Goal: Transaction & Acquisition: Purchase product/service

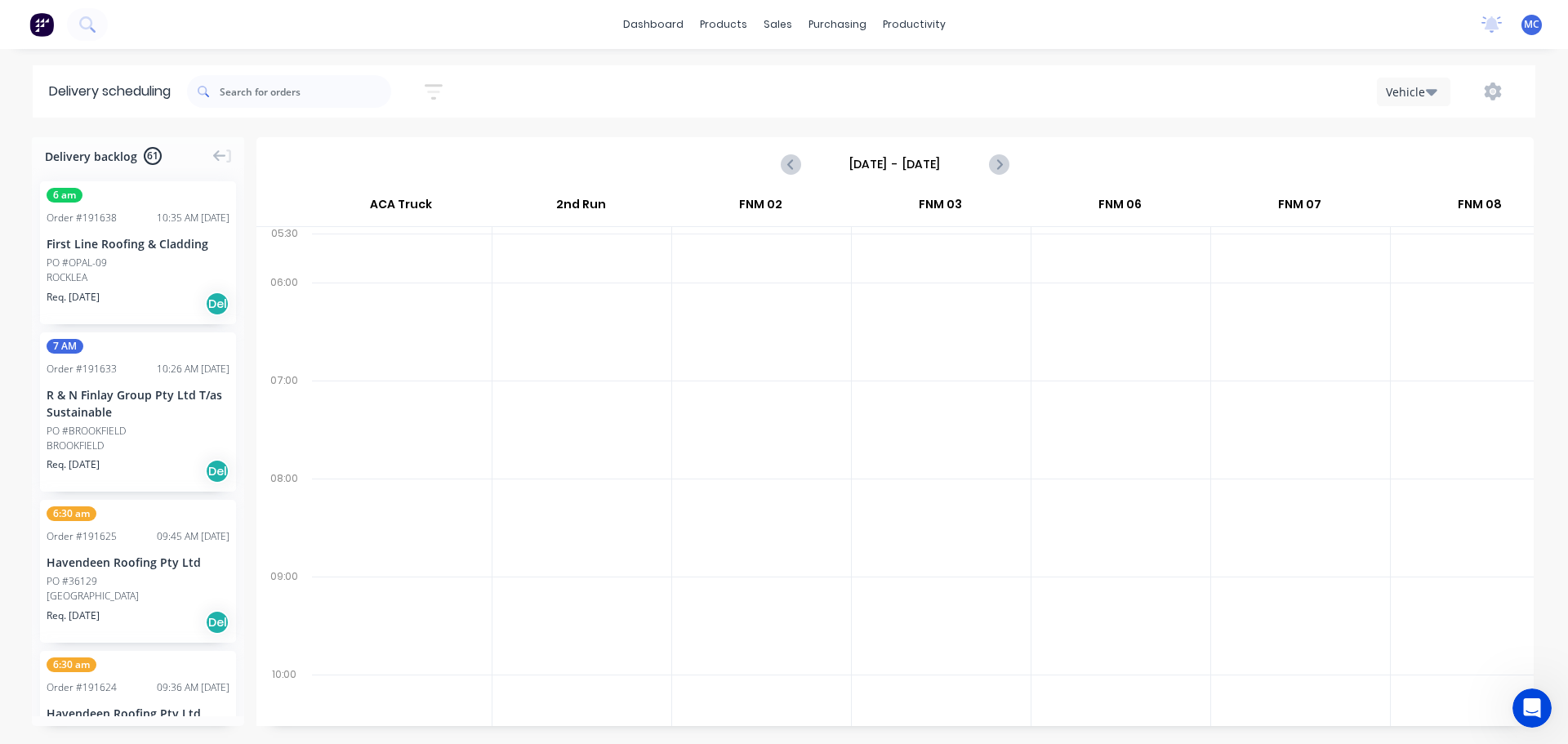
scroll to position [0, 1]
click at [840, 114] on div "Customers" at bounding box center [834, 110] width 59 height 15
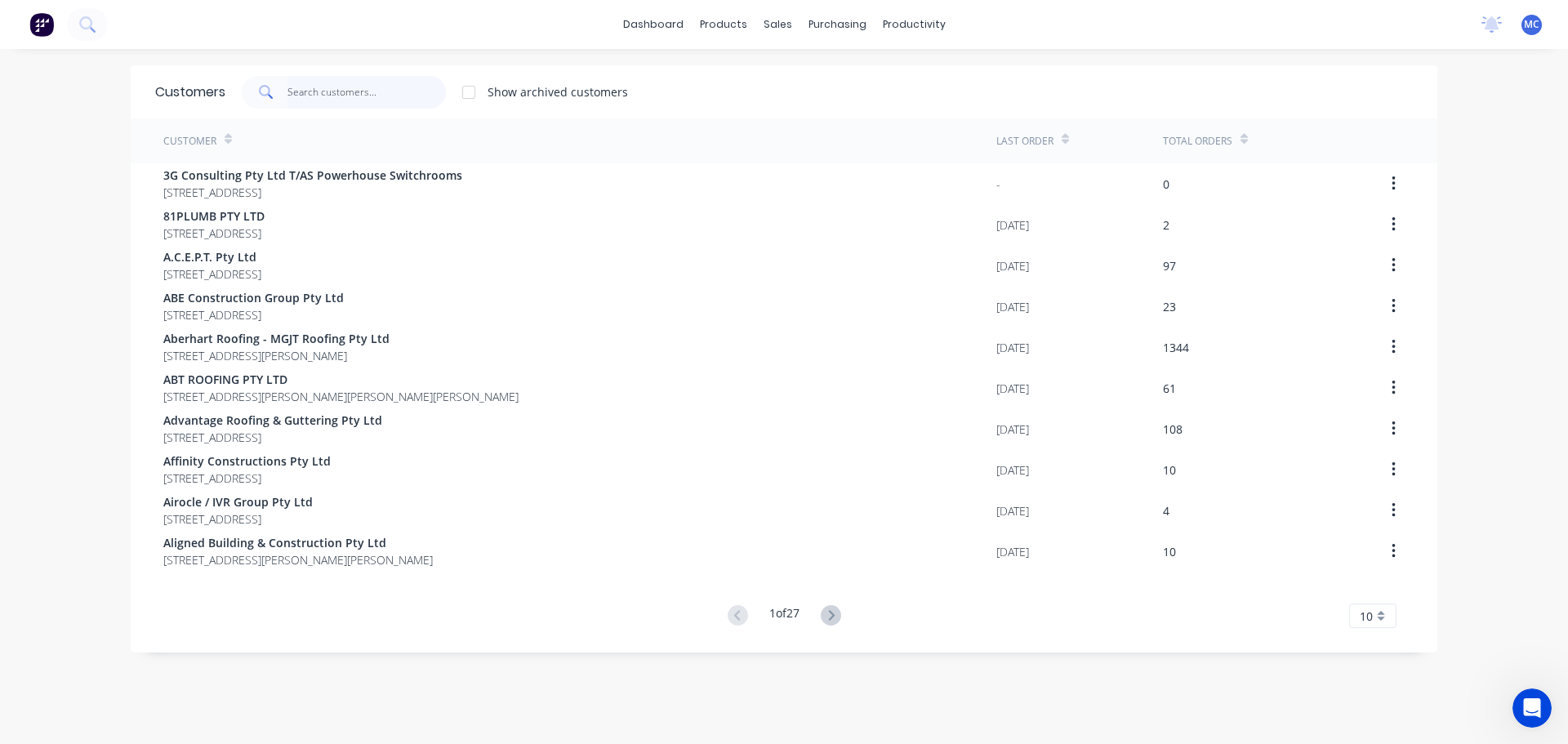
click at [322, 96] on input "text" at bounding box center [367, 92] width 159 height 32
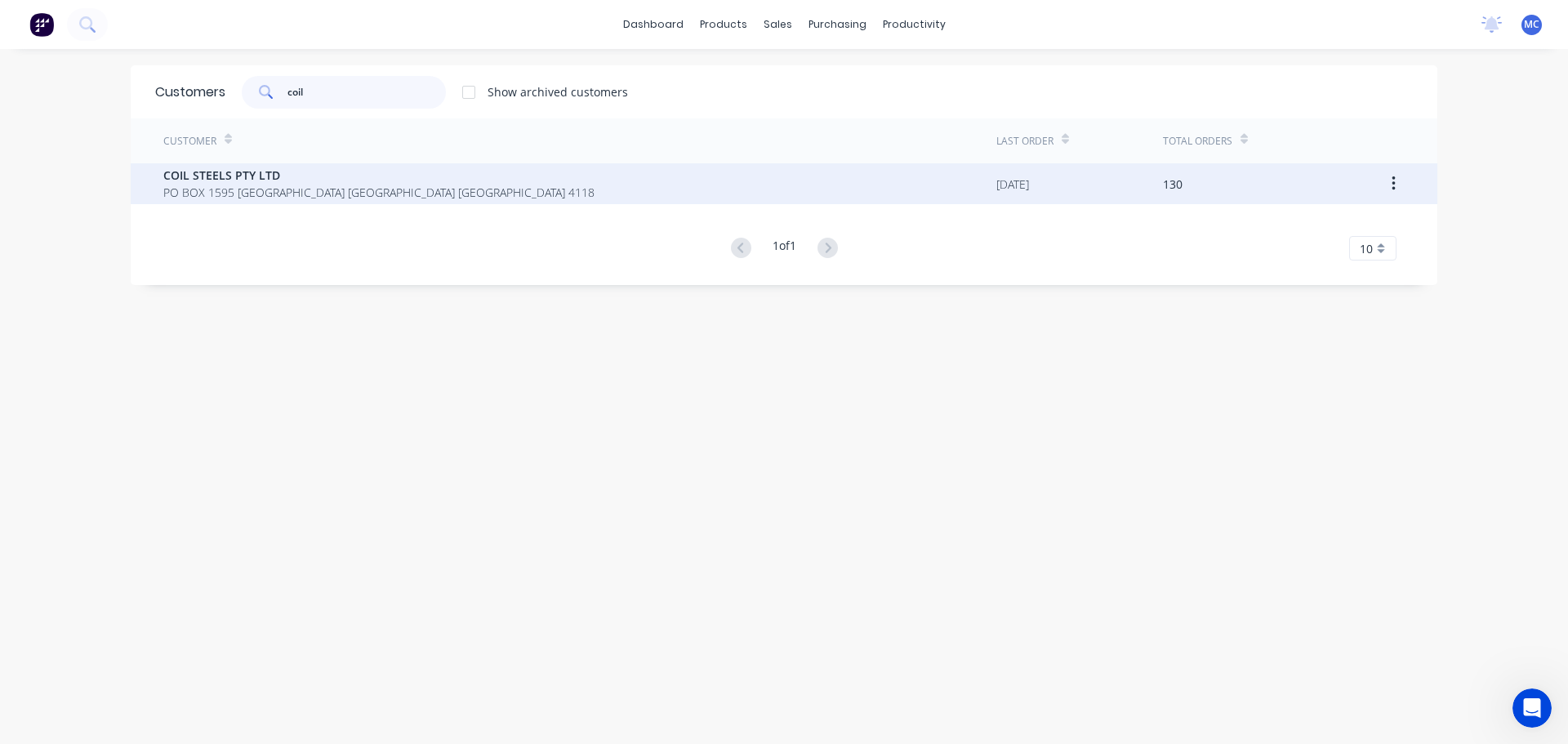
type input "coil"
click at [232, 163] on div "COIL STEELS PTY LTD [STREET_ADDRESS]" at bounding box center [579, 184] width 833 height 41
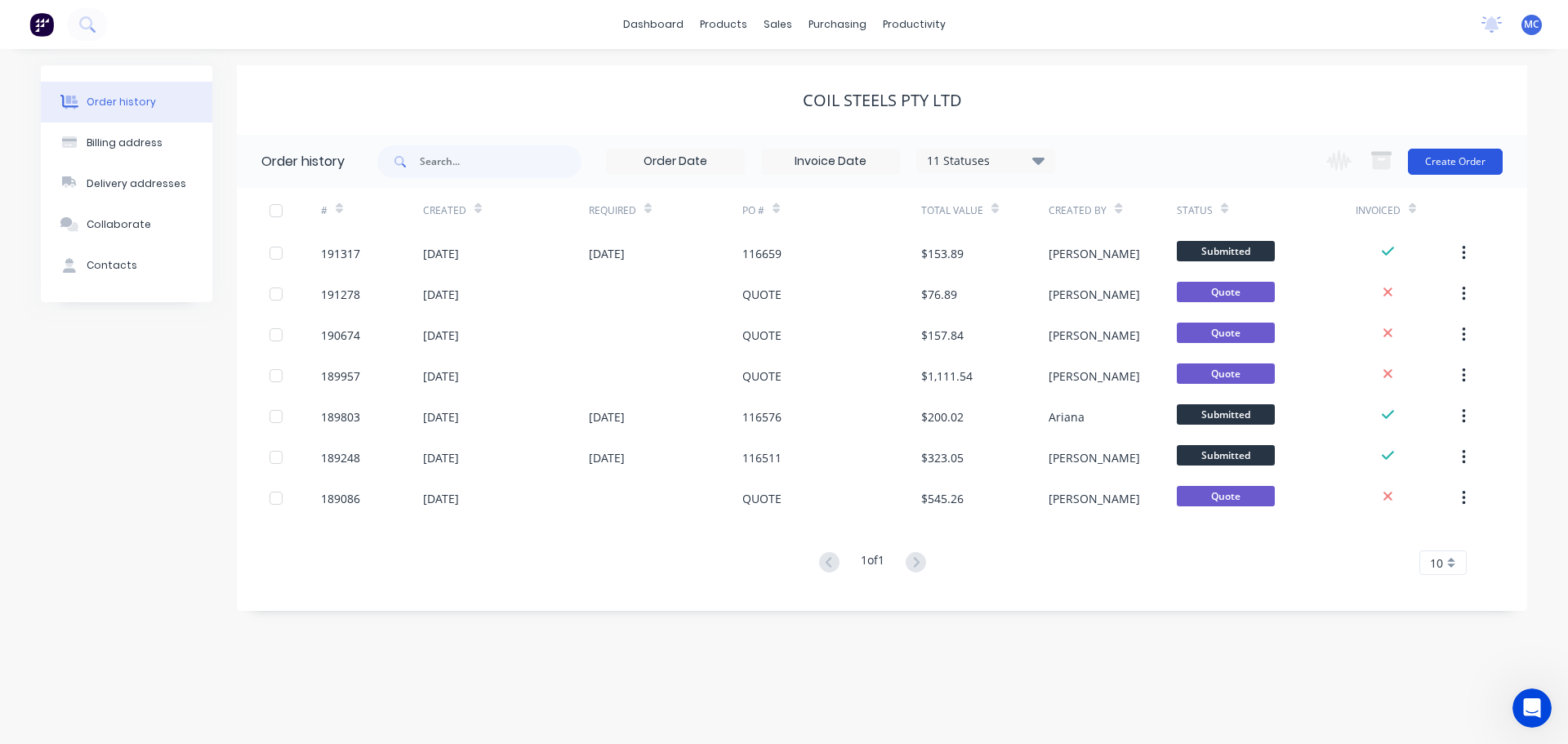
click at [1473, 160] on button "Create Order" at bounding box center [1454, 161] width 95 height 26
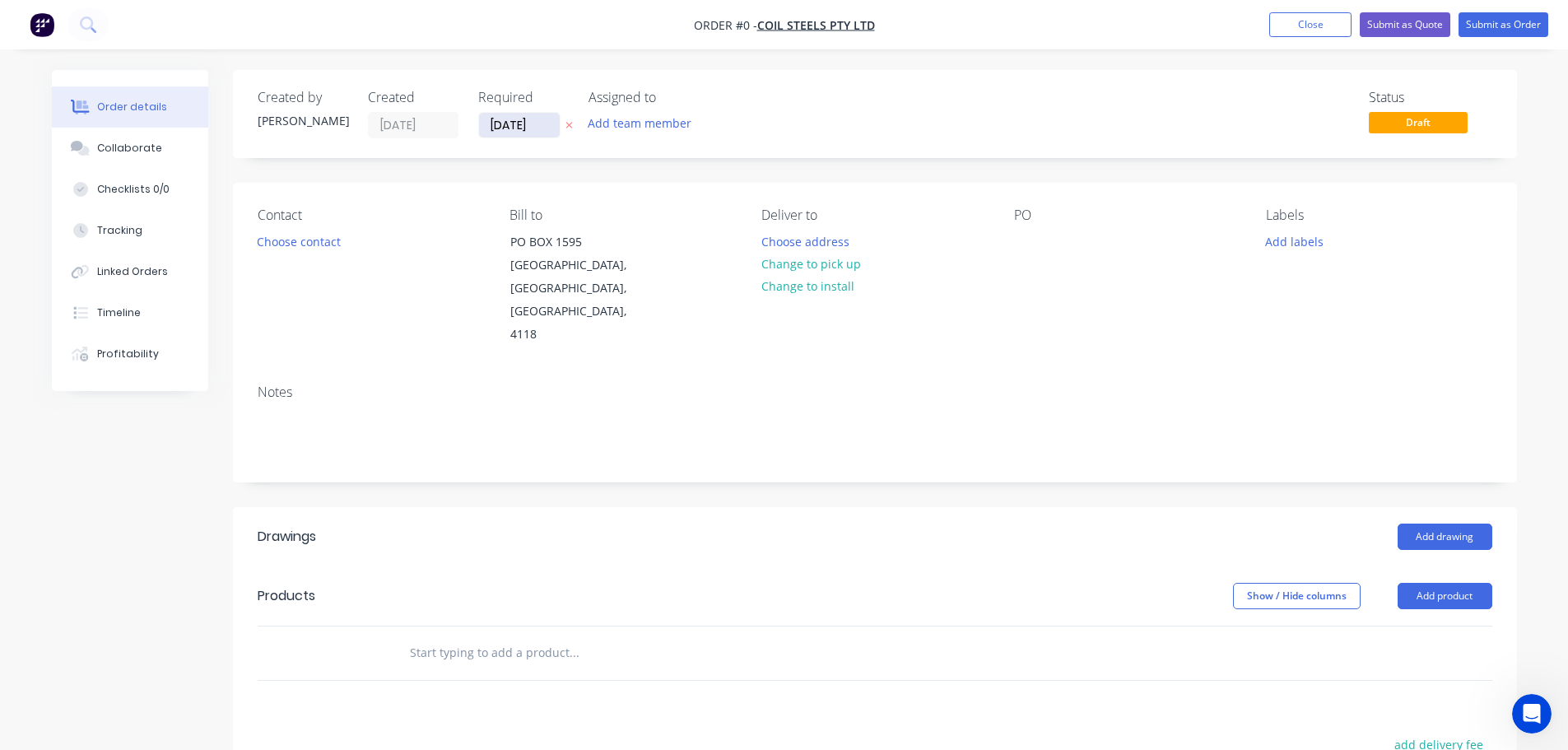
click at [514, 124] on input "[DATE]" at bounding box center [519, 125] width 81 height 25
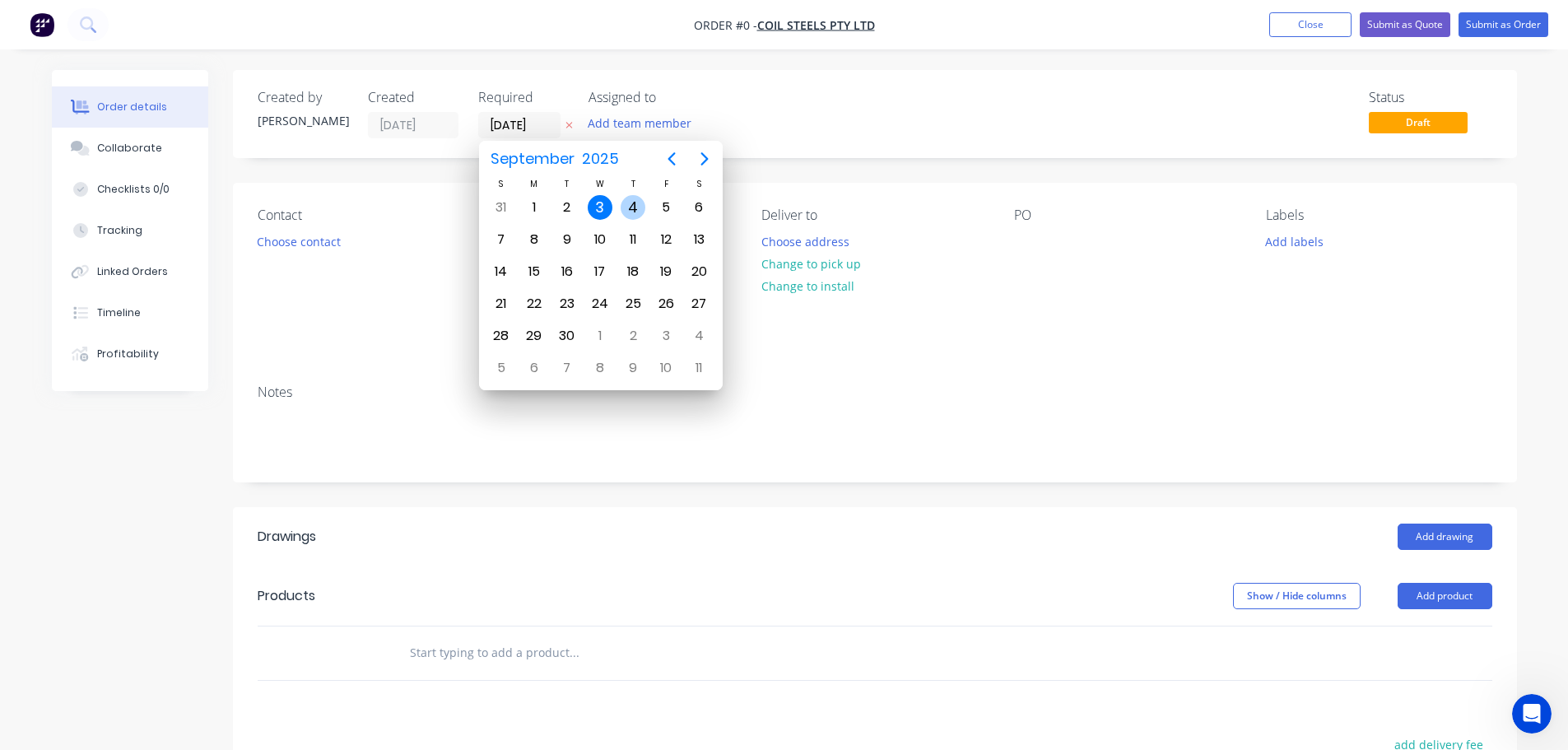
click at [630, 201] on div "4" at bounding box center [633, 208] width 25 height 25
type input "[DATE]"
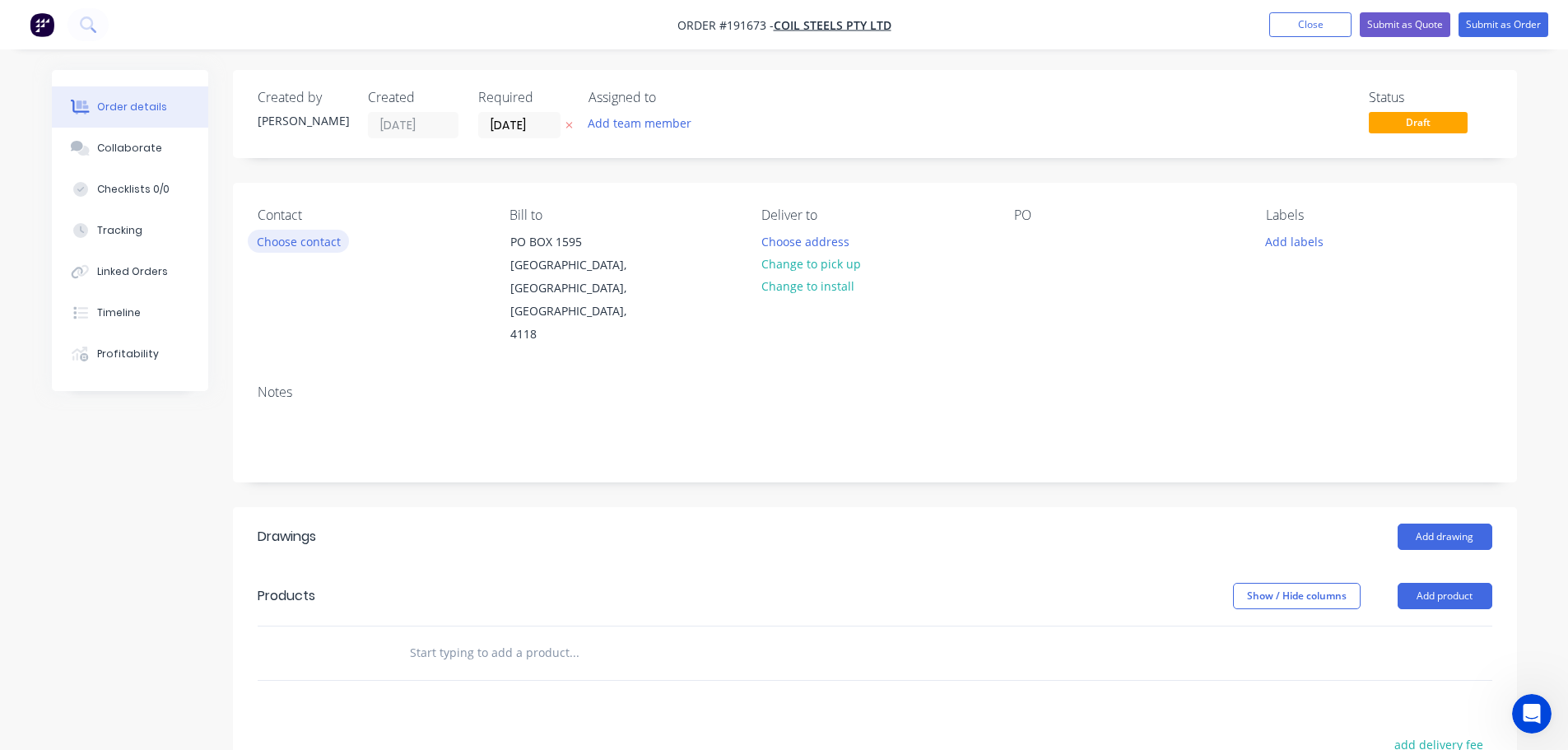
click at [303, 244] on button "Choose contact" at bounding box center [299, 241] width 102 height 22
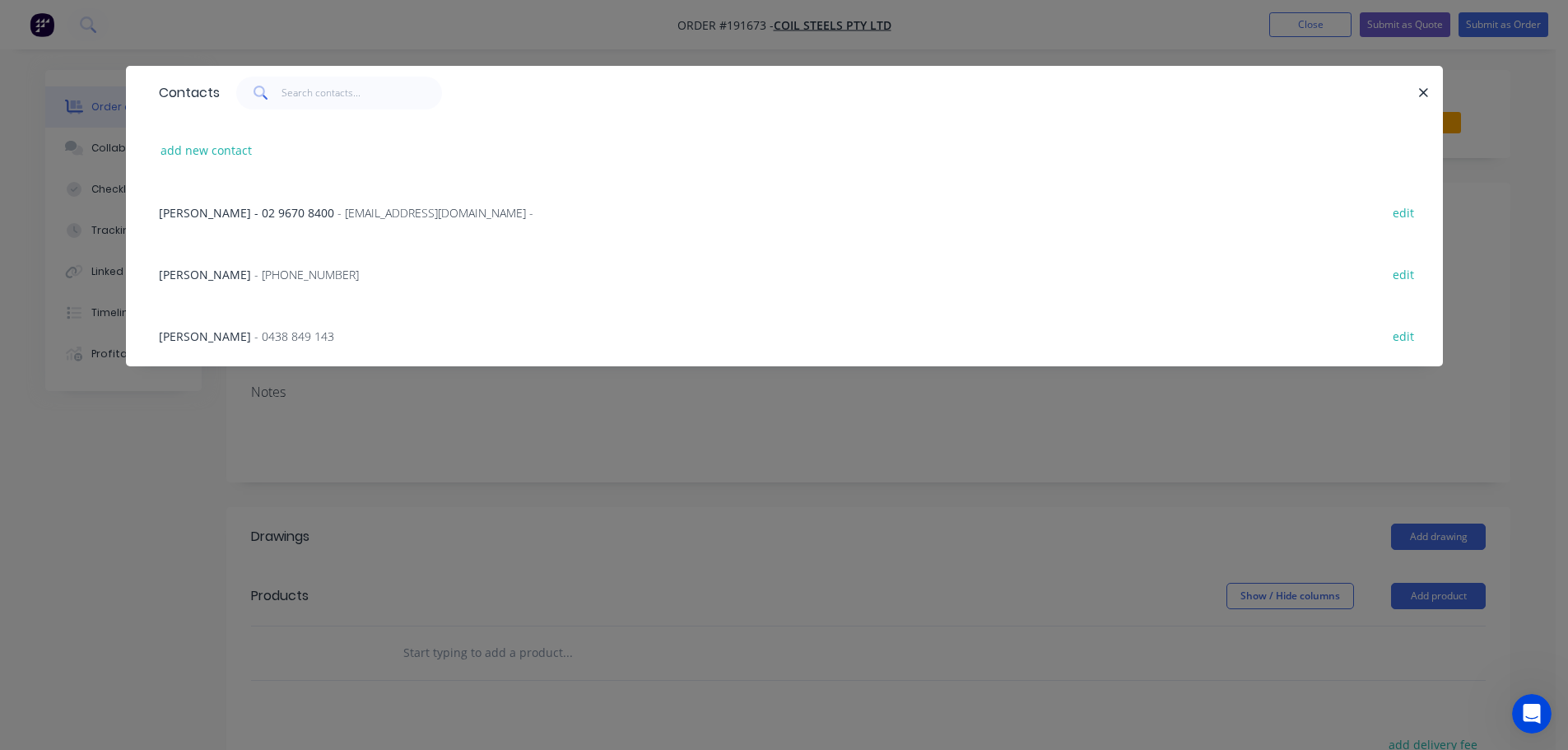
click at [282, 270] on span "- [PHONE_NUMBER]" at bounding box center [306, 275] width 104 height 15
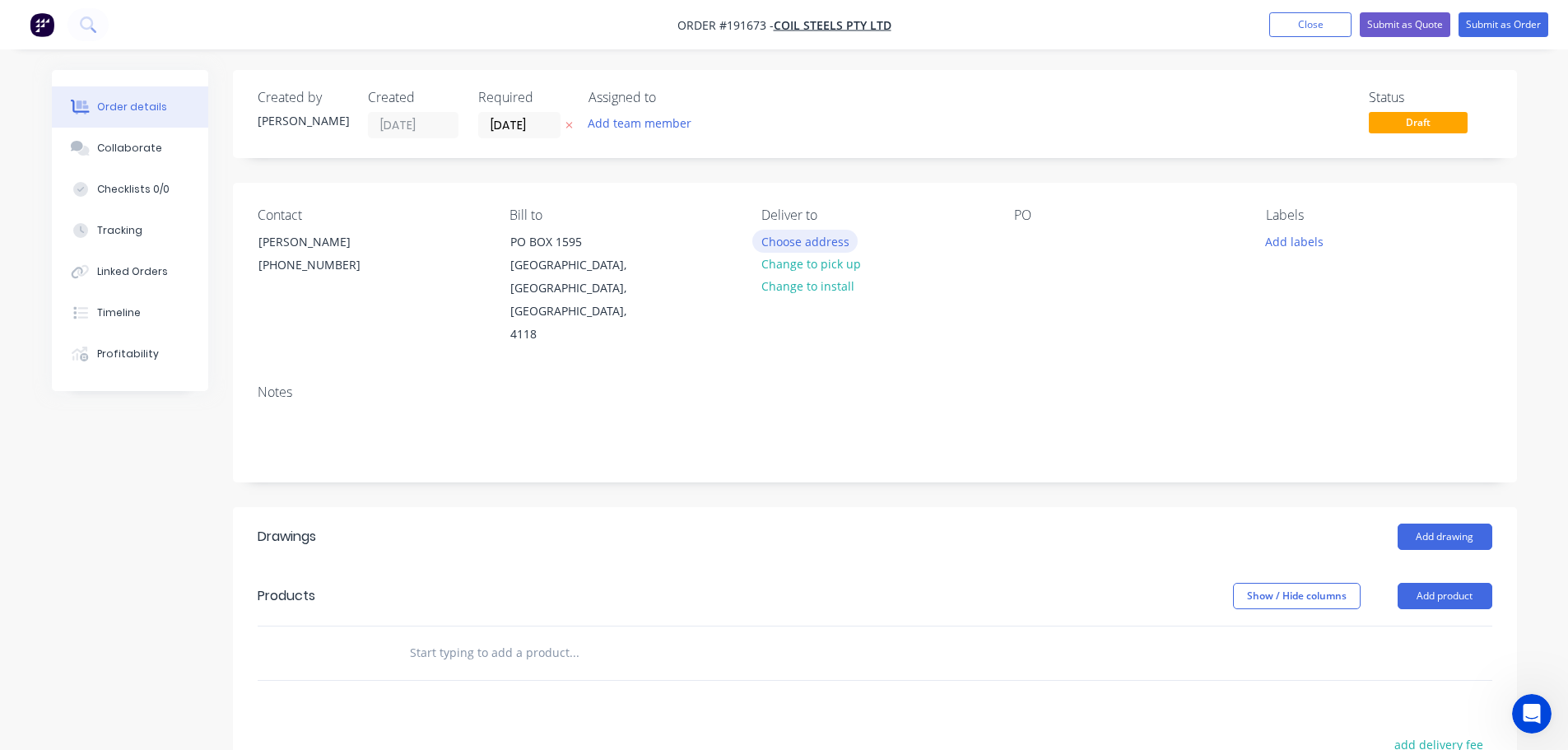
click at [815, 239] on button "Choose address" at bounding box center [805, 241] width 105 height 22
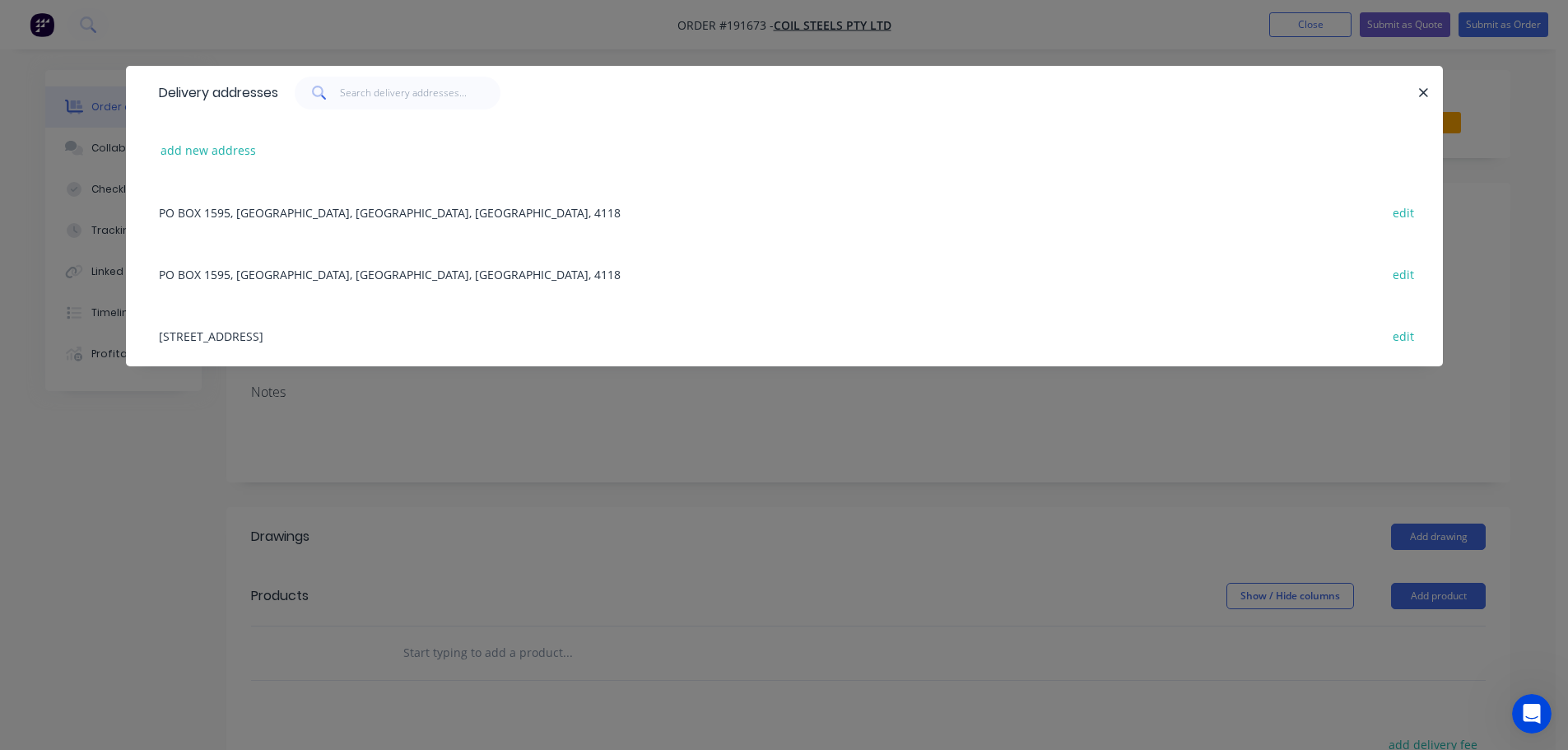
click at [303, 338] on div "[STREET_ADDRESS] edit" at bounding box center [784, 336] width 1267 height 62
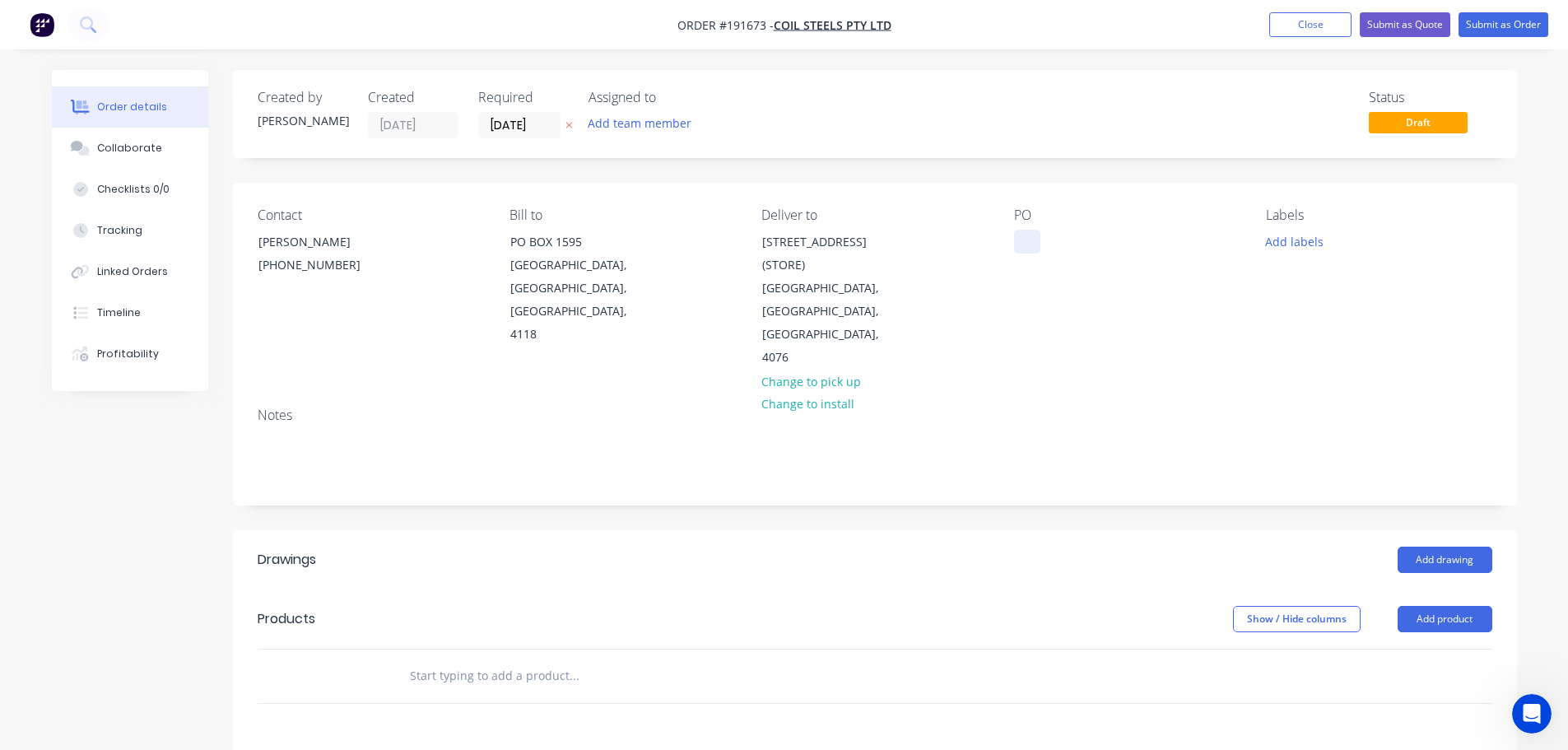
click at [1032, 232] on div at bounding box center [1027, 242] width 27 height 24
click at [1442, 606] on button "Add product" at bounding box center [1445, 619] width 95 height 27
click at [1406, 648] on div "Product catalogue" at bounding box center [1414, 660] width 127 height 24
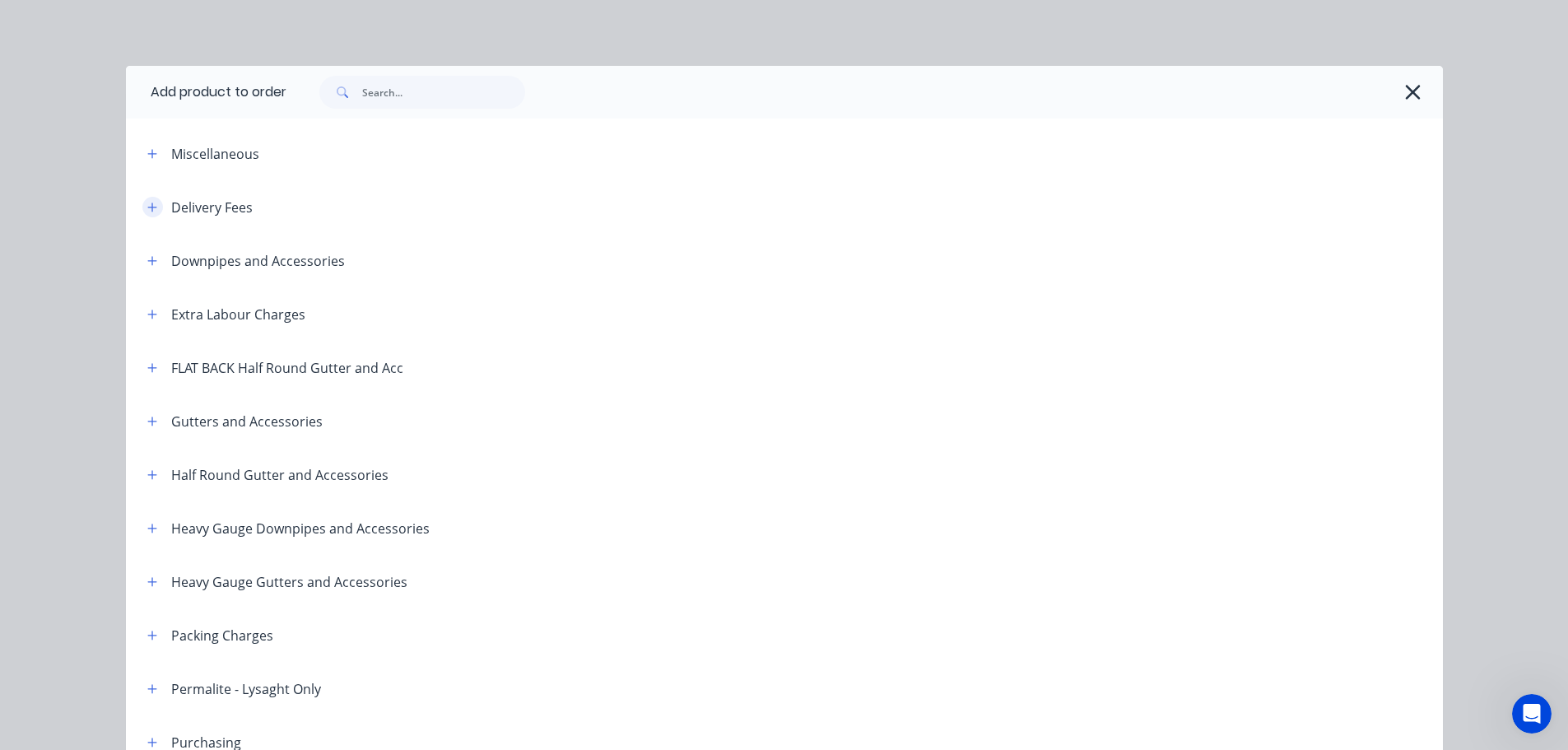
click at [148, 206] on icon "button" at bounding box center [152, 207] width 9 height 11
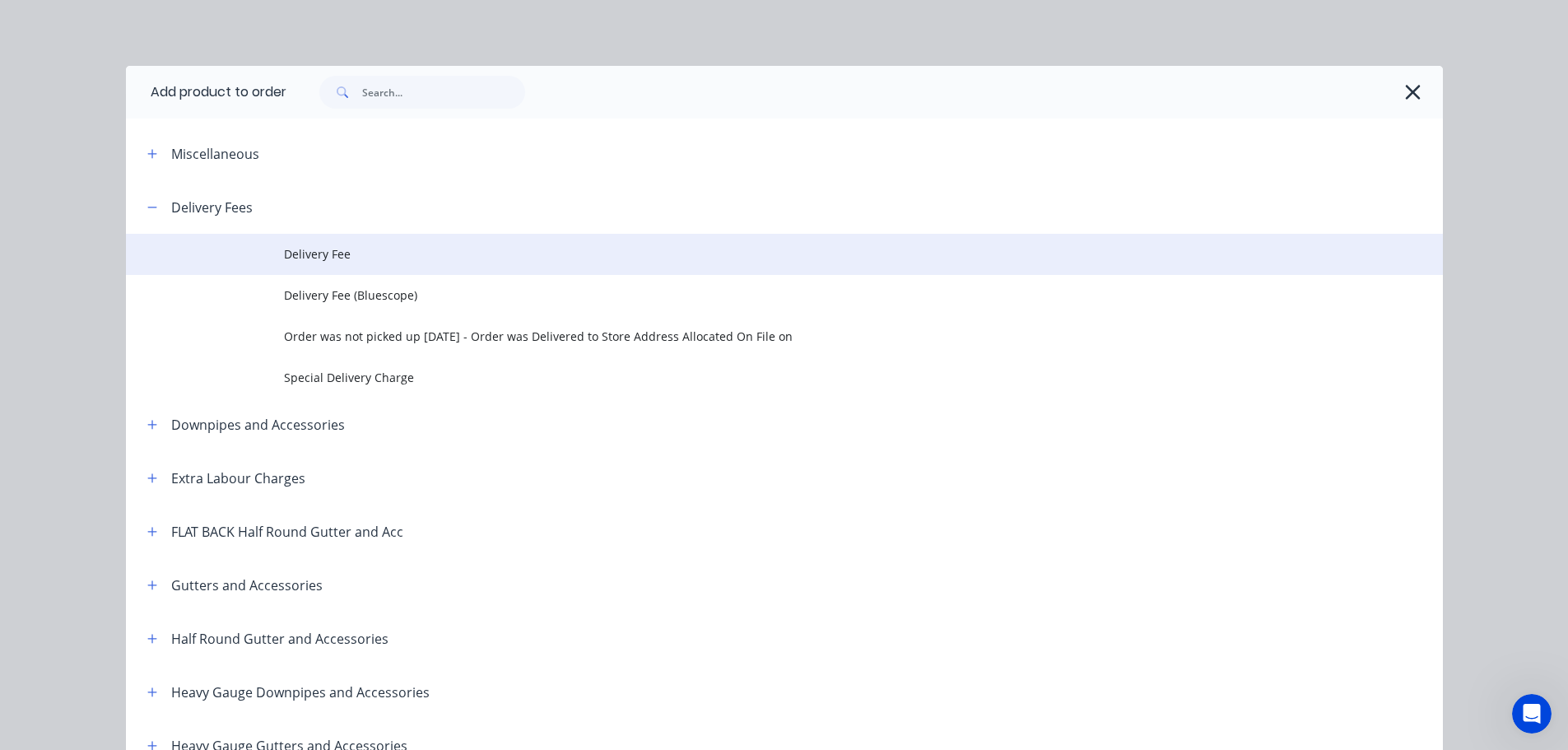
click at [325, 251] on span "Delivery Fee" at bounding box center [747, 254] width 927 height 17
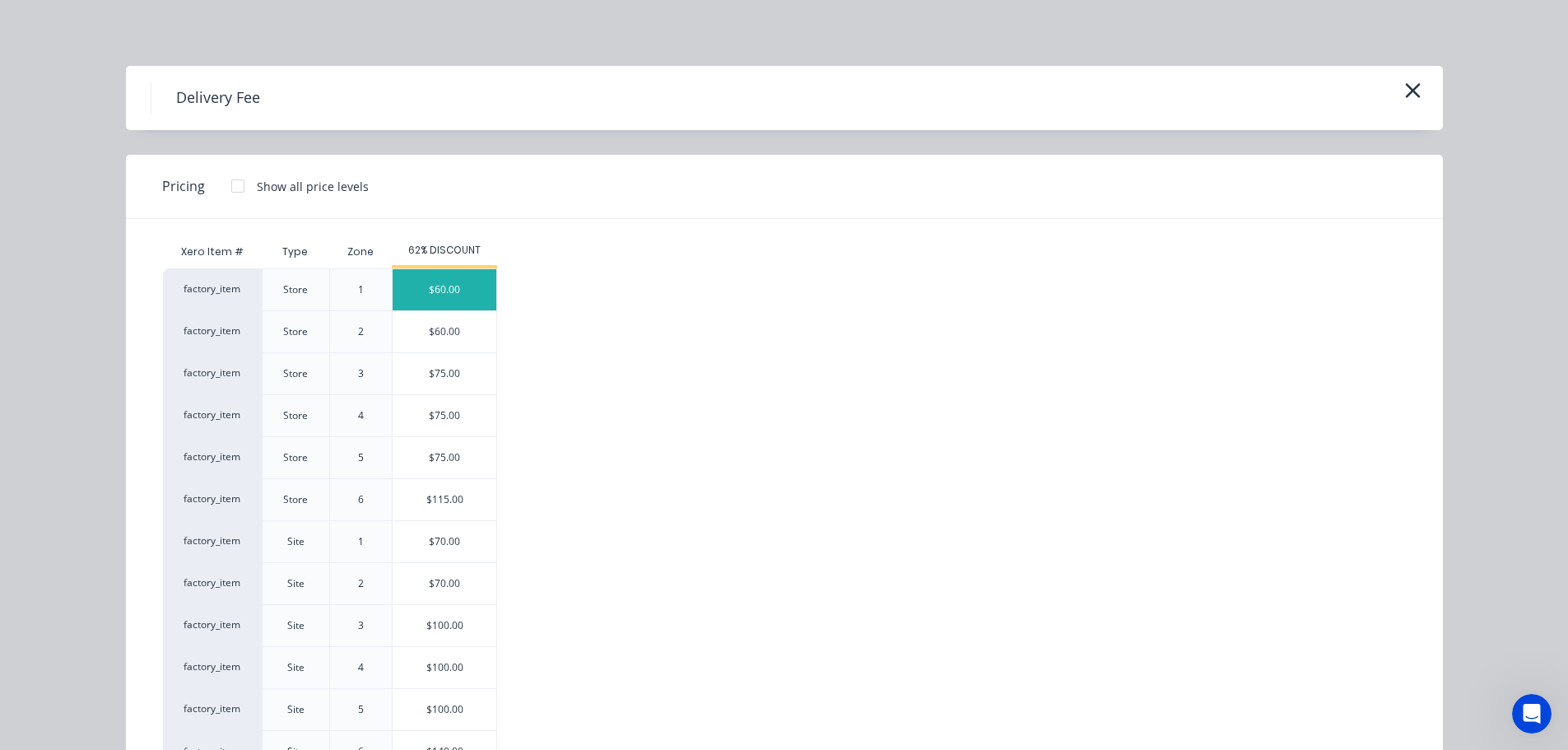
click at [439, 287] on div "$60.00" at bounding box center [444, 290] width 103 height 41
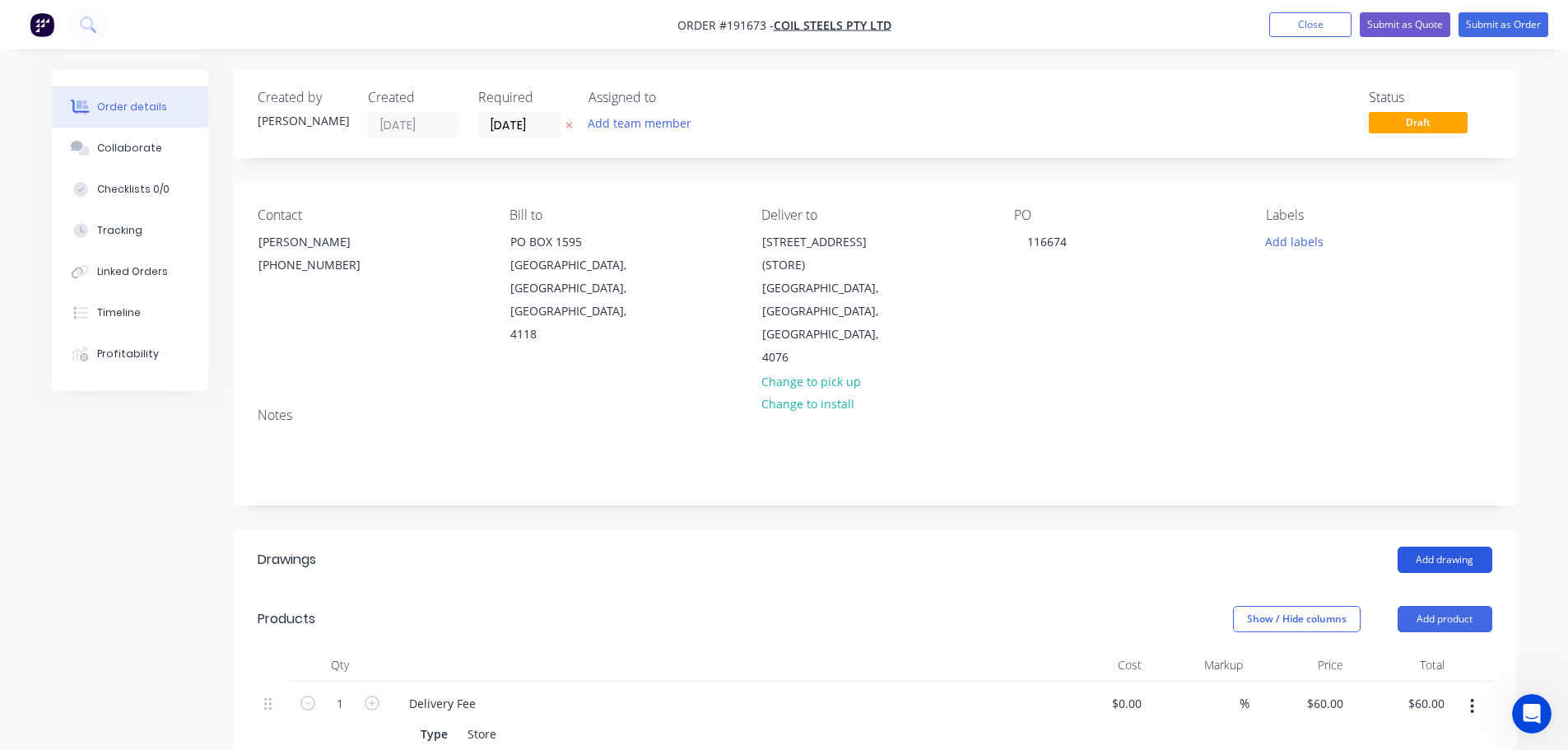
click at [1440, 547] on button "Add drawing" at bounding box center [1445, 560] width 95 height 27
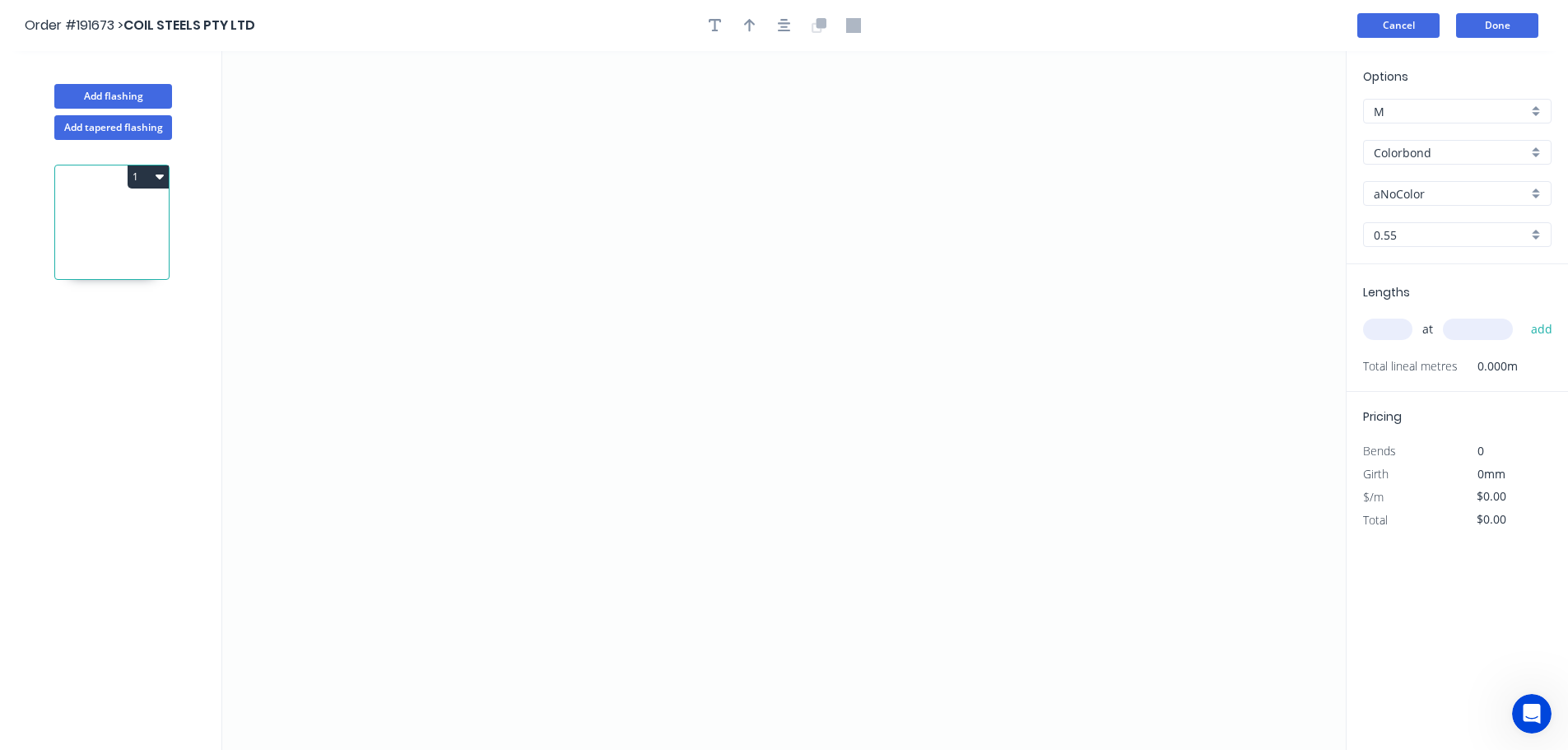
click at [1404, 25] on button "Cancel" at bounding box center [1399, 25] width 83 height 25
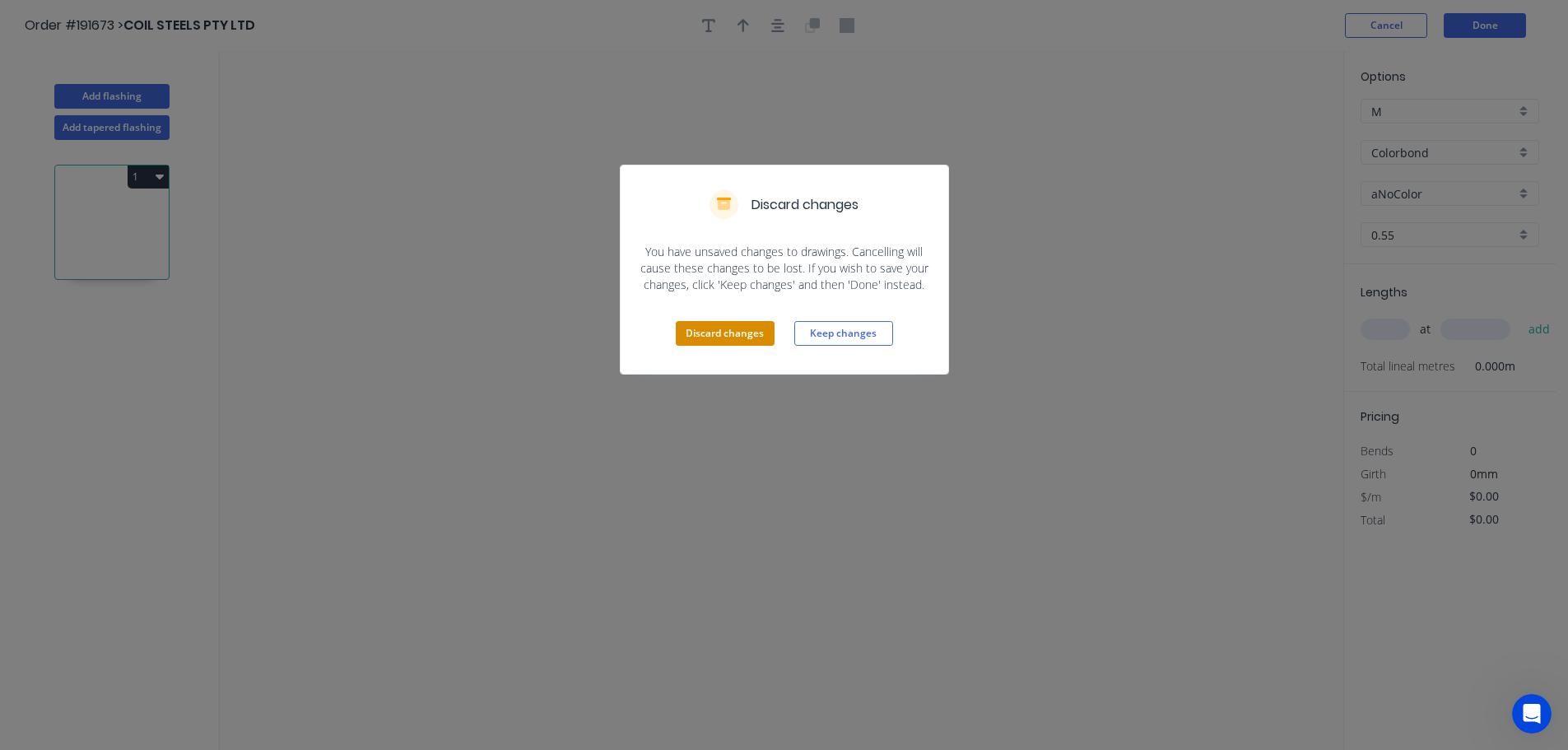
click at [720, 330] on button "Discard changes" at bounding box center [725, 333] width 99 height 25
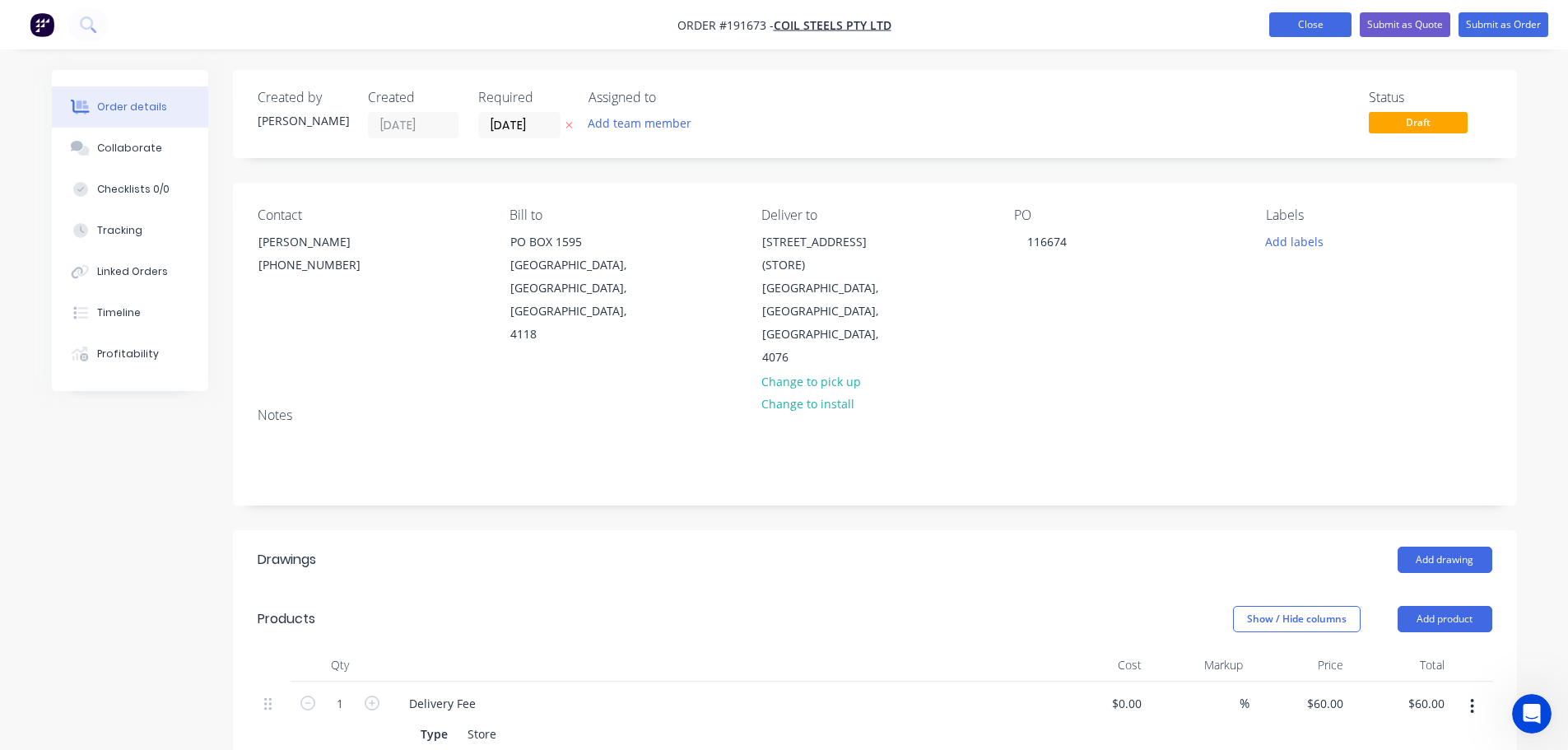
click at [1303, 15] on button "Close" at bounding box center [1311, 24] width 83 height 25
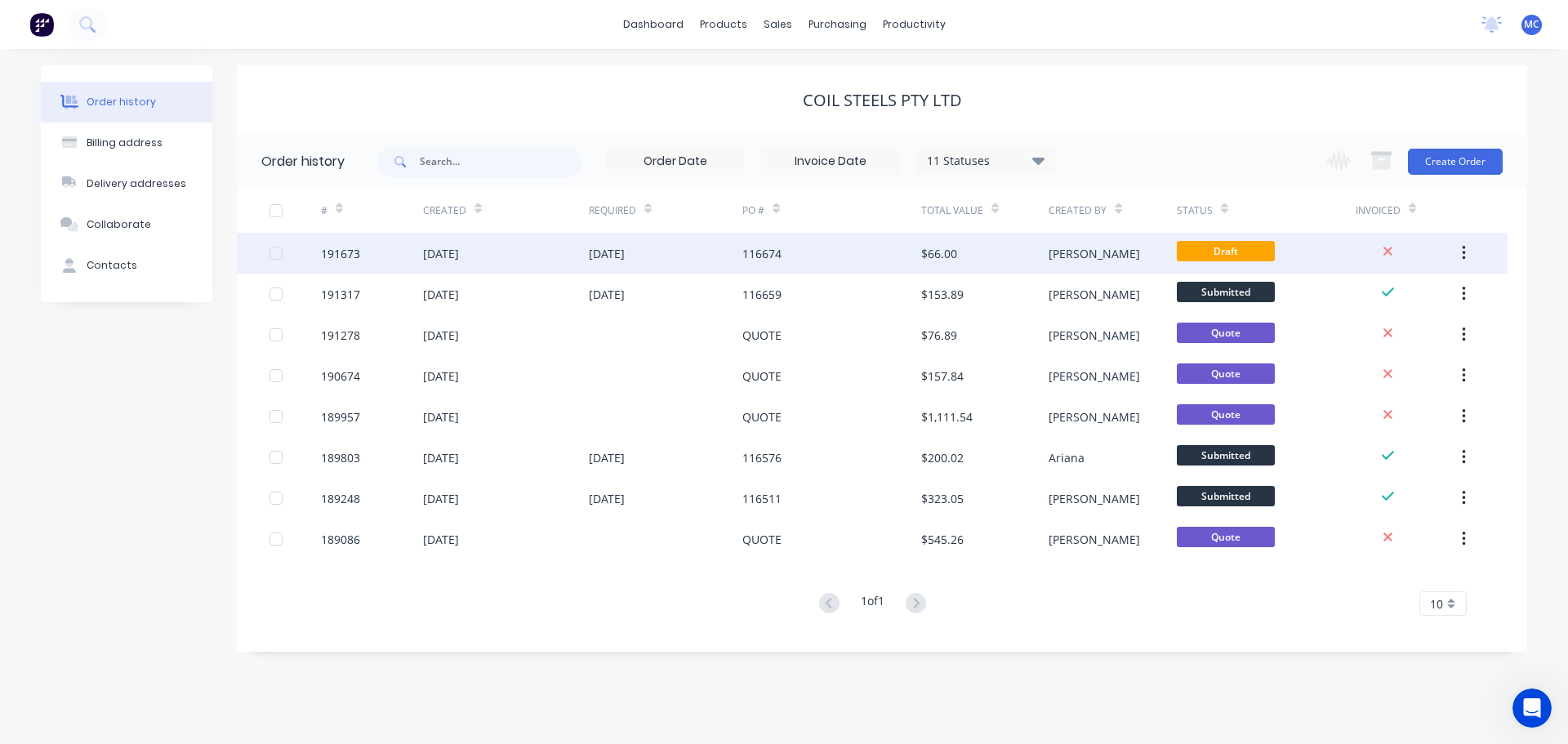
click at [780, 249] on div "116674" at bounding box center [762, 254] width 39 height 17
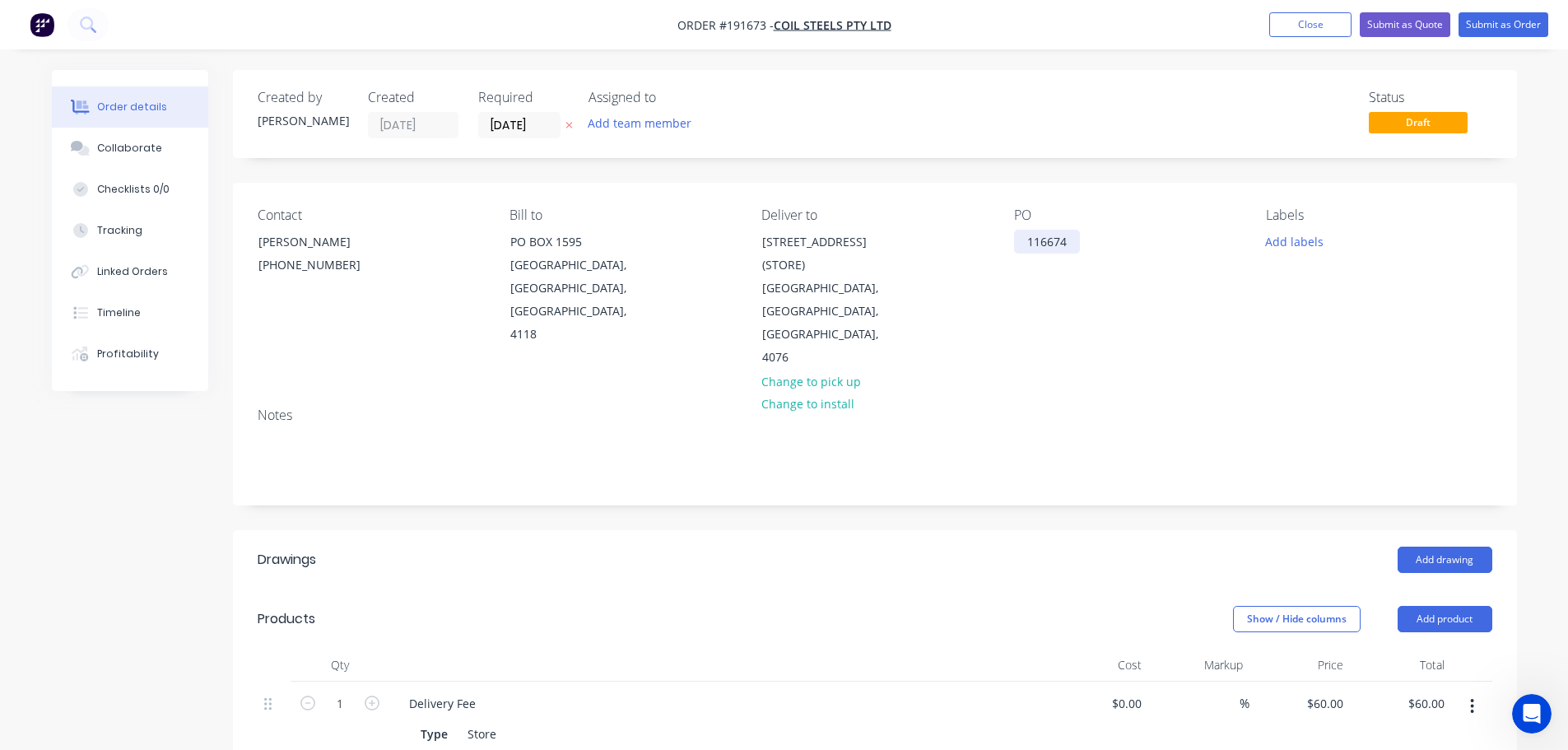
click at [1053, 230] on div "116674" at bounding box center [1047, 242] width 65 height 24
drag, startPoint x: 1094, startPoint y: 246, endPoint x: 958, endPoint y: 235, distance: 136.4
click at [958, 235] on div "Contact [PERSON_NAME] [PHONE_NUMBER] Bill to [GEOGRAPHIC_DATA] Deliver to [STRE…" at bounding box center [875, 288] width 1284 height 212
click at [1305, 22] on button "Close" at bounding box center [1311, 24] width 83 height 25
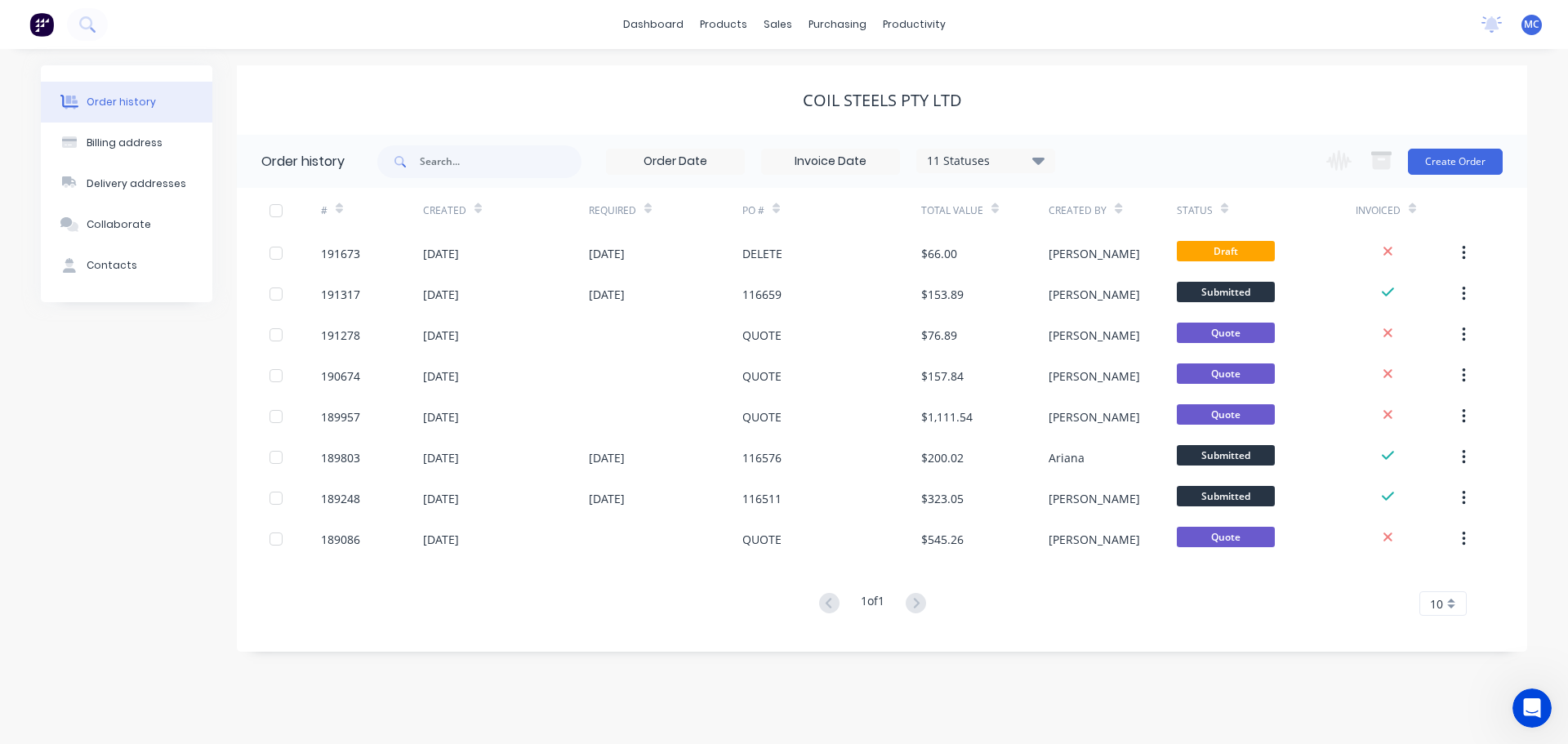
click at [156, 417] on div "Order history Billing address Delivery addresses Collaborate Contacts" at bounding box center [126, 358] width 172 height 586
click at [460, 707] on div "Order history Billing address Delivery addresses Collaborate Contacts COIL STEE…" at bounding box center [784, 396] width 1568 height 695
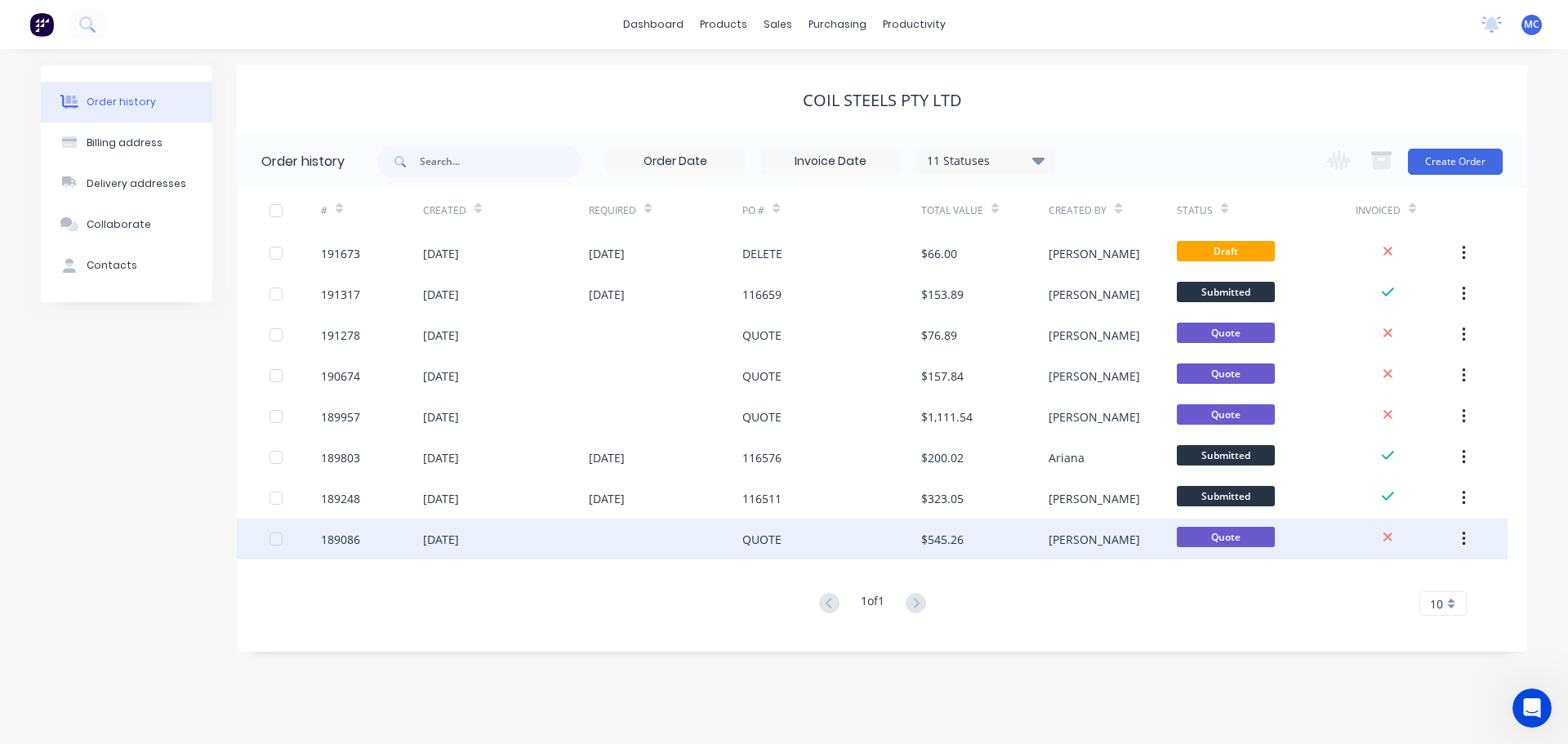
click at [801, 535] on div "QUOTE" at bounding box center [831, 539] width 178 height 41
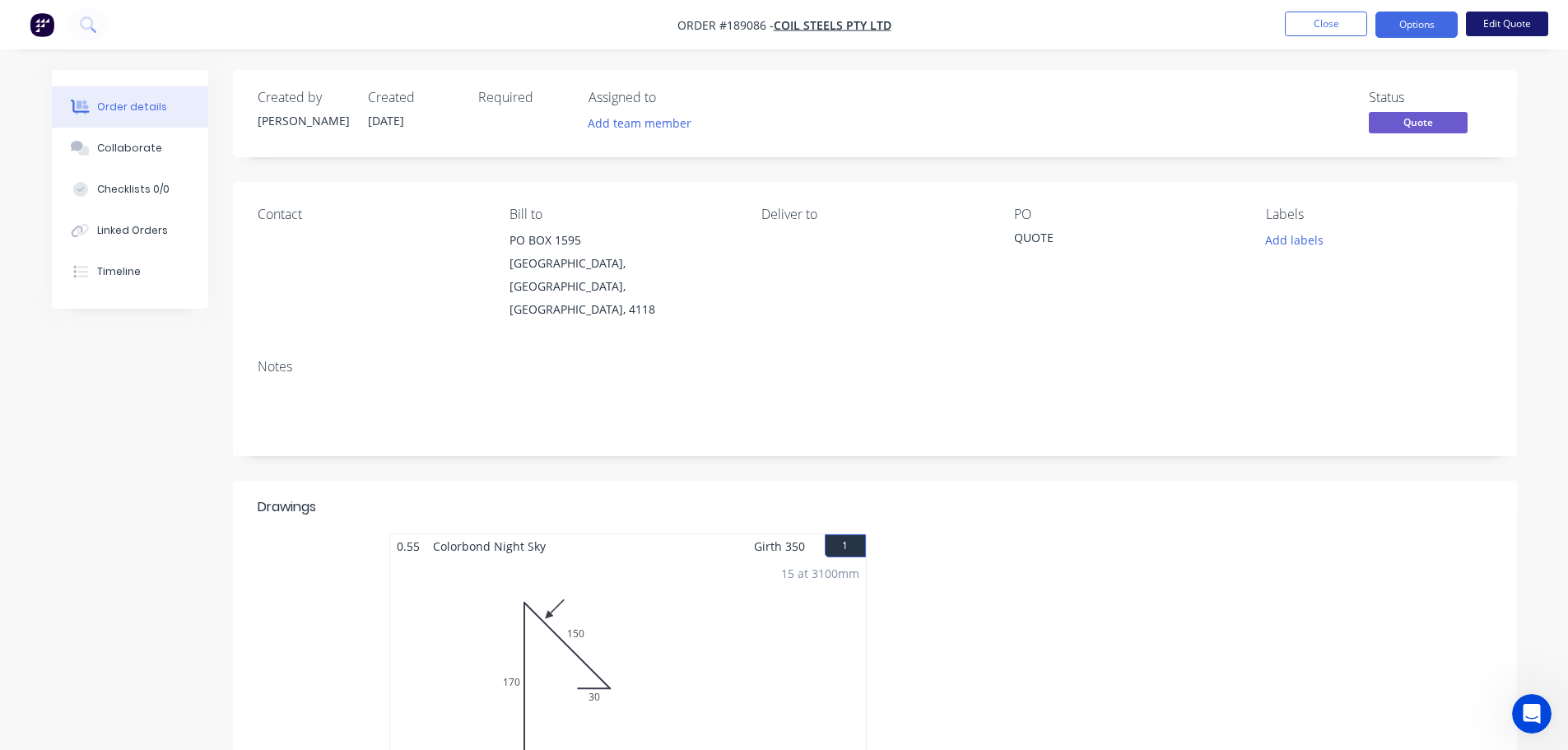
click at [1517, 24] on button "Edit Quote" at bounding box center [1508, 23] width 83 height 25
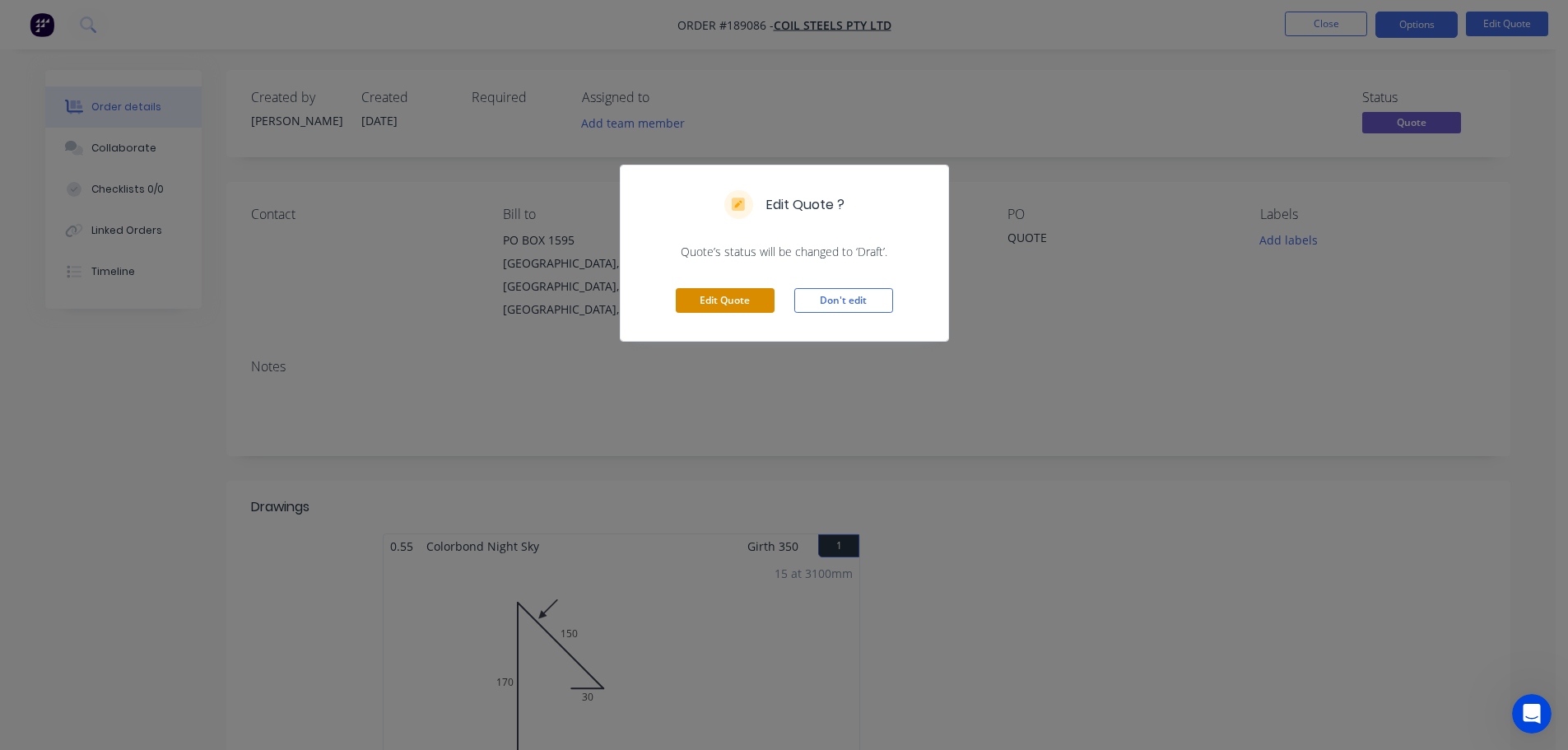
click at [721, 301] on button "Edit Quote" at bounding box center [725, 301] width 99 height 25
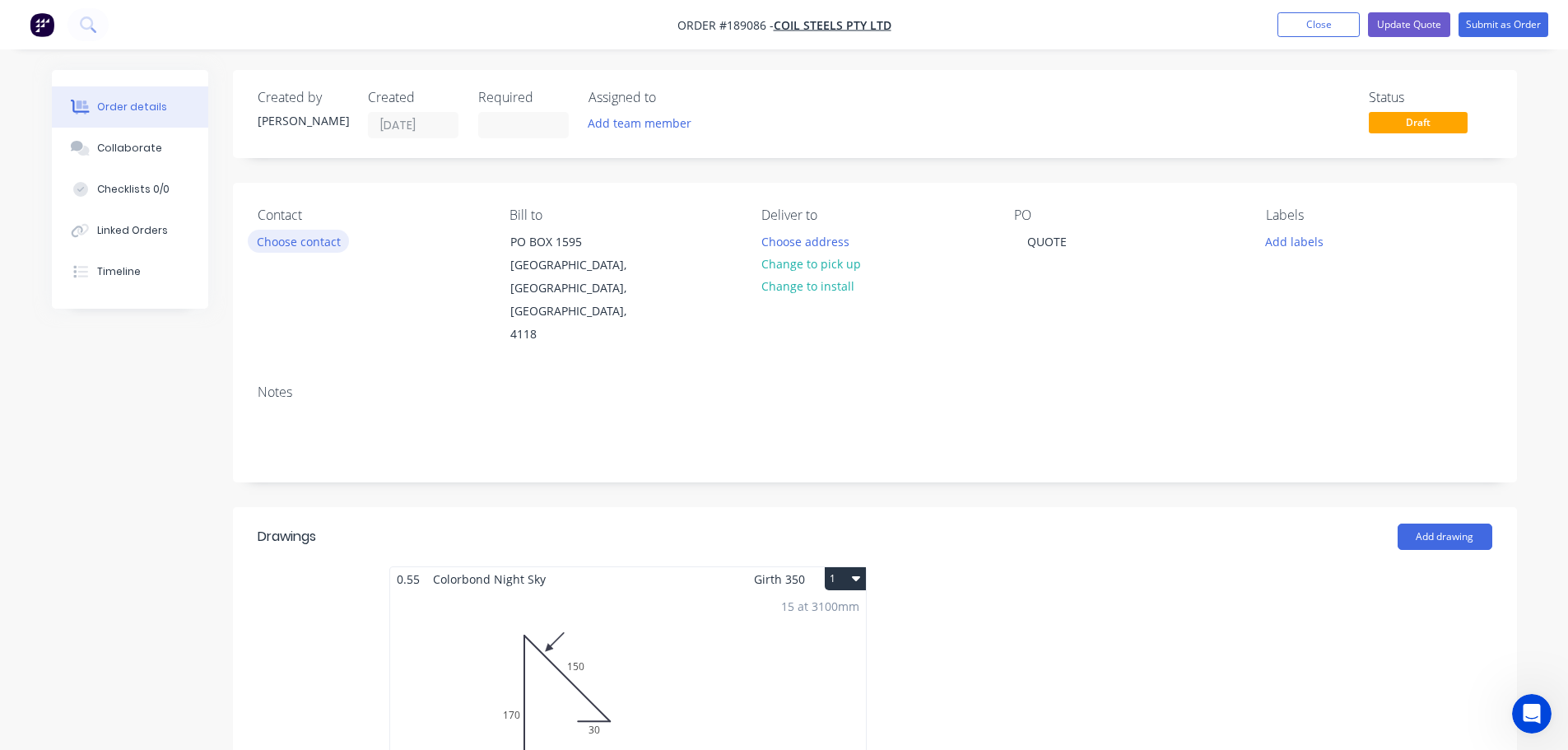
click at [282, 234] on button "Choose contact" at bounding box center [299, 241] width 102 height 22
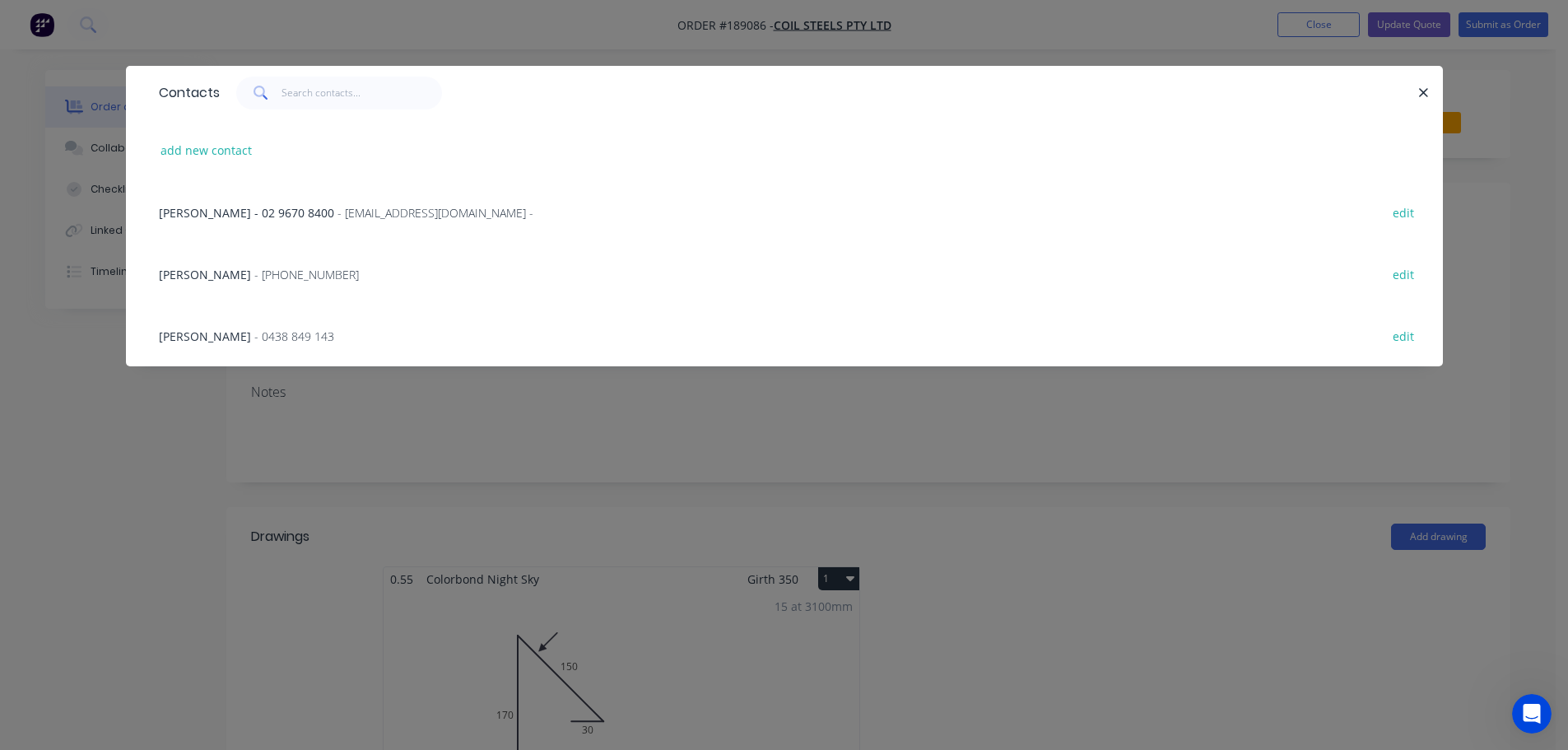
click at [237, 273] on span "[PERSON_NAME]" at bounding box center [205, 275] width 92 height 15
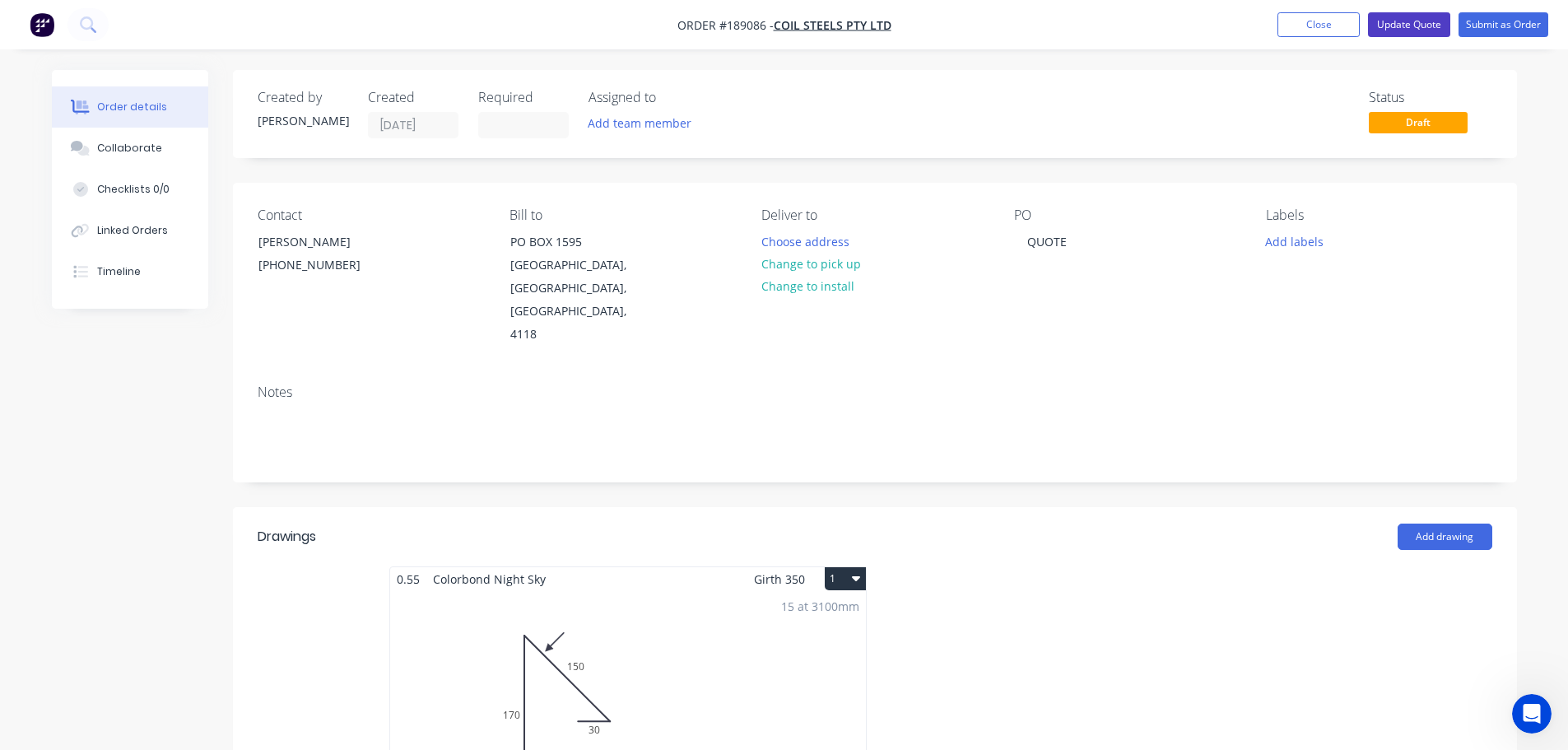
click at [1397, 26] on button "Update Quote" at bounding box center [1410, 24] width 83 height 25
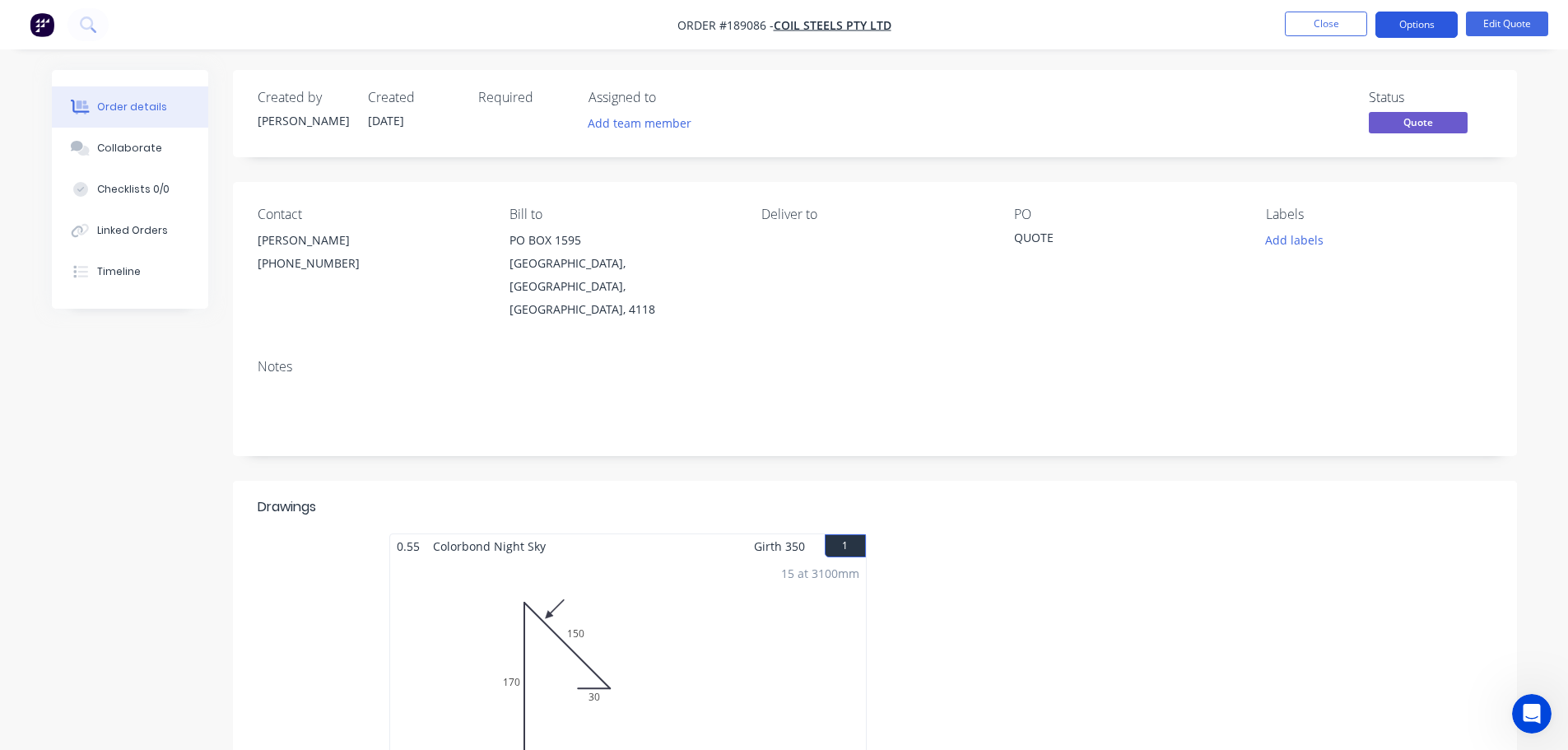
click at [1416, 15] on button "Options" at bounding box center [1417, 24] width 83 height 27
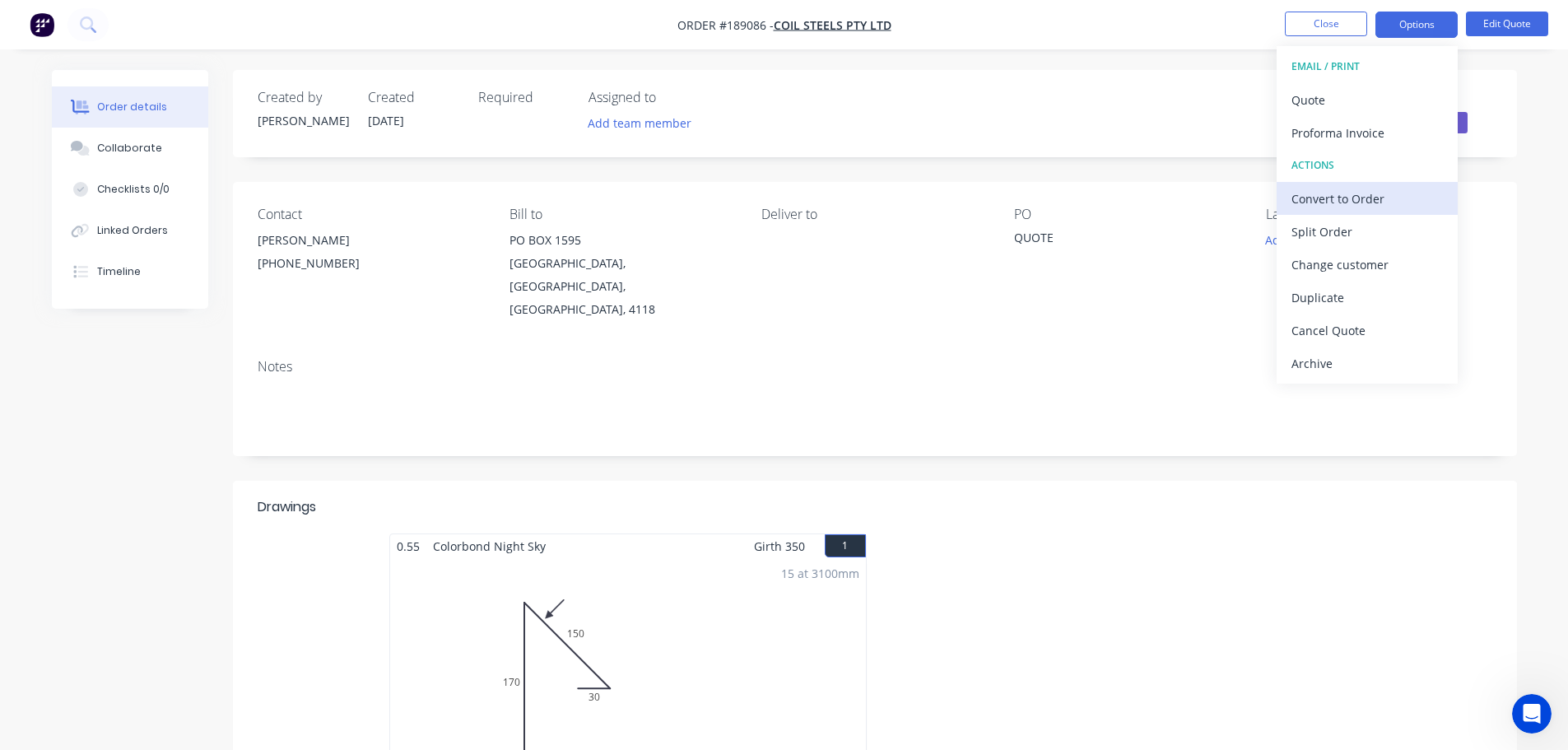
click at [1334, 193] on div "Convert to Order" at bounding box center [1367, 199] width 152 height 24
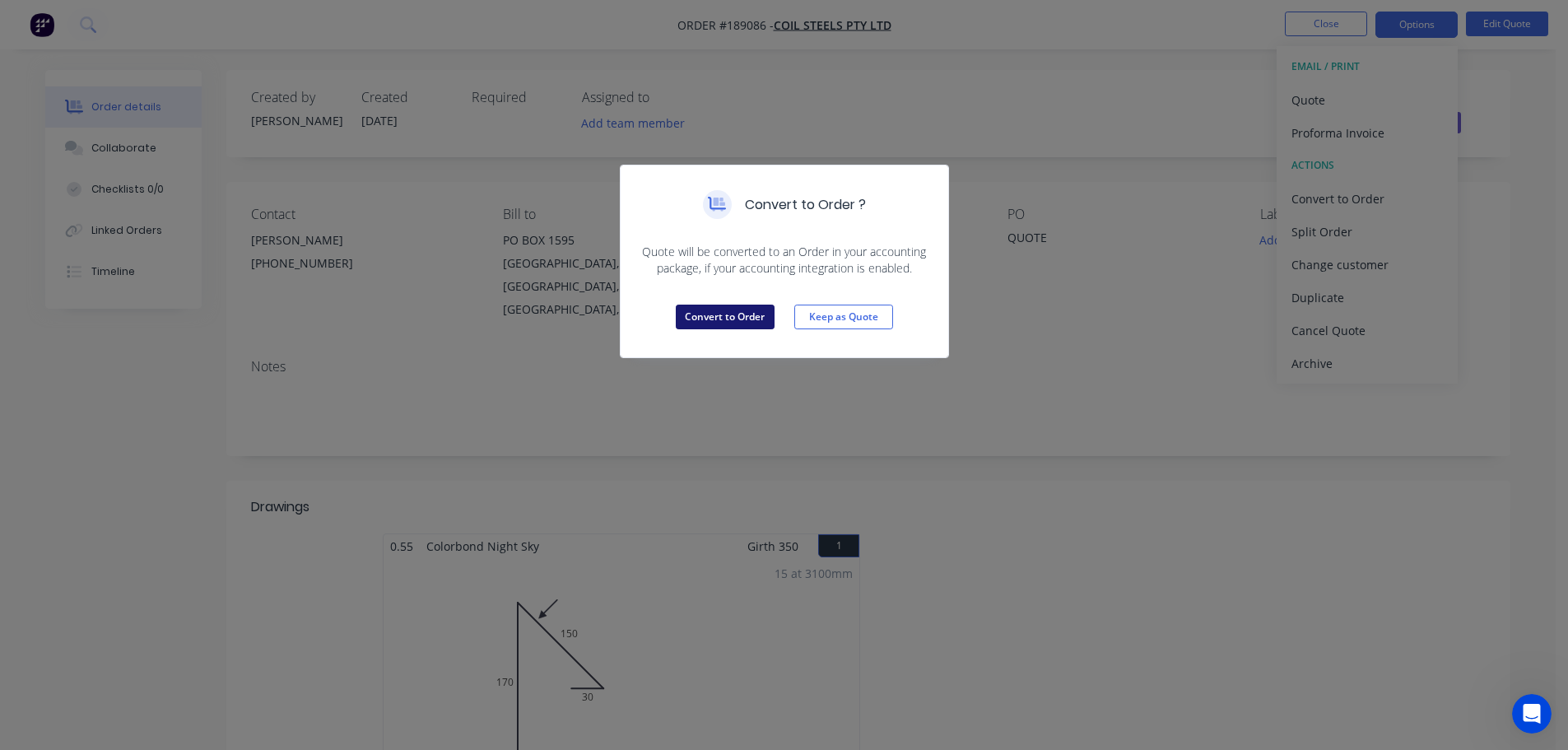
click at [719, 319] on button "Convert to Order" at bounding box center [725, 317] width 99 height 25
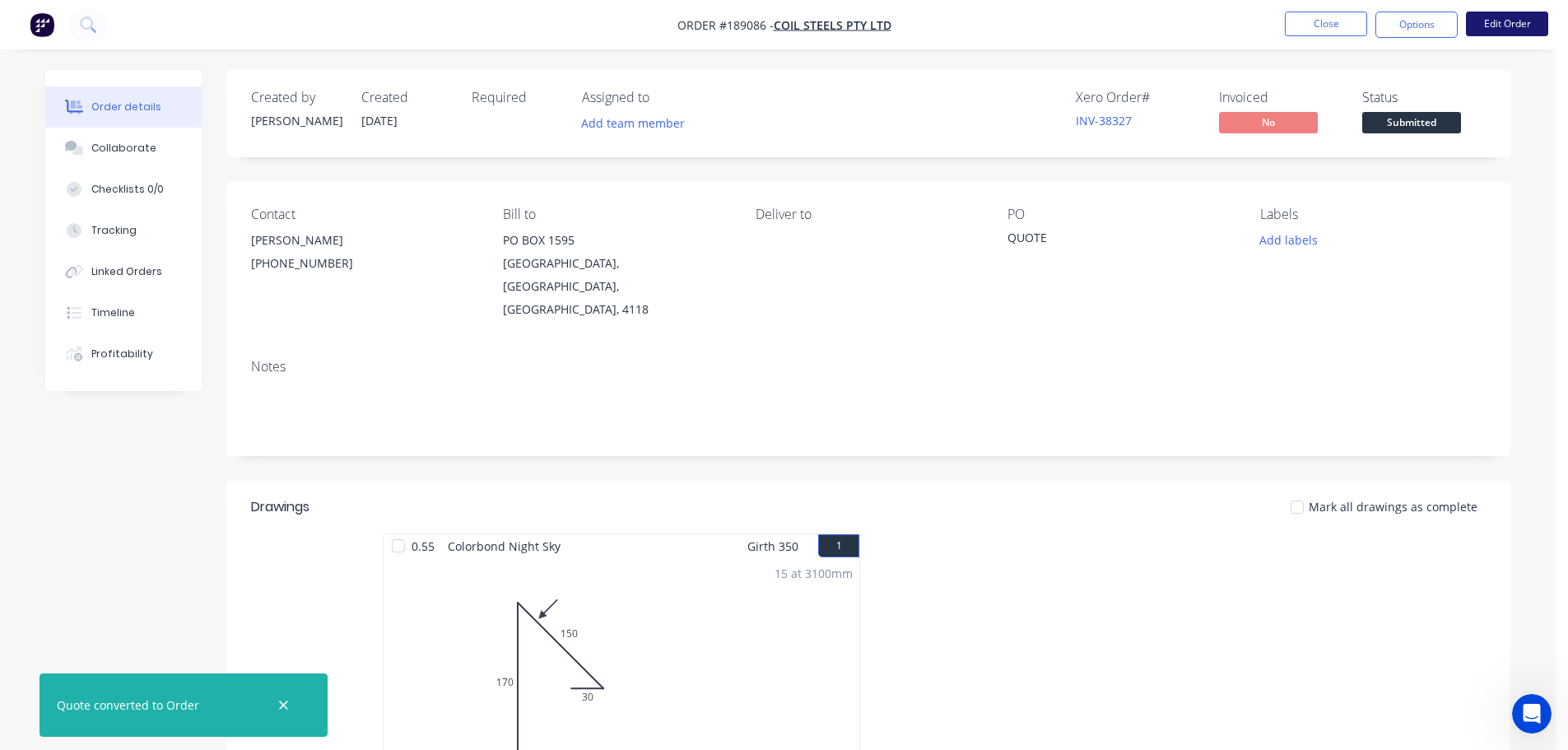
click at [1515, 24] on button "Edit Order" at bounding box center [1508, 23] width 83 height 25
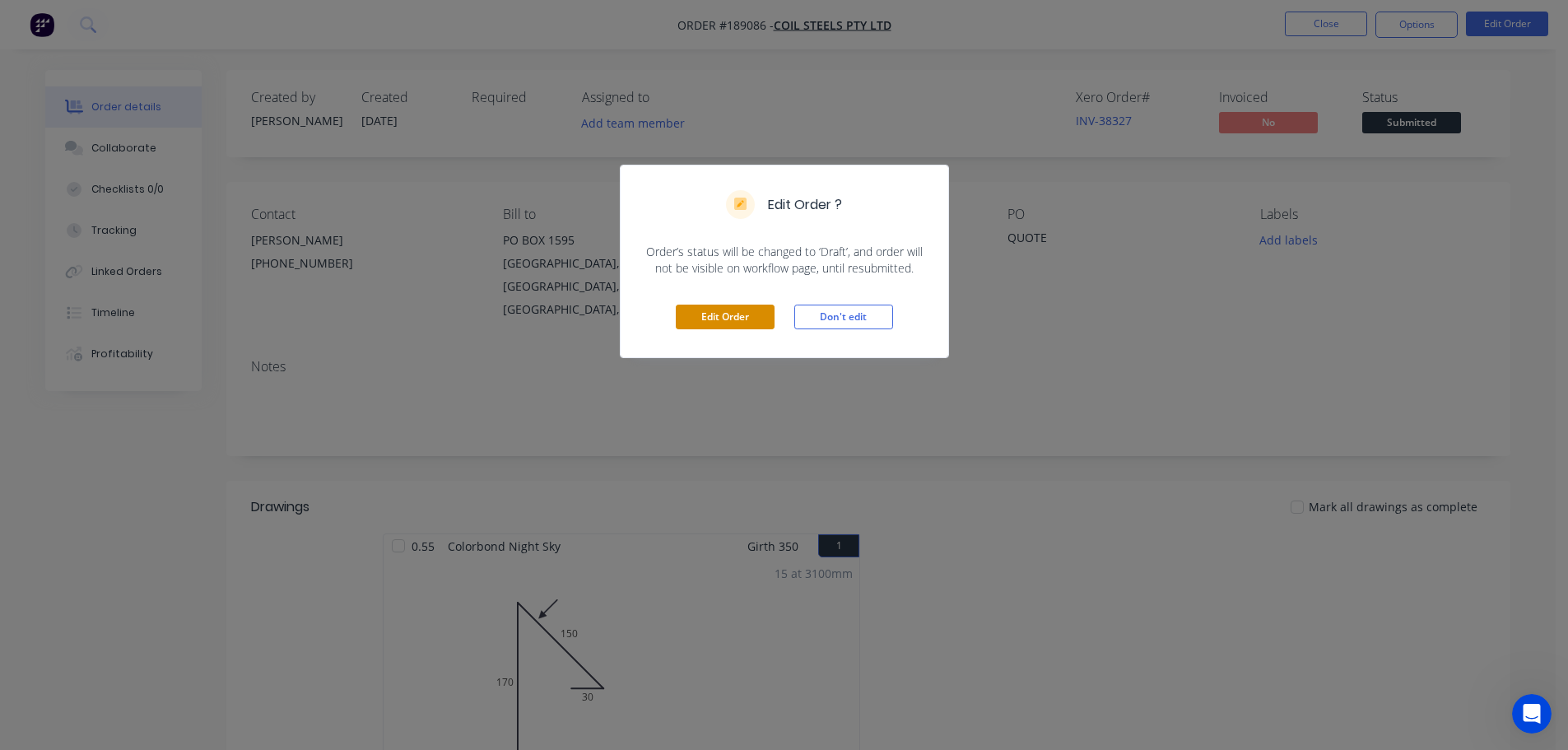
click at [713, 319] on button "Edit Order" at bounding box center [725, 317] width 99 height 25
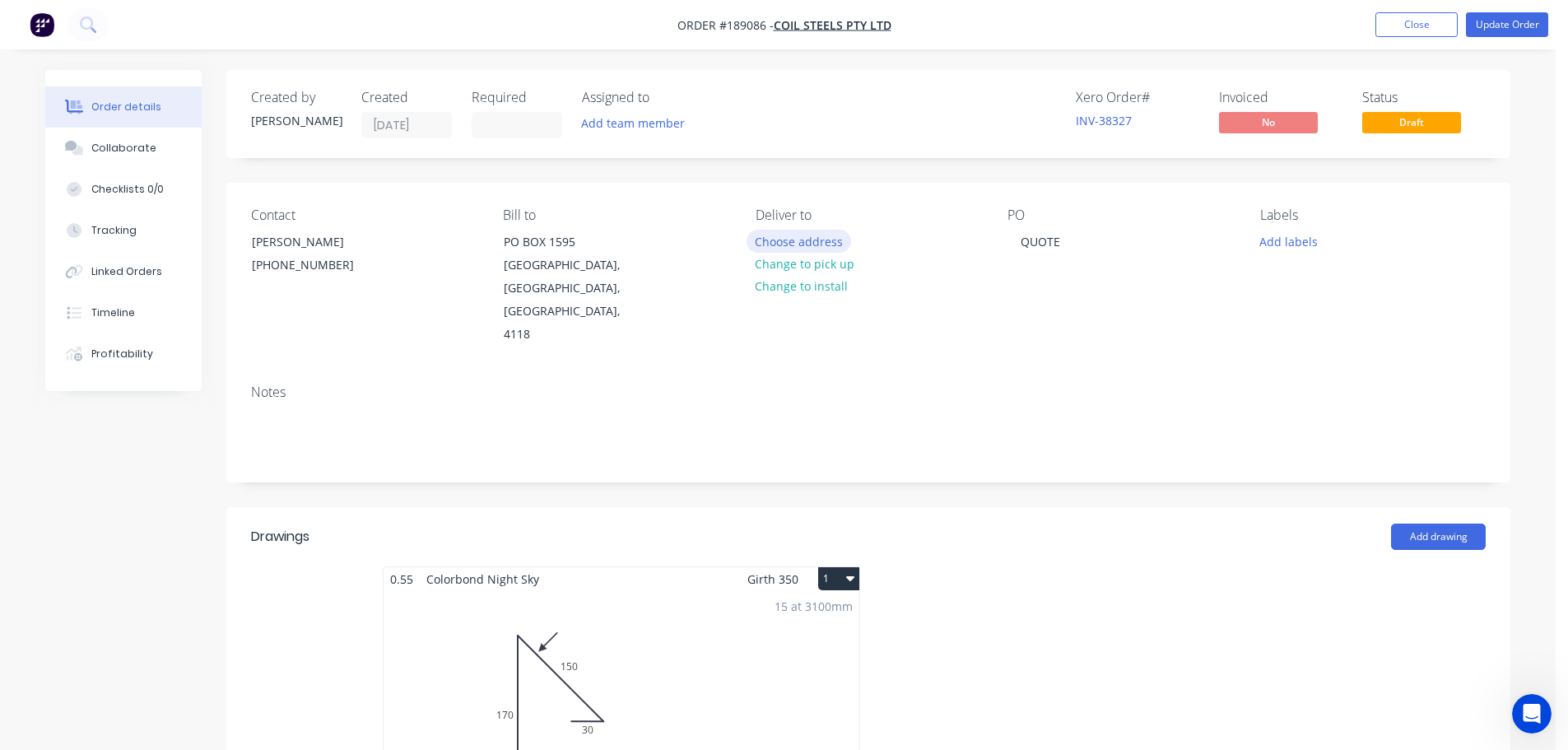
click at [801, 238] on button "Choose address" at bounding box center [799, 241] width 105 height 22
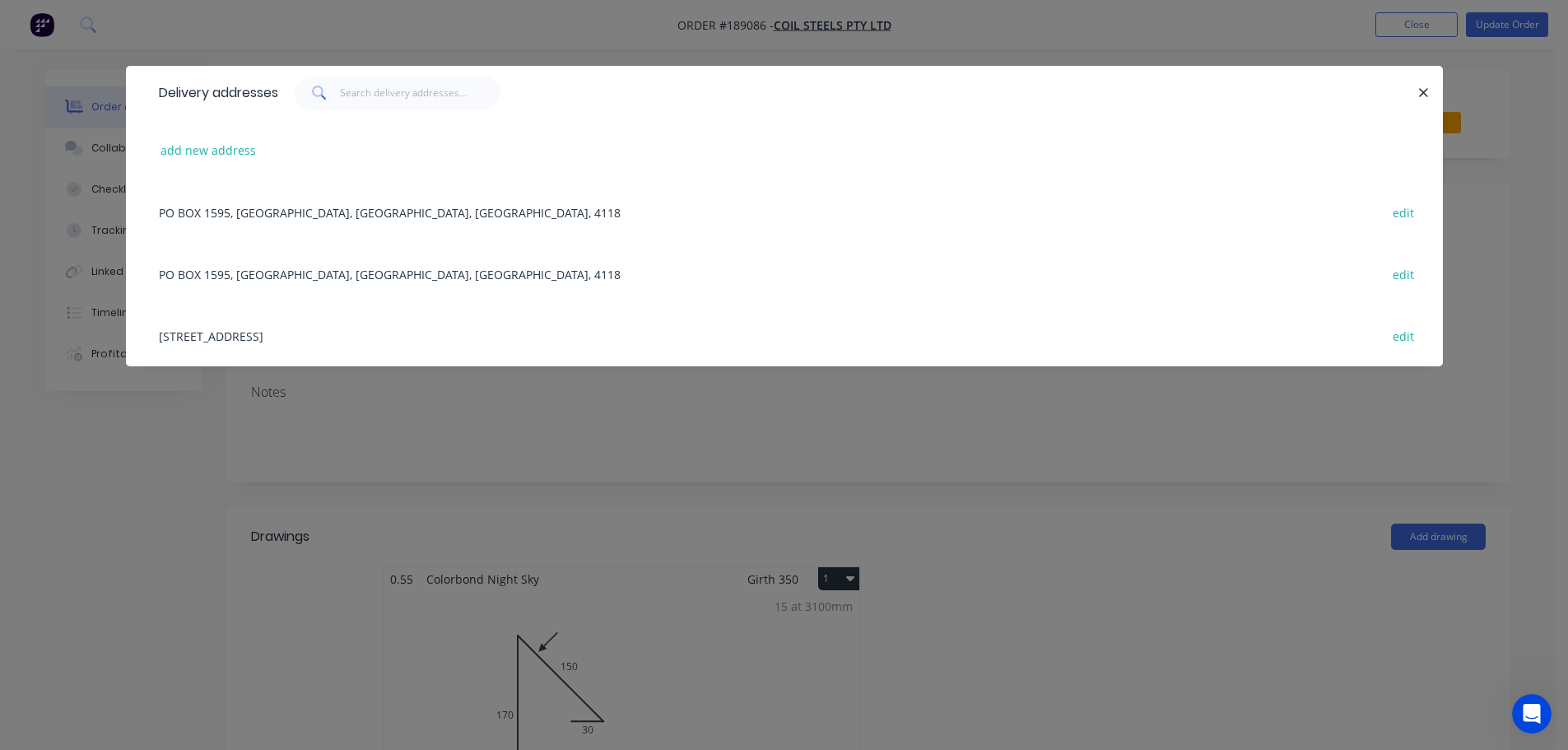
click at [271, 338] on div "[STREET_ADDRESS] edit" at bounding box center [784, 336] width 1267 height 62
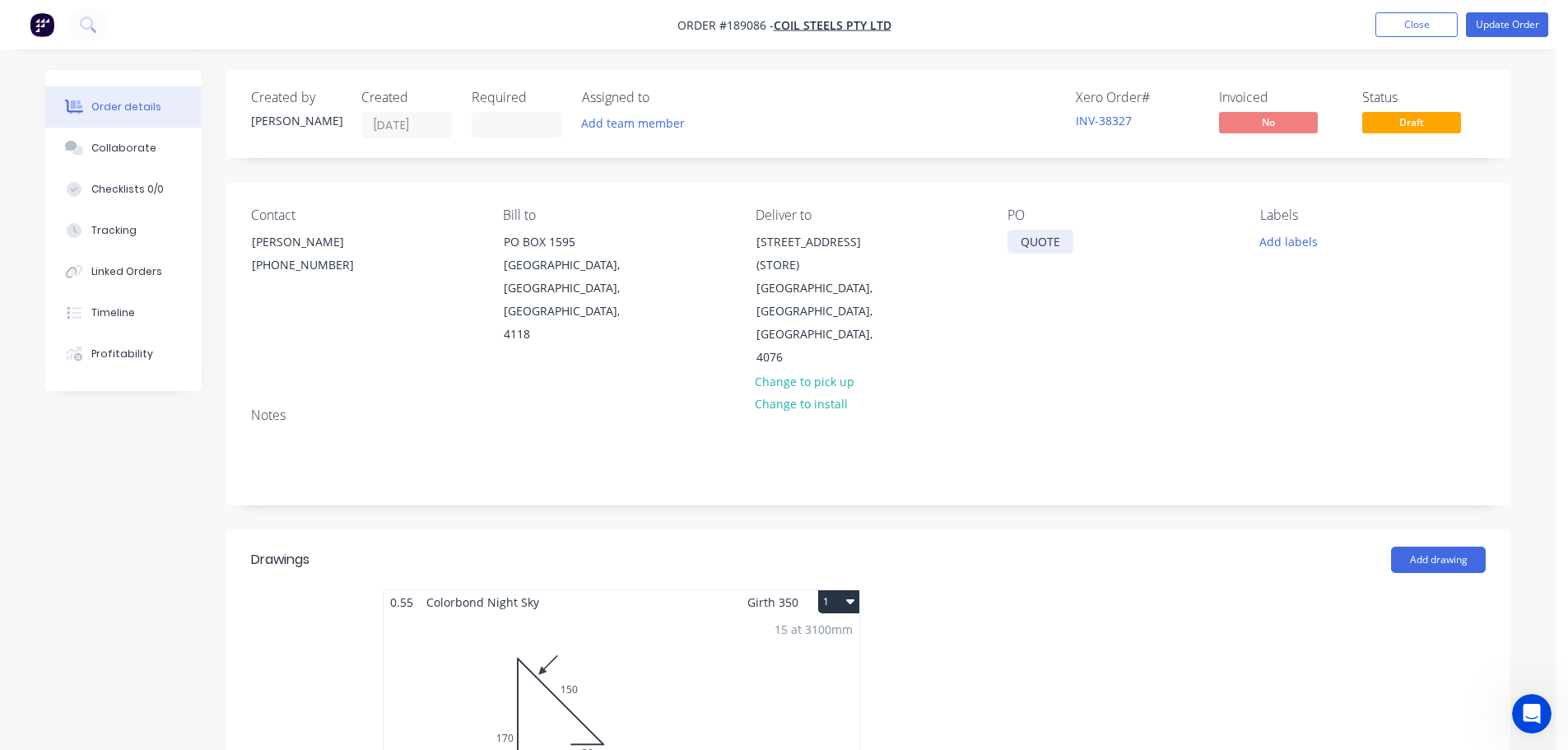
click at [1063, 239] on div "QUOTE" at bounding box center [1040, 242] width 65 height 24
click at [1508, 26] on button "Update Order" at bounding box center [1508, 24] width 83 height 25
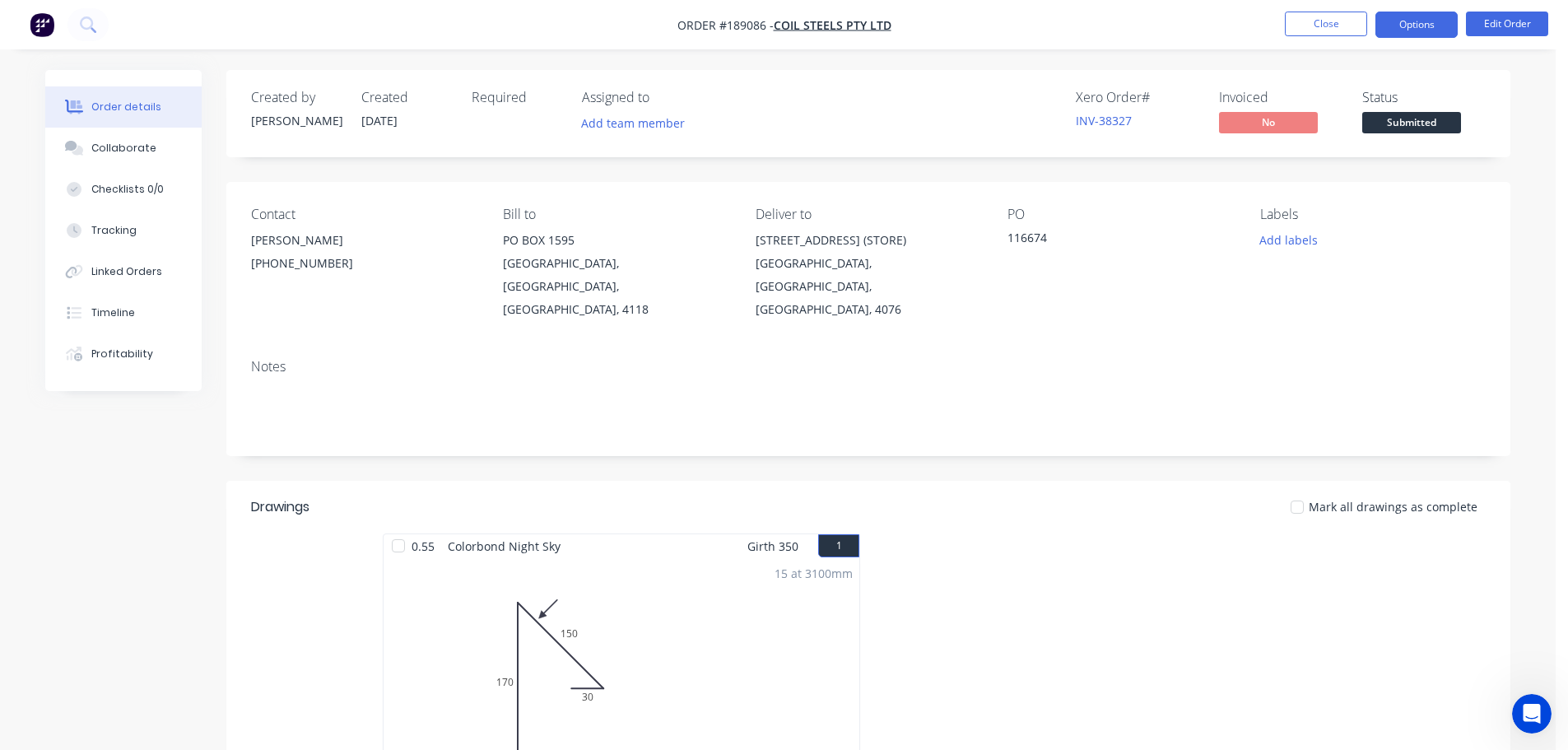
click at [1421, 22] on button "Options" at bounding box center [1417, 24] width 83 height 27
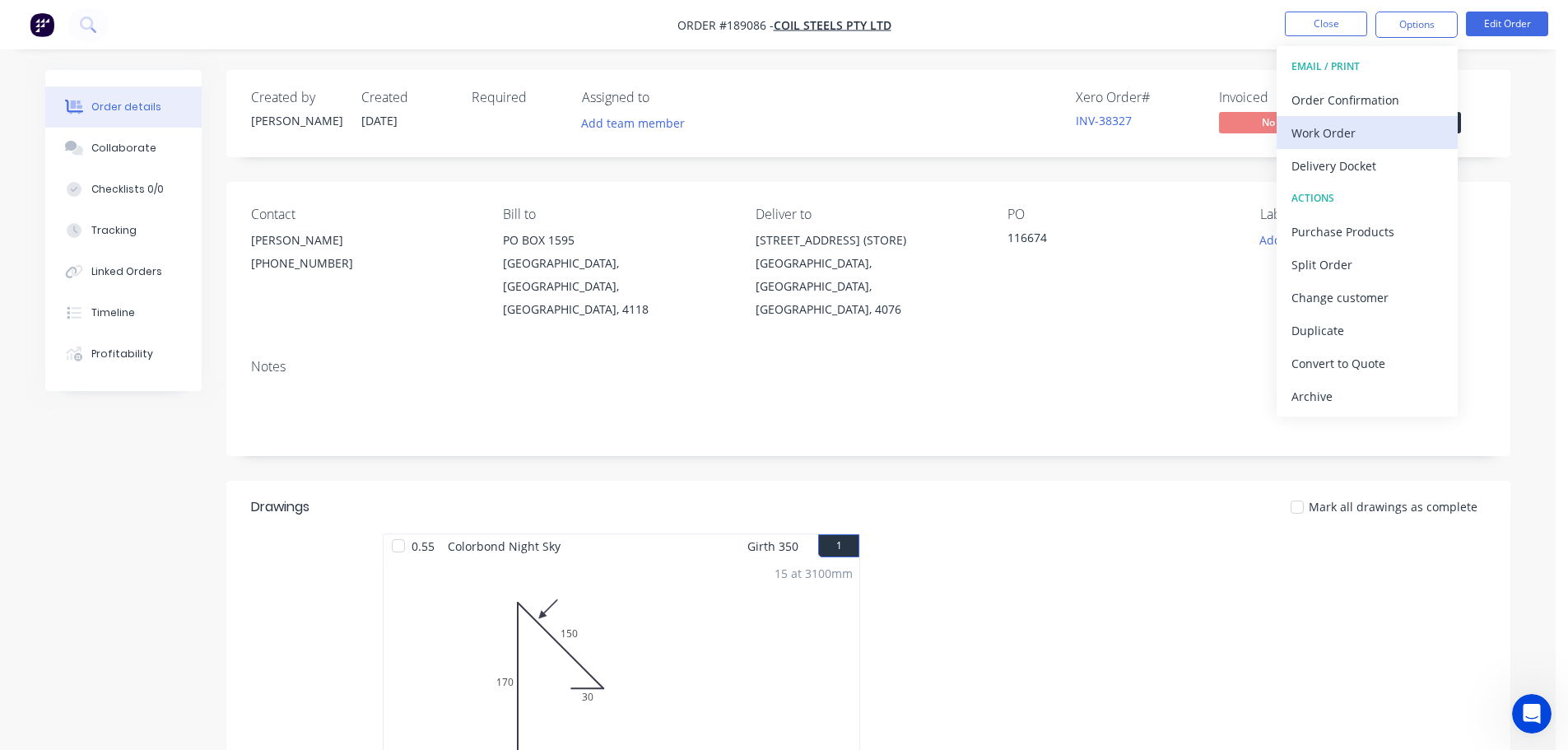
click at [1317, 127] on div "Work Order" at bounding box center [1367, 133] width 152 height 24
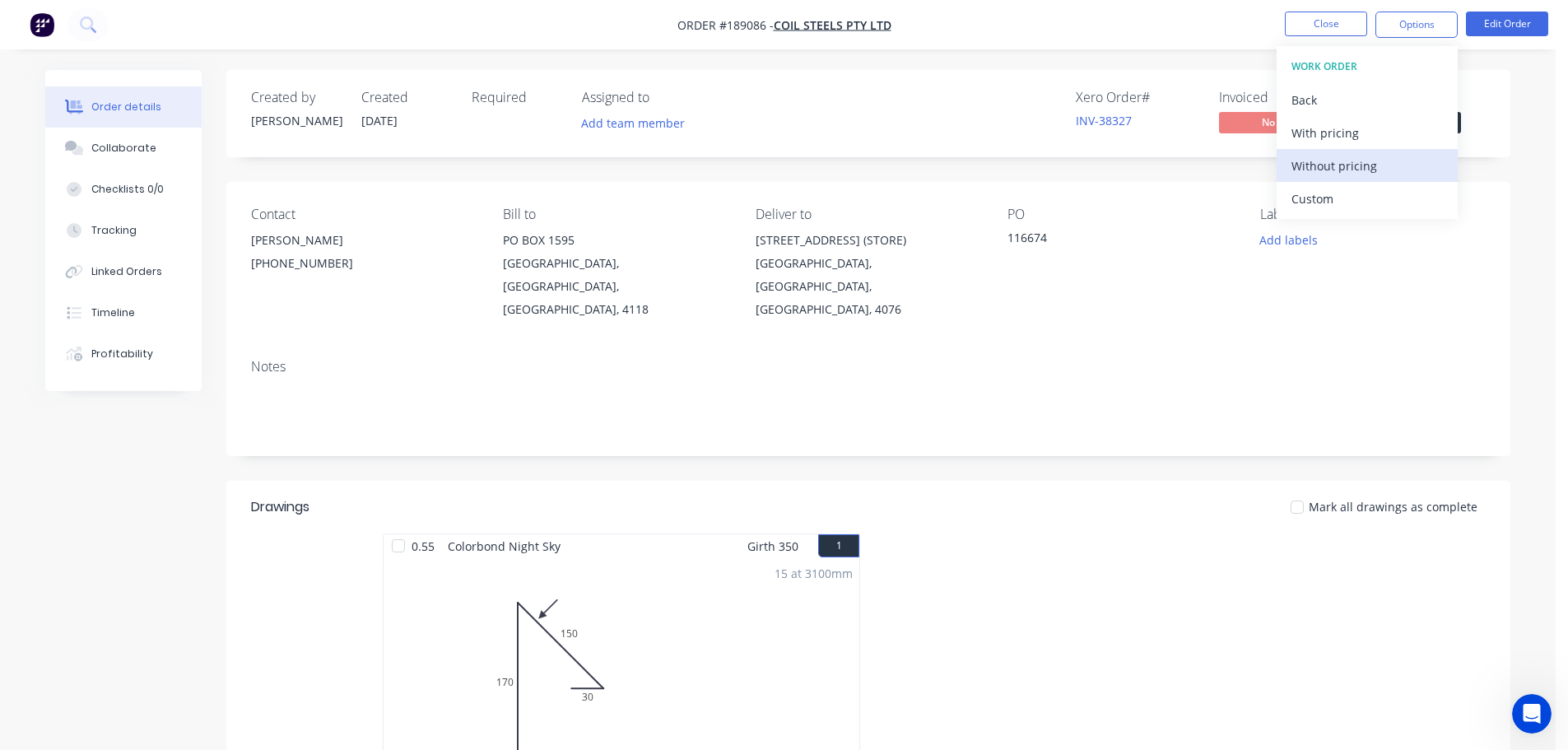
click at [1316, 162] on div "Without pricing" at bounding box center [1367, 166] width 152 height 24
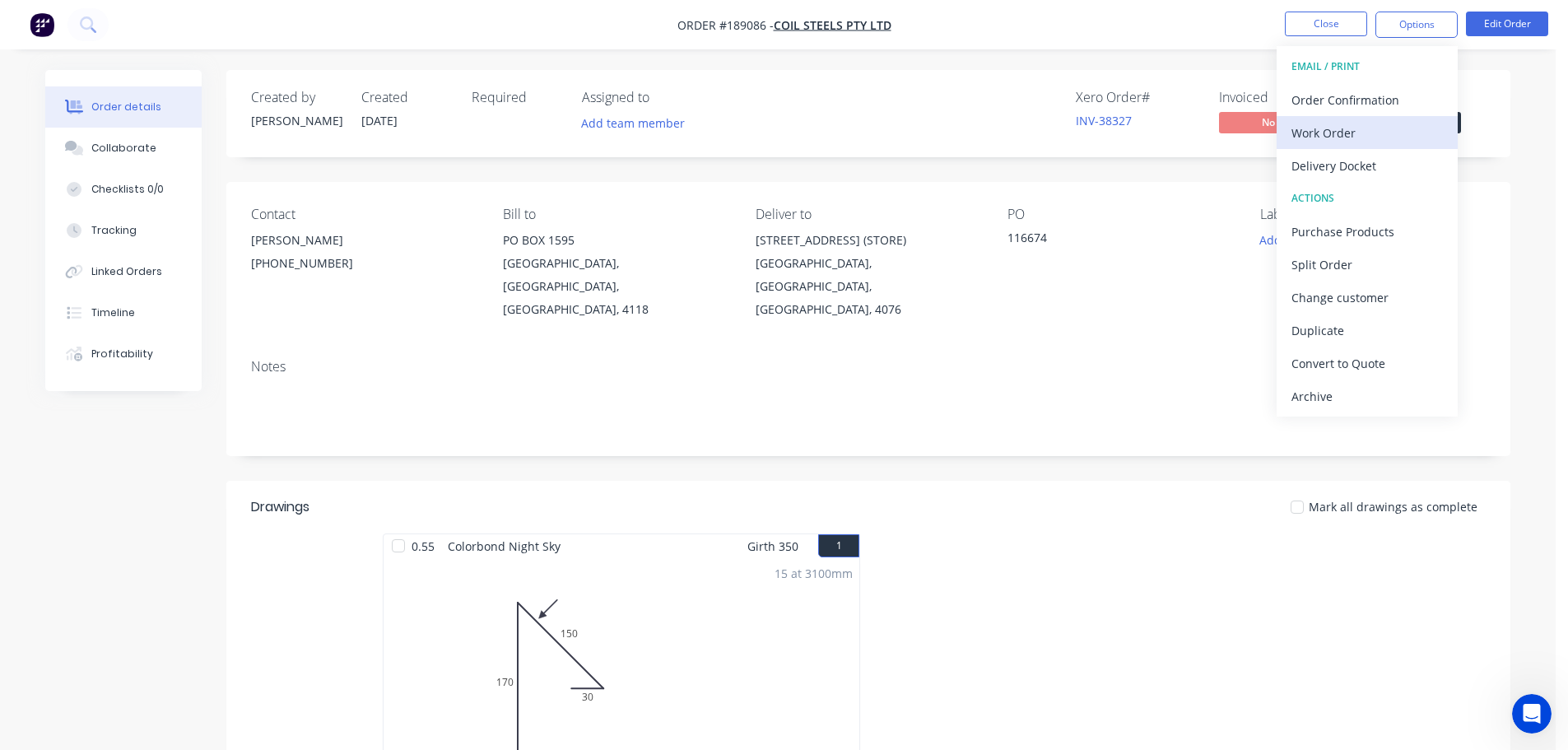
click at [1323, 129] on div "Work Order" at bounding box center [1367, 133] width 152 height 24
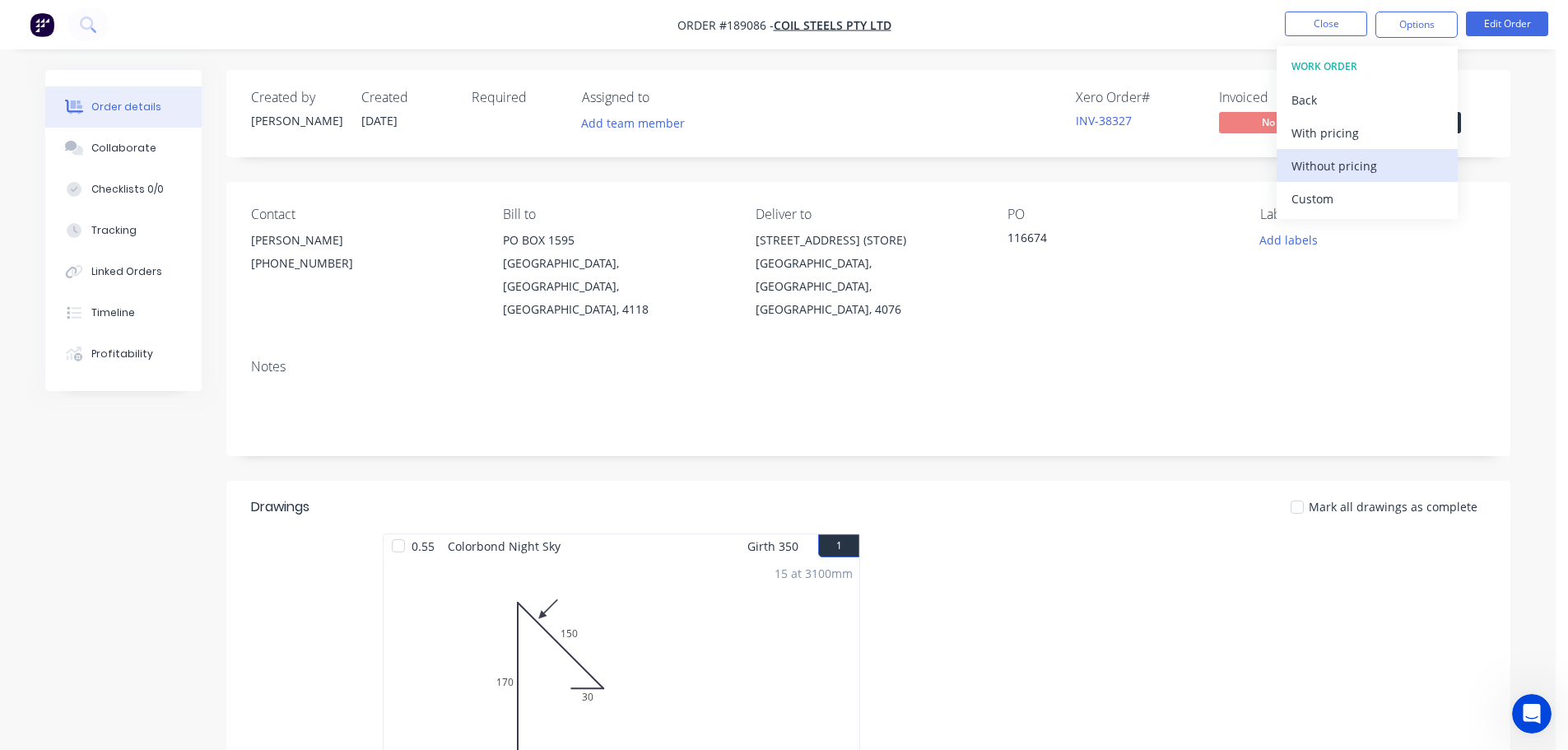
click at [1320, 163] on div "Without pricing" at bounding box center [1367, 166] width 152 height 24
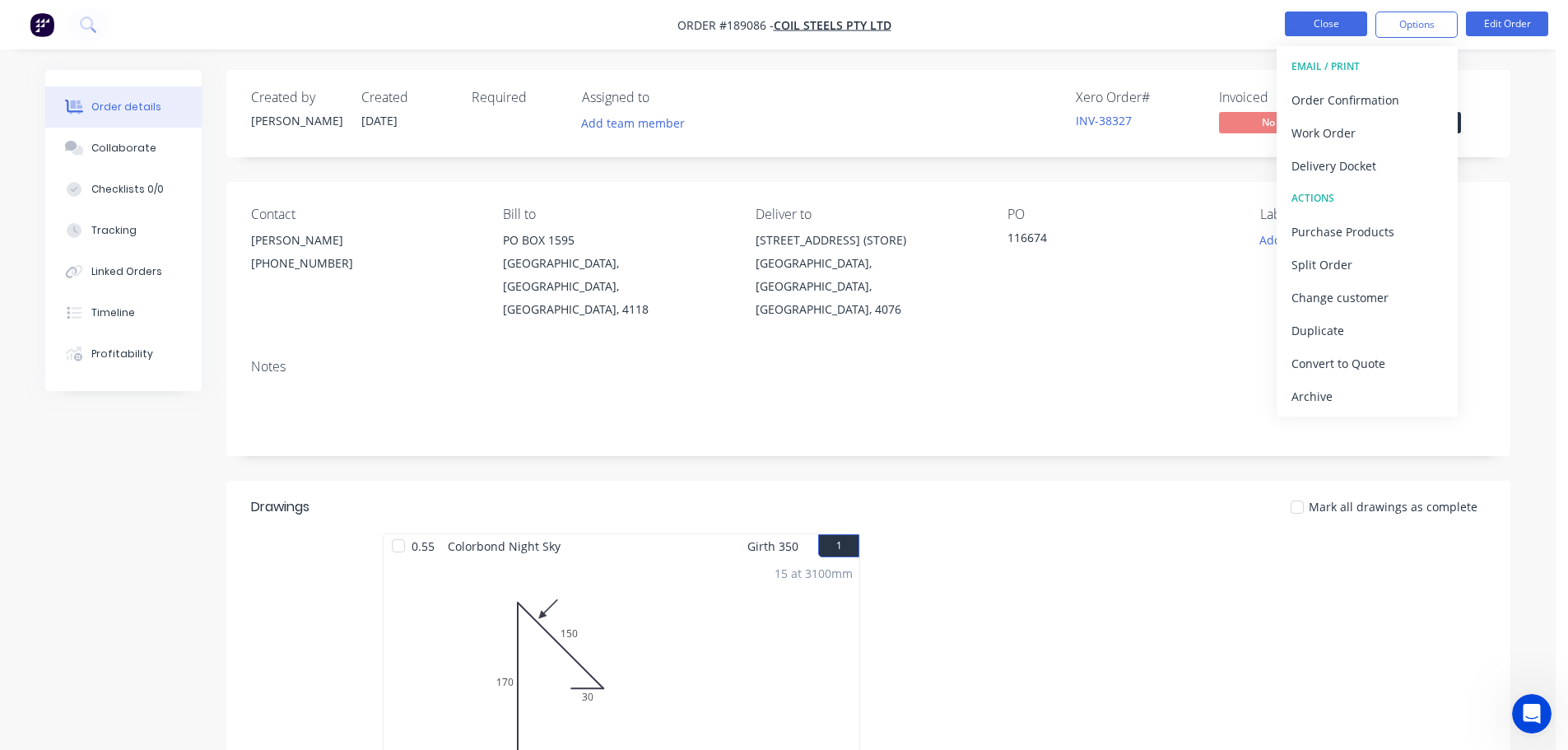
click at [1331, 23] on button "Close" at bounding box center [1326, 23] width 83 height 25
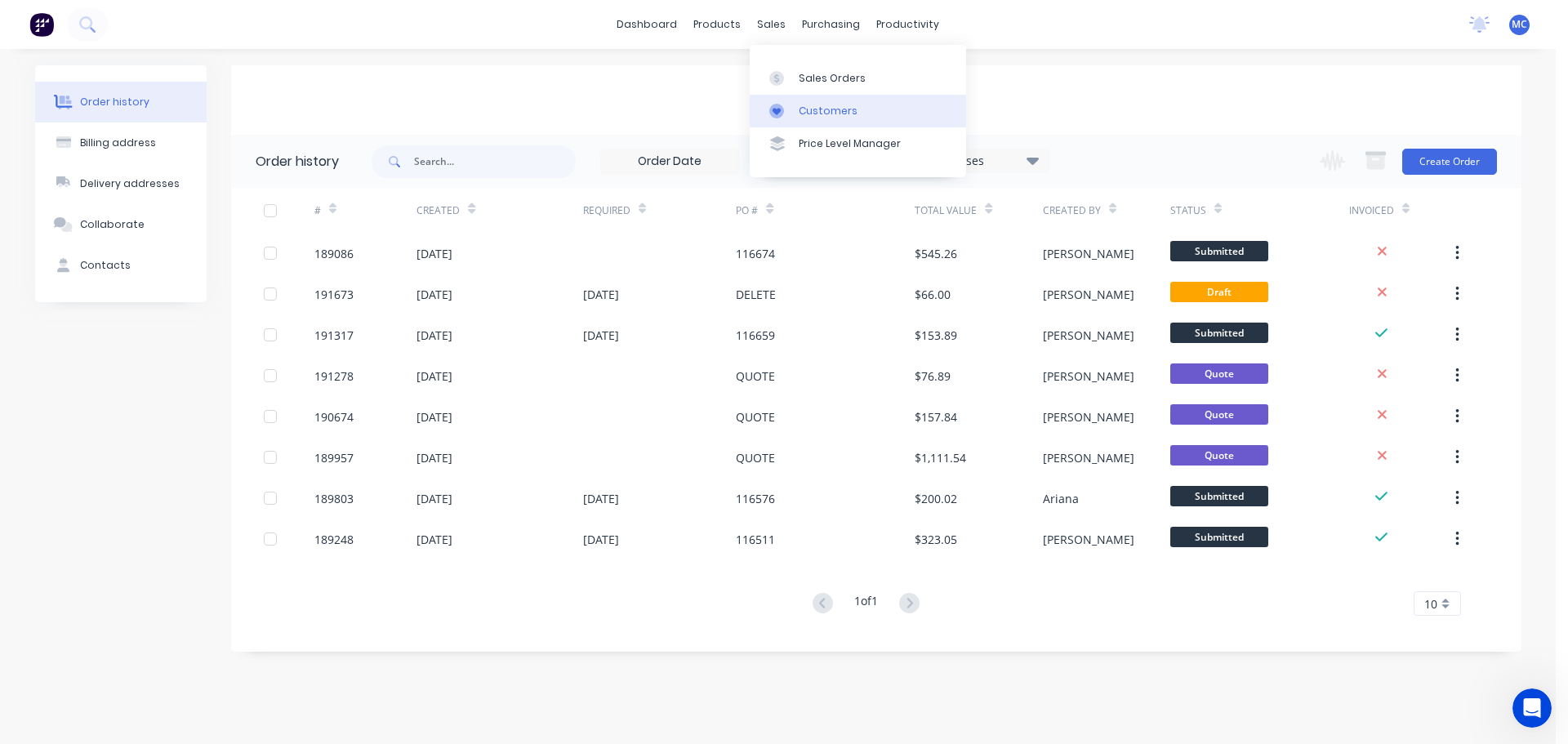
click at [813, 103] on div "Customers" at bounding box center [828, 110] width 59 height 15
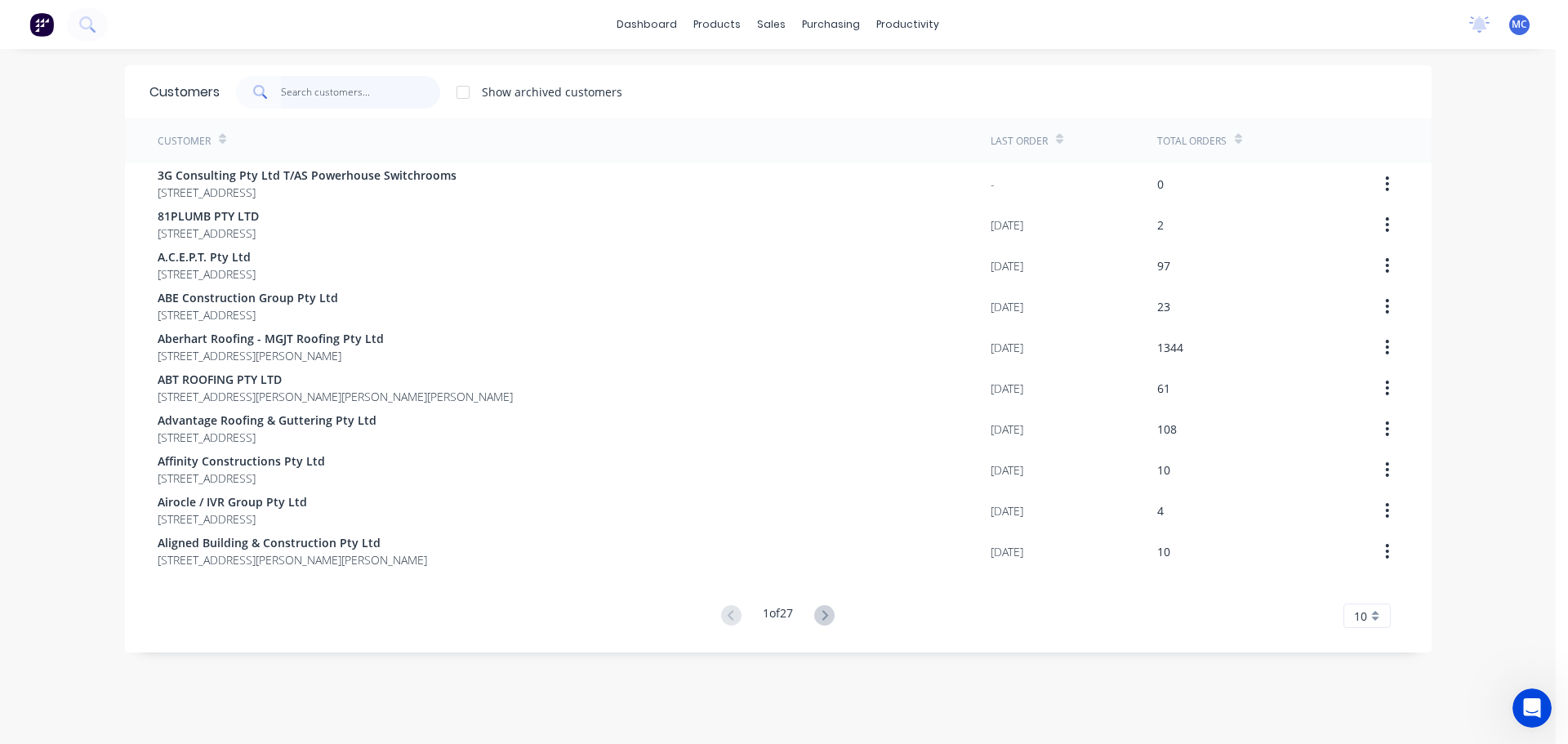
click at [330, 93] on input "text" at bounding box center [360, 92] width 159 height 32
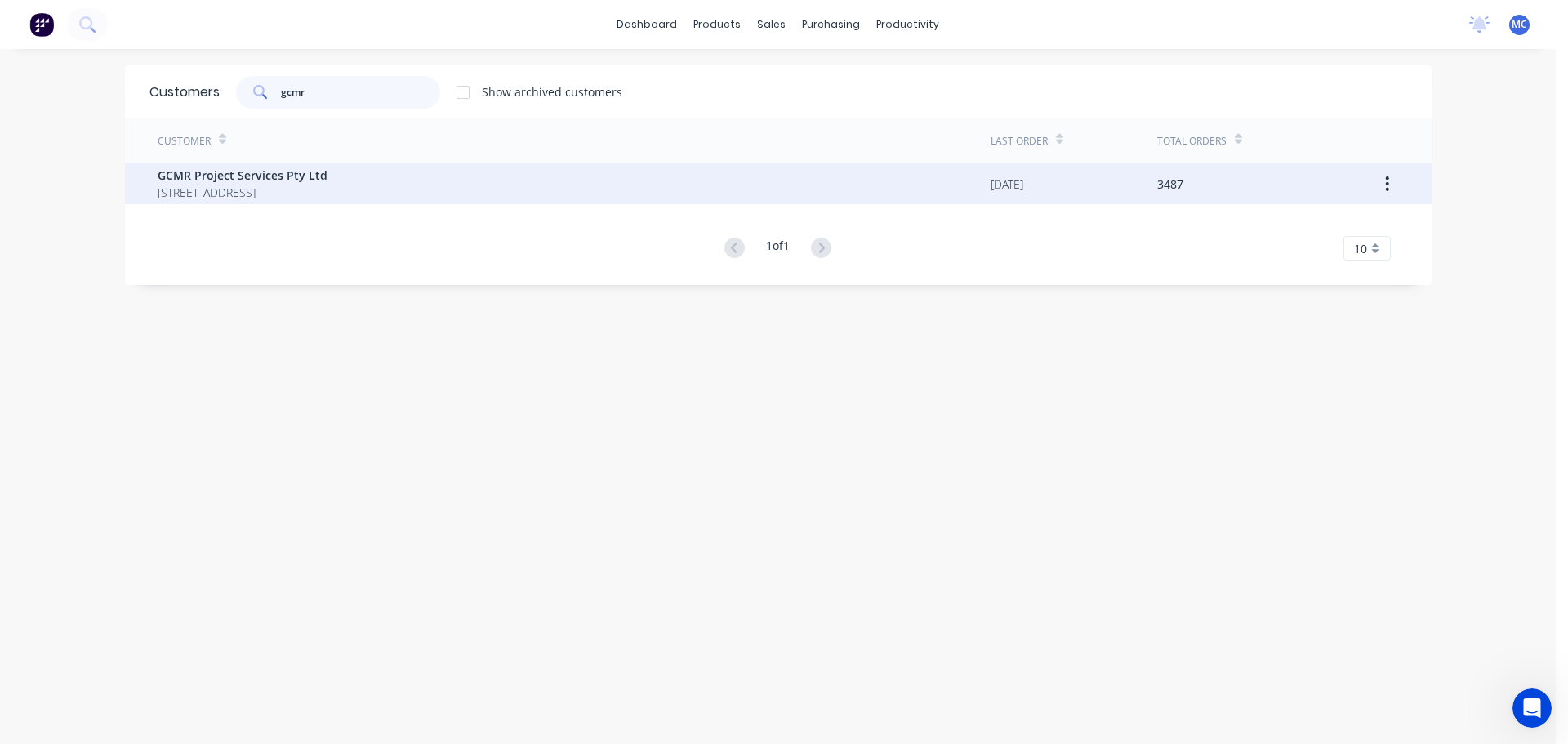
type input "gcmr"
click at [232, 168] on span "GCMR Project Services Pty Ltd" at bounding box center [243, 175] width 170 height 17
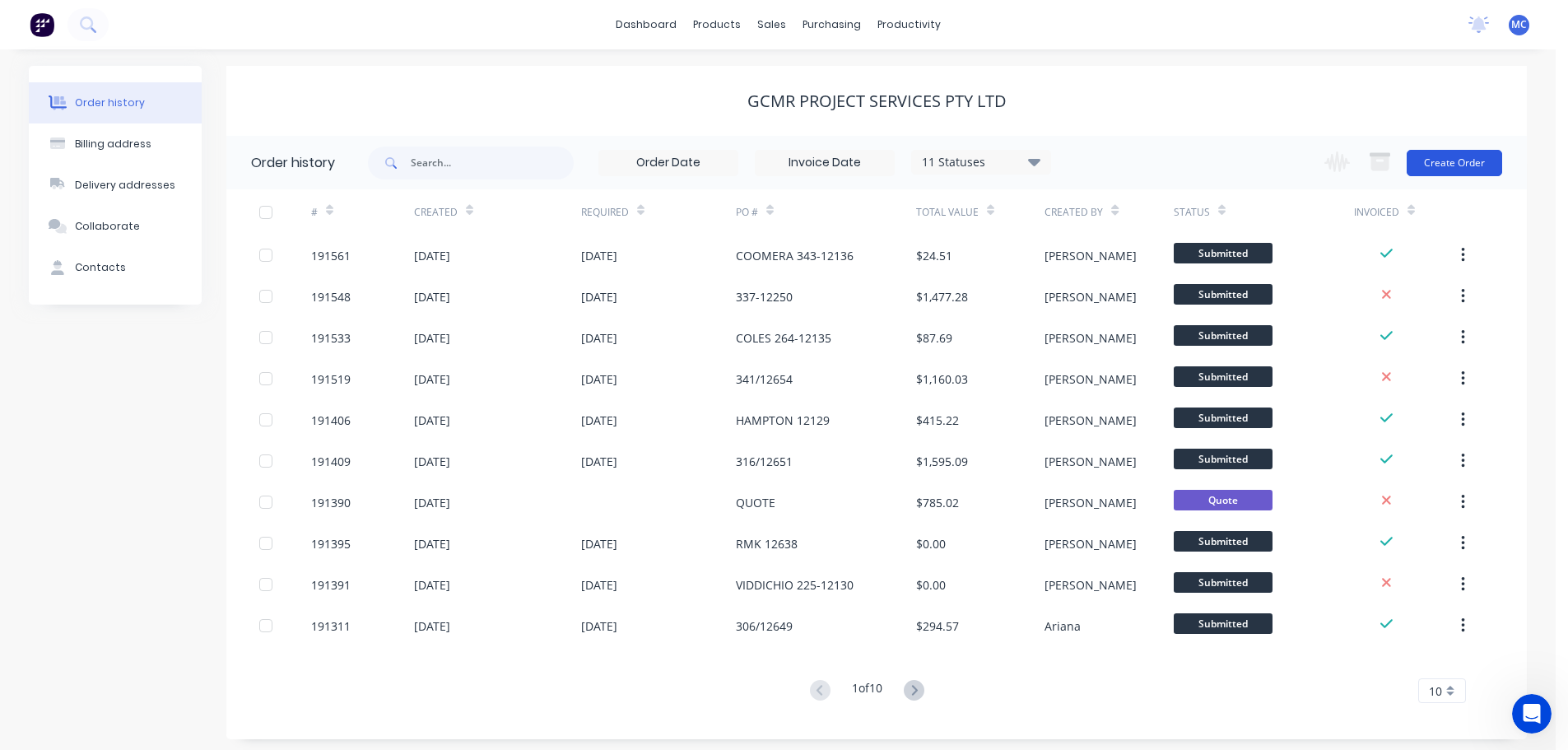
click at [1462, 158] on button "Create Order" at bounding box center [1454, 163] width 96 height 27
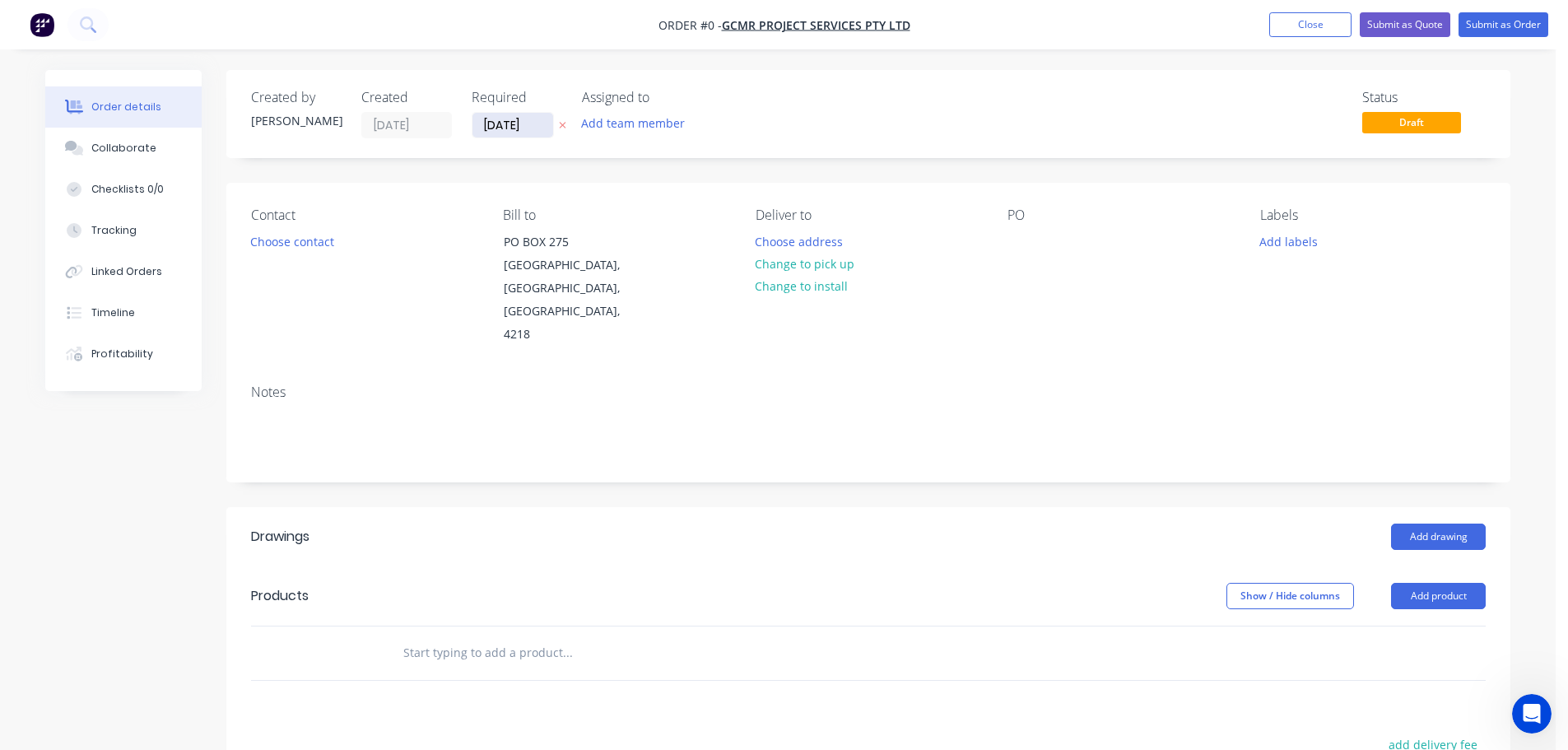
click at [505, 124] on input "[DATE]" at bounding box center [513, 125] width 81 height 25
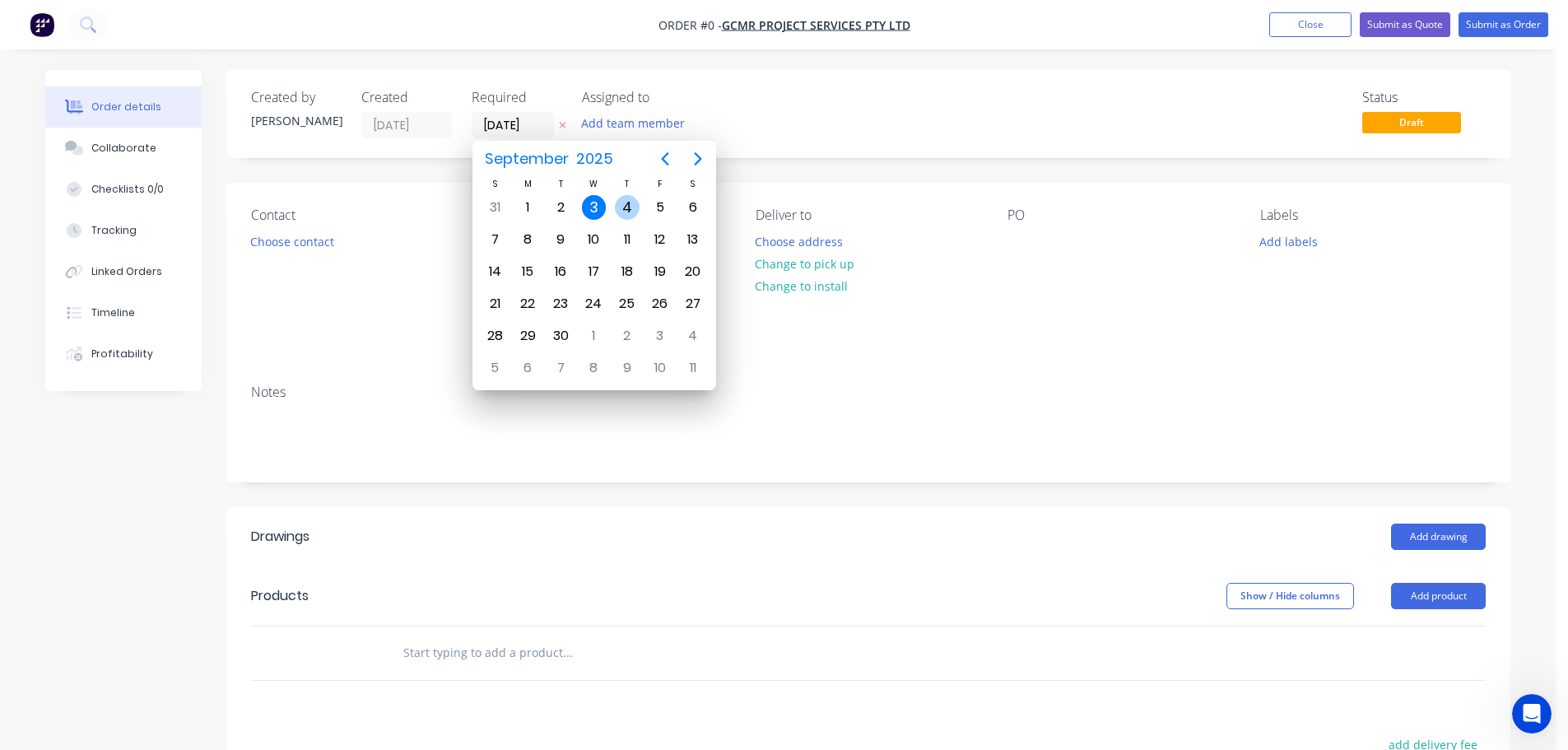
click at [618, 203] on div "4" at bounding box center [627, 208] width 25 height 25
type input "[DATE]"
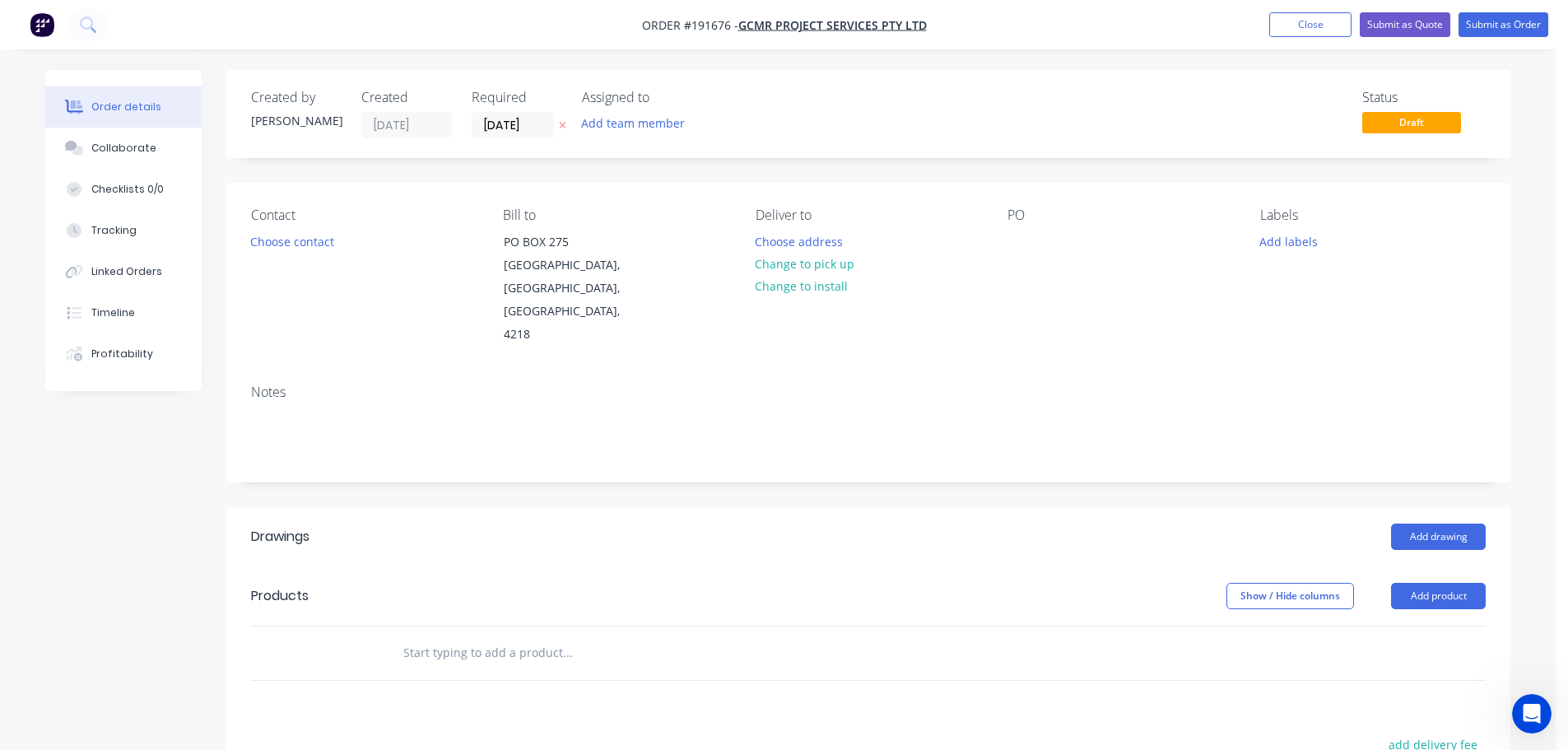
click at [1303, 242] on button "Add labels" at bounding box center [1288, 241] width 76 height 22
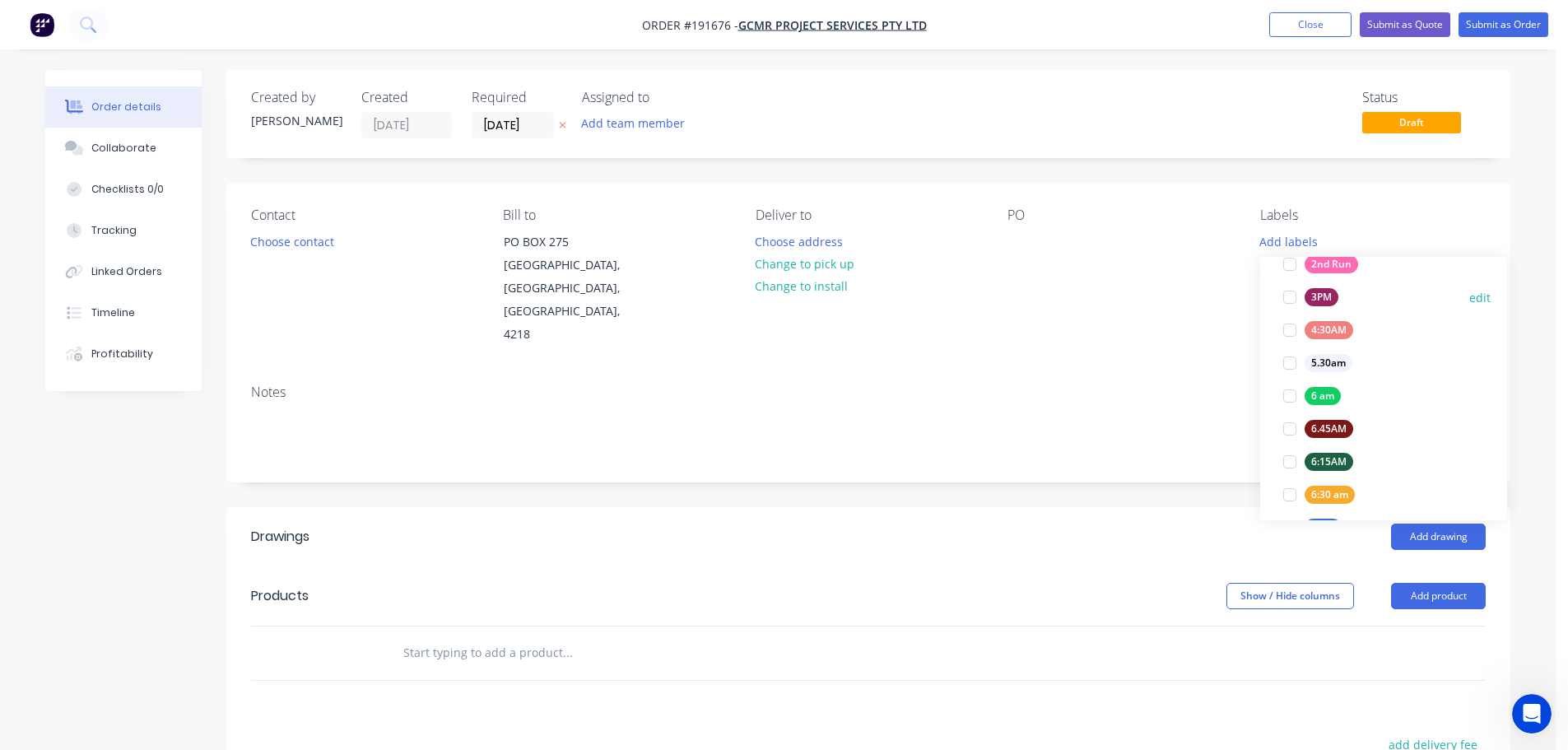
scroll to position [247, 0]
click at [1287, 366] on div at bounding box center [1290, 372] width 33 height 33
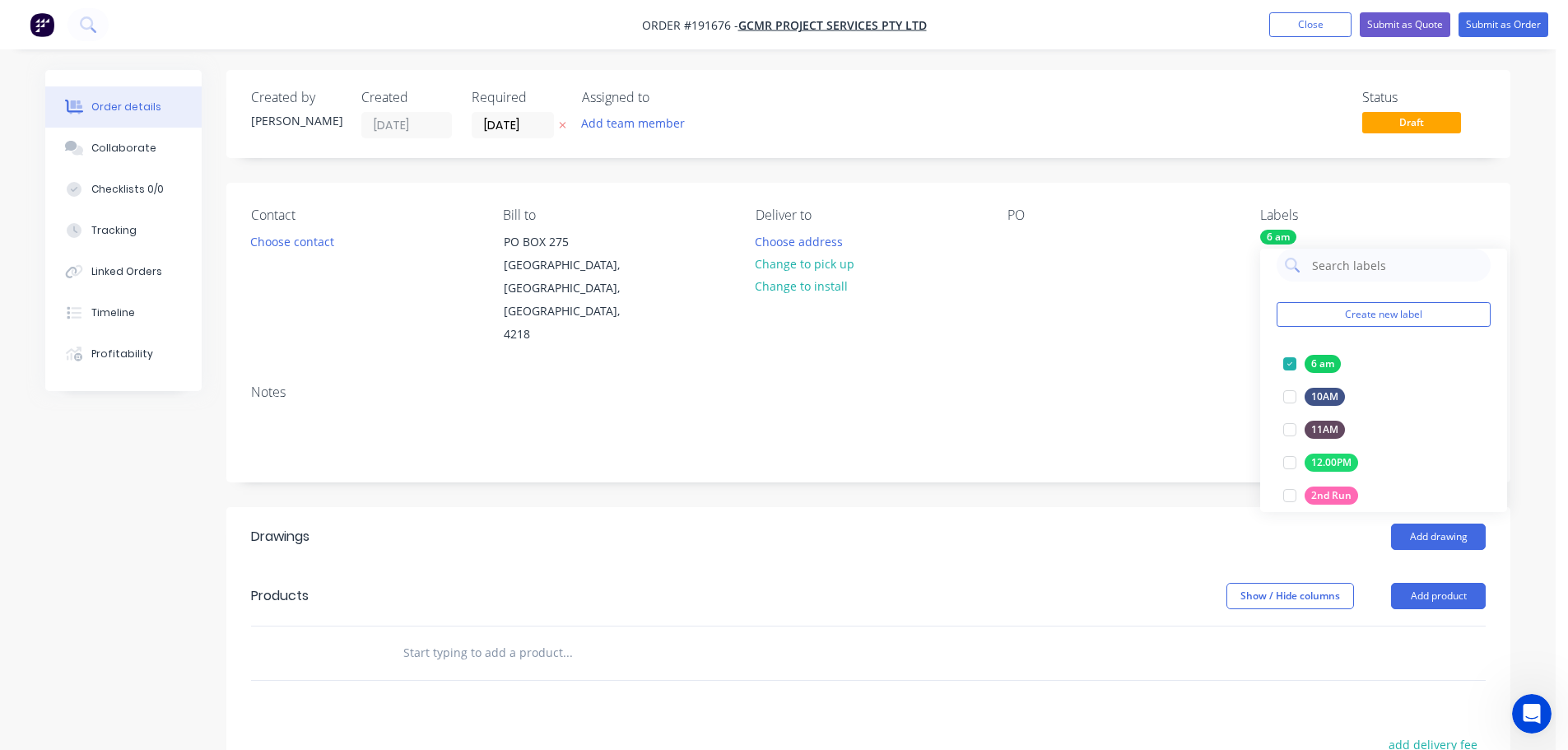
click at [1131, 346] on div "Contact Choose contact [PERSON_NAME] to [STREET_ADDRESS] Deliver to Choose addr…" at bounding box center [868, 276] width 1284 height 189
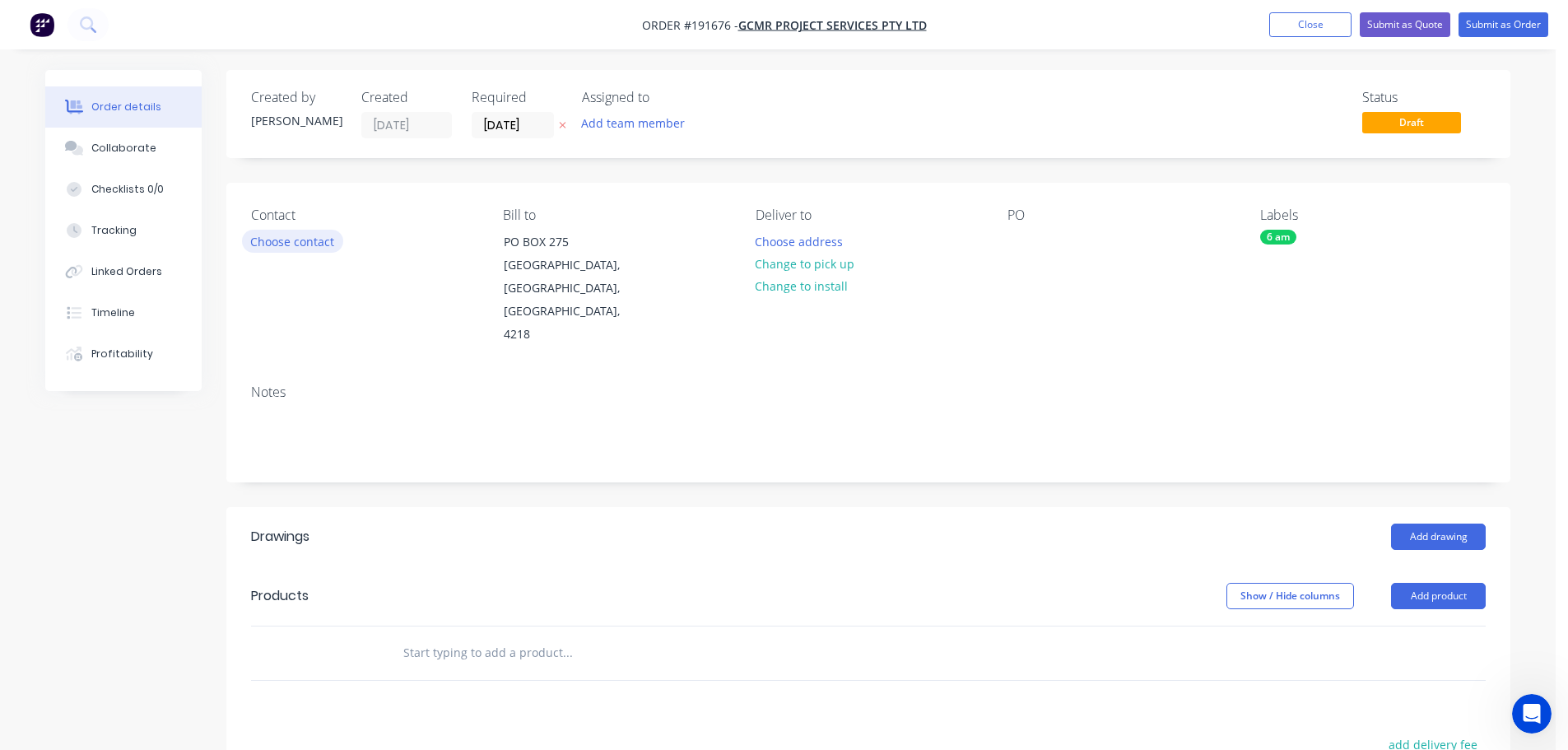
click at [301, 240] on button "Choose contact" at bounding box center [293, 241] width 102 height 22
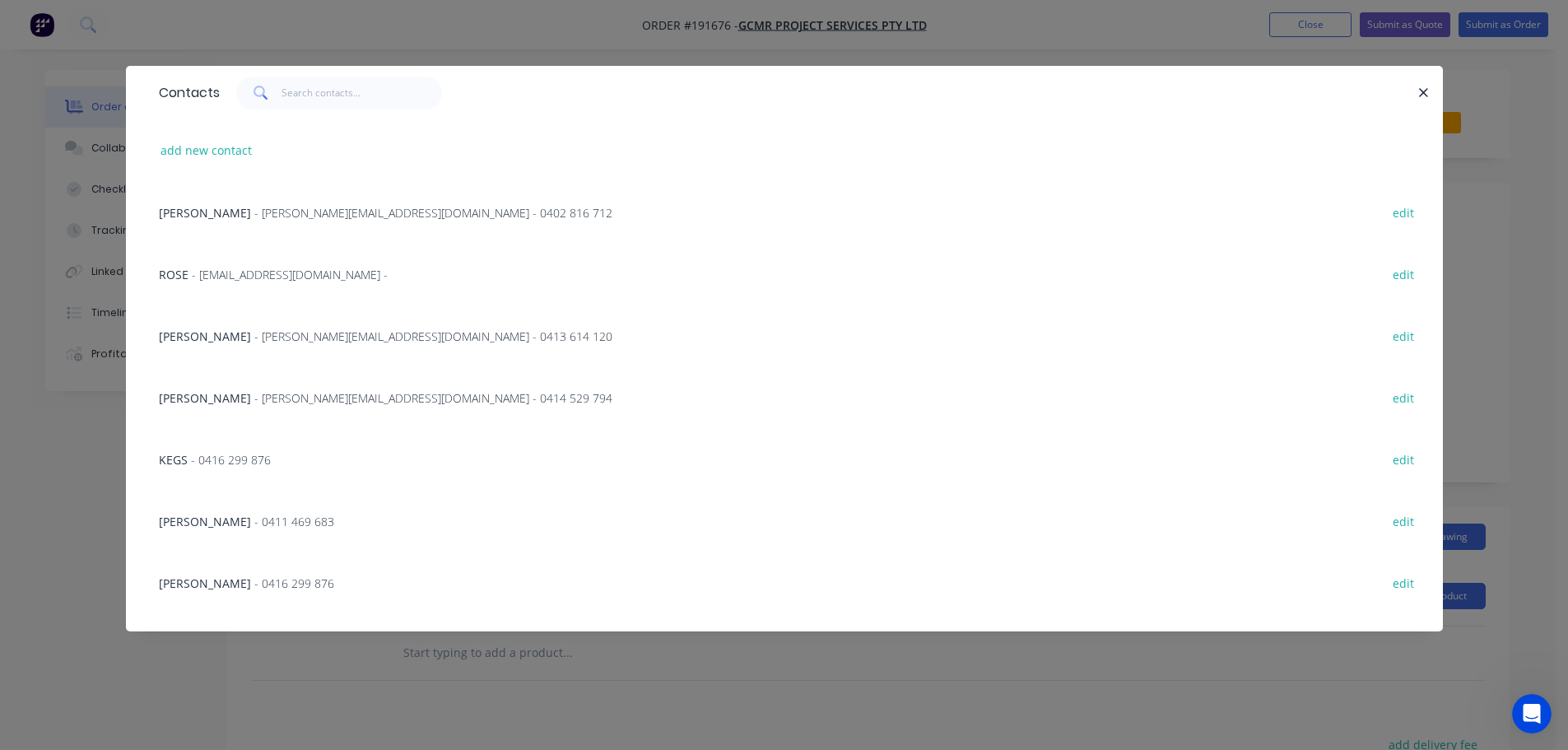
click at [269, 398] on span "- [PERSON_NAME][EMAIL_ADDRESS][DOMAIN_NAME] - 0414 529 794" at bounding box center [433, 398] width 358 height 15
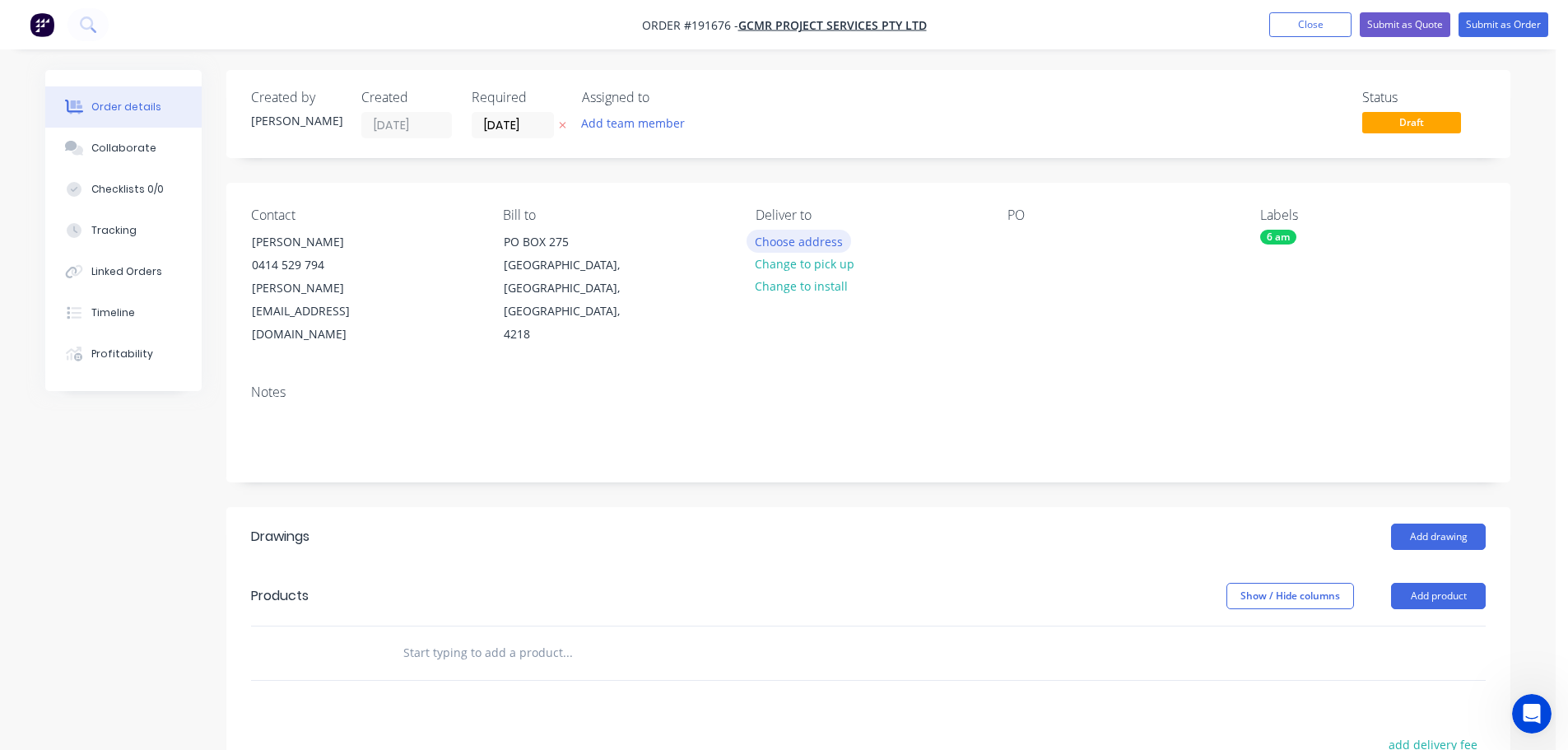
click at [805, 240] on button "Choose address" at bounding box center [799, 241] width 105 height 22
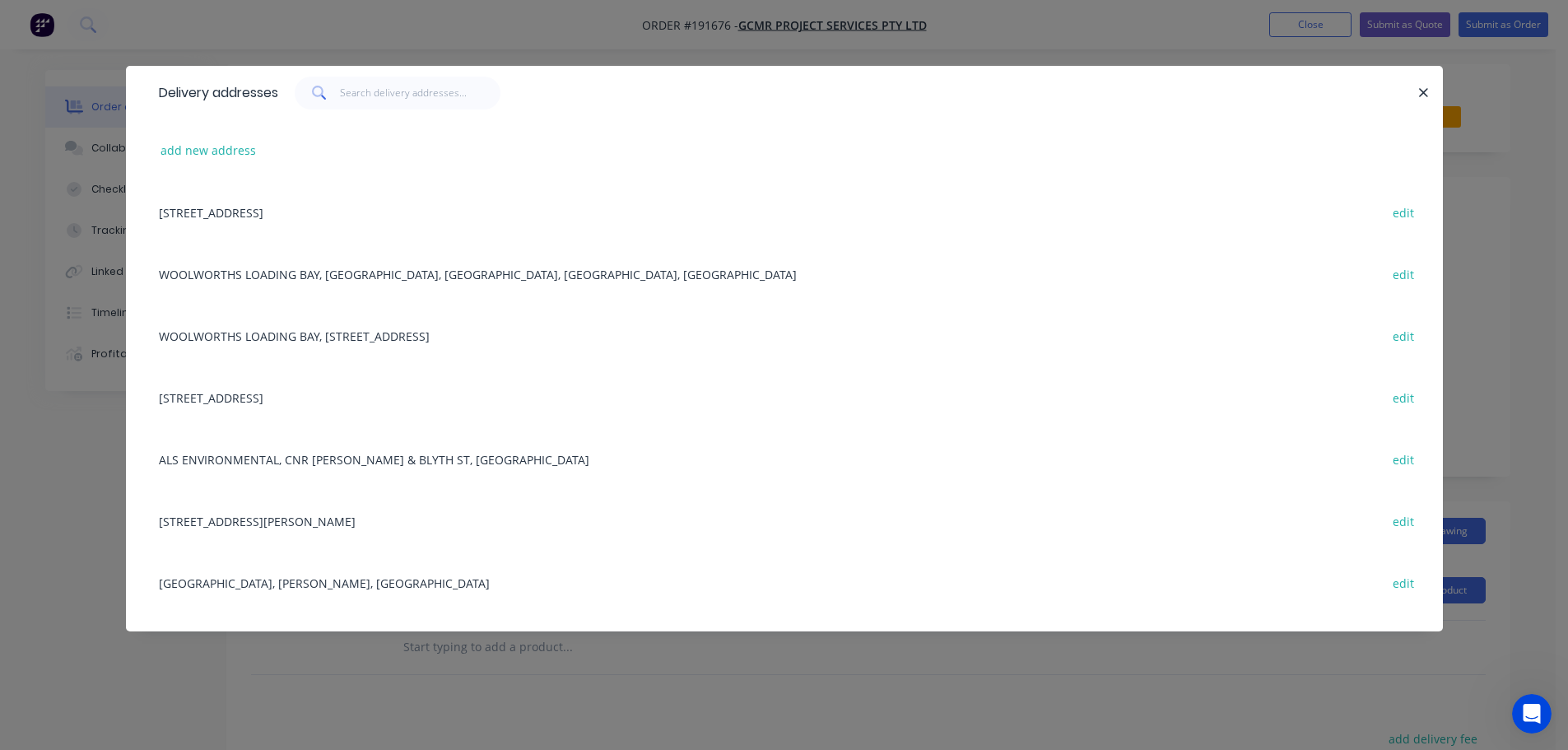
scroll to position [0, 0]
click at [215, 145] on button "add new address" at bounding box center [208, 151] width 113 height 22
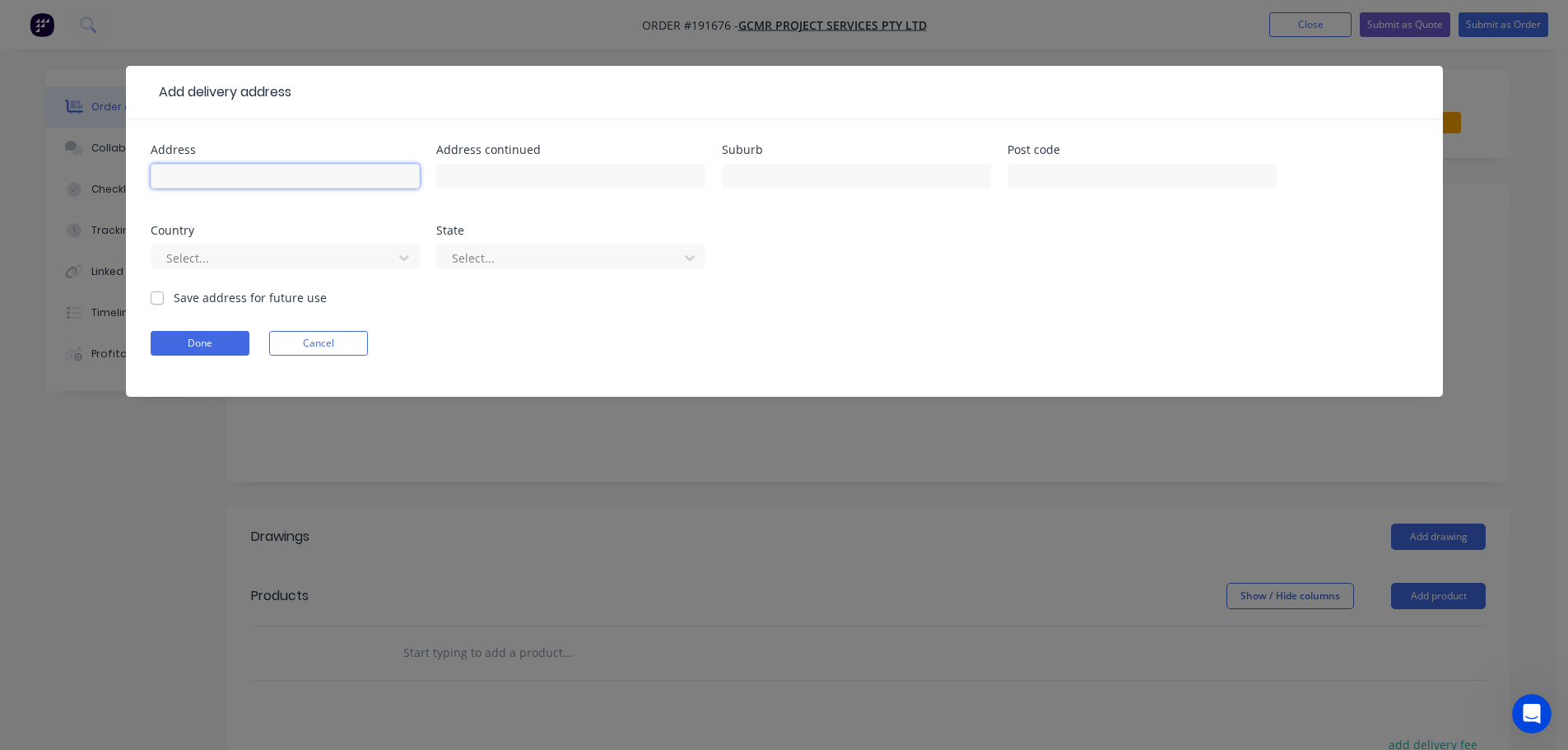
click at [274, 169] on input "text" at bounding box center [285, 176] width 270 height 25
type input "[STREET_ADDRESS]"
type input "[PERSON_NAME]"
click button "Done" at bounding box center [200, 343] width 99 height 25
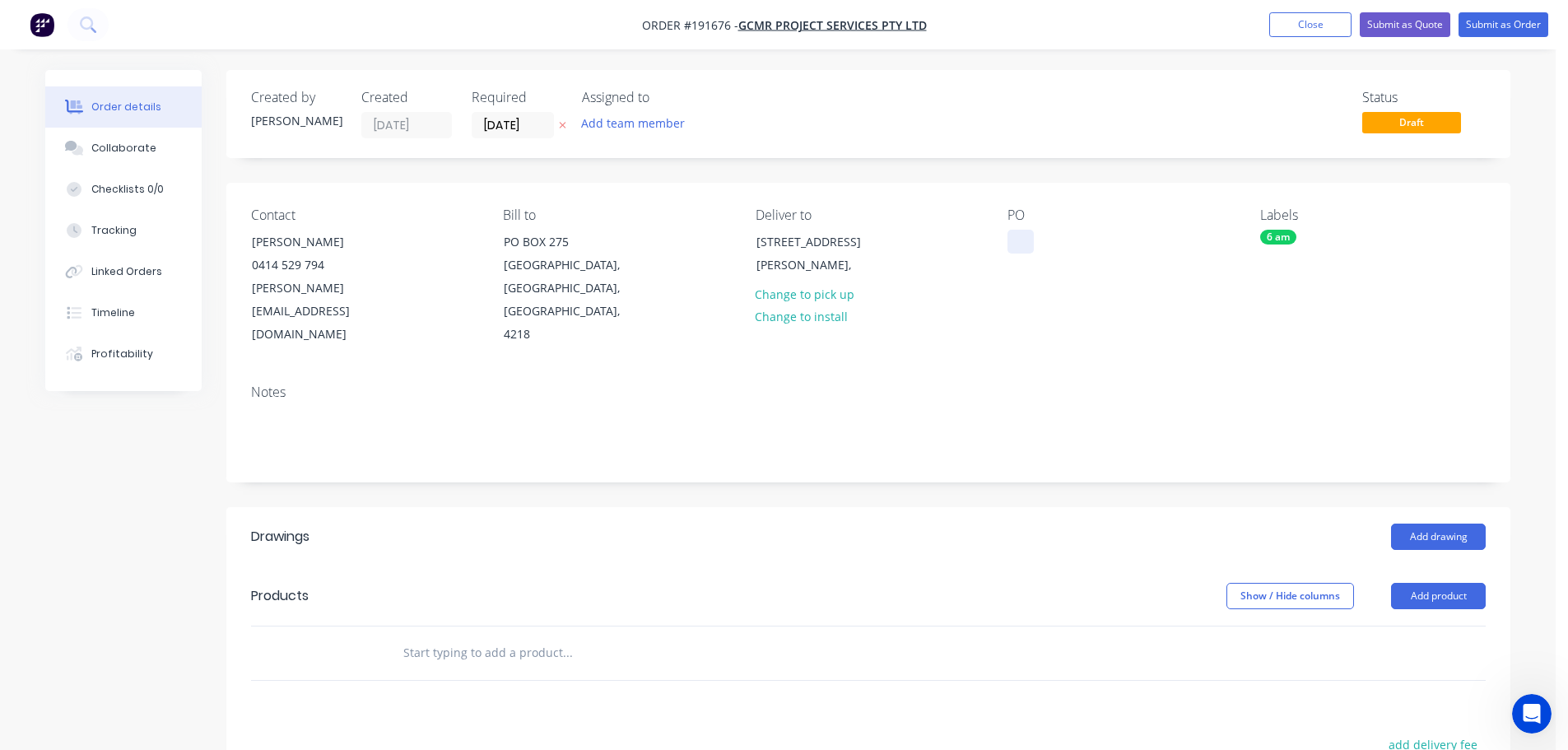
click at [1012, 239] on div at bounding box center [1020, 242] width 27 height 24
click at [1444, 524] on button "Add drawing" at bounding box center [1439, 536] width 95 height 27
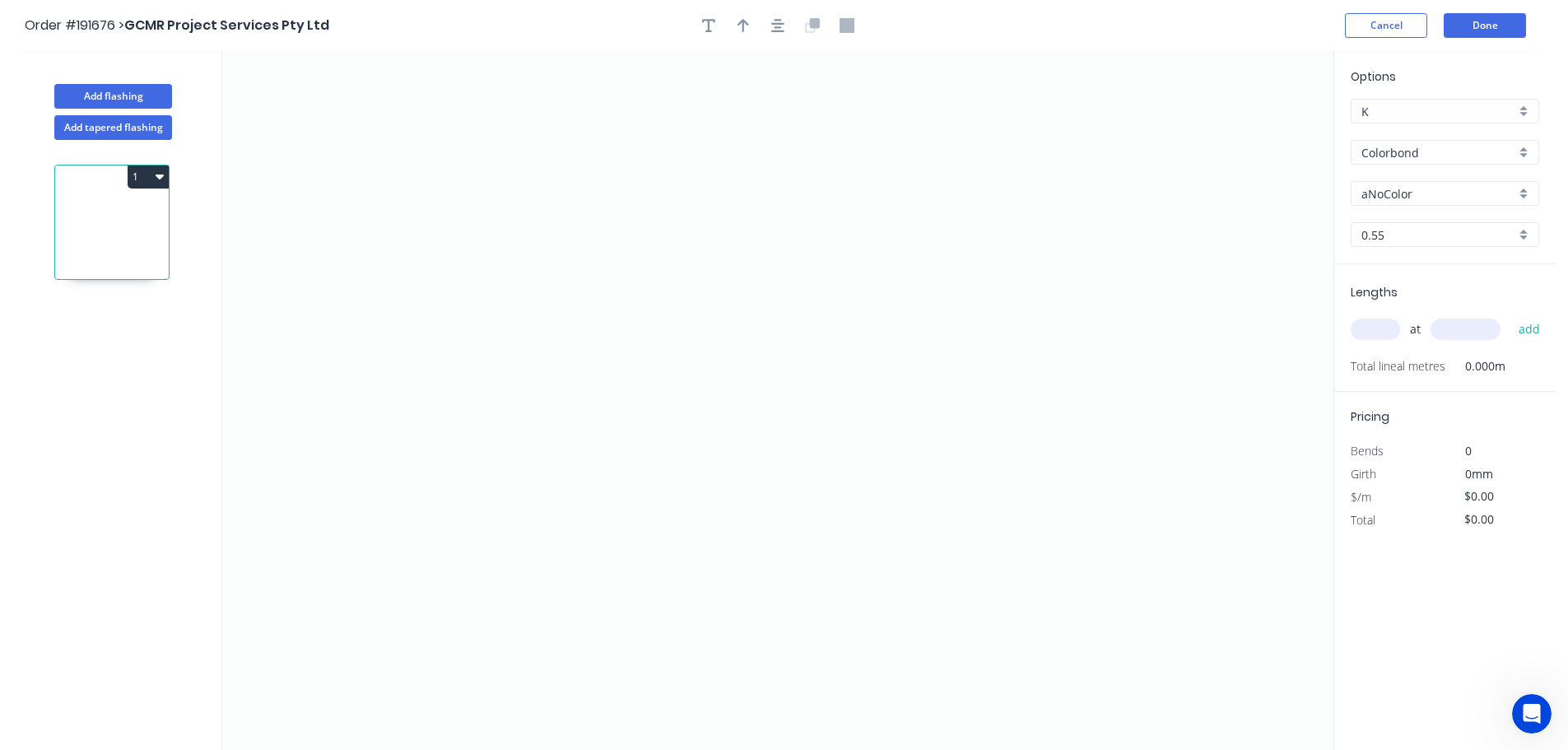
click at [1399, 194] on input "aNoColor" at bounding box center [1438, 194] width 154 height 17
click at [1405, 310] on div "Dover White" at bounding box center [1445, 315] width 187 height 28
type input "Dover White"
click at [1385, 330] on input "text" at bounding box center [1375, 329] width 49 height 22
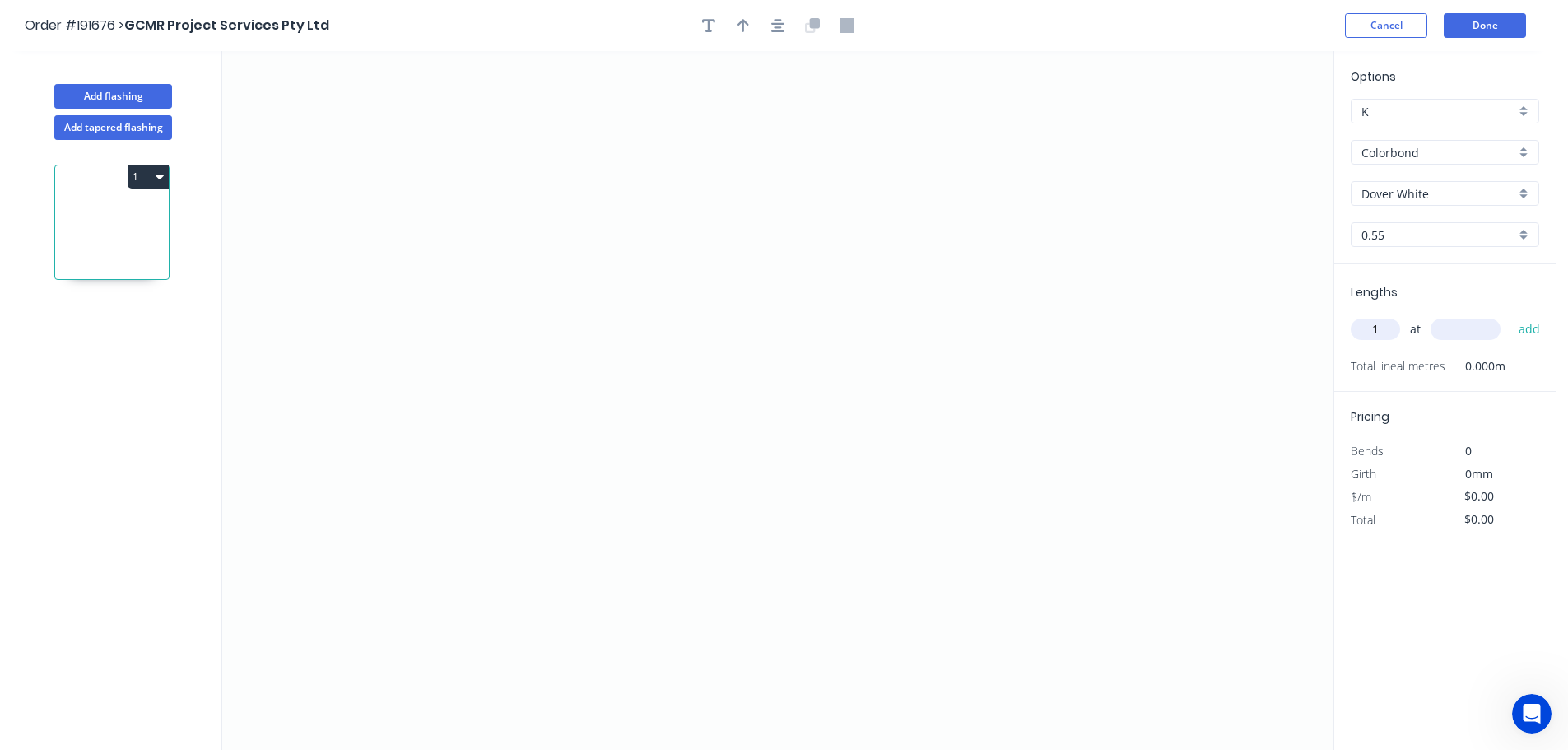
type input "1"
type input "2900"
click at [1510, 315] on button "add" at bounding box center [1529, 329] width 39 height 28
click at [560, 438] on icon "0" at bounding box center [778, 400] width 1112 height 699
click at [511, 483] on icon "0" at bounding box center [778, 400] width 1112 height 699
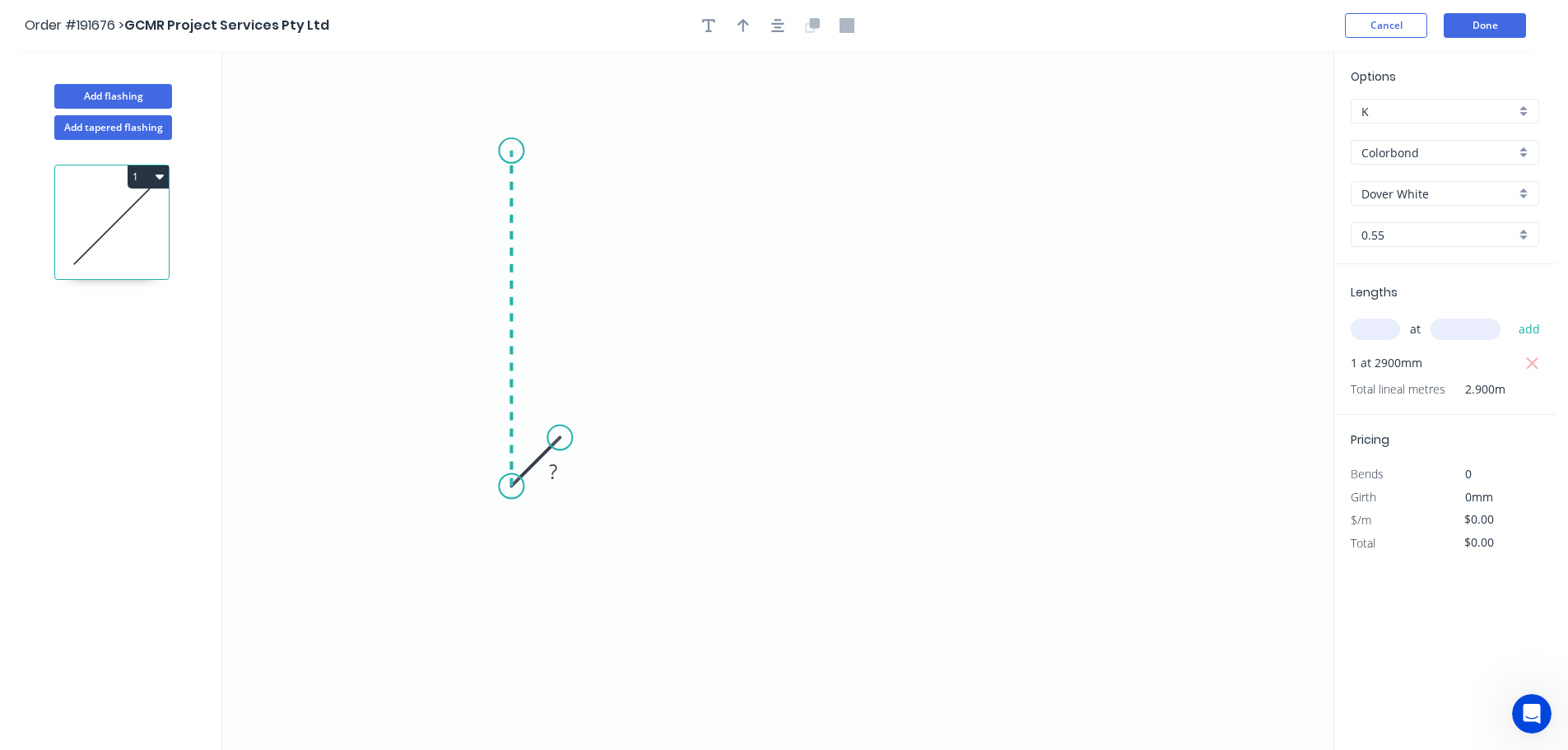
click at [532, 151] on icon "0 ?" at bounding box center [778, 400] width 1112 height 699
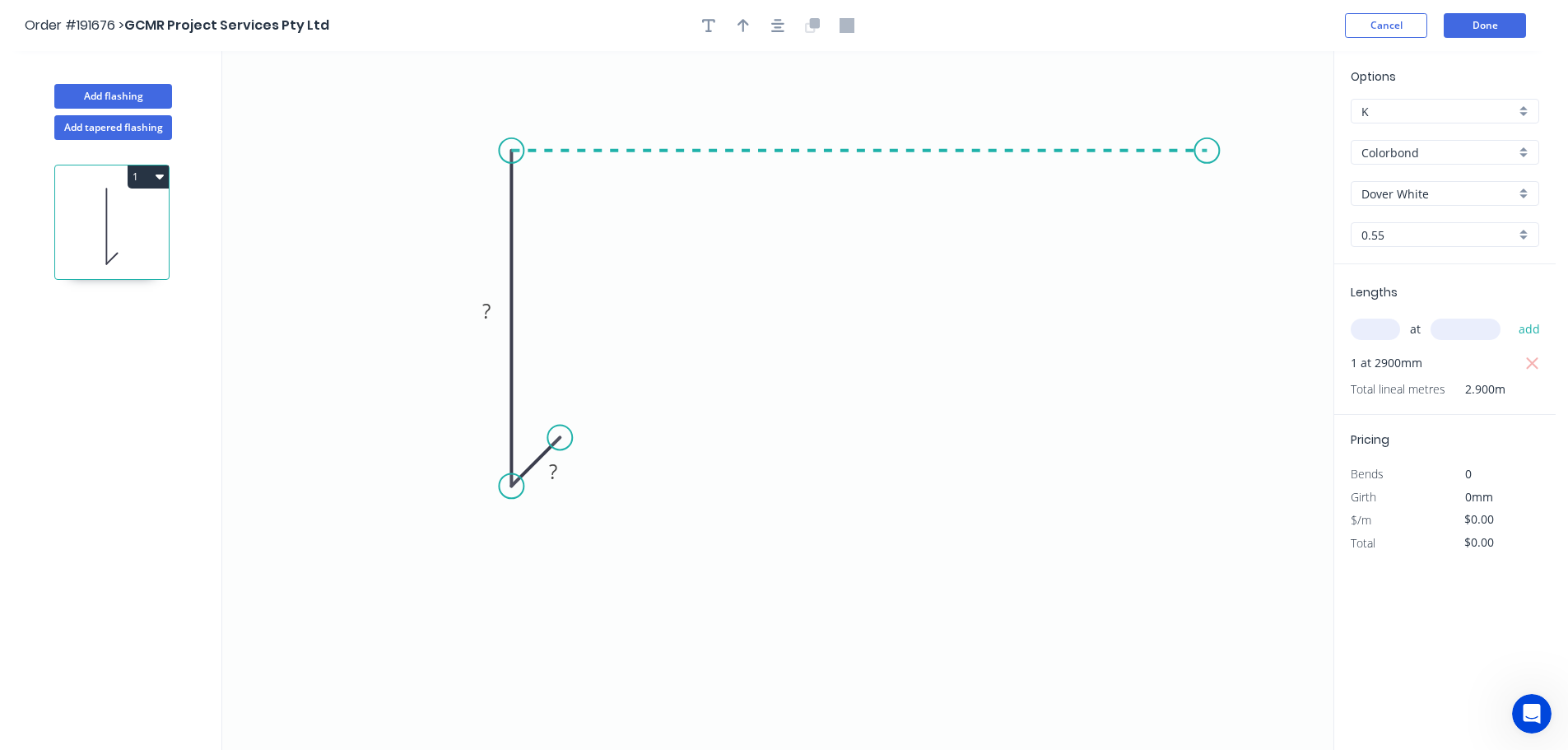
click at [1208, 165] on icon "0 ? ?" at bounding box center [778, 400] width 1112 height 699
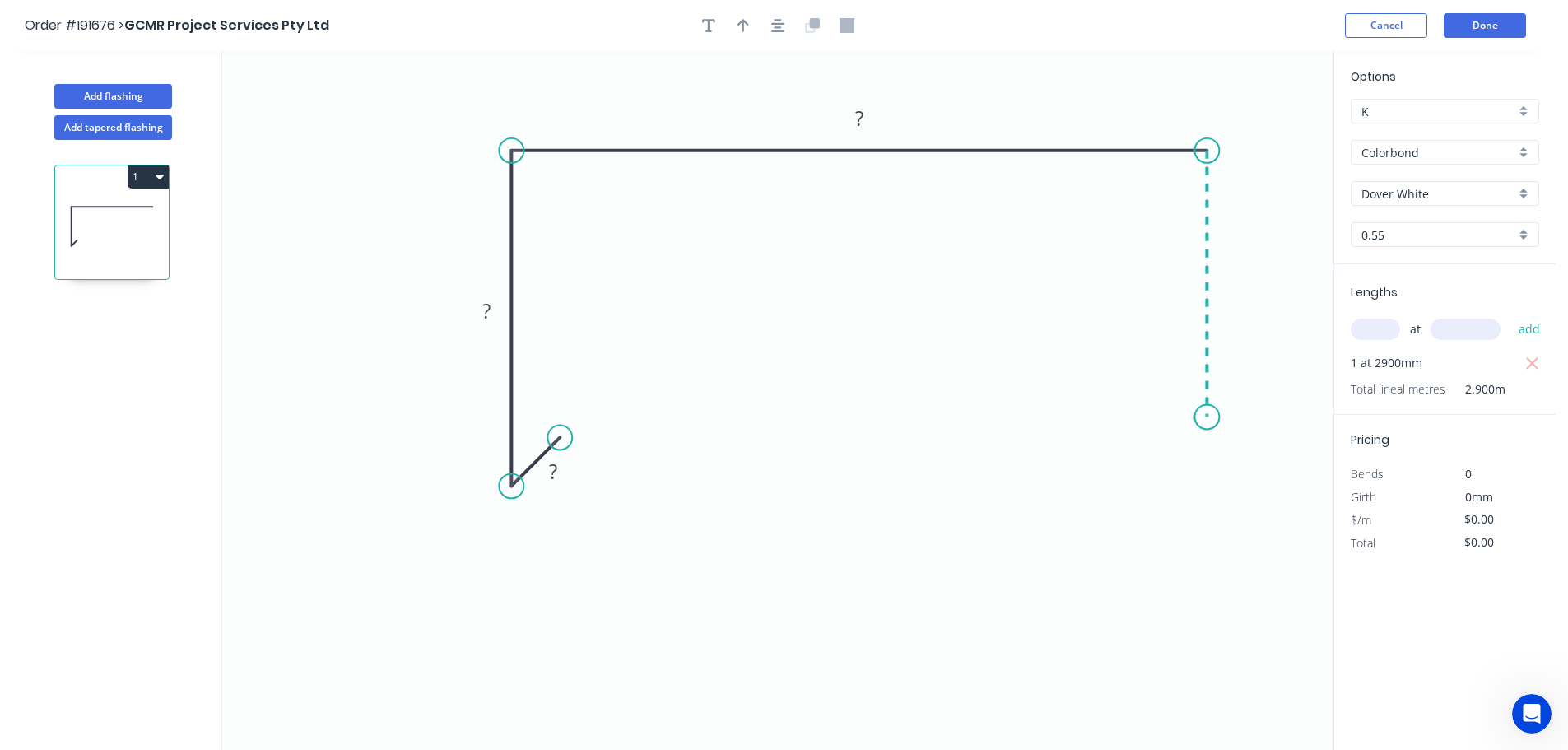
click at [1199, 418] on icon "0 ? ? ?" at bounding box center [778, 400] width 1112 height 699
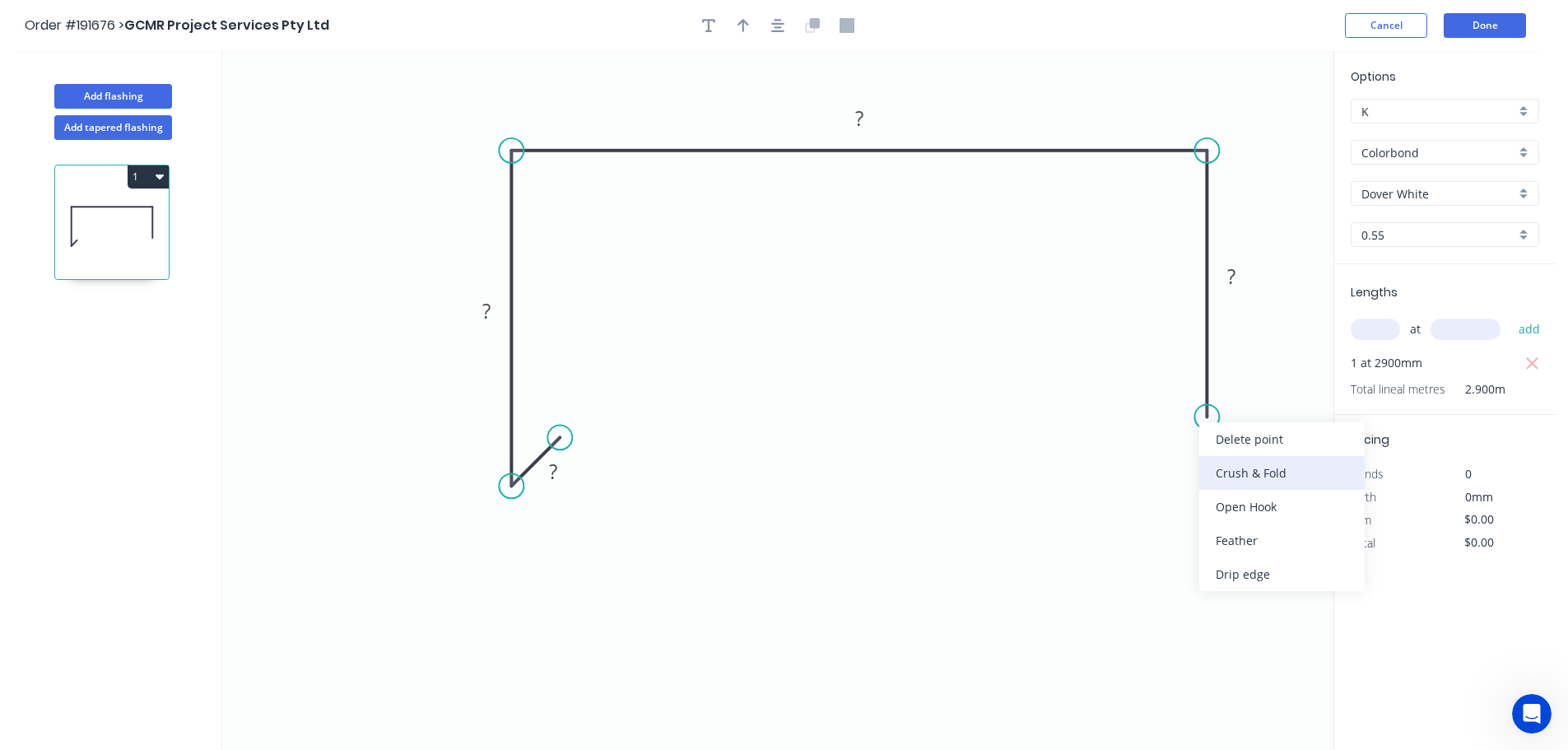
click at [1250, 468] on div "Crush & Fold" at bounding box center [1282, 473] width 165 height 34
click at [1257, 483] on div "Flip bend" at bounding box center [1293, 478] width 165 height 34
drag, startPoint x: 1270, startPoint y: 387, endPoint x: 1153, endPoint y: 406, distance: 118.5
click at [1153, 406] on rect at bounding box center [1125, 406] width 65 height 34
click at [556, 470] on tspan "?" at bounding box center [554, 472] width 9 height 28
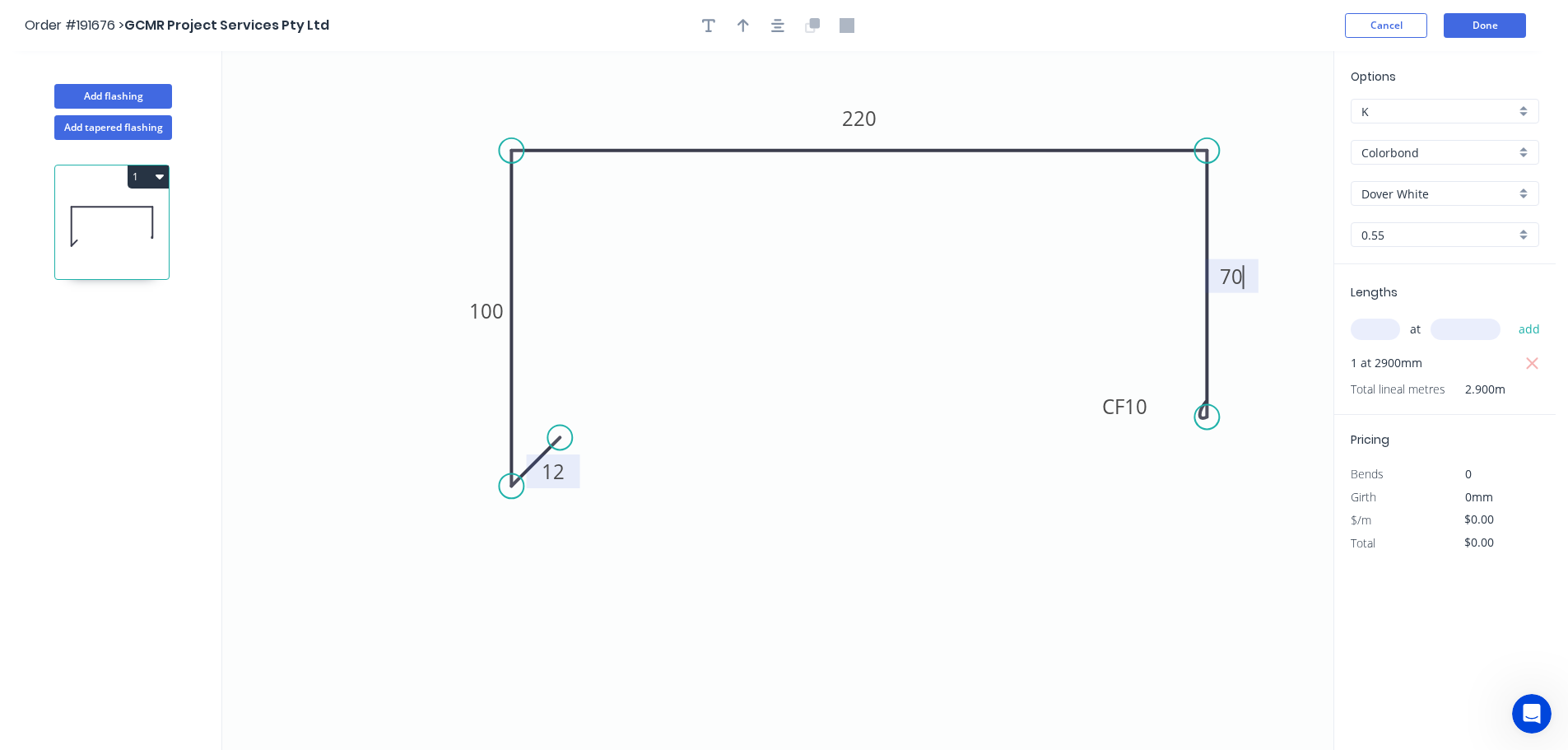
type input "$15.22"
type input "$44.14"
click at [736, 35] on div at bounding box center [778, 25] width 173 height 25
click at [741, 29] on icon "button" at bounding box center [743, 25] width 11 height 15
click at [1249, 130] on icon at bounding box center [1250, 114] width 15 height 53
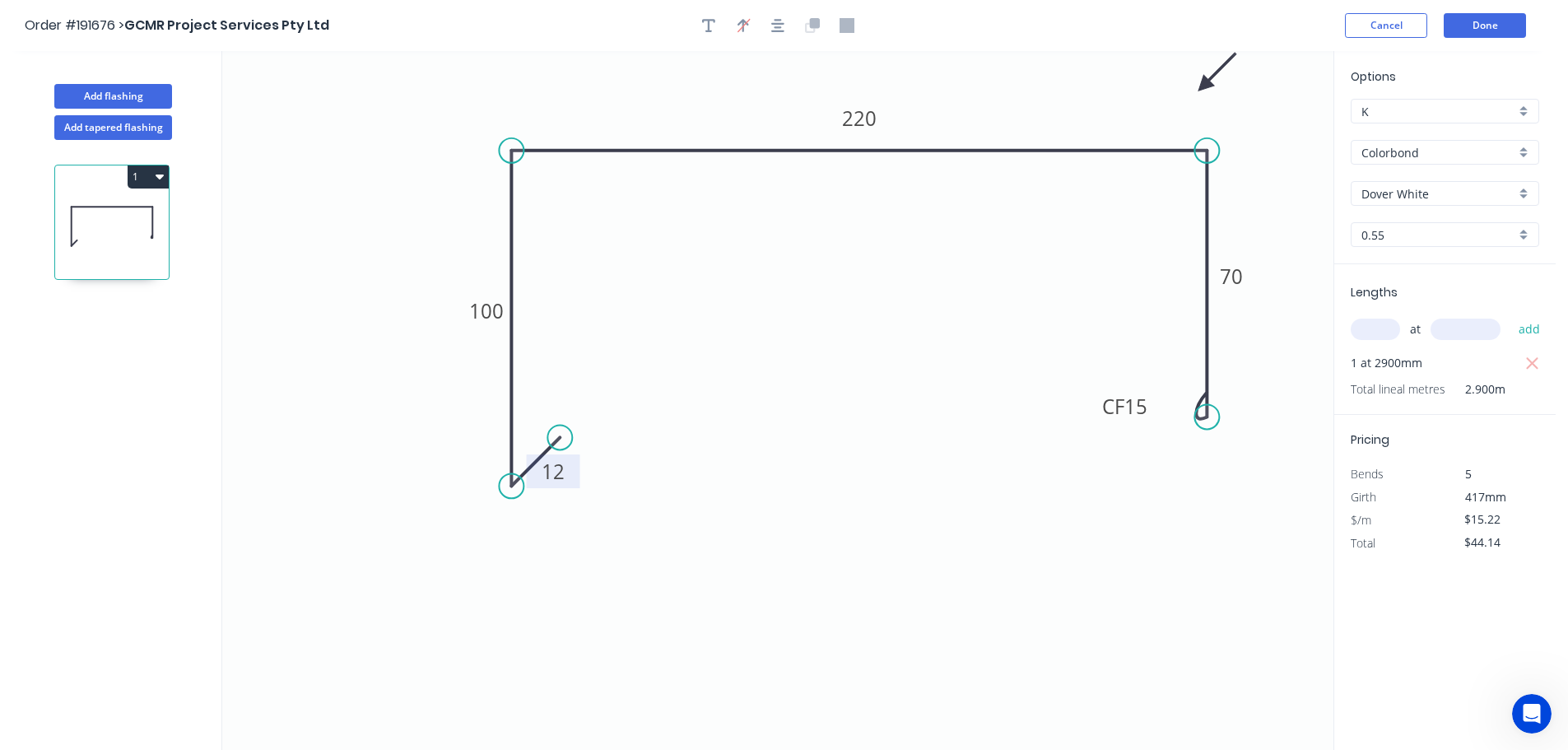
drag, startPoint x: 1249, startPoint y: 130, endPoint x: 1205, endPoint y: 85, distance: 62.9
click at [1205, 85] on icon at bounding box center [1217, 71] width 47 height 47
click at [107, 91] on button "Add flashing" at bounding box center [113, 96] width 118 height 25
type input "$0.00"
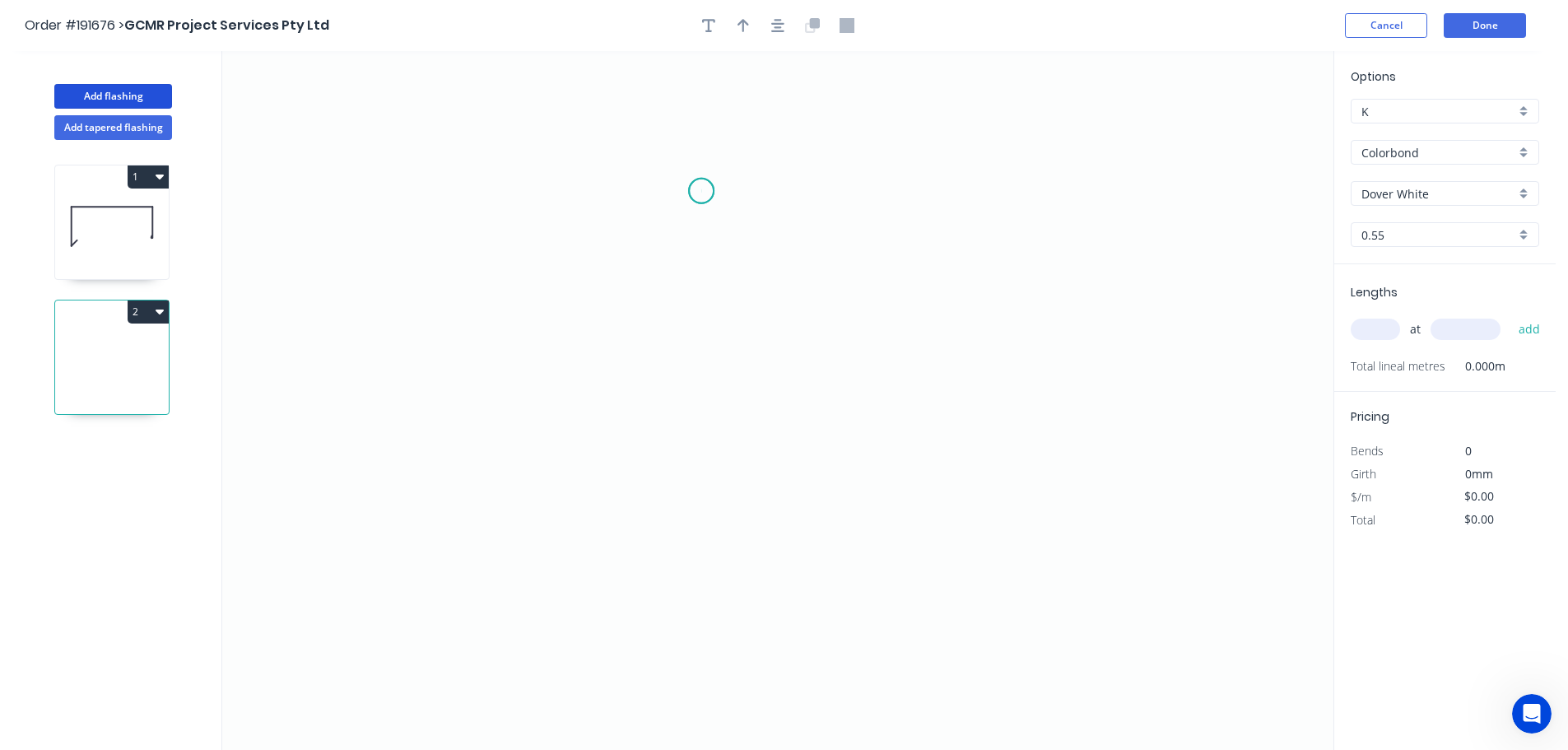
click at [702, 191] on icon "0" at bounding box center [778, 400] width 1112 height 699
click at [802, 186] on icon "0" at bounding box center [778, 400] width 1112 height 699
click at [798, 588] on icon "0 ?" at bounding box center [778, 400] width 1112 height 699
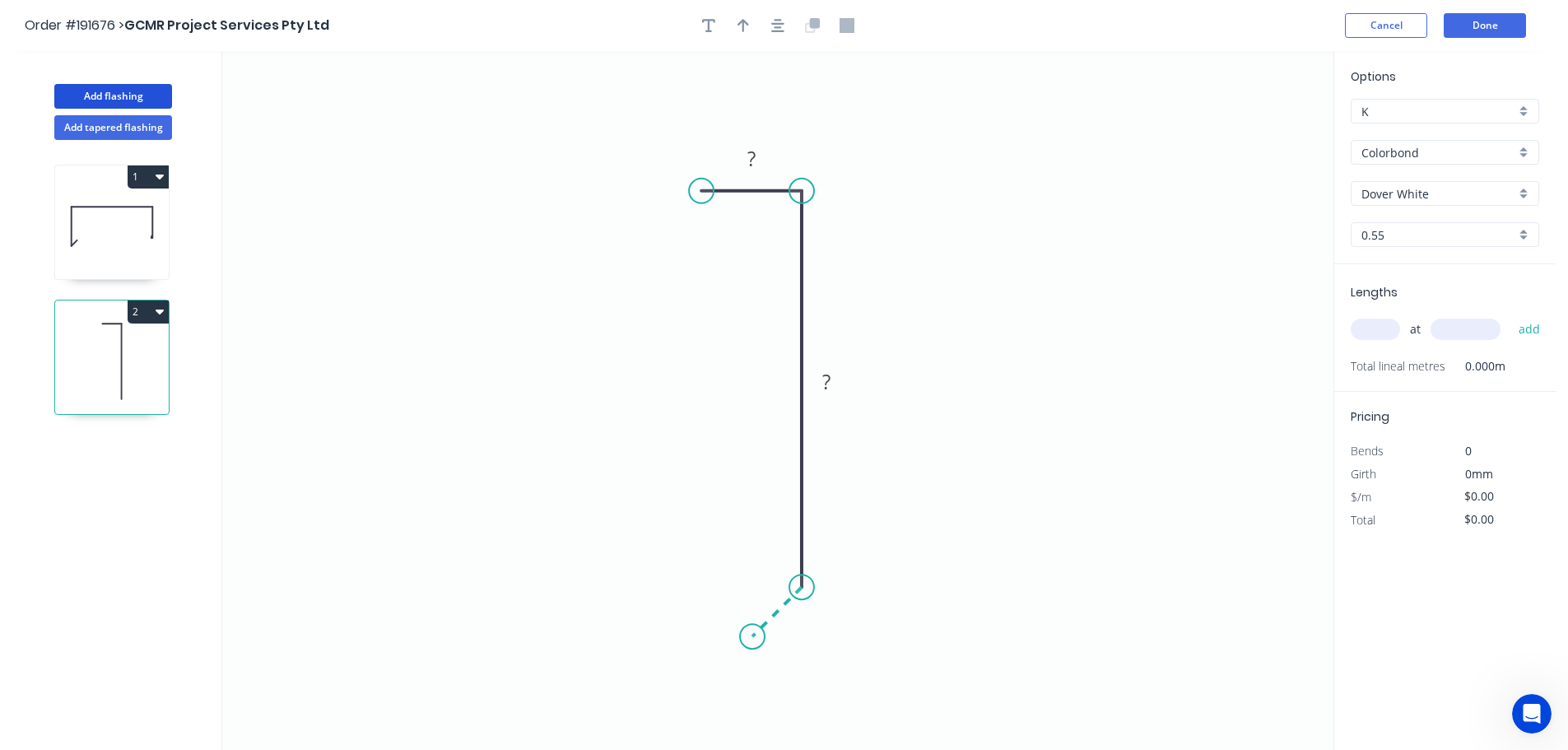
click at [753, 636] on icon at bounding box center [777, 611] width 49 height 49
click at [753, 636] on circle at bounding box center [752, 636] width 25 height 25
click at [752, 158] on tspan "?" at bounding box center [752, 158] width 9 height 28
click at [744, 27] on icon "button" at bounding box center [743, 25] width 11 height 13
type input "$7.53"
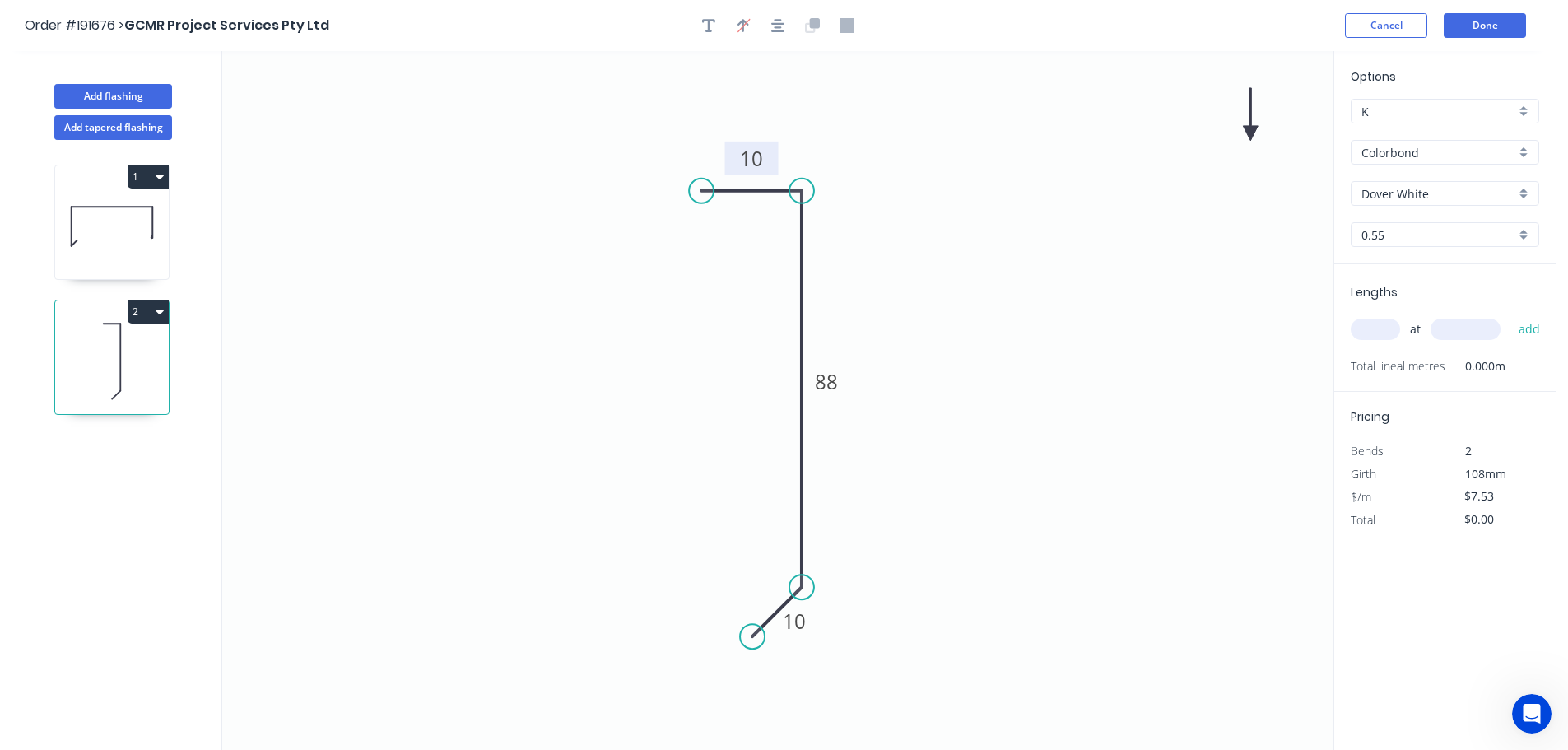
click at [1250, 131] on icon at bounding box center [1250, 114] width 15 height 53
drag, startPoint x: 1250, startPoint y: 131, endPoint x: 961, endPoint y: 233, distance: 306.5
click at [976, 233] on icon at bounding box center [999, 213] width 47 height 47
click at [1377, 332] on input "text" at bounding box center [1375, 329] width 49 height 22
type input "1"
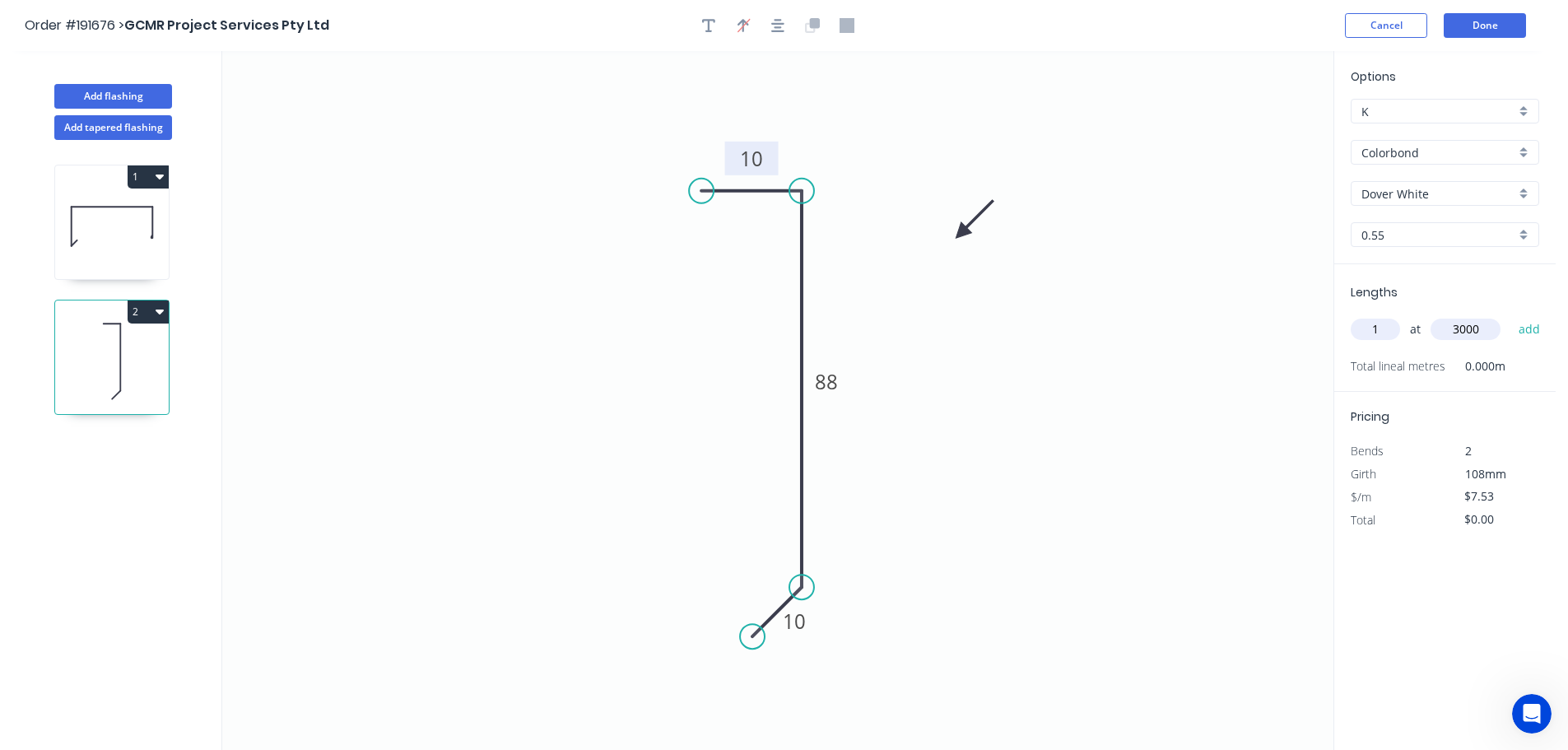
type input "3000"
click at [1510, 315] on button "add" at bounding box center [1529, 329] width 39 height 28
type input "$22.59"
click at [124, 128] on button "Add tapered flashing" at bounding box center [113, 127] width 118 height 25
type input "$0.00"
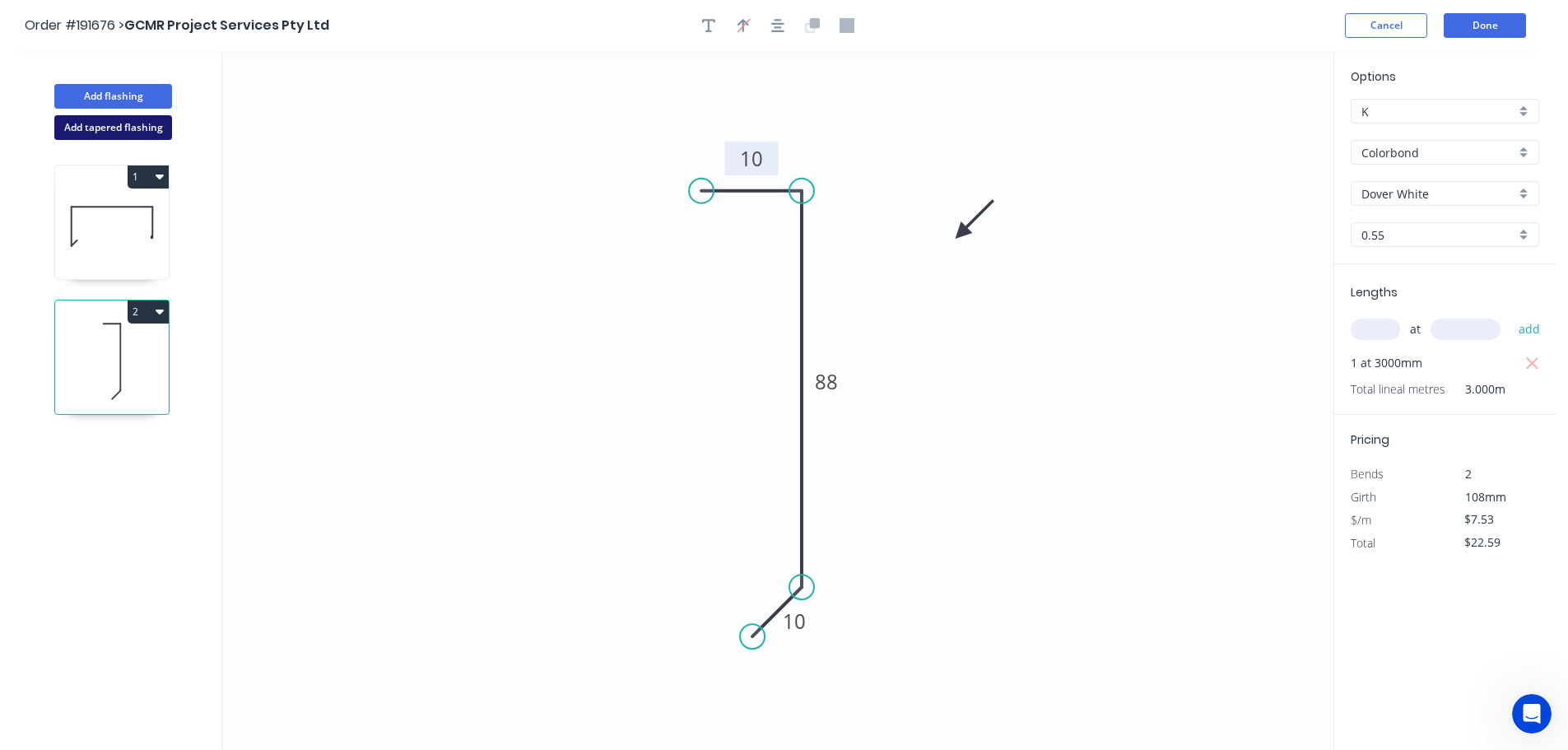
type input "$0.00"
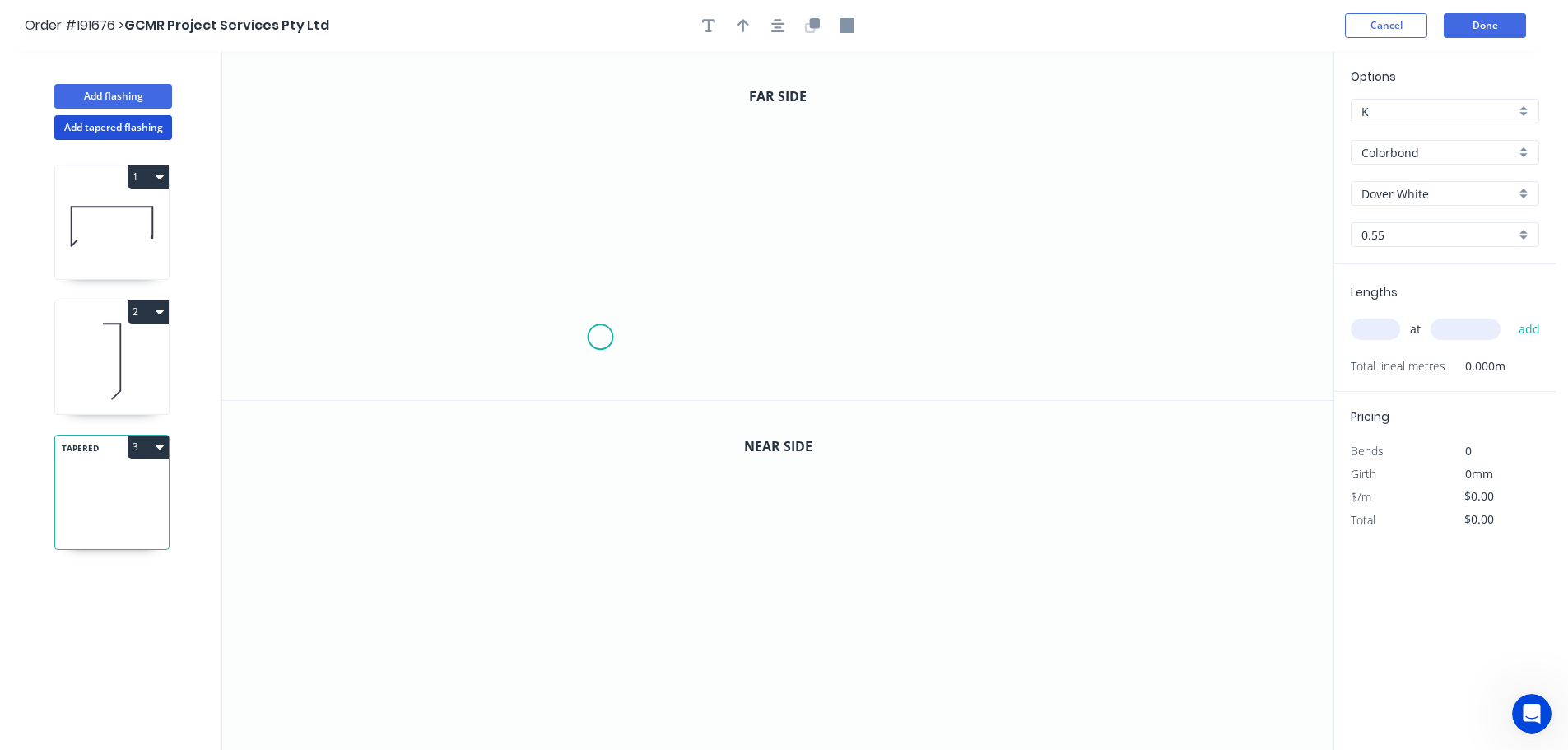
click at [600, 338] on icon "0" at bounding box center [778, 225] width 1112 height 349
click at [561, 377] on icon "0" at bounding box center [778, 225] width 1112 height 349
click at [555, 117] on icon "0 ?" at bounding box center [778, 225] width 1112 height 349
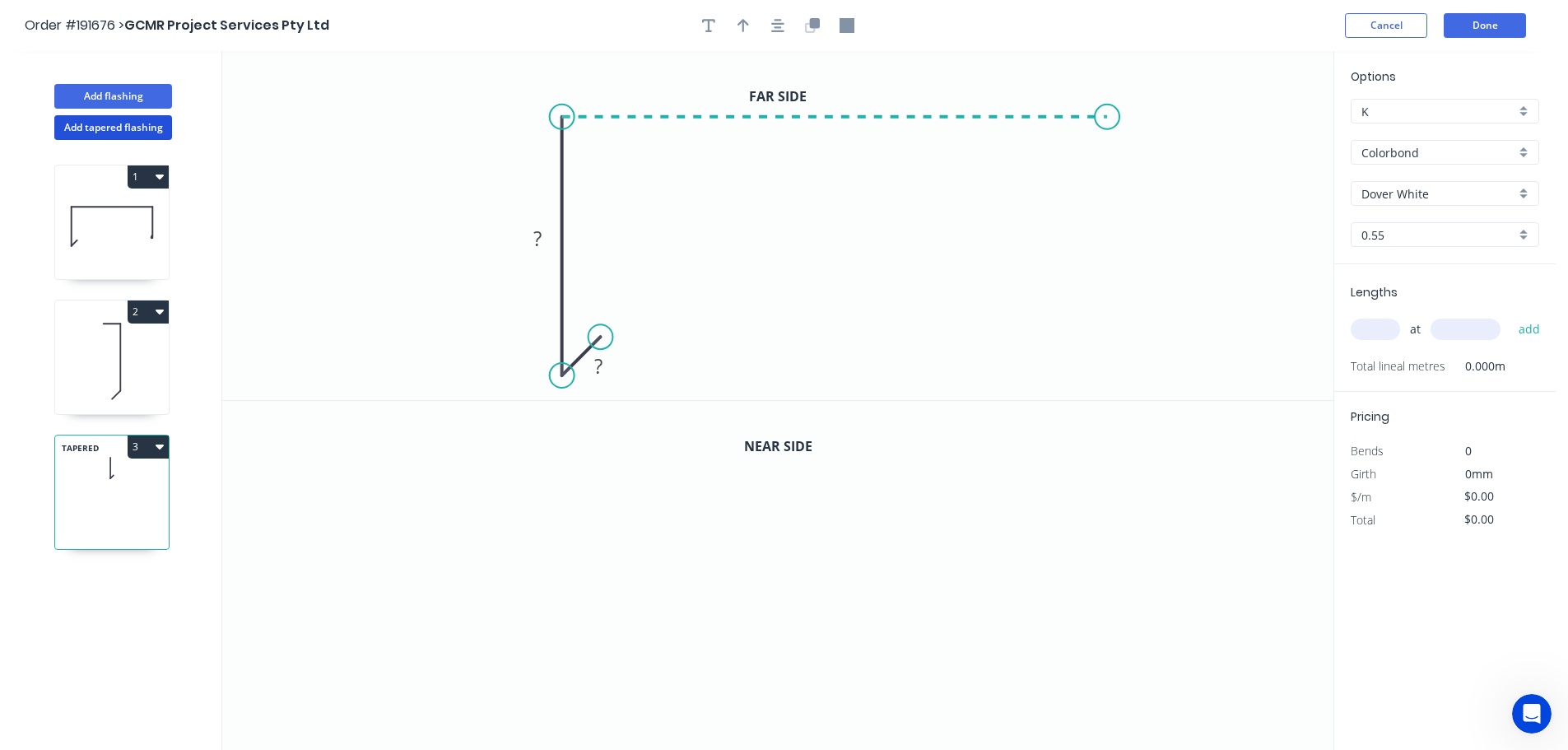
click at [1108, 105] on icon "0 ? ?" at bounding box center [778, 225] width 1112 height 349
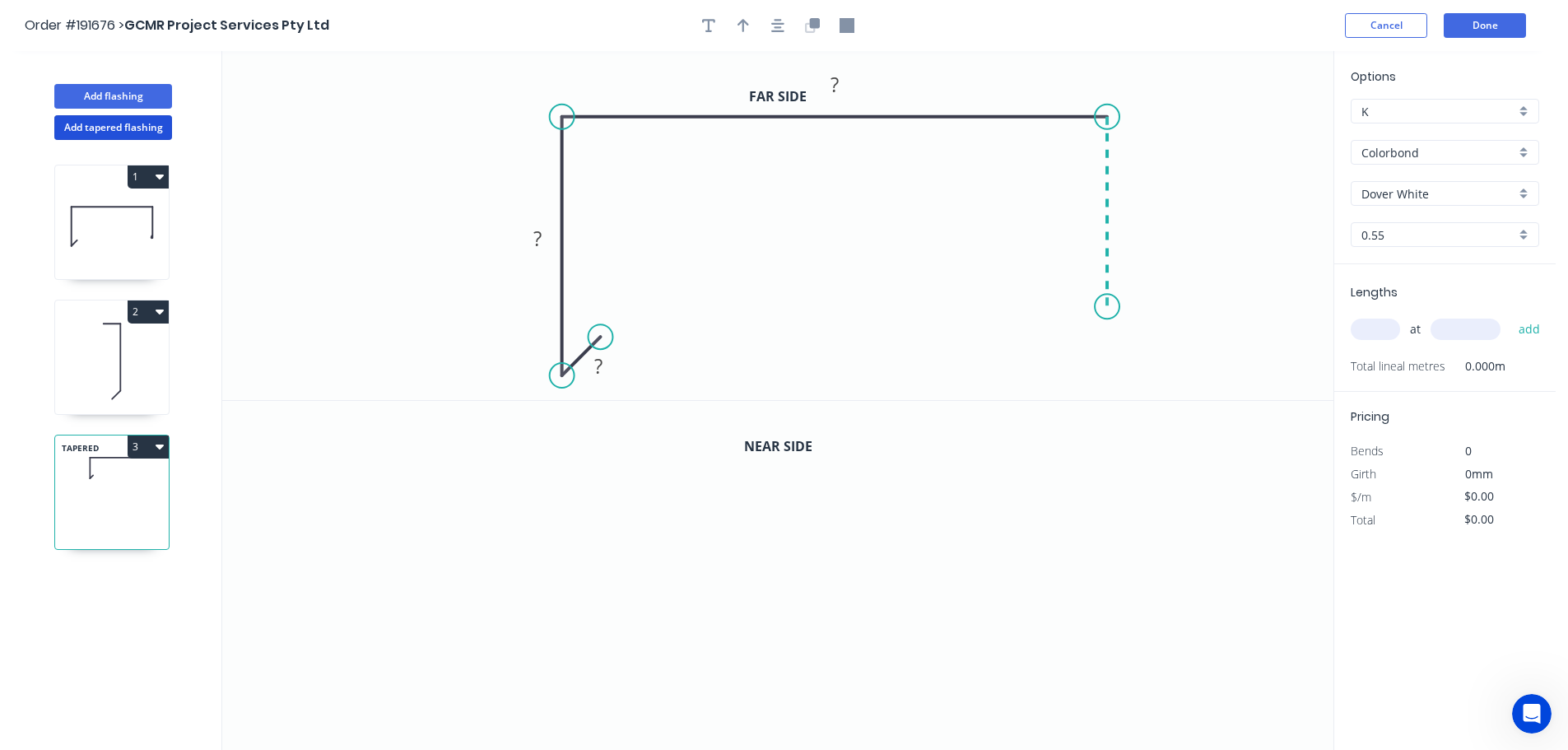
click at [1095, 307] on icon "0 ? ? ?" at bounding box center [778, 225] width 1112 height 349
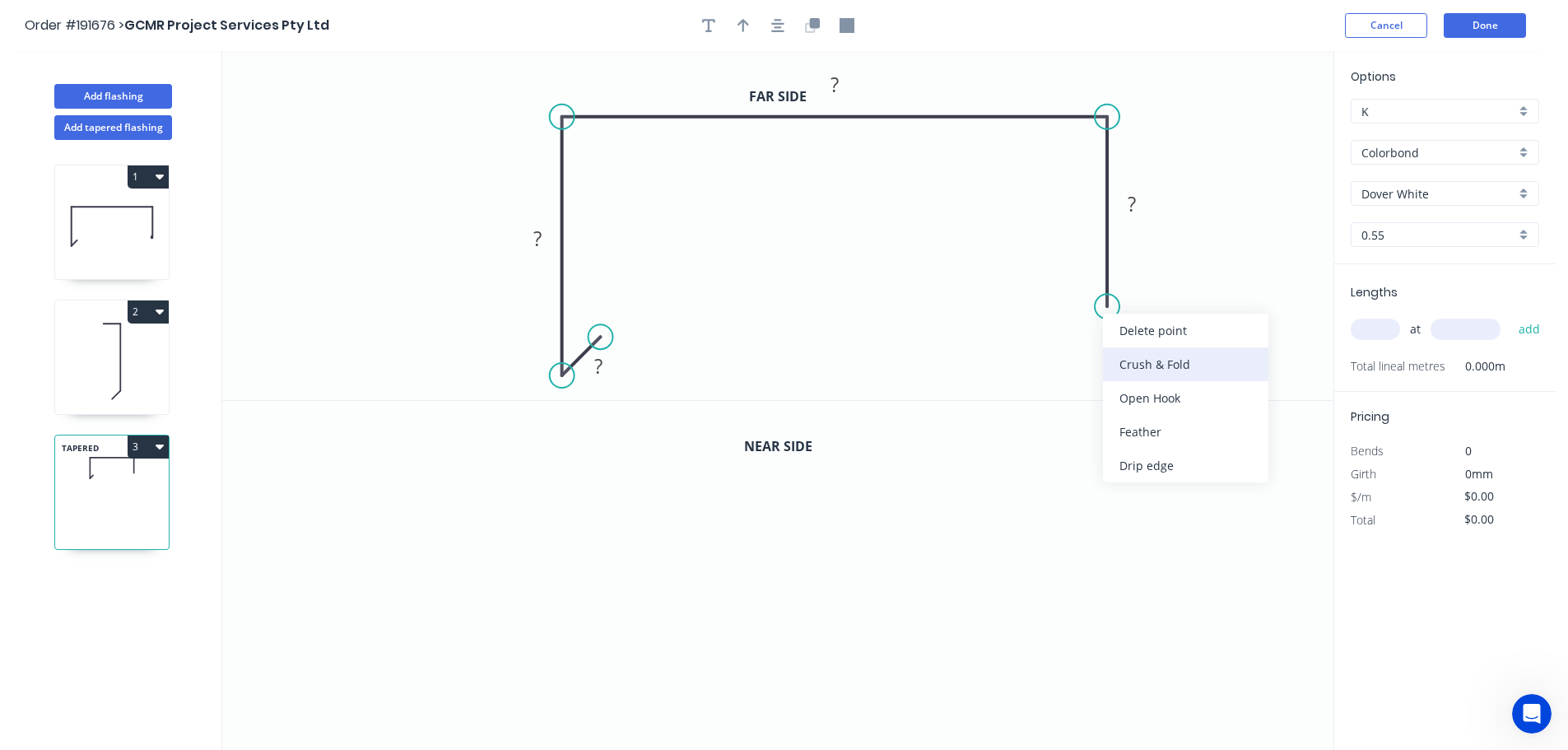
click at [1137, 358] on div "Crush & Fold" at bounding box center [1186, 363] width 165 height 34
click at [1146, 355] on div "Flip bend" at bounding box center [1192, 363] width 165 height 34
drag, startPoint x: 1094, startPoint y: 326, endPoint x: 1041, endPoint y: 299, distance: 59.5
click at [1041, 299] on rect at bounding box center [1013, 293] width 65 height 34
click at [599, 365] on tspan "?" at bounding box center [598, 366] width 9 height 28
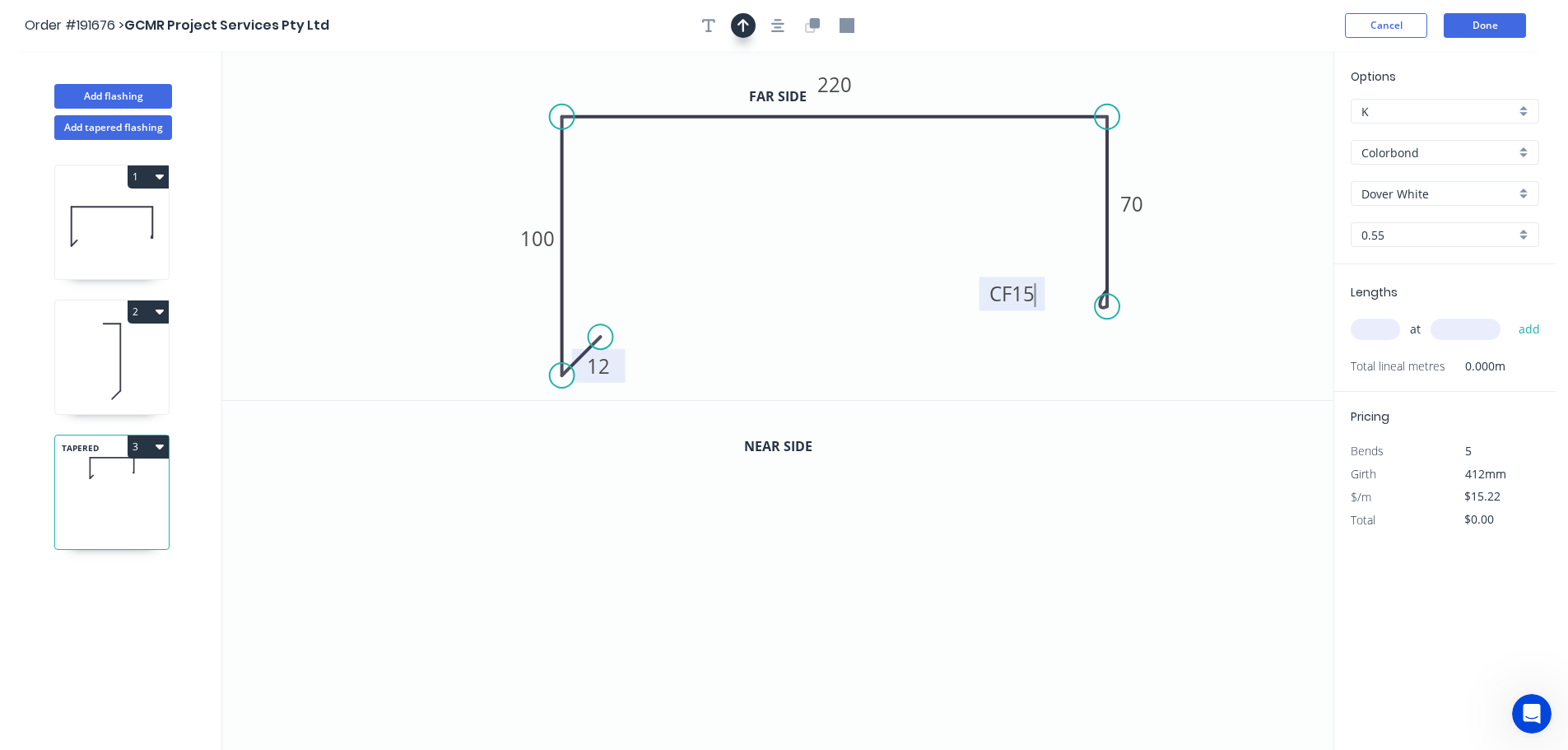
click at [743, 28] on icon "button" at bounding box center [743, 25] width 11 height 13
click at [1255, 133] on icon "0 12 100 220 CF 15 70" at bounding box center [778, 225] width 1112 height 349
click at [1252, 130] on icon at bounding box center [1250, 114] width 15 height 53
drag, startPoint x: 1252, startPoint y: 130, endPoint x: 1188, endPoint y: 107, distance: 68.0
click at [1188, 107] on icon at bounding box center [1199, 93] width 47 height 47
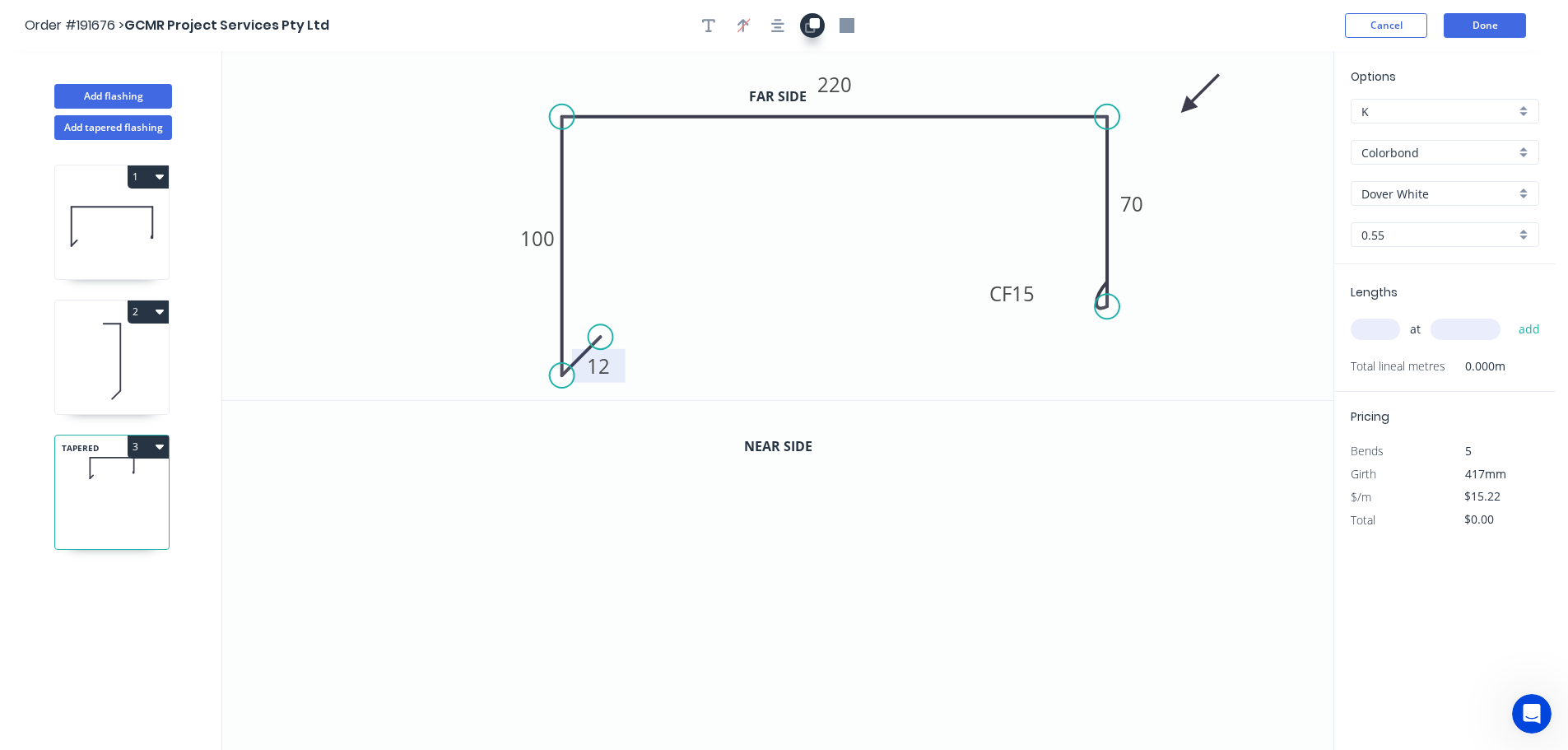
click at [816, 28] on icon "button" at bounding box center [815, 22] width 9 height 9
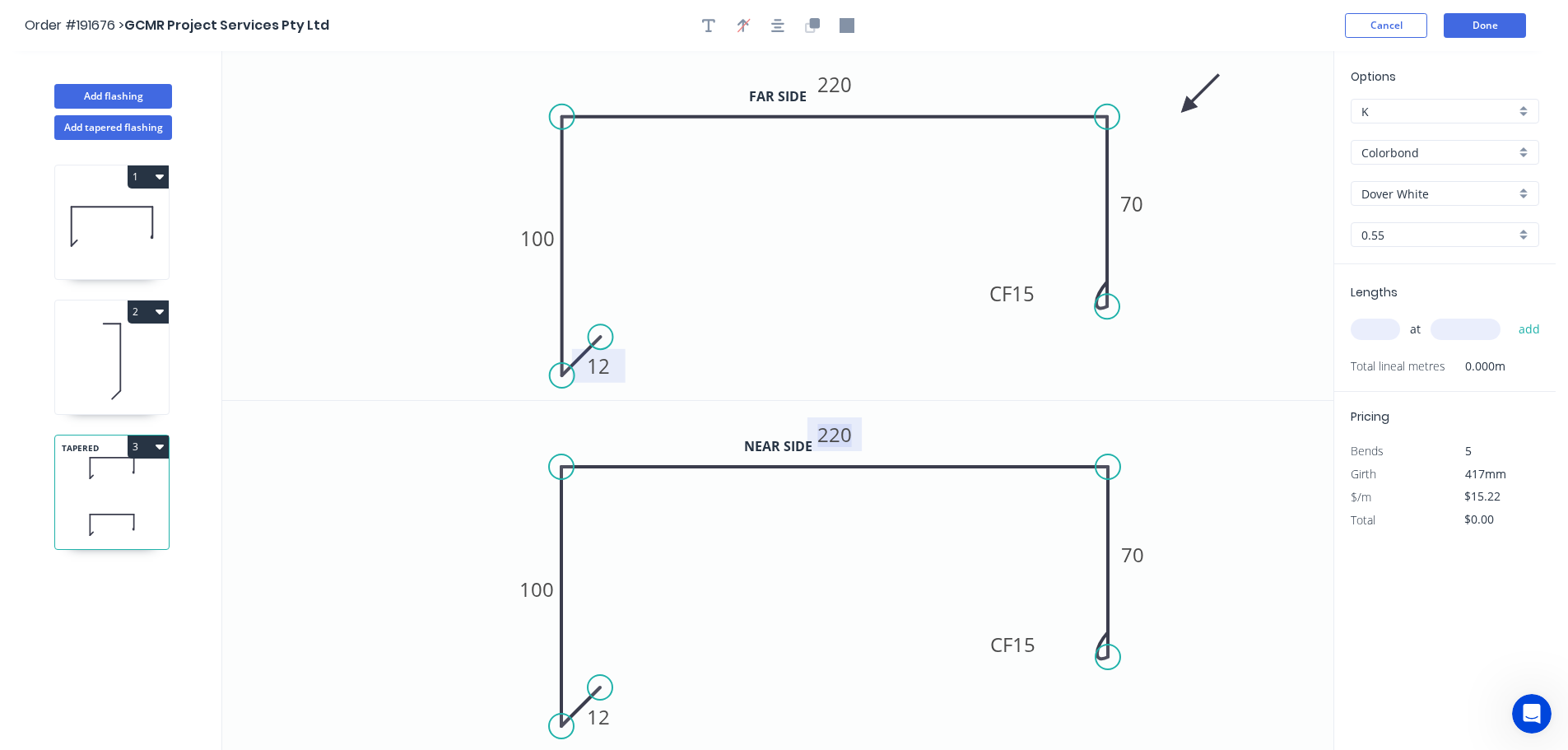
click at [834, 431] on tspan "220" at bounding box center [834, 435] width 34 height 28
click at [1376, 328] on input "text" at bounding box center [1375, 329] width 49 height 22
type input "$16.66"
type input "1"
type input "400"
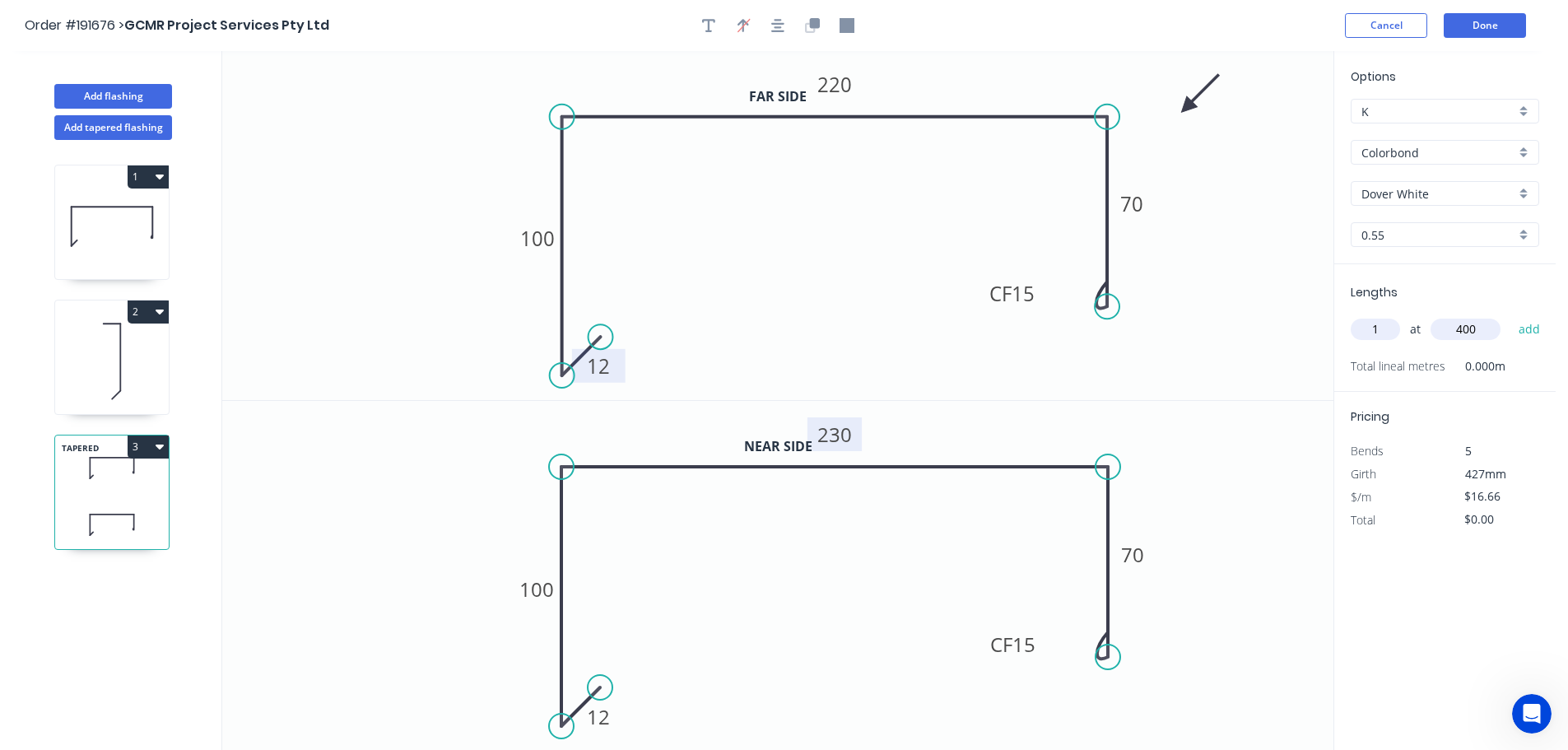
click at [1510, 315] on button "add" at bounding box center [1529, 329] width 39 height 28
type input "$16.66"
click at [86, 86] on button "Add flashing" at bounding box center [113, 96] width 118 height 25
type input "$0.00"
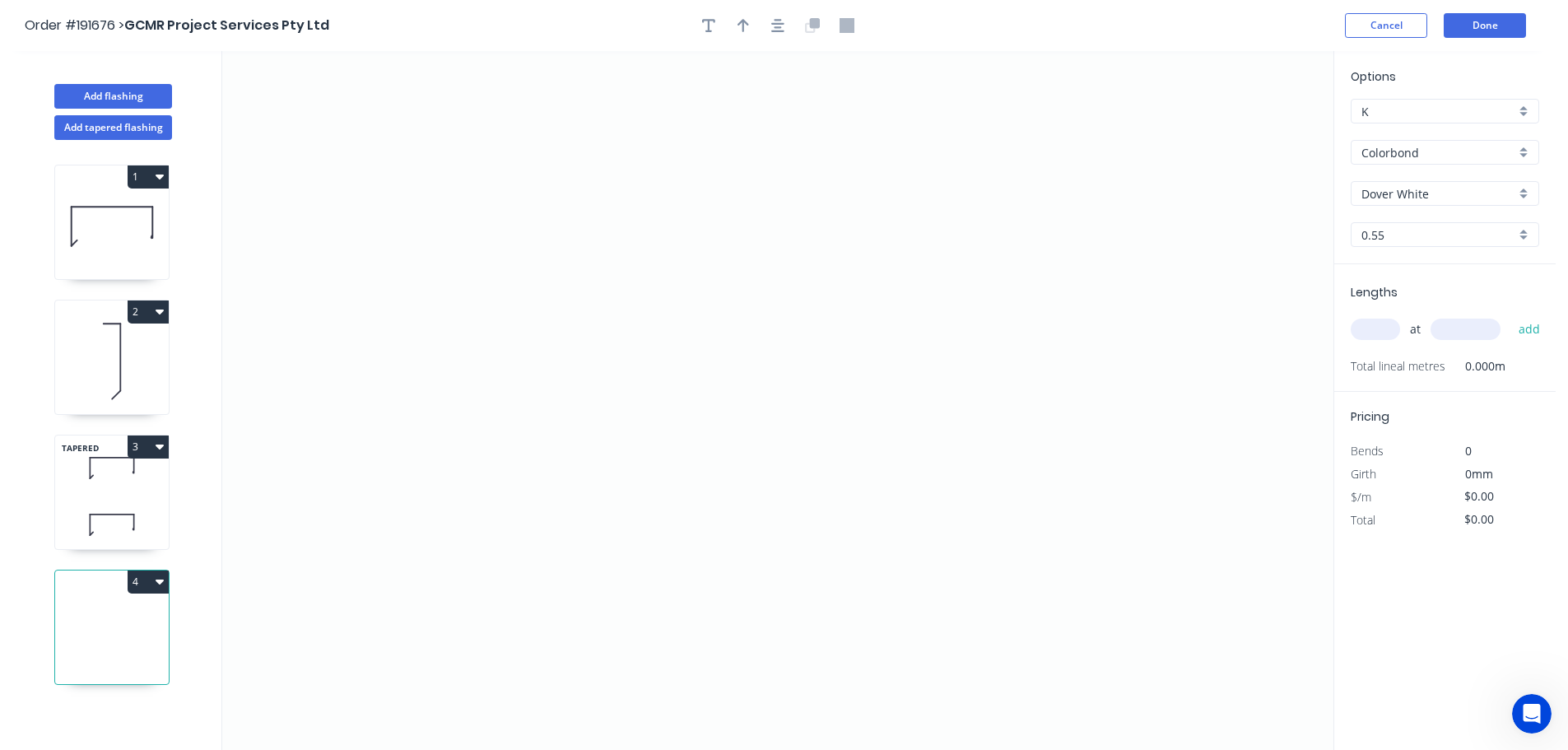
click at [1435, 190] on input "Dover White" at bounding box center [1438, 194] width 154 height 17
click at [1391, 225] on div "Surfmist" at bounding box center [1445, 221] width 187 height 28
type input "Surfmist"
click at [1379, 329] on input "text" at bounding box center [1375, 329] width 49 height 22
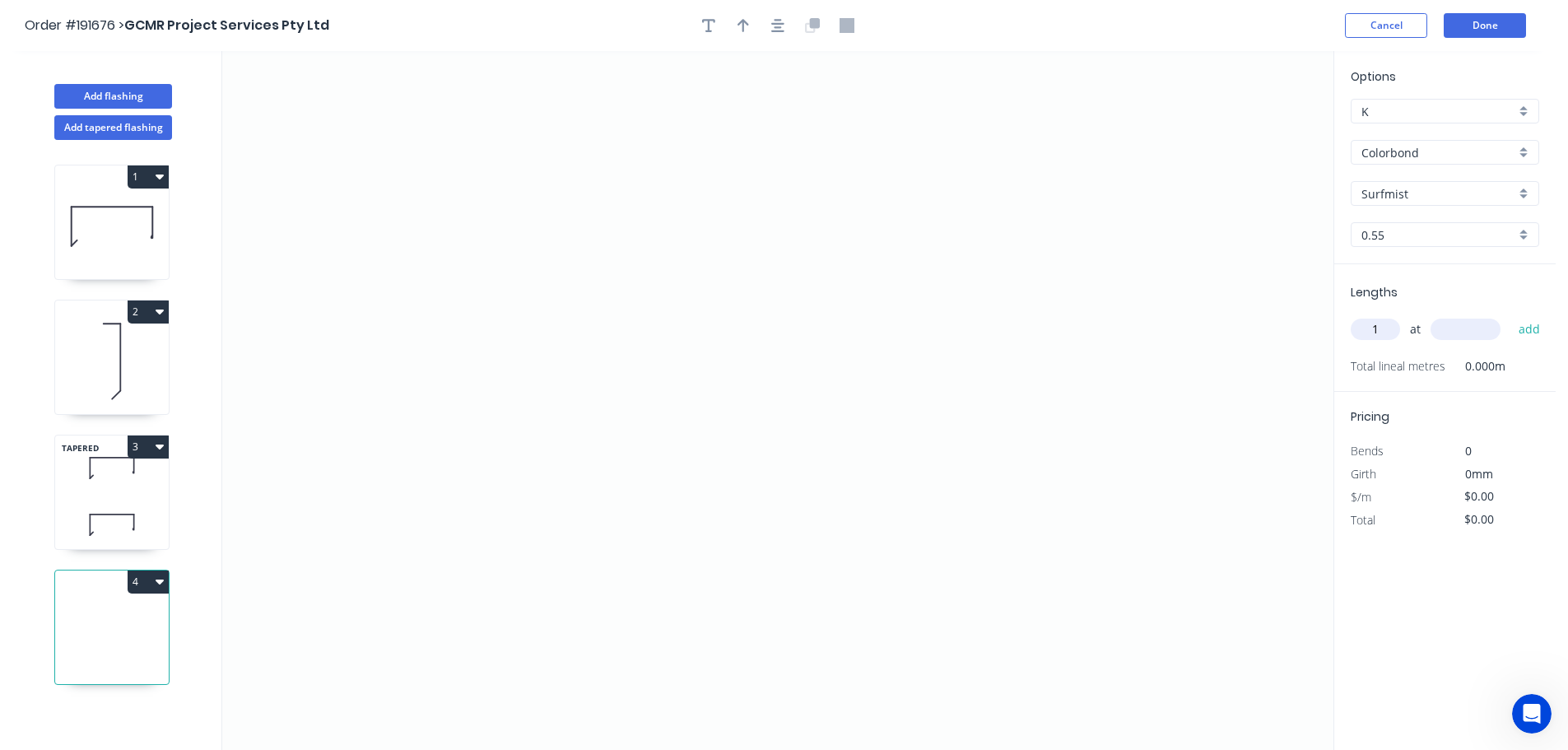
type input "1"
type input "1700"
click at [1510, 315] on button "add" at bounding box center [1529, 329] width 39 height 28
click at [490, 492] on icon "0" at bounding box center [778, 400] width 1112 height 699
click at [550, 331] on icon at bounding box center [520, 411] width 60 height 160
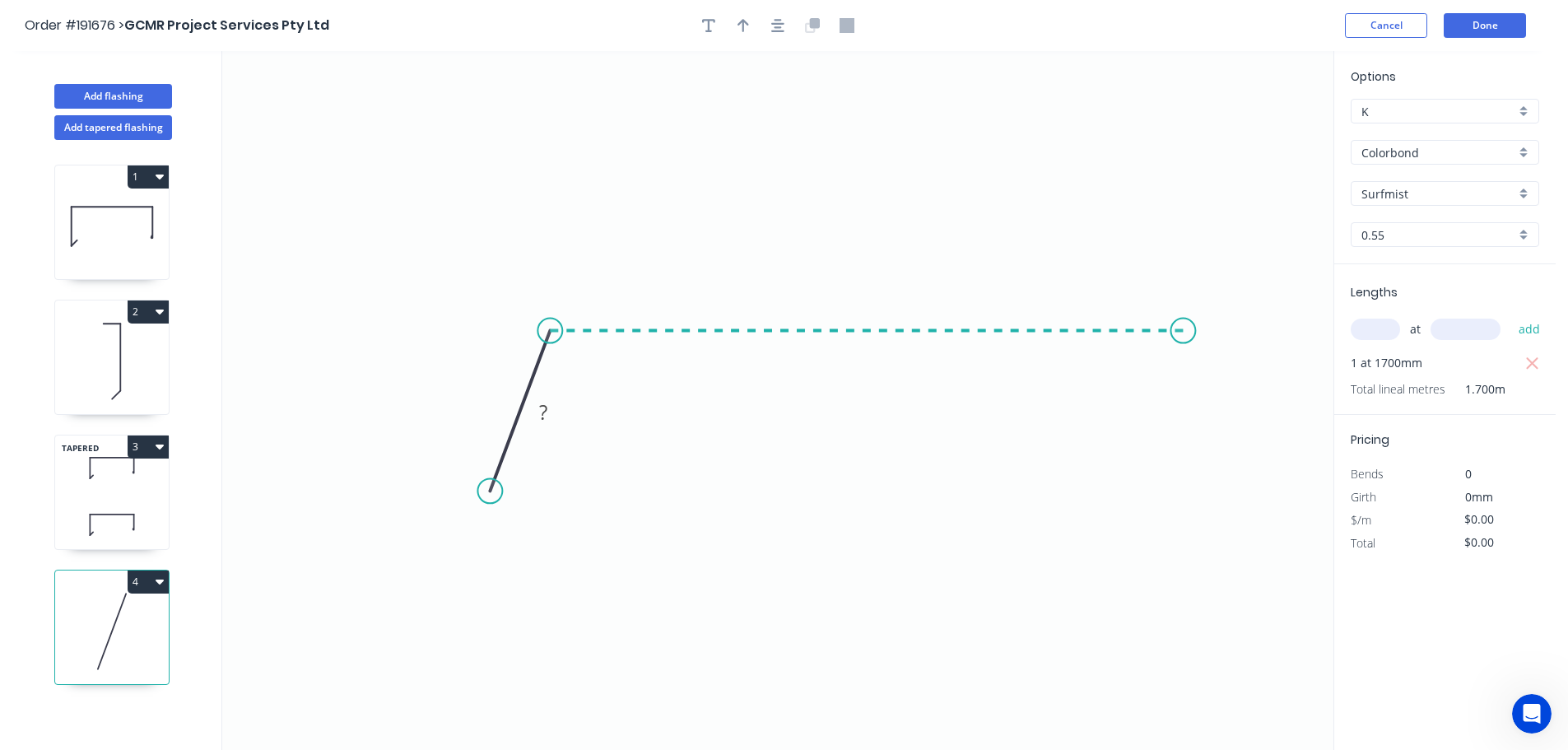
click at [1184, 315] on icon "0 ?" at bounding box center [778, 400] width 1112 height 699
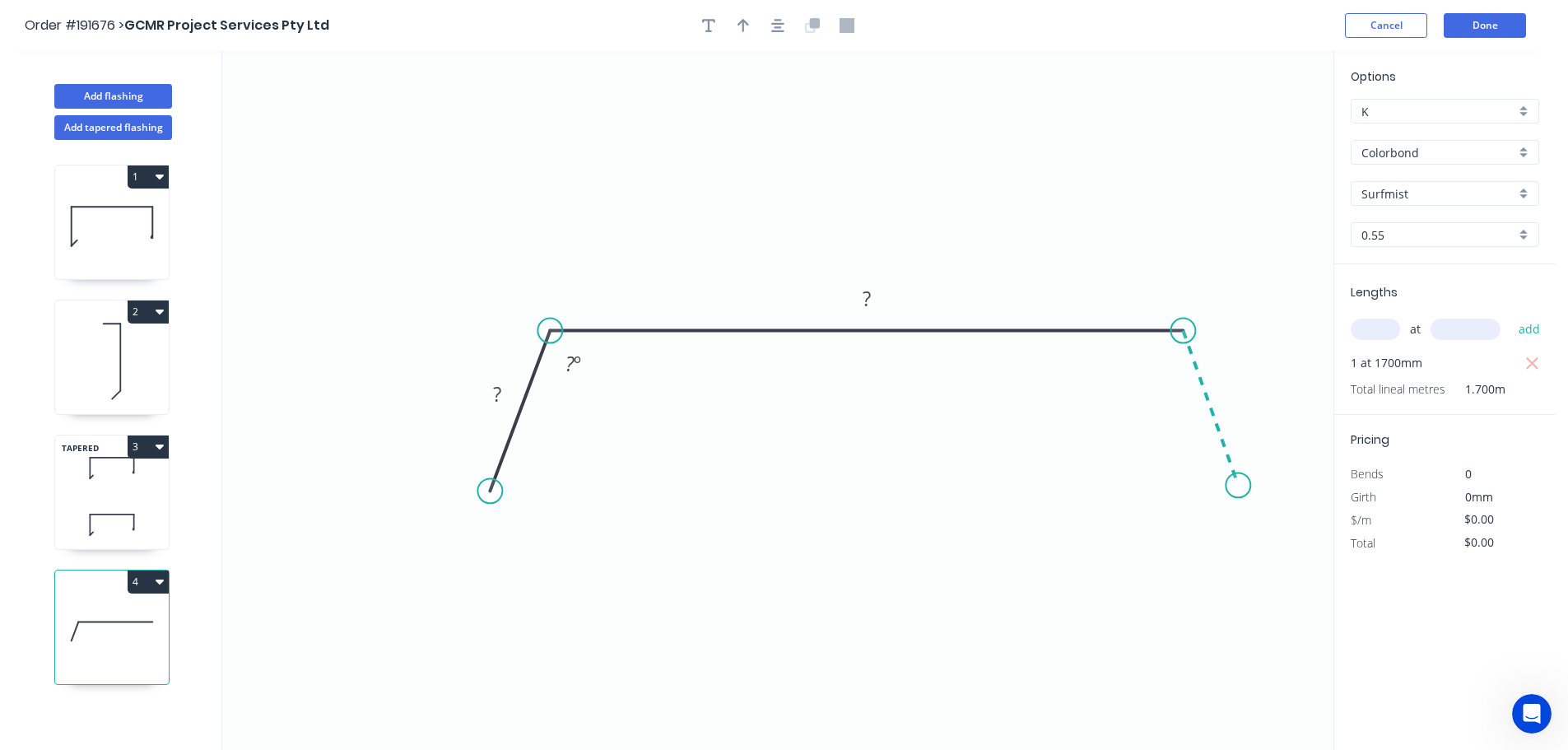
click at [1239, 486] on icon "0 ? ? ? º" at bounding box center [778, 400] width 1112 height 699
click at [1239, 486] on circle at bounding box center [1238, 485] width 25 height 25
click at [495, 386] on tspan "?" at bounding box center [498, 394] width 9 height 28
click at [747, 29] on icon "button" at bounding box center [743, 25] width 11 height 15
type input "$22.28"
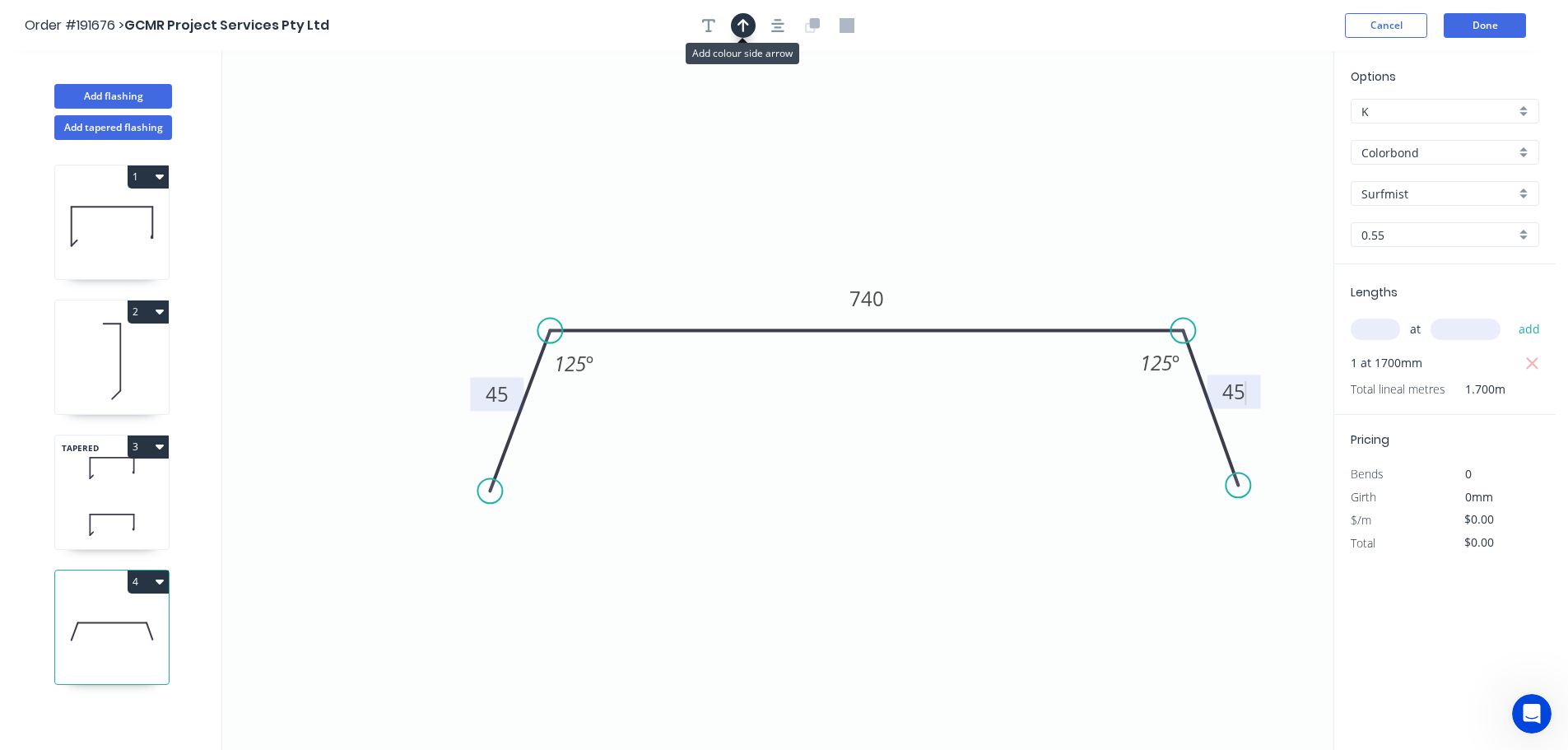
type input "$37.88"
drag, startPoint x: 1251, startPoint y: 130, endPoint x: 937, endPoint y: 209, distance: 323.8
click at [966, 195] on icon at bounding box center [973, 168] width 15 height 53
click at [1508, 28] on button "Done" at bounding box center [1485, 25] width 83 height 25
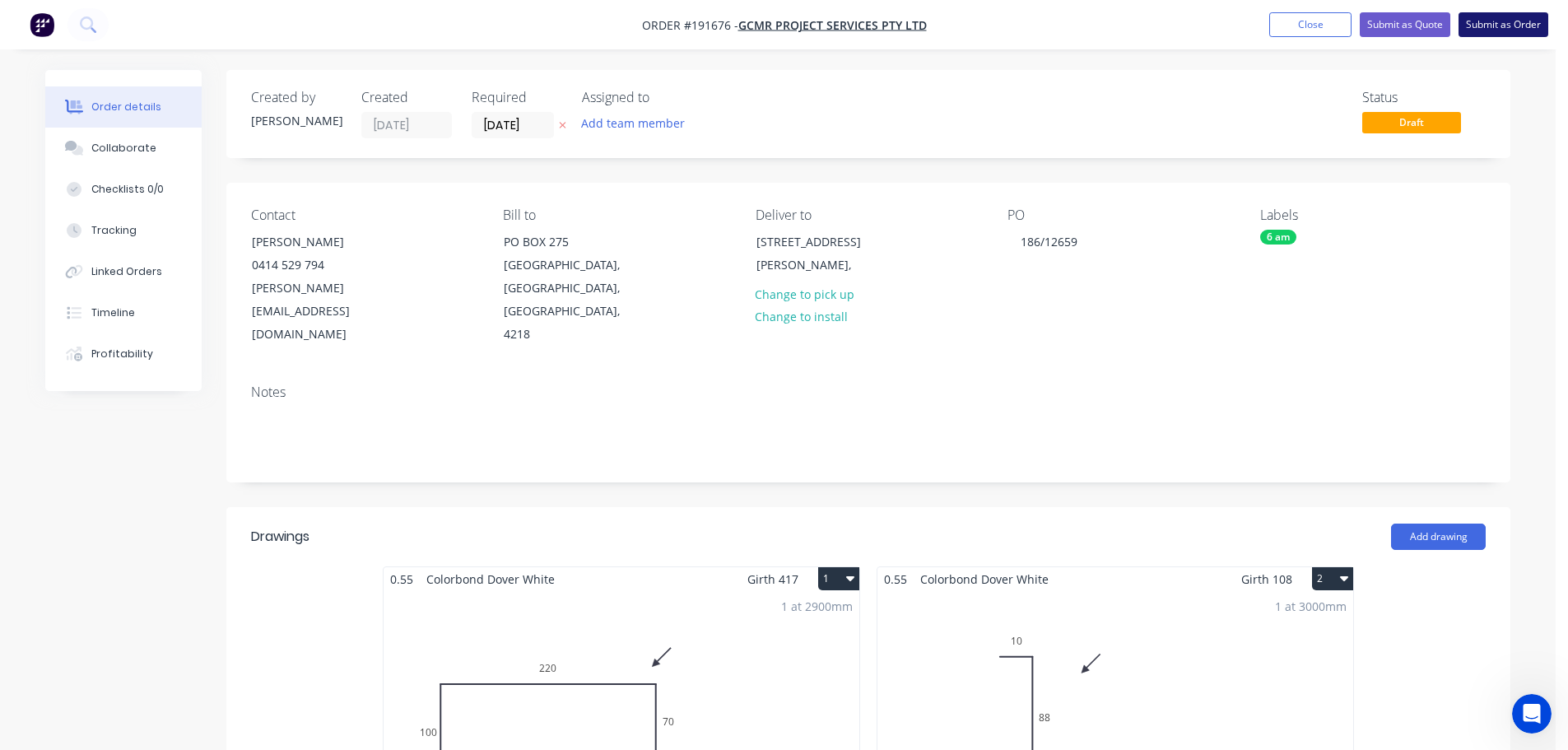
click at [1508, 20] on button "Submit as Order" at bounding box center [1503, 24] width 90 height 25
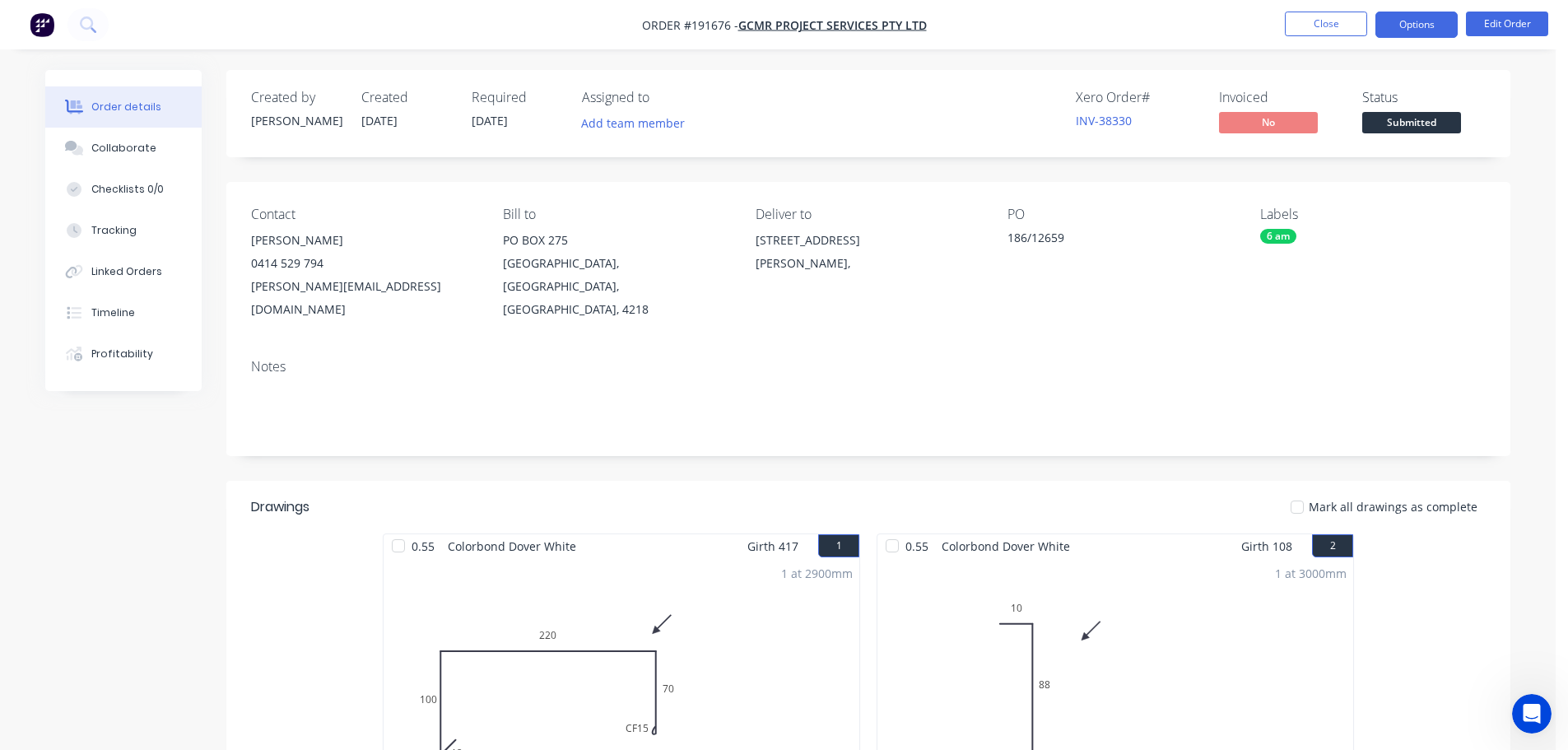
click at [1424, 28] on button "Options" at bounding box center [1417, 24] width 83 height 27
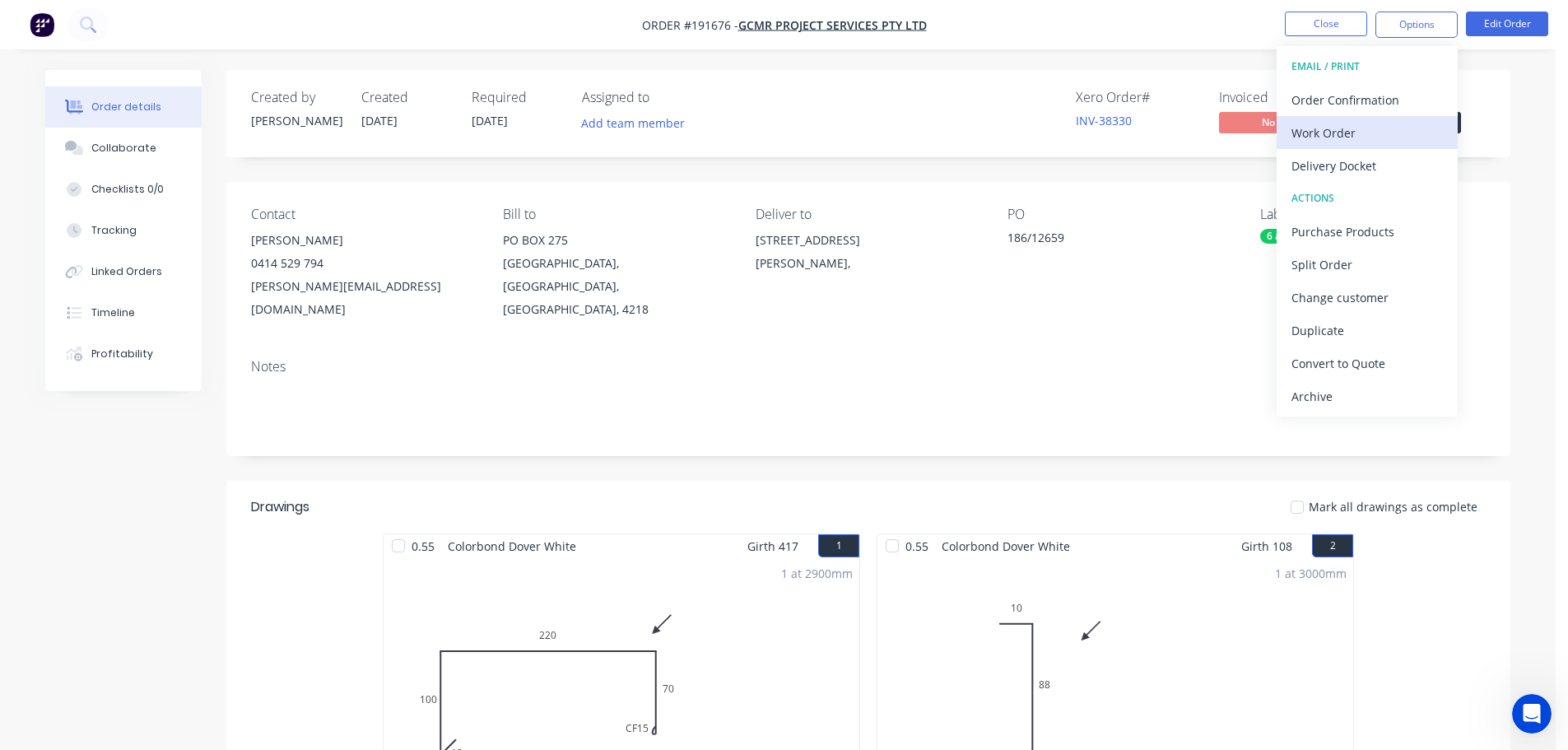
click at [1318, 137] on div "Work Order" at bounding box center [1367, 133] width 152 height 24
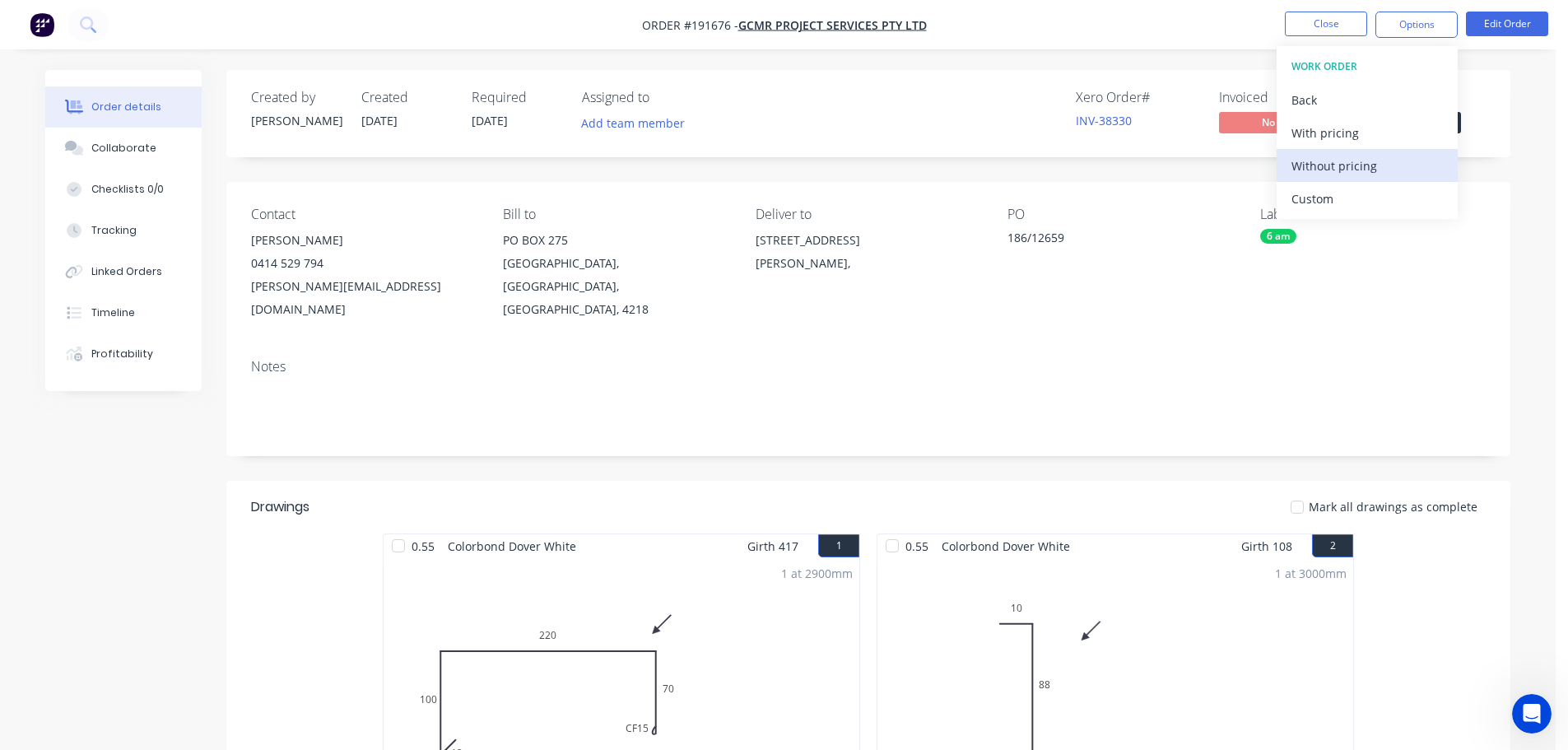
click at [1305, 179] on button "Without pricing" at bounding box center [1367, 165] width 181 height 33
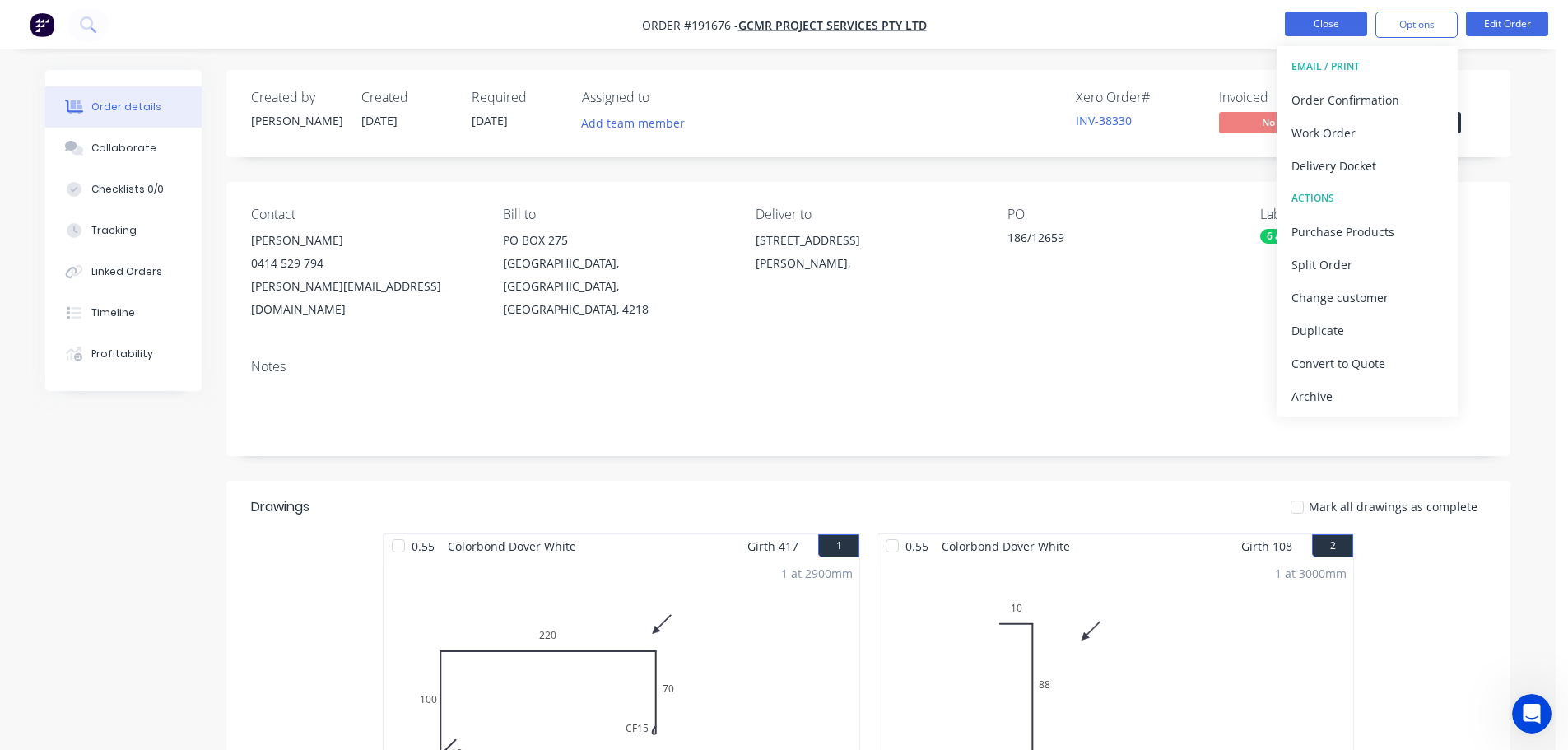
click at [1312, 23] on button "Close" at bounding box center [1326, 23] width 83 height 25
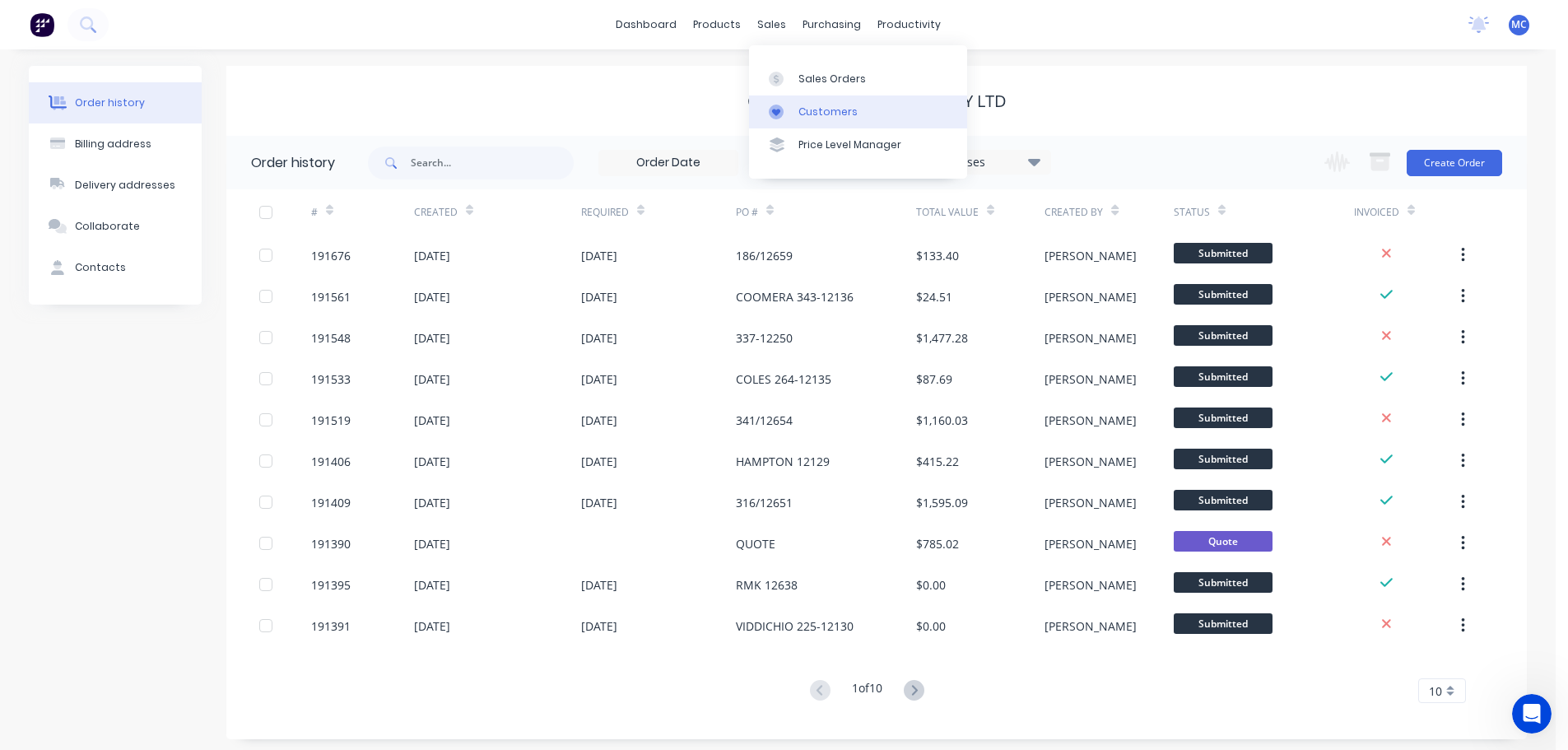
click at [821, 108] on div "Customers" at bounding box center [827, 111] width 59 height 15
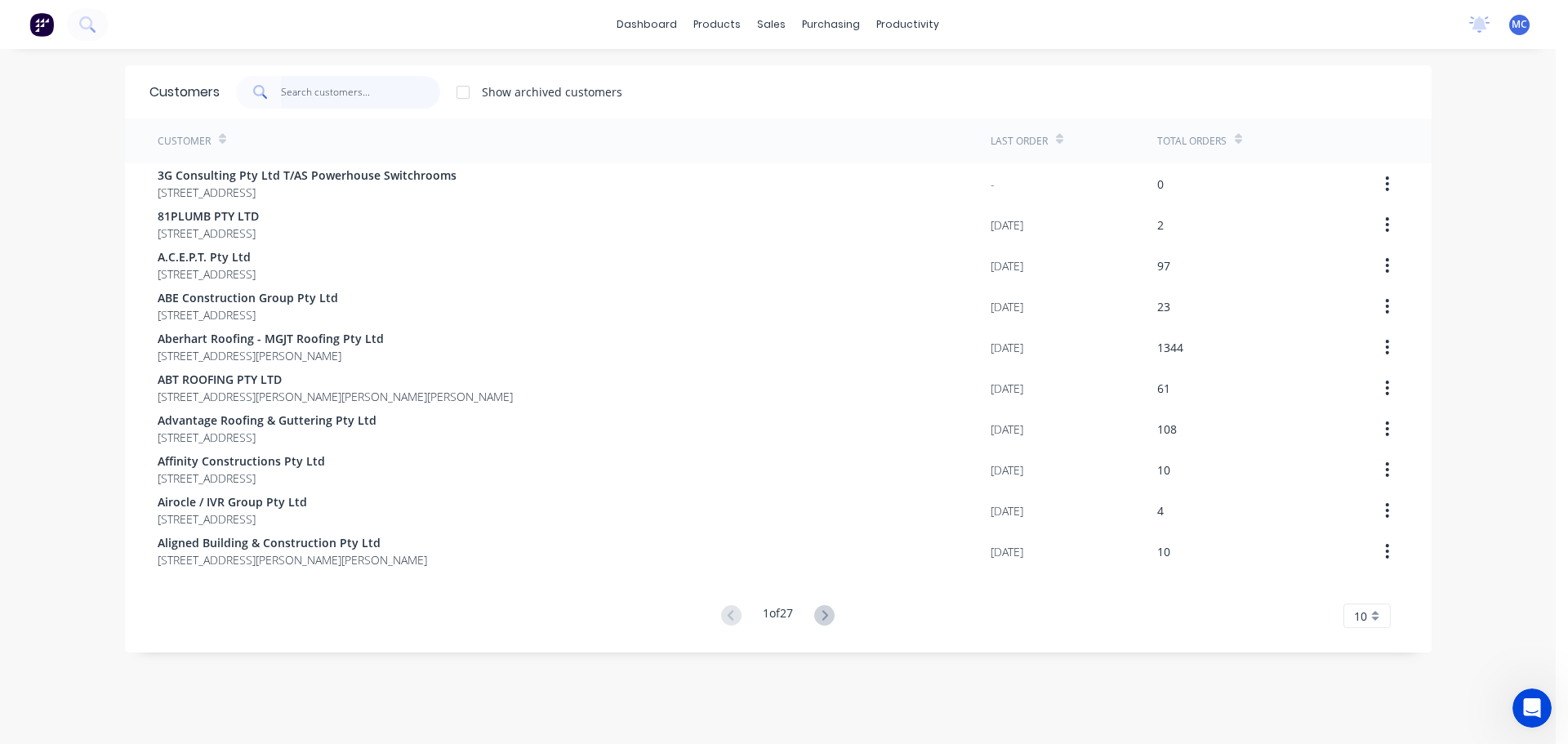
click at [281, 86] on input "text" at bounding box center [360, 92] width 159 height 32
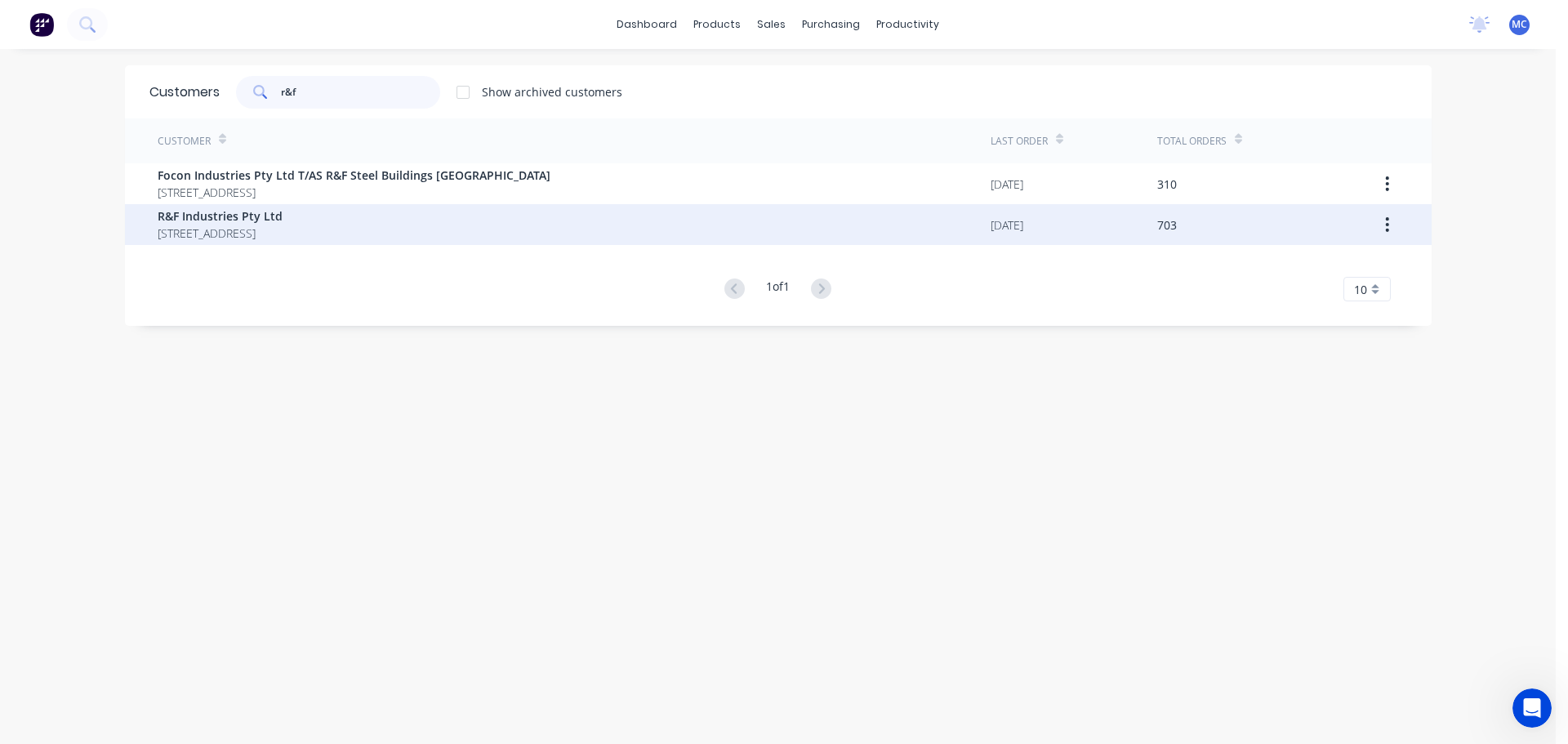
type input "r&f"
click at [217, 220] on span "R&F Industries Pty Ltd" at bounding box center [220, 216] width 125 height 17
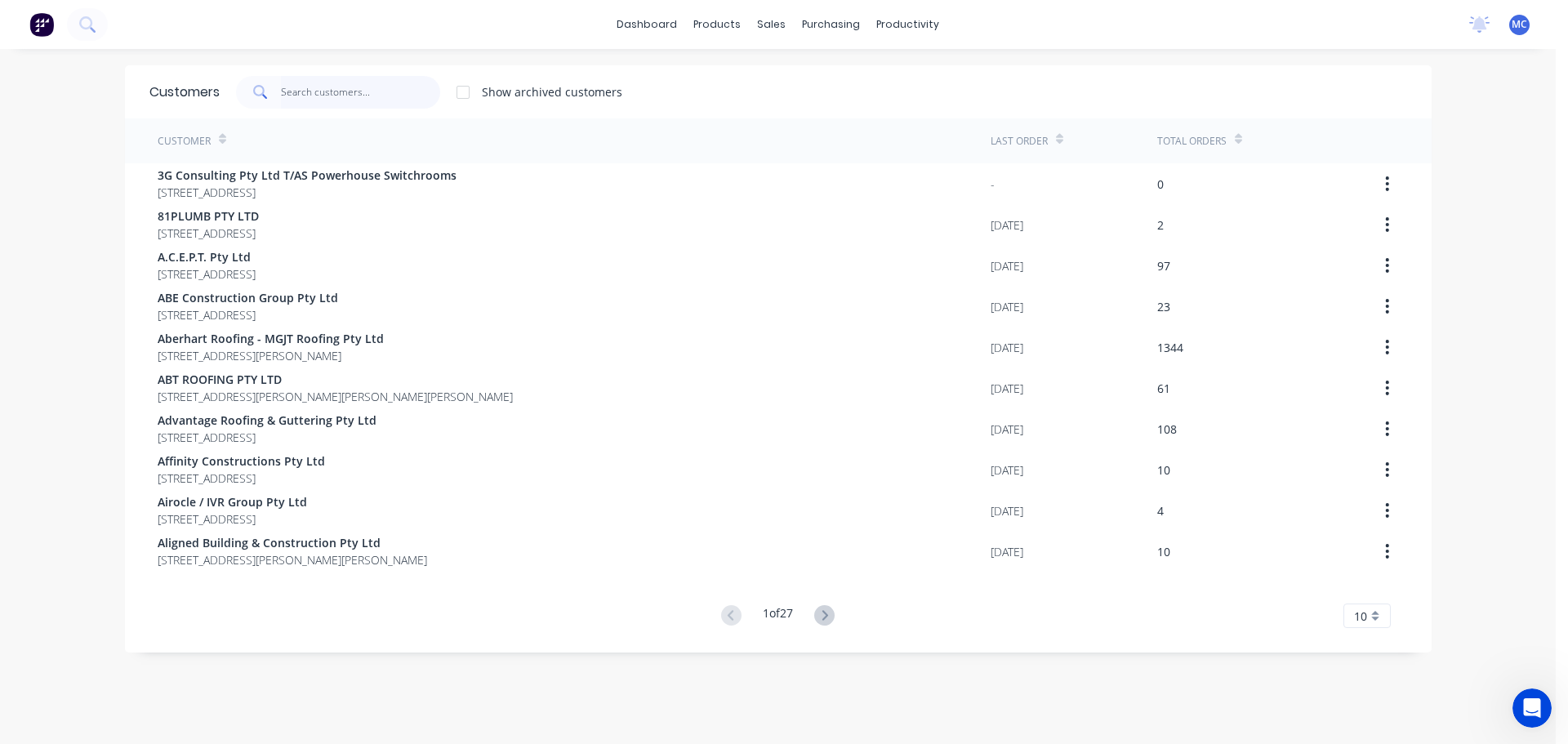
click at [325, 94] on input "text" at bounding box center [360, 92] width 159 height 32
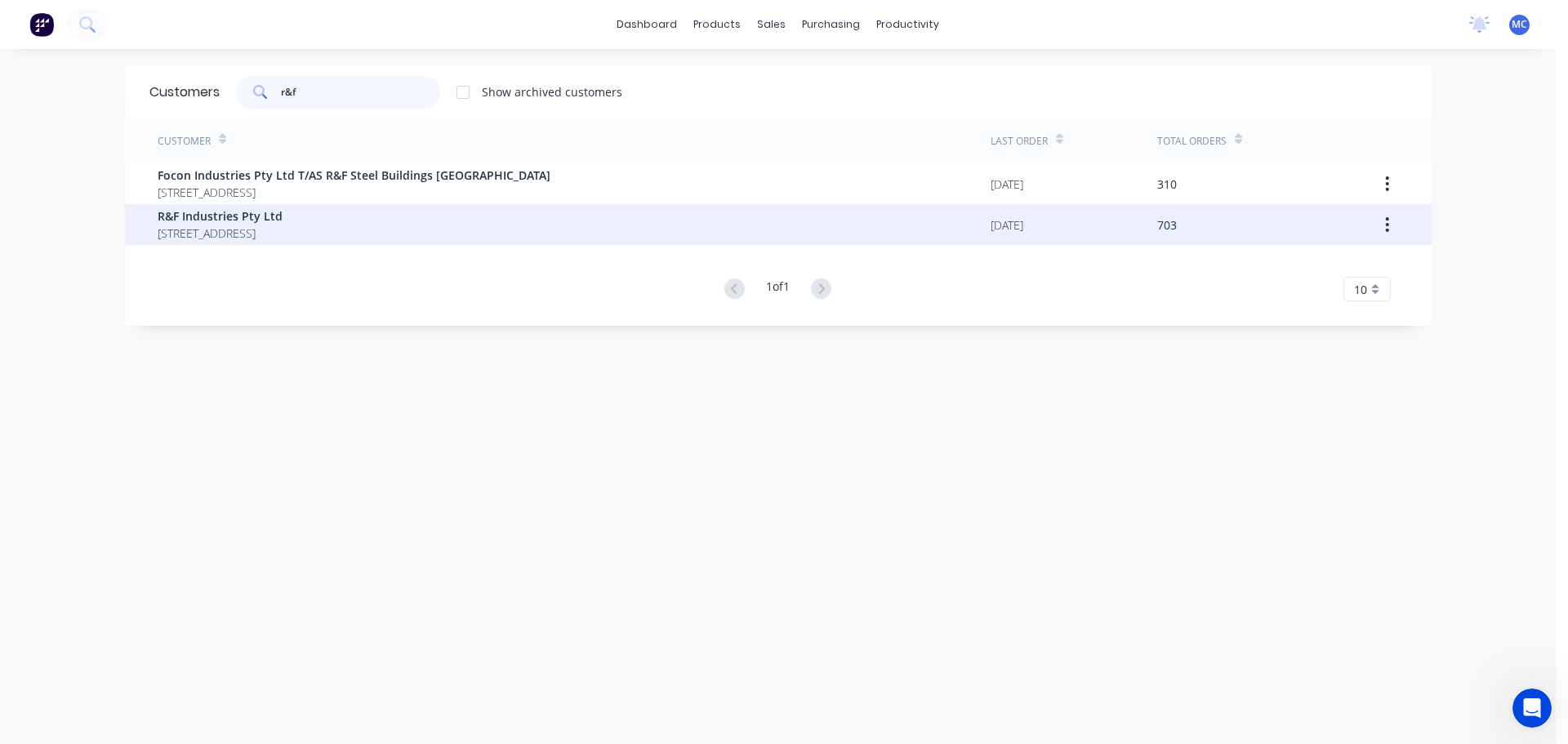
type input "r&f"
click at [231, 218] on span "R&F Industries Pty Ltd" at bounding box center [220, 216] width 125 height 17
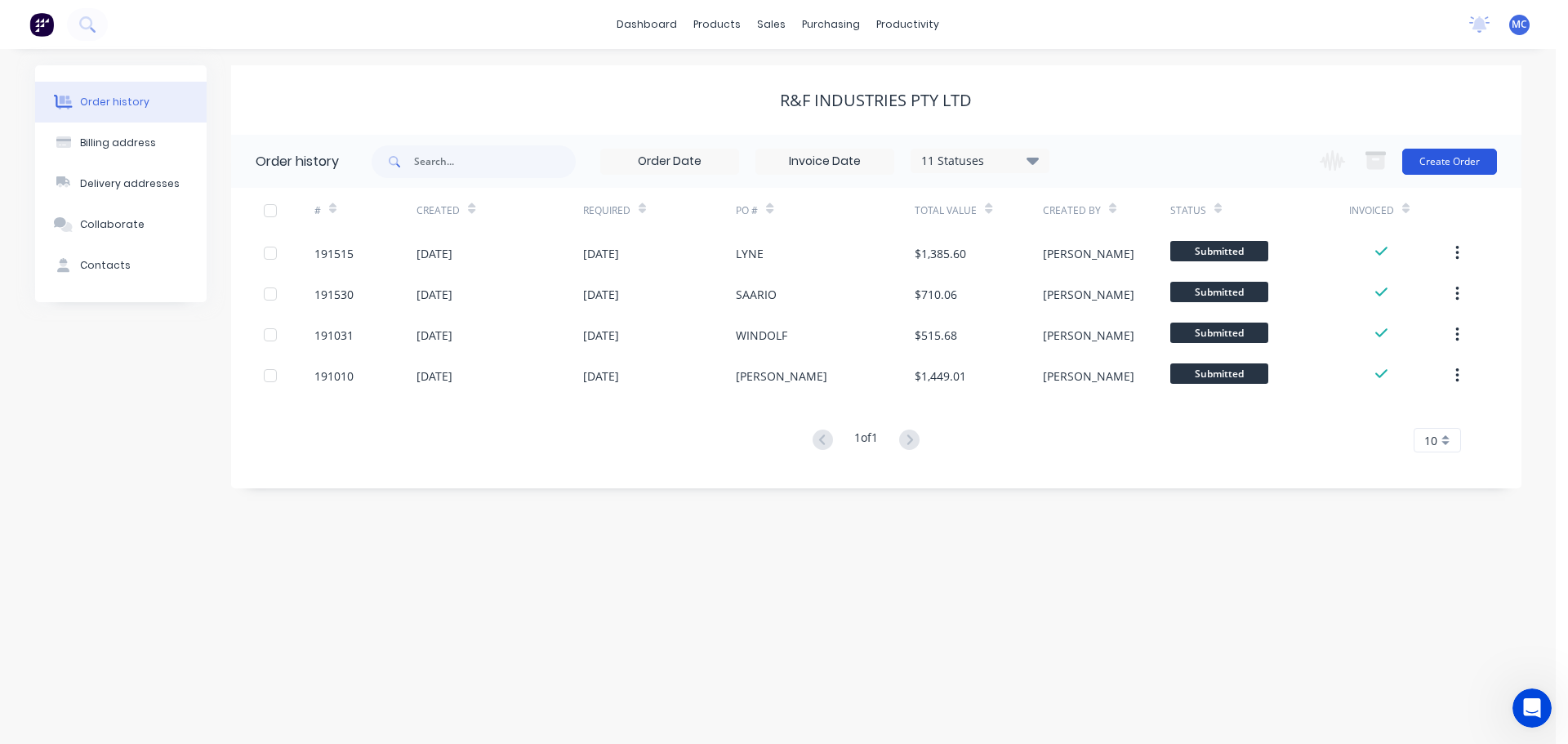
click at [1452, 157] on button "Create Order" at bounding box center [1449, 161] width 95 height 26
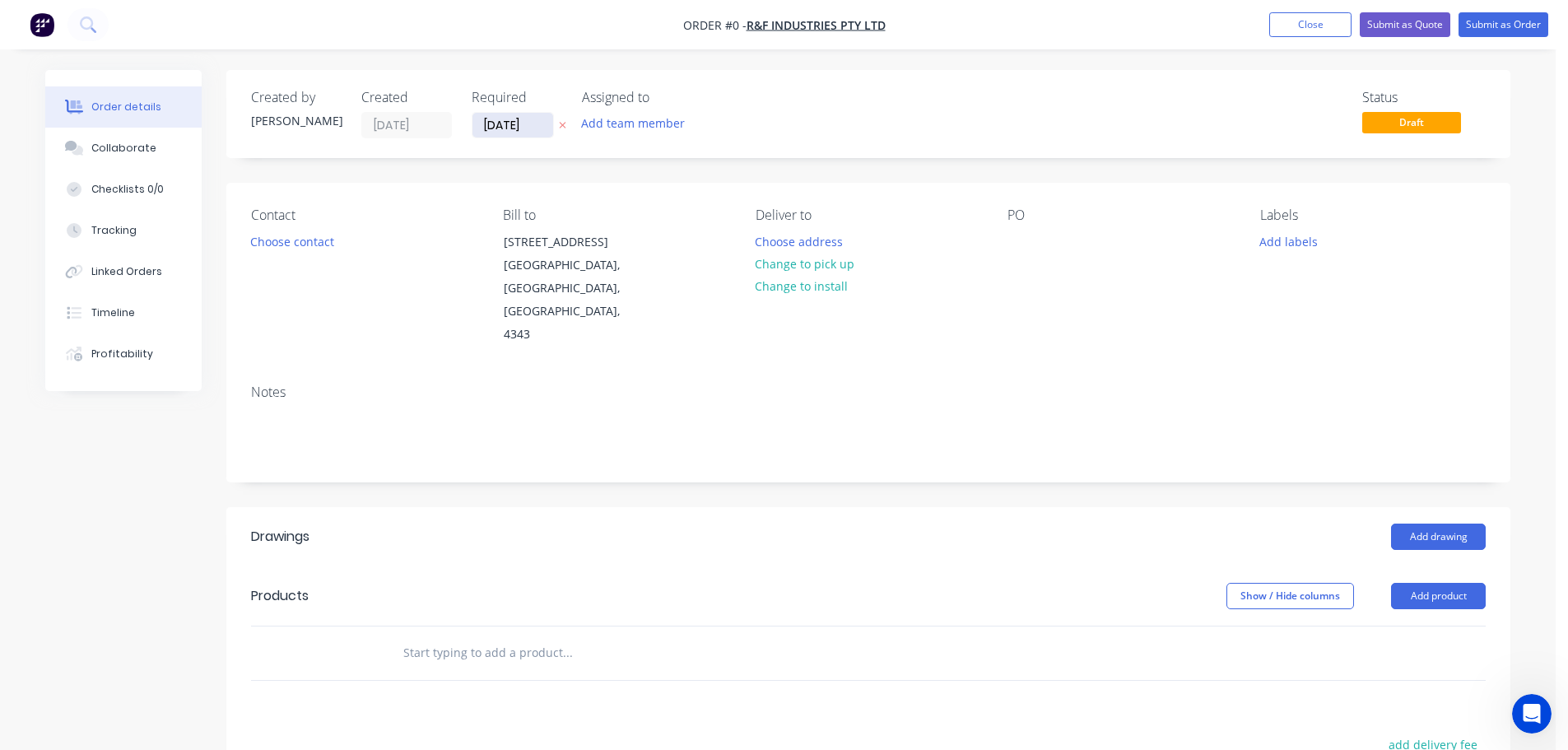
click at [507, 127] on input "[DATE]" at bounding box center [513, 125] width 81 height 25
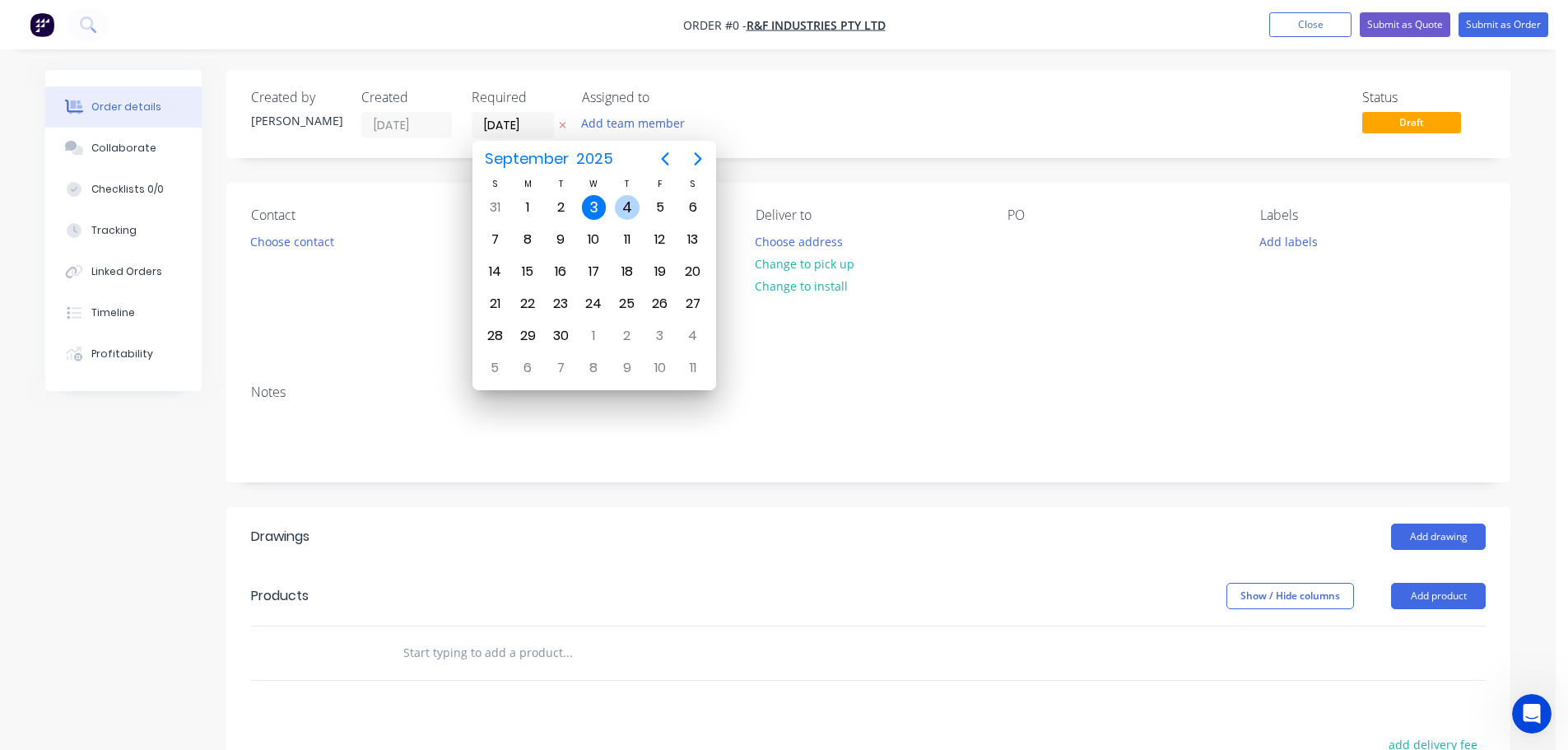
click at [629, 205] on div "4" at bounding box center [627, 208] width 25 height 25
type input "[DATE]"
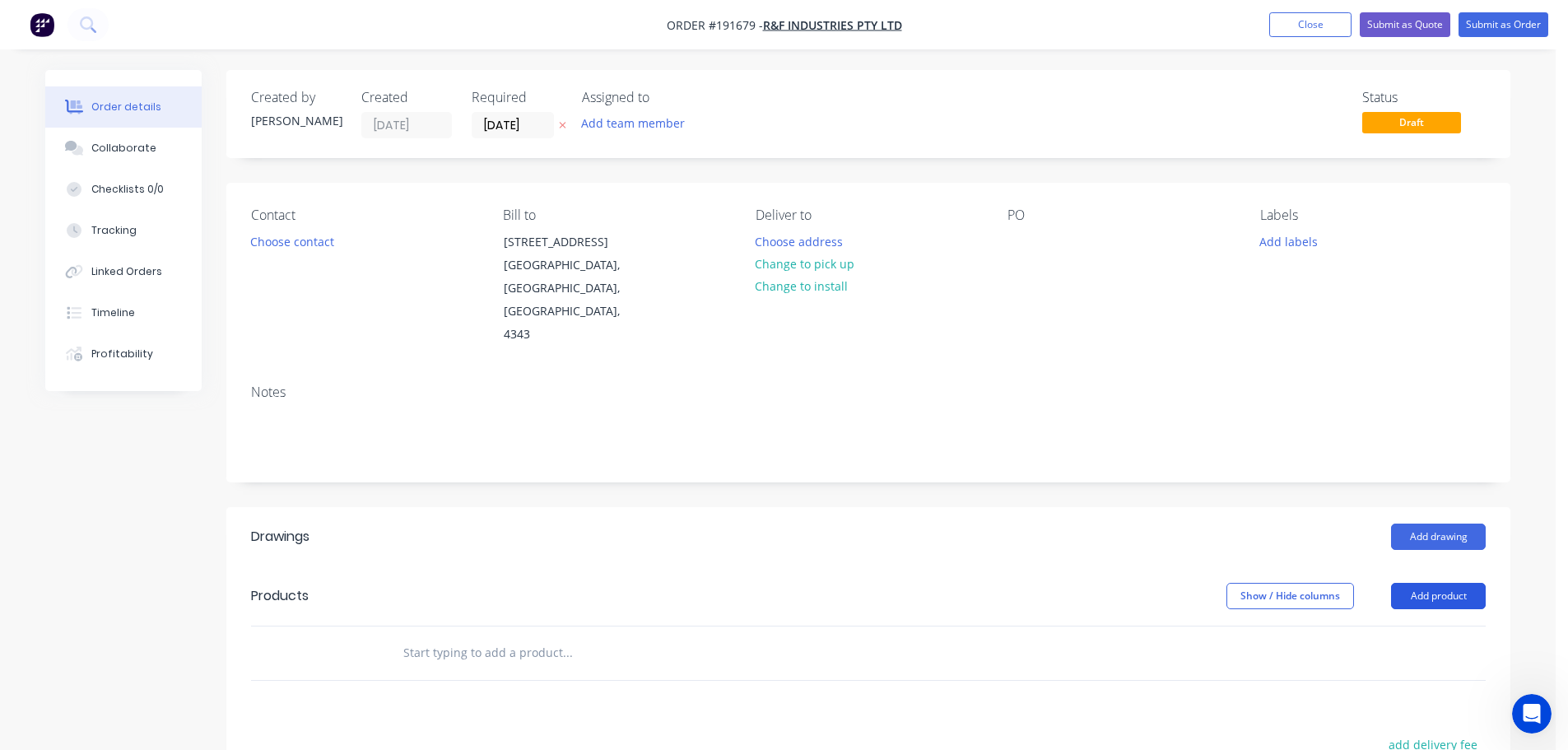
click at [1443, 583] on button "Add product" at bounding box center [1439, 596] width 95 height 27
click at [1395, 626] on div "Product catalogue" at bounding box center [1407, 638] width 127 height 24
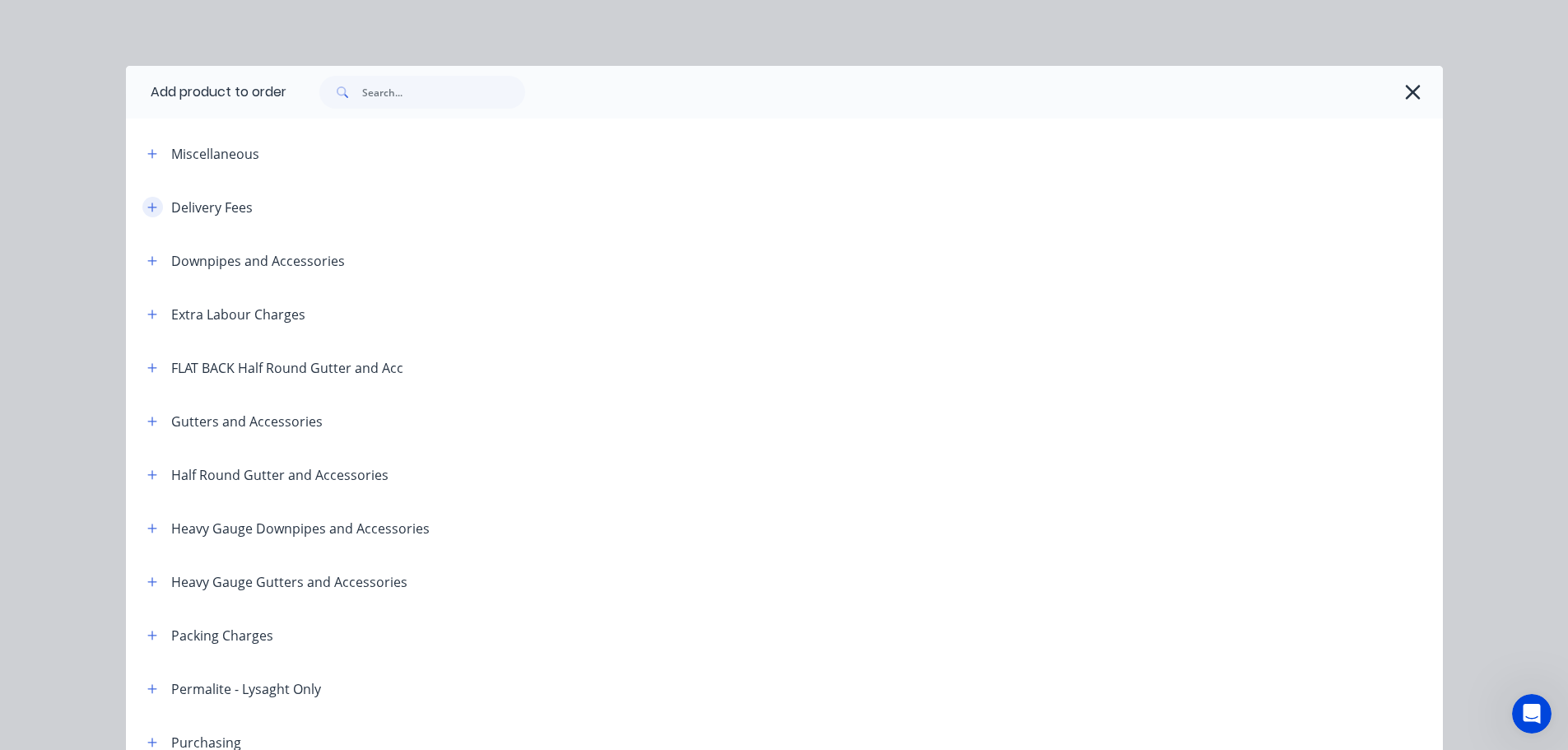
click at [147, 209] on icon "button" at bounding box center [152, 207] width 9 height 9
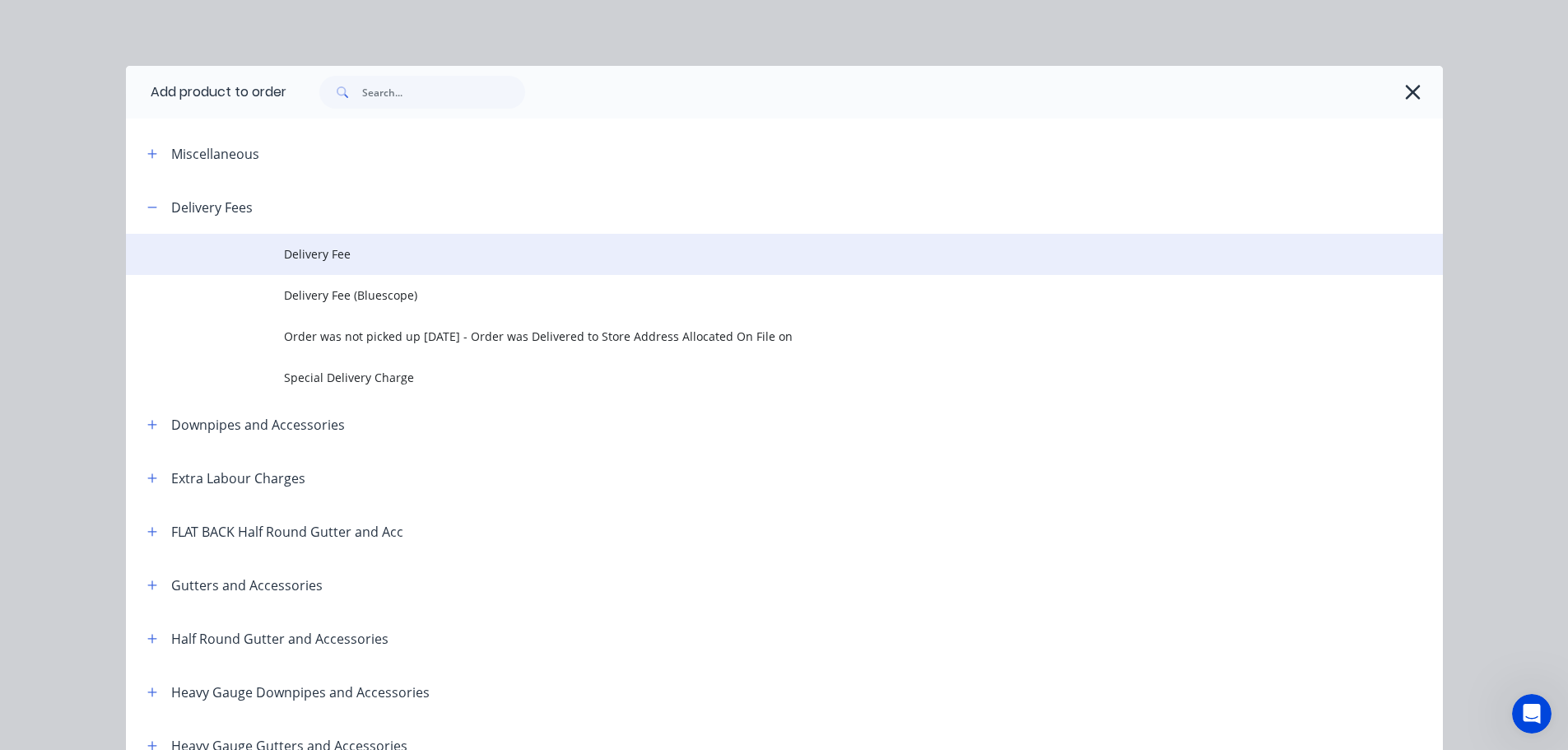
click at [325, 251] on span "Delivery Fee" at bounding box center [747, 254] width 927 height 17
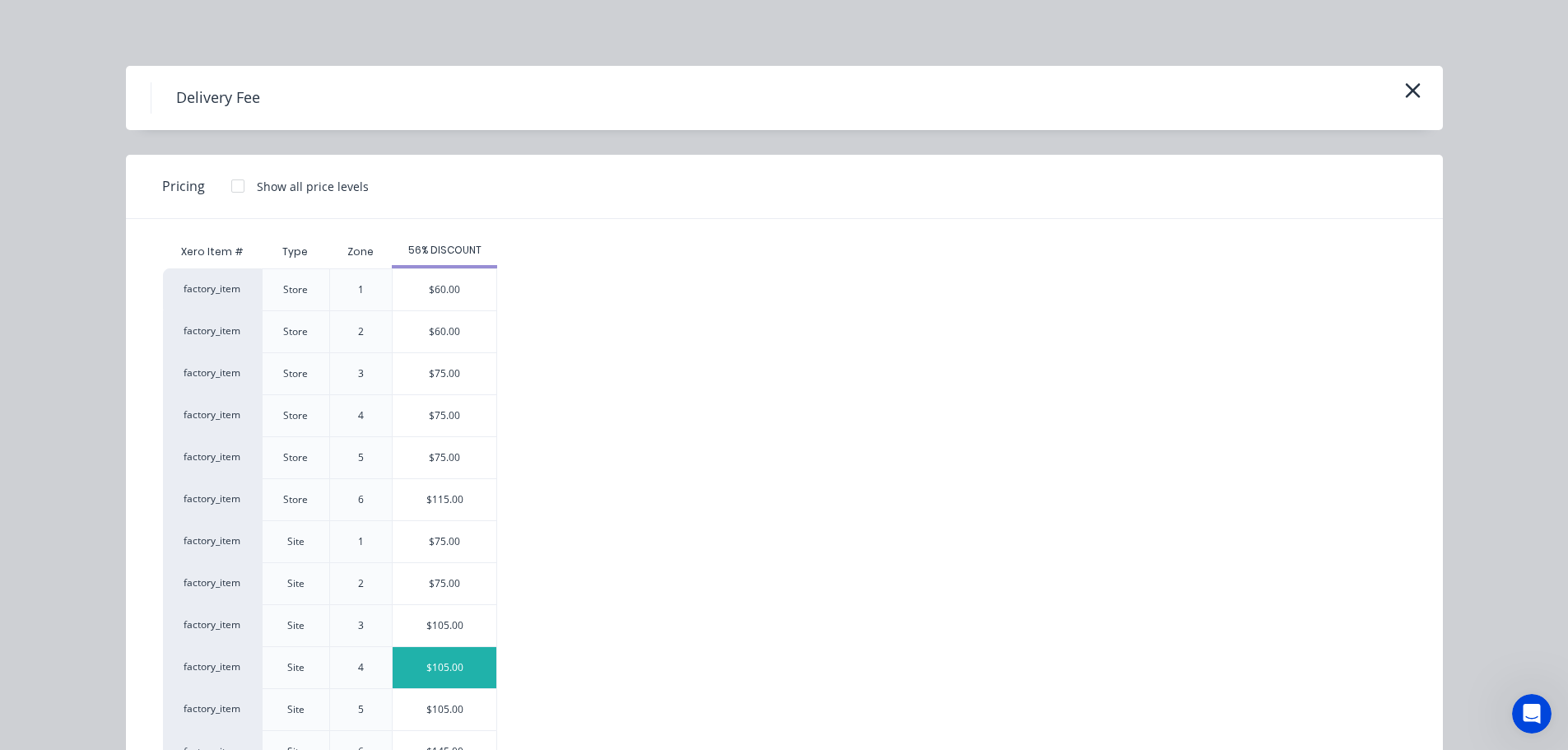
click at [435, 663] on div "$105.00" at bounding box center [444, 667] width 103 height 41
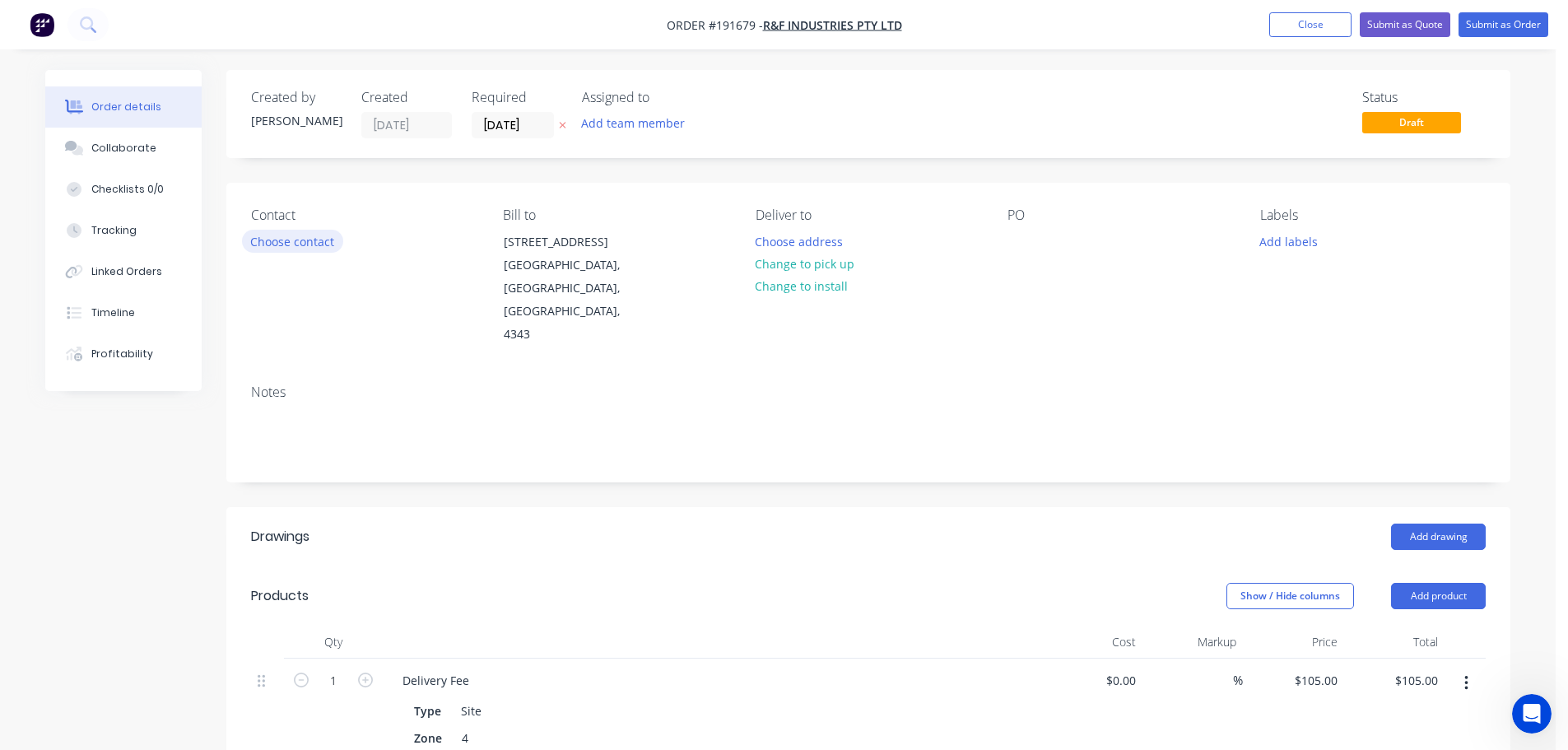
click at [301, 241] on button "Choose contact" at bounding box center [293, 241] width 102 height 22
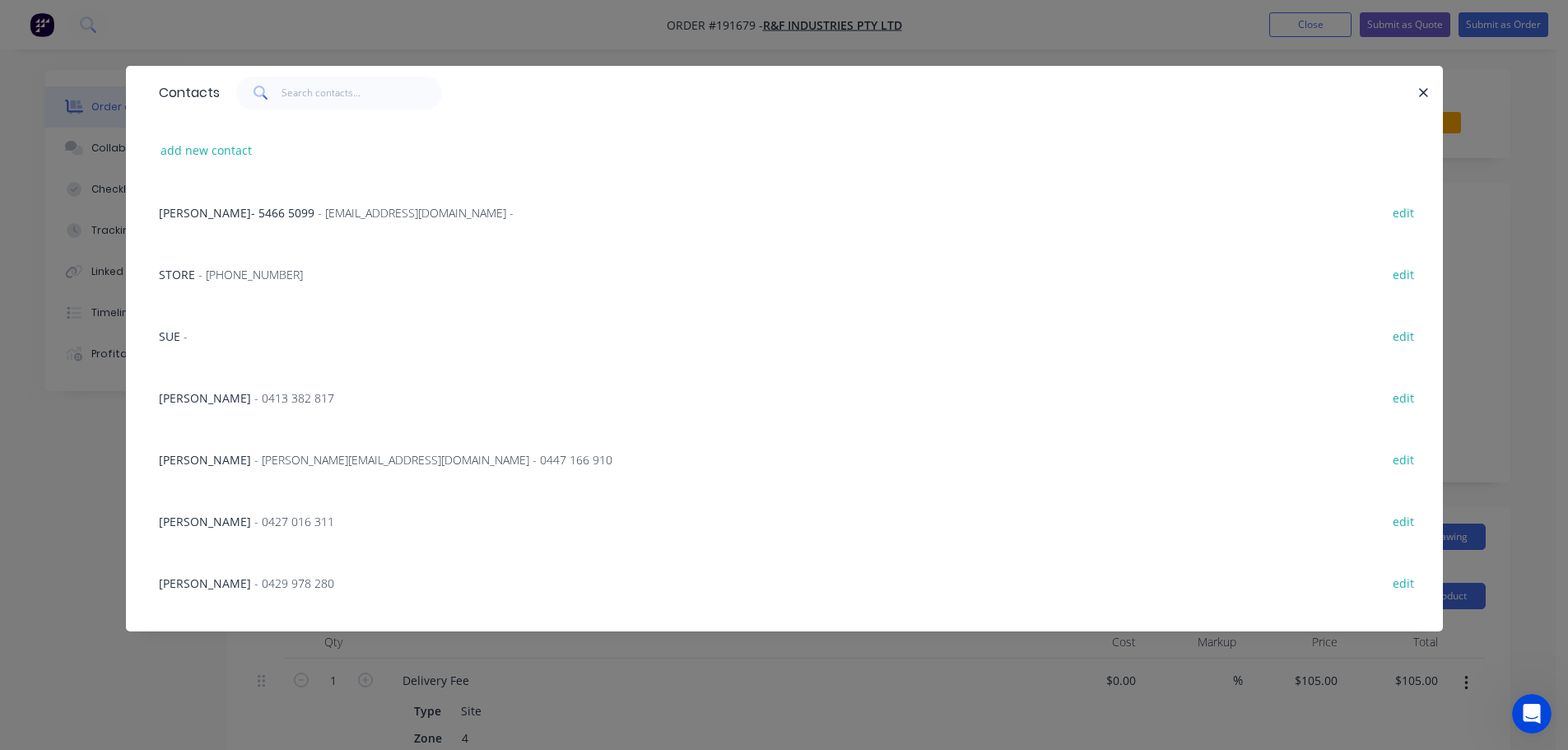
click at [312, 459] on span "- [PERSON_NAME][EMAIL_ADDRESS][DOMAIN_NAME] - 0447 166 910" at bounding box center [433, 460] width 358 height 15
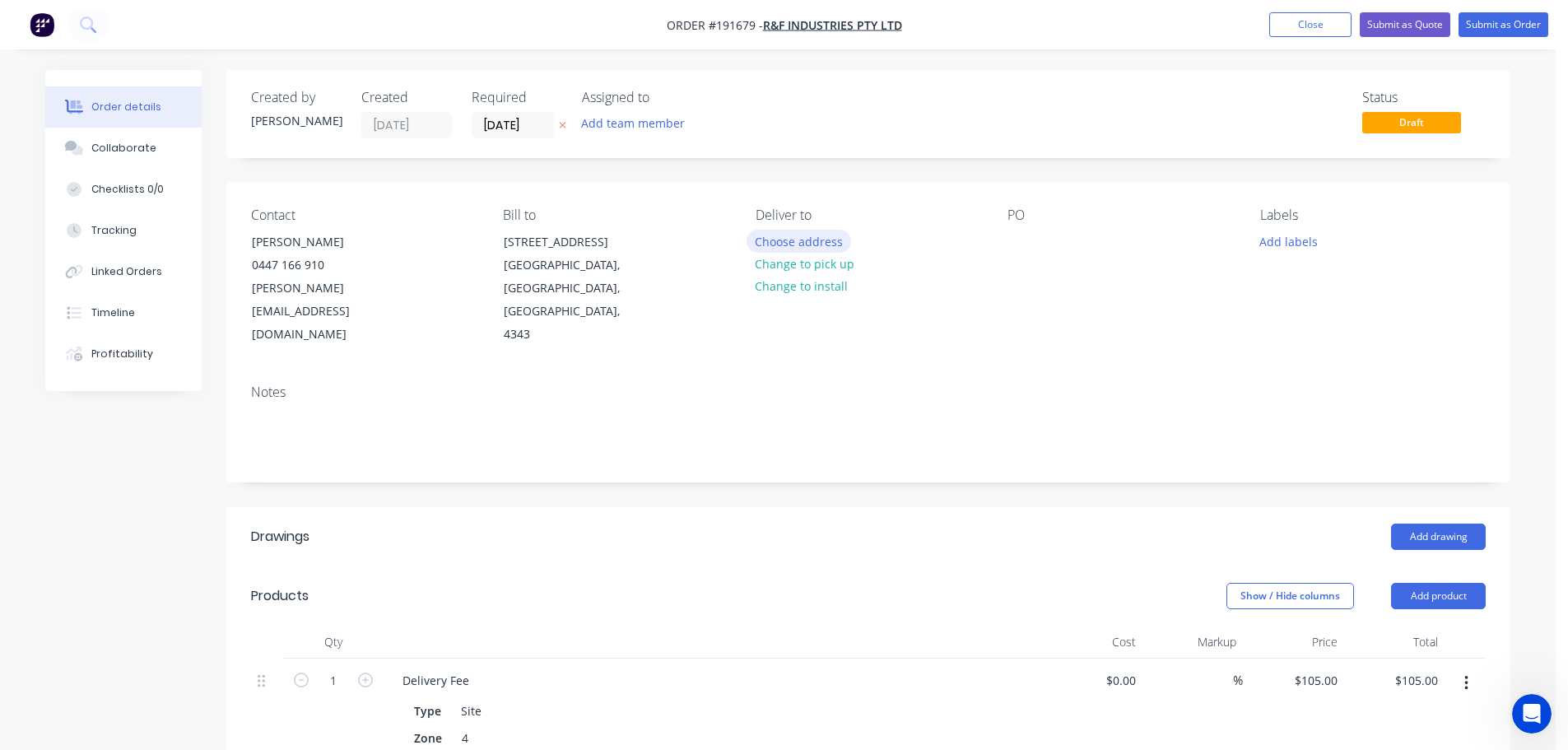
click at [798, 238] on button "Choose address" at bounding box center [799, 241] width 105 height 22
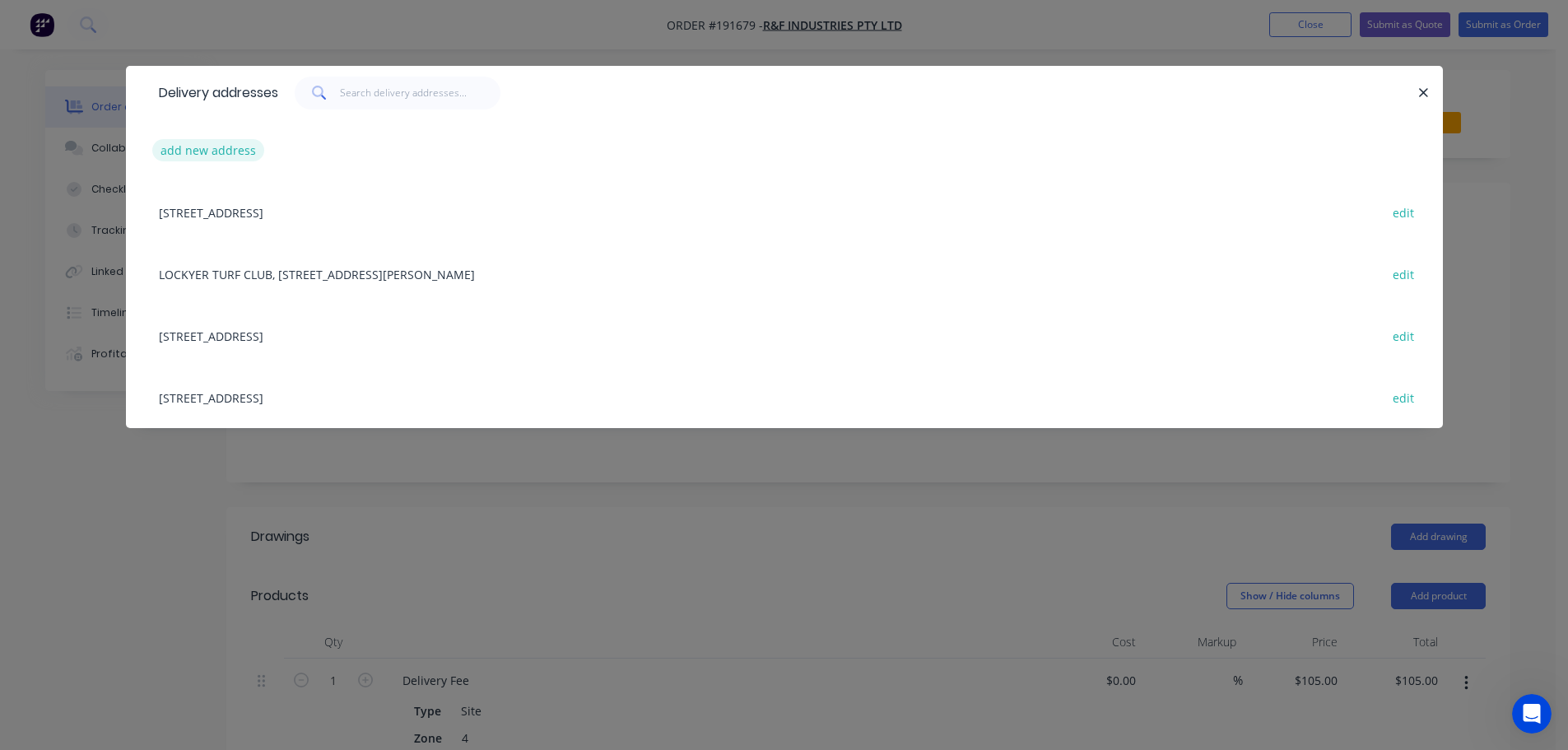
click at [215, 153] on button "add new address" at bounding box center [208, 151] width 113 height 22
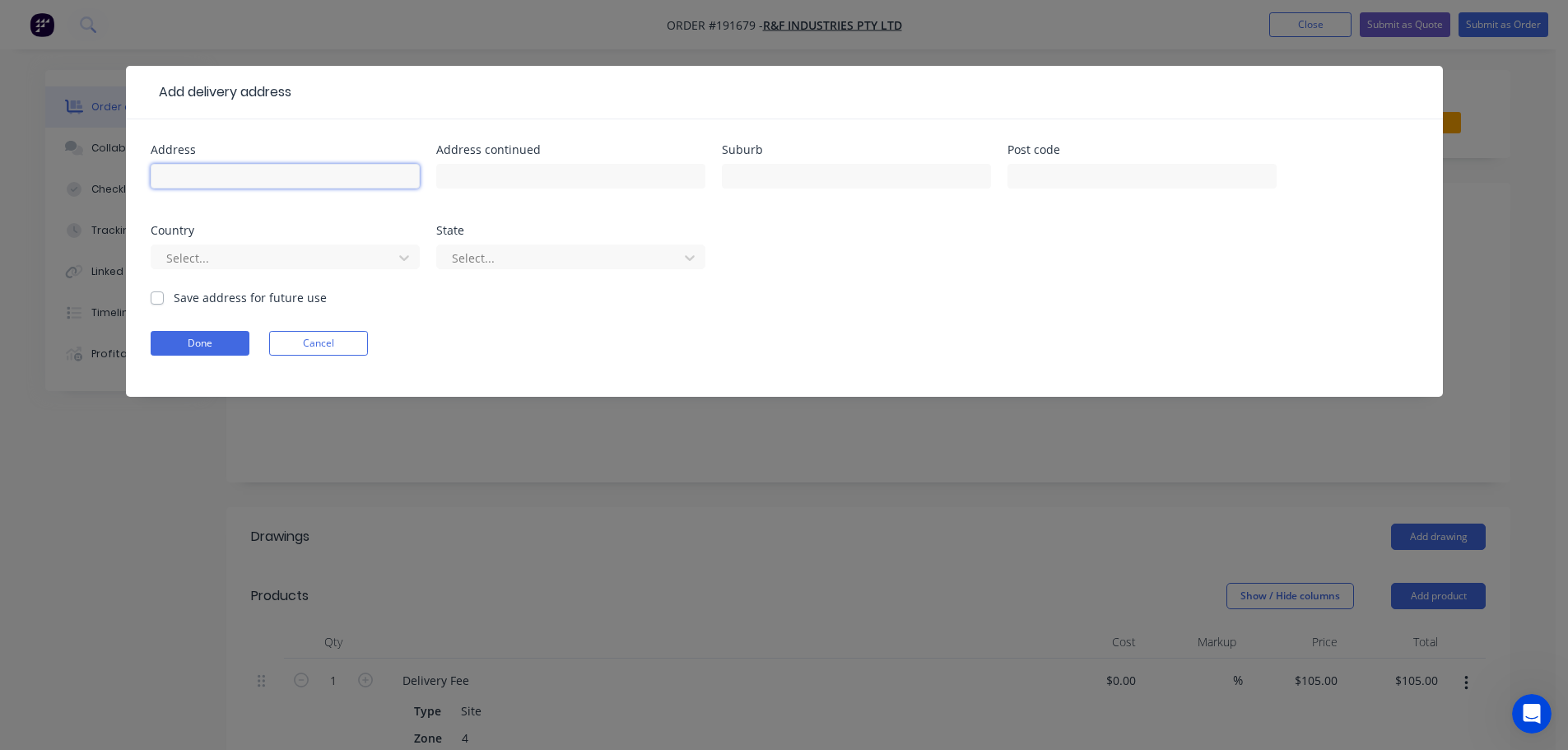
click at [201, 176] on input "text" at bounding box center [285, 176] width 270 height 25
type input "[STREET_ADDRESS][PERSON_NAME]"
type input "[GEOGRAPHIC_DATA]"
click button "Done" at bounding box center [200, 343] width 99 height 25
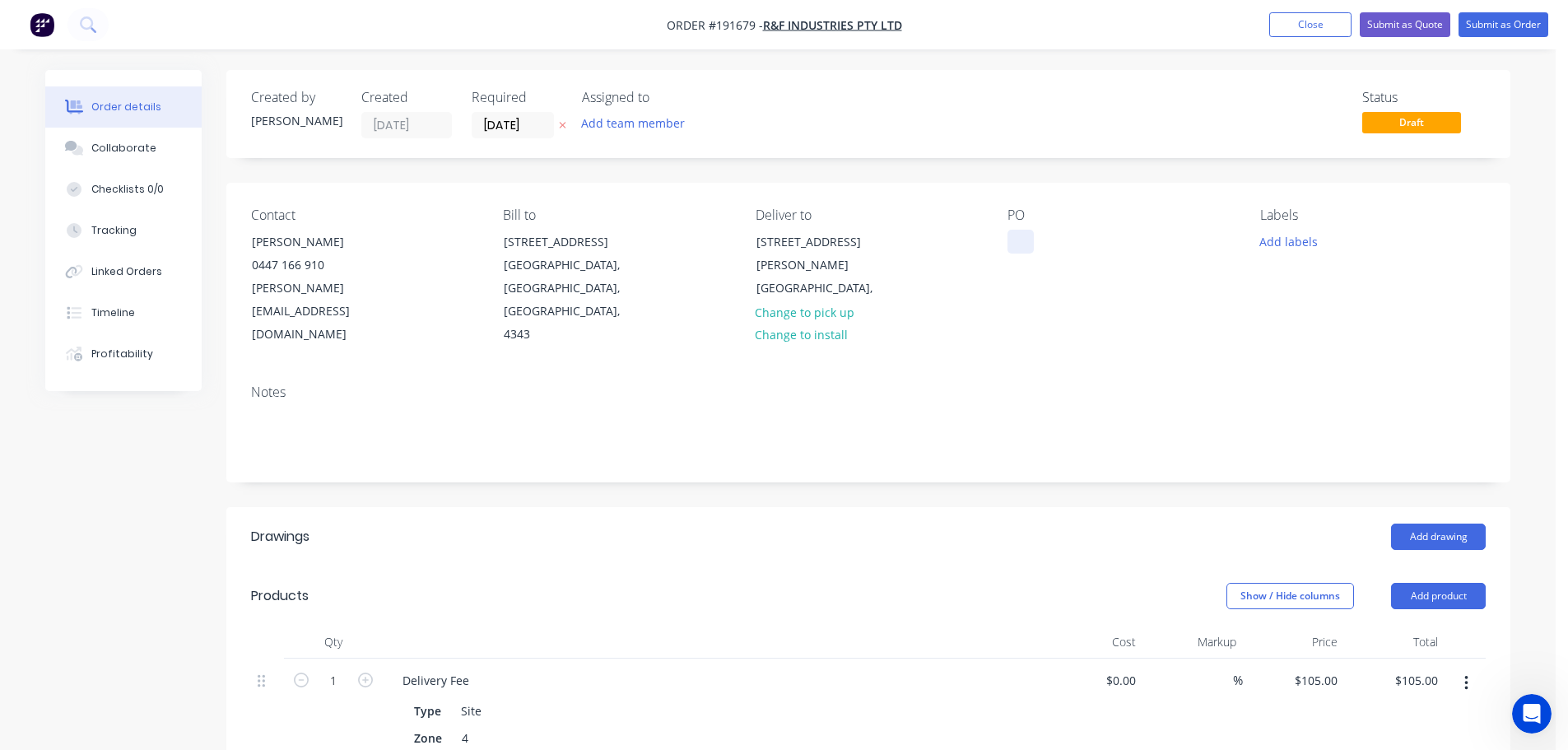
click at [1023, 243] on div at bounding box center [1020, 242] width 27 height 24
click at [1435, 524] on button "Add drawing" at bounding box center [1439, 536] width 95 height 27
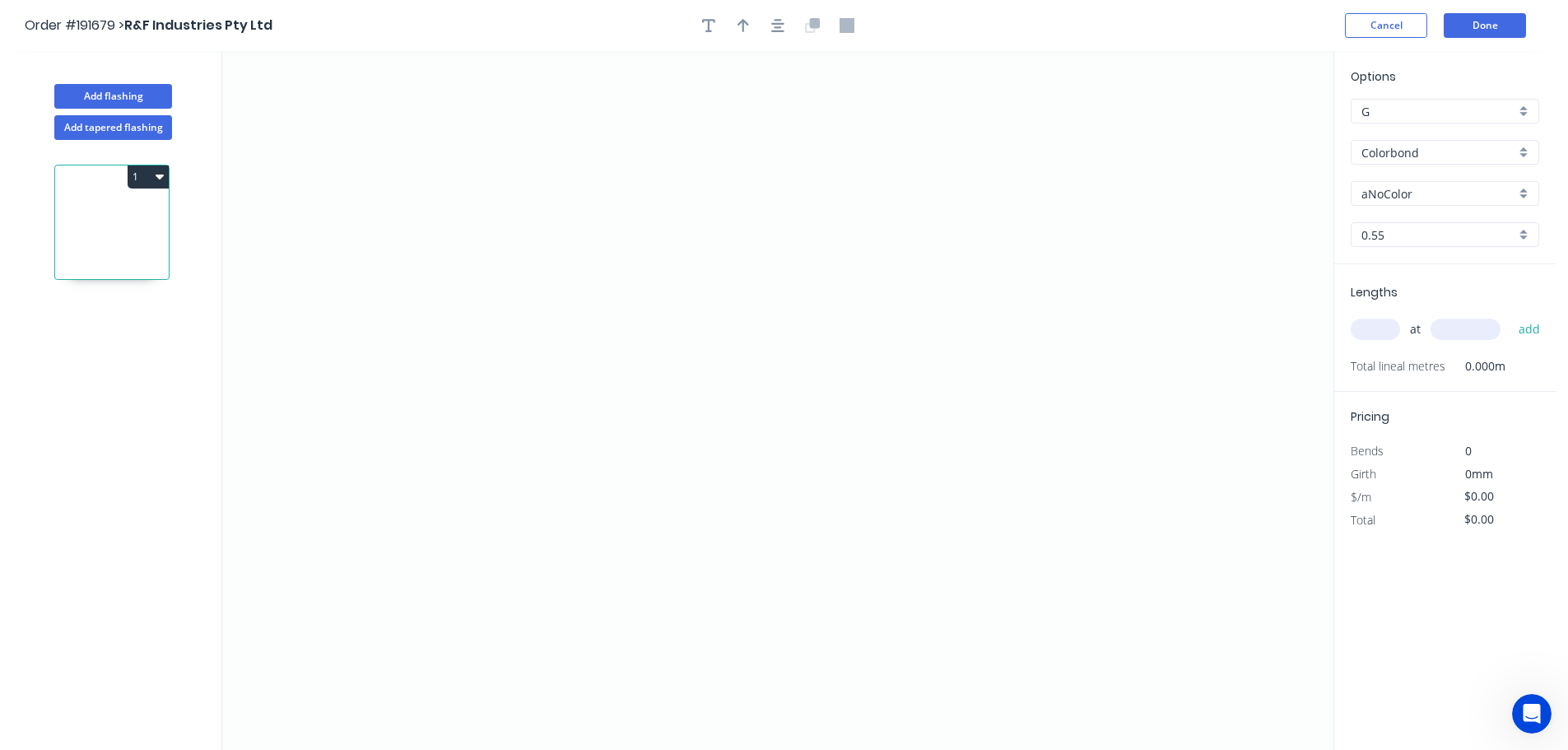
click at [1397, 153] on input "Colorbond" at bounding box center [1438, 152] width 154 height 17
click at [1398, 290] on div "Zincalume" at bounding box center [1445, 295] width 187 height 28
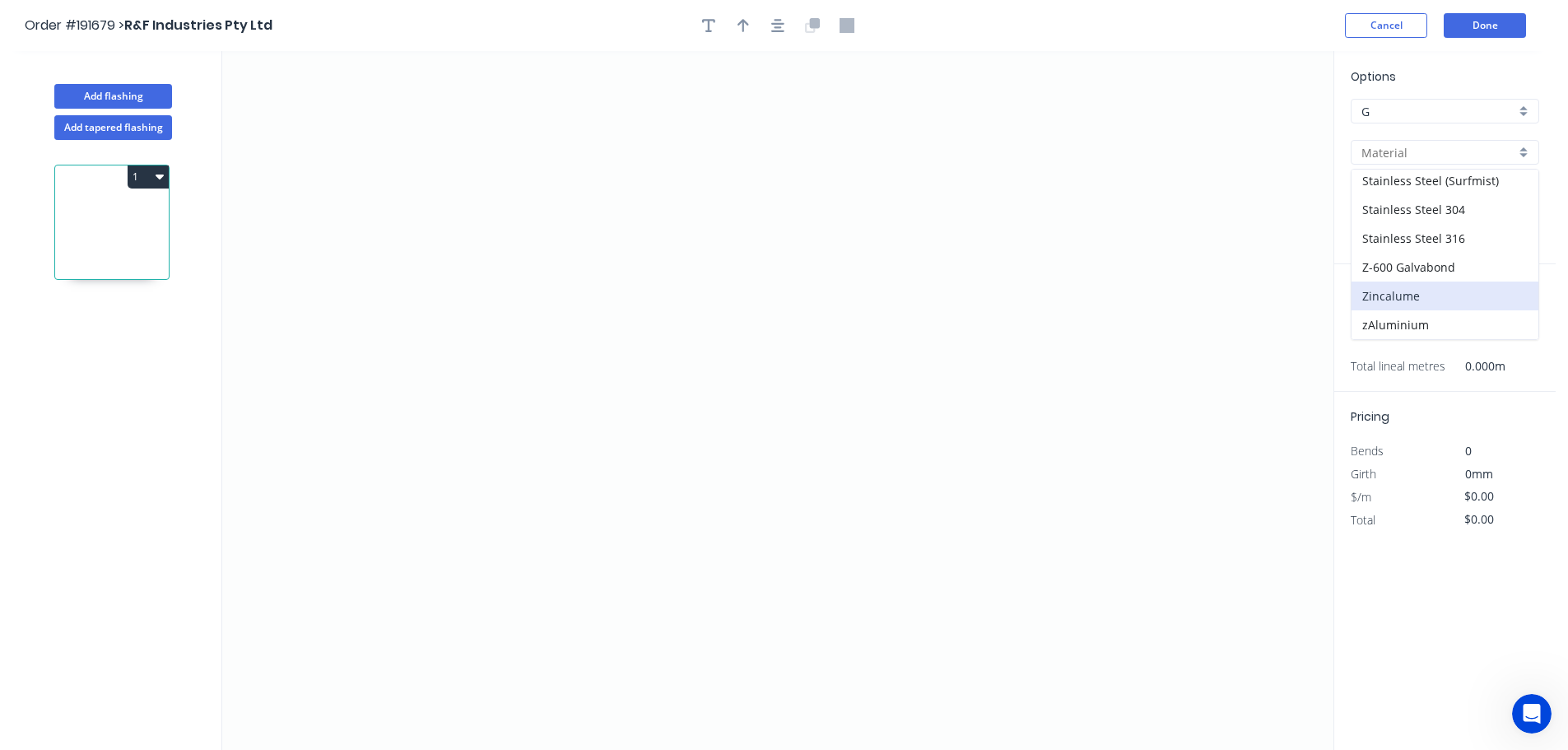
type input "Zincalume"
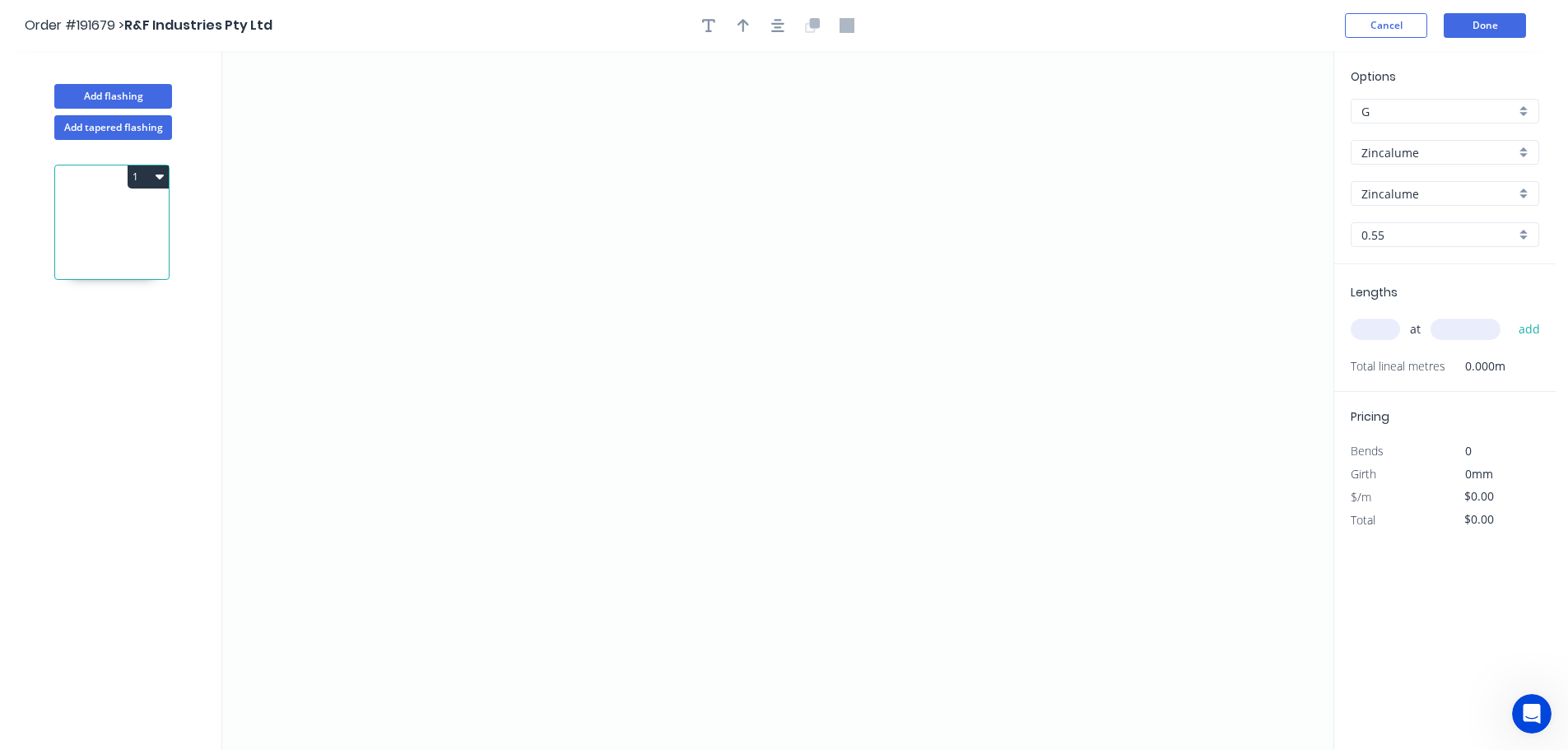
click at [1379, 325] on input "text" at bounding box center [1375, 329] width 49 height 22
type input "1"
type input "1200"
click at [1510, 315] on button "add" at bounding box center [1529, 329] width 39 height 28
click at [379, 362] on icon "0" at bounding box center [778, 400] width 1112 height 699
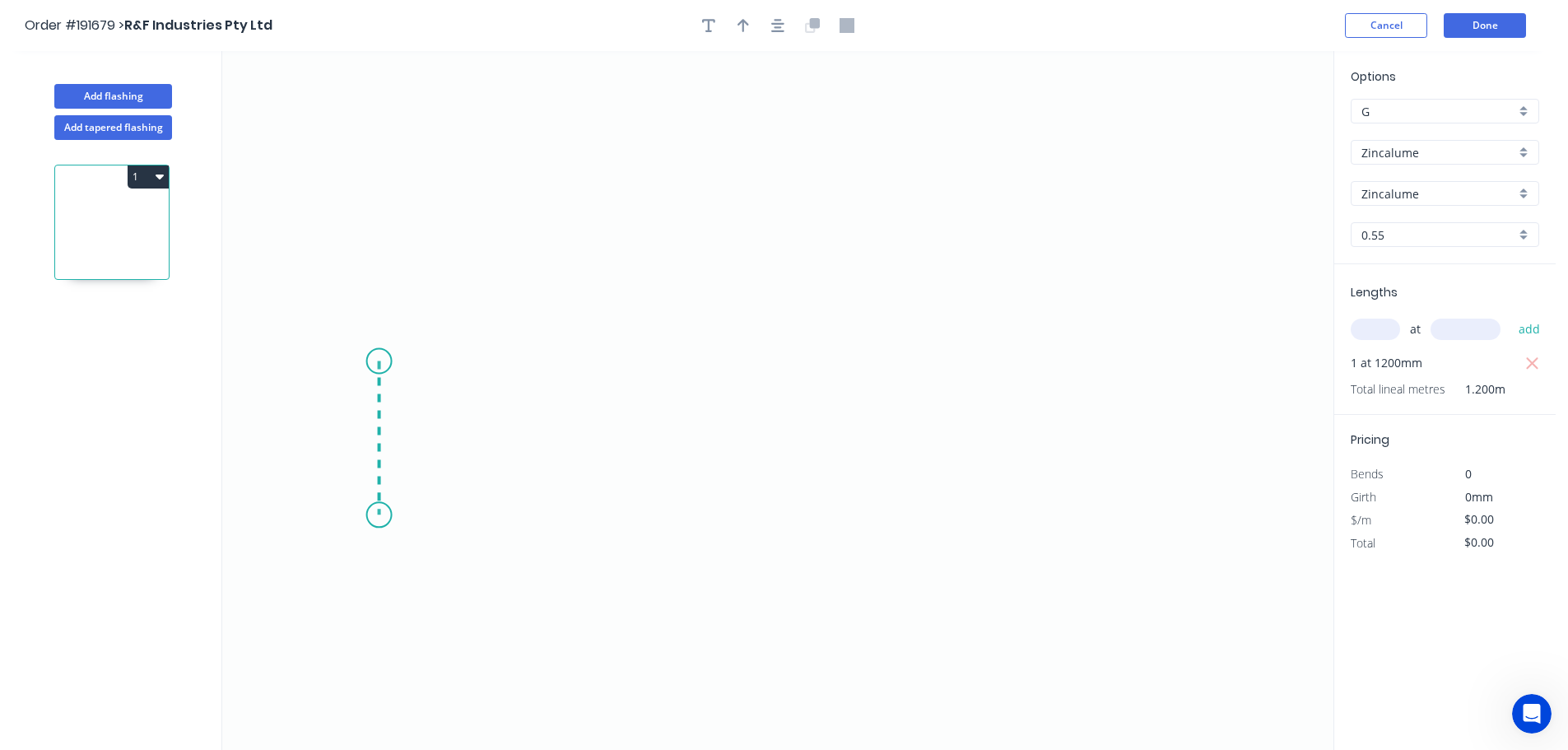
click at [375, 515] on icon "0" at bounding box center [778, 400] width 1112 height 699
click at [855, 516] on icon "0 ?" at bounding box center [778, 400] width 1112 height 699
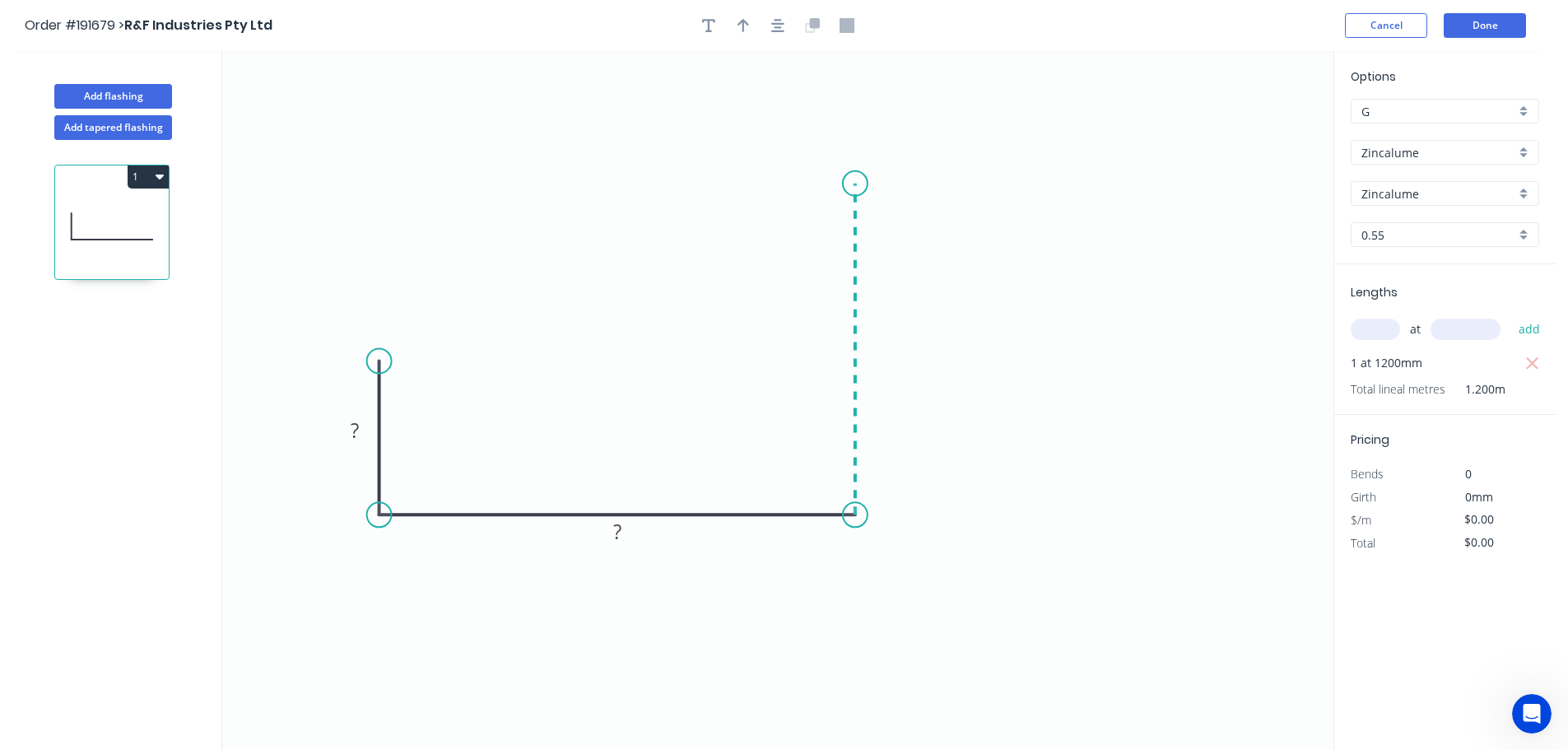
click at [840, 183] on icon "0 ? ?" at bounding box center [778, 400] width 1112 height 699
click at [1125, 158] on icon "0 ? ? ?" at bounding box center [778, 400] width 1112 height 699
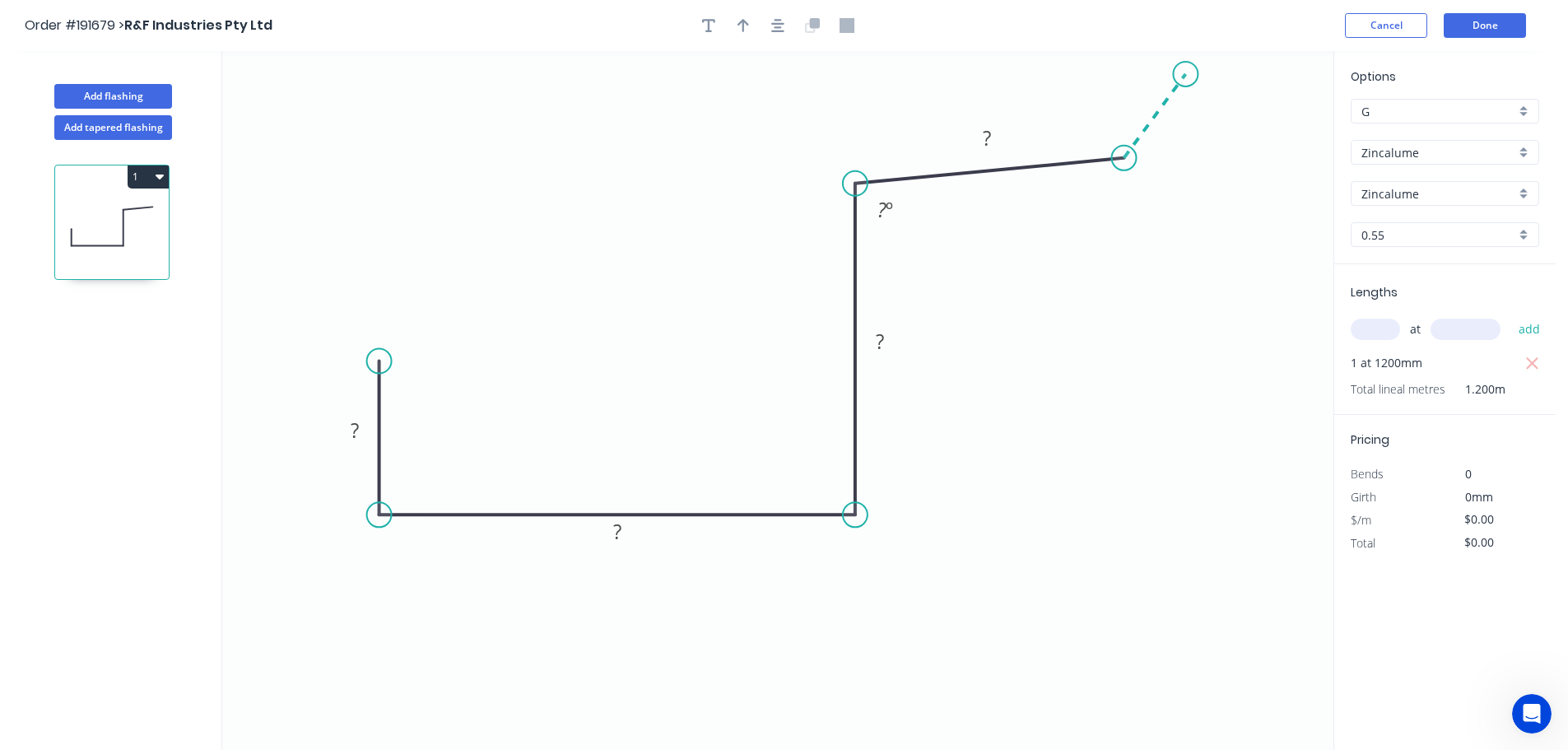
click at [1187, 74] on icon "0 ? ? ? ? ? º" at bounding box center [778, 400] width 1112 height 699
click at [1187, 74] on circle at bounding box center [1185, 74] width 25 height 25
drag, startPoint x: 379, startPoint y: 356, endPoint x: 370, endPoint y: 416, distance: 60.7
click at [370, 416] on circle at bounding box center [371, 415] width 25 height 25
drag, startPoint x: 372, startPoint y: 414, endPoint x: 384, endPoint y: 417, distance: 12.4
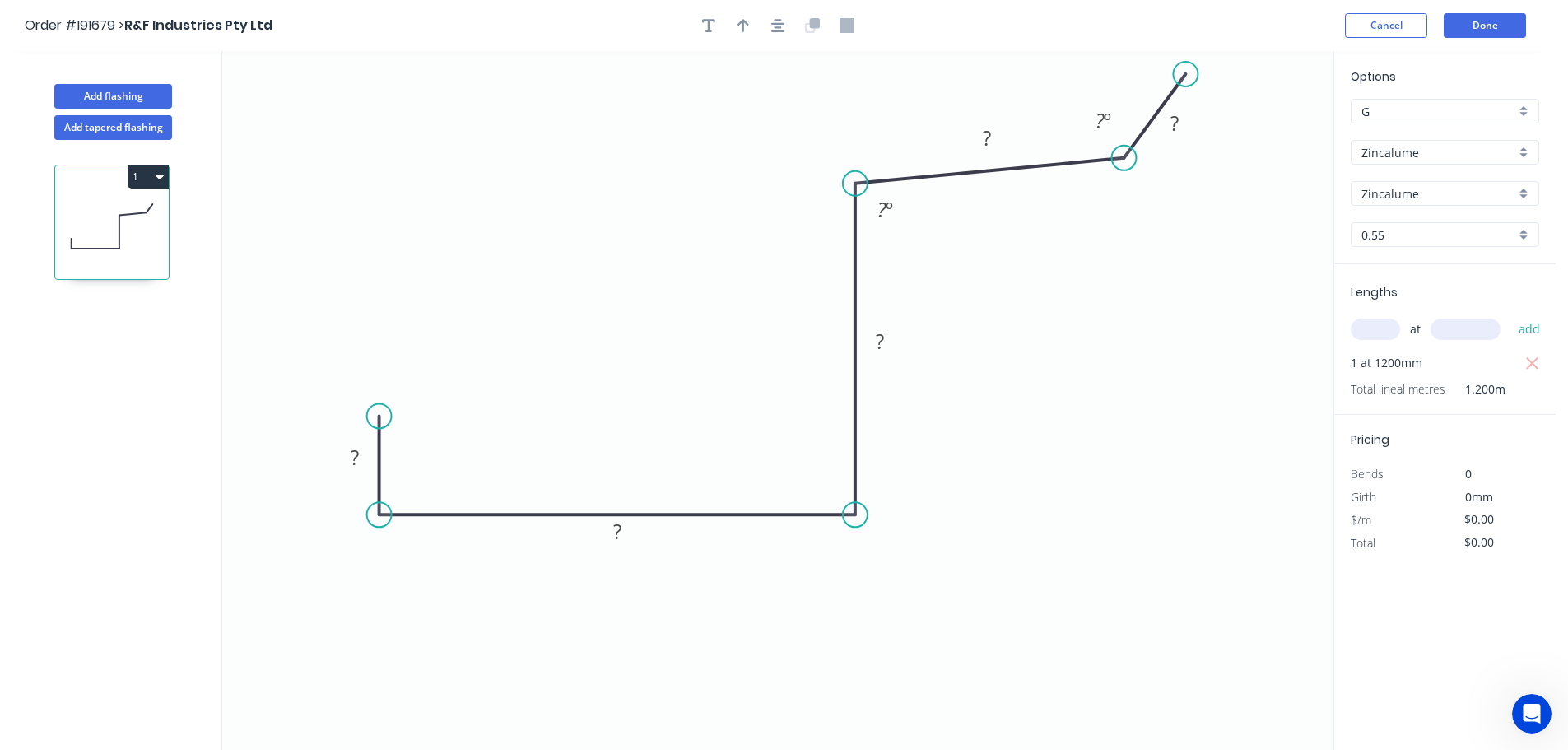
click at [384, 417] on circle at bounding box center [379, 415] width 25 height 25
click at [350, 453] on tspan "?" at bounding box center [355, 457] width 9 height 28
type input "$16.52"
type input "$19.82"
click at [741, 22] on icon "button" at bounding box center [743, 25] width 11 height 13
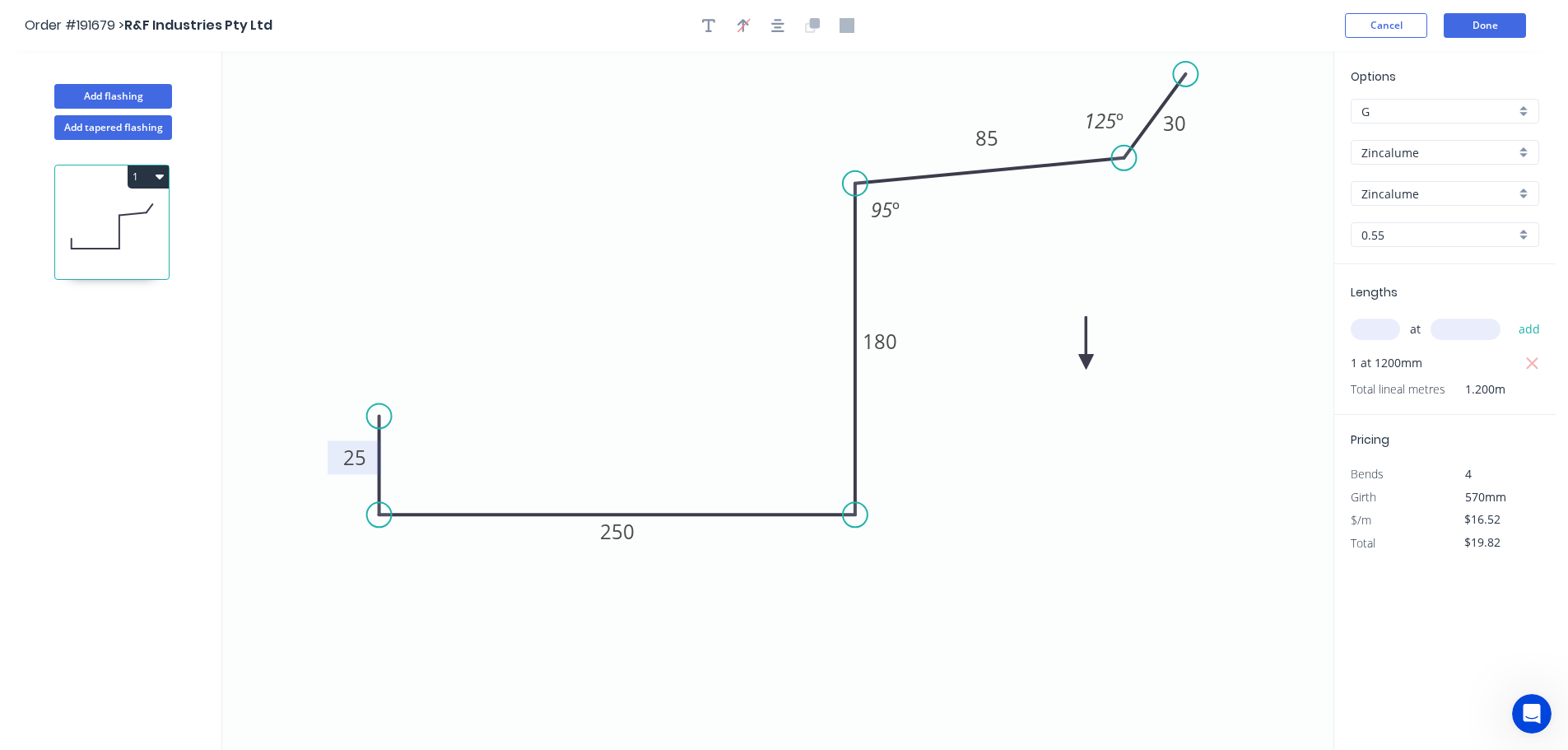
drag, startPoint x: 1255, startPoint y: 127, endPoint x: 1087, endPoint y: 363, distance: 289.7
click at [1087, 363] on icon at bounding box center [1086, 343] width 15 height 53
click at [1086, 363] on icon at bounding box center [1105, 362] width 53 height 15
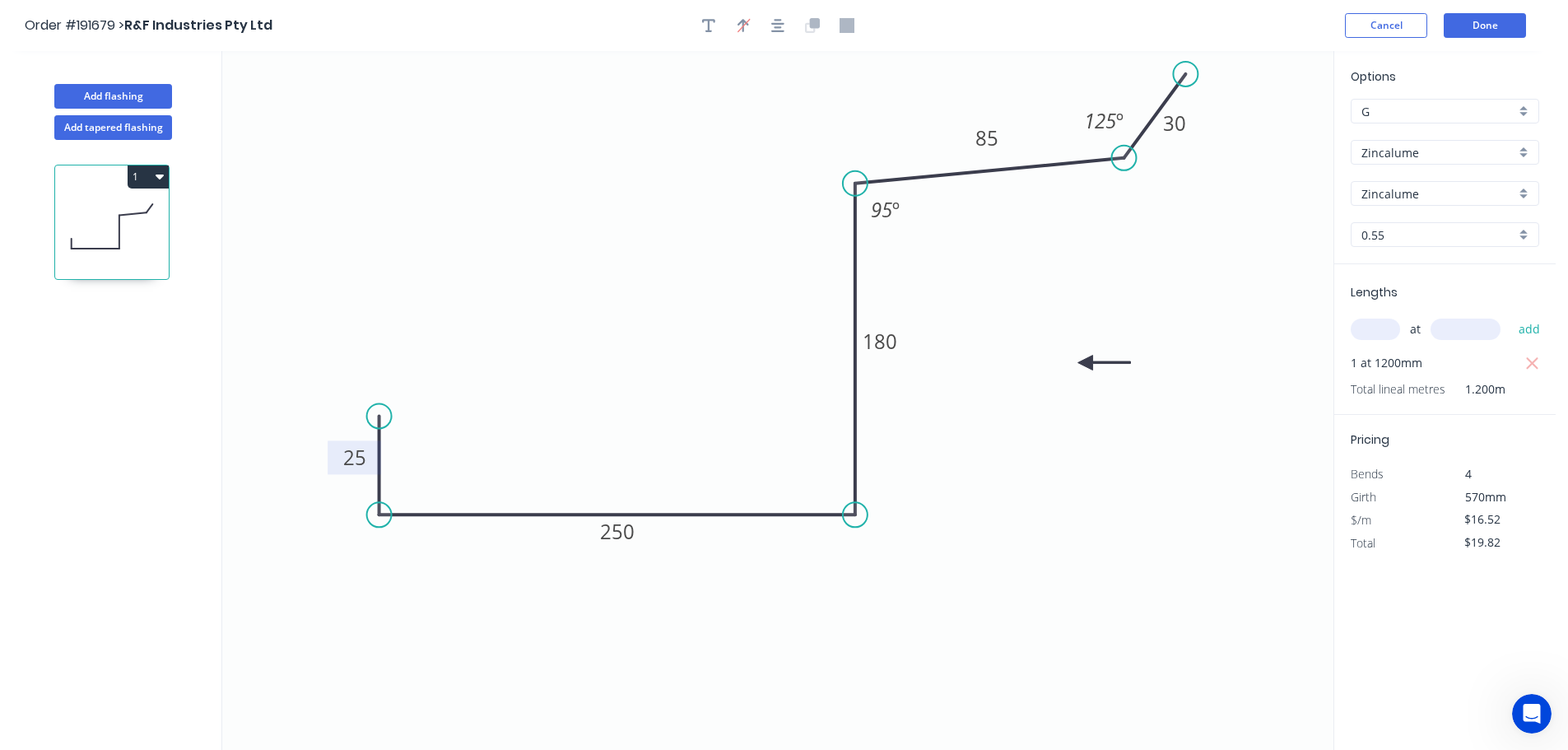
click at [1086, 363] on icon at bounding box center [1104, 363] width 53 height 15
drag, startPoint x: 1085, startPoint y: 363, endPoint x: 1025, endPoint y: 397, distance: 69.0
click at [1025, 397] on icon at bounding box center [1038, 409] width 47 height 47
click at [99, 127] on button "Add tapered flashing" at bounding box center [113, 127] width 118 height 25
type input "$0.00"
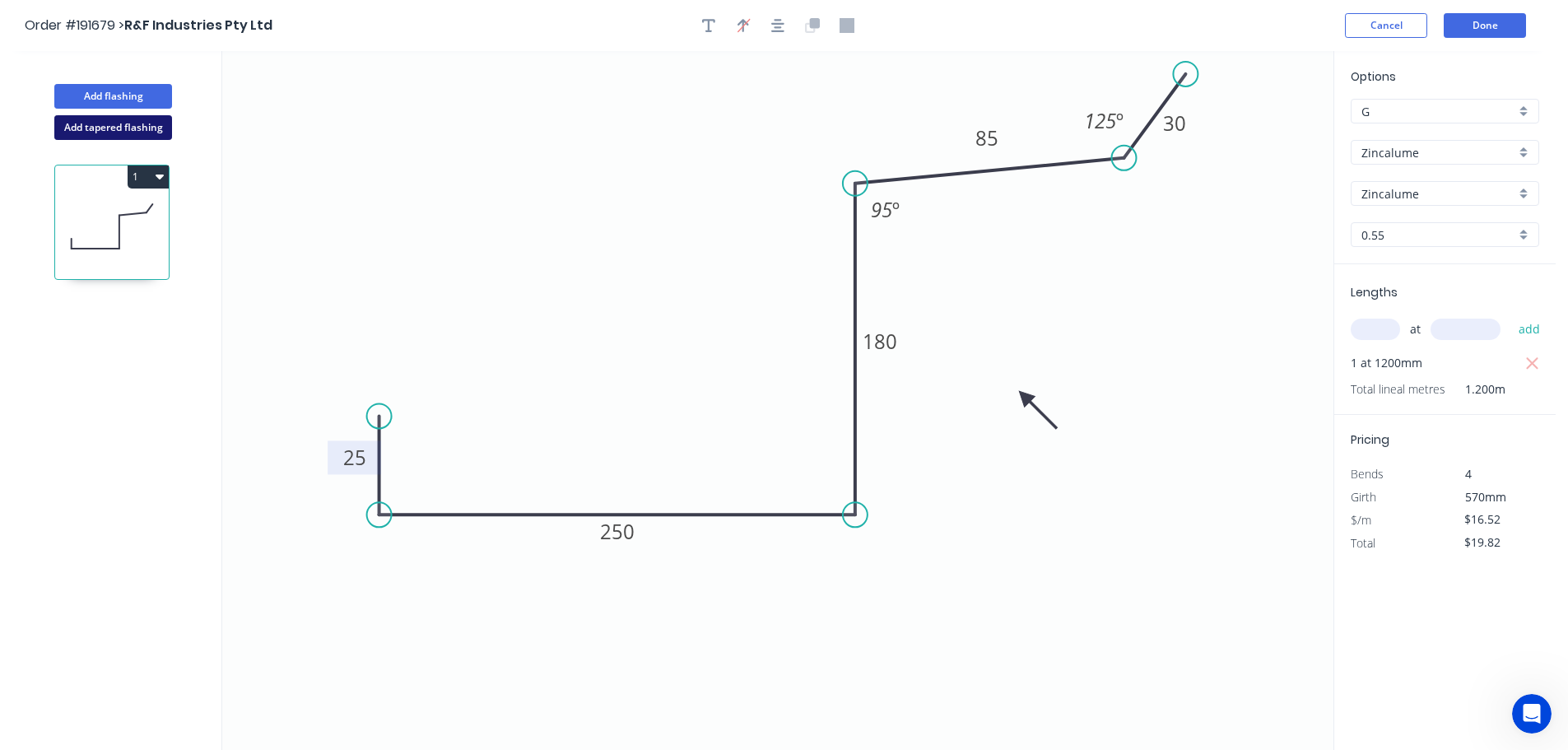
type input "$0.00"
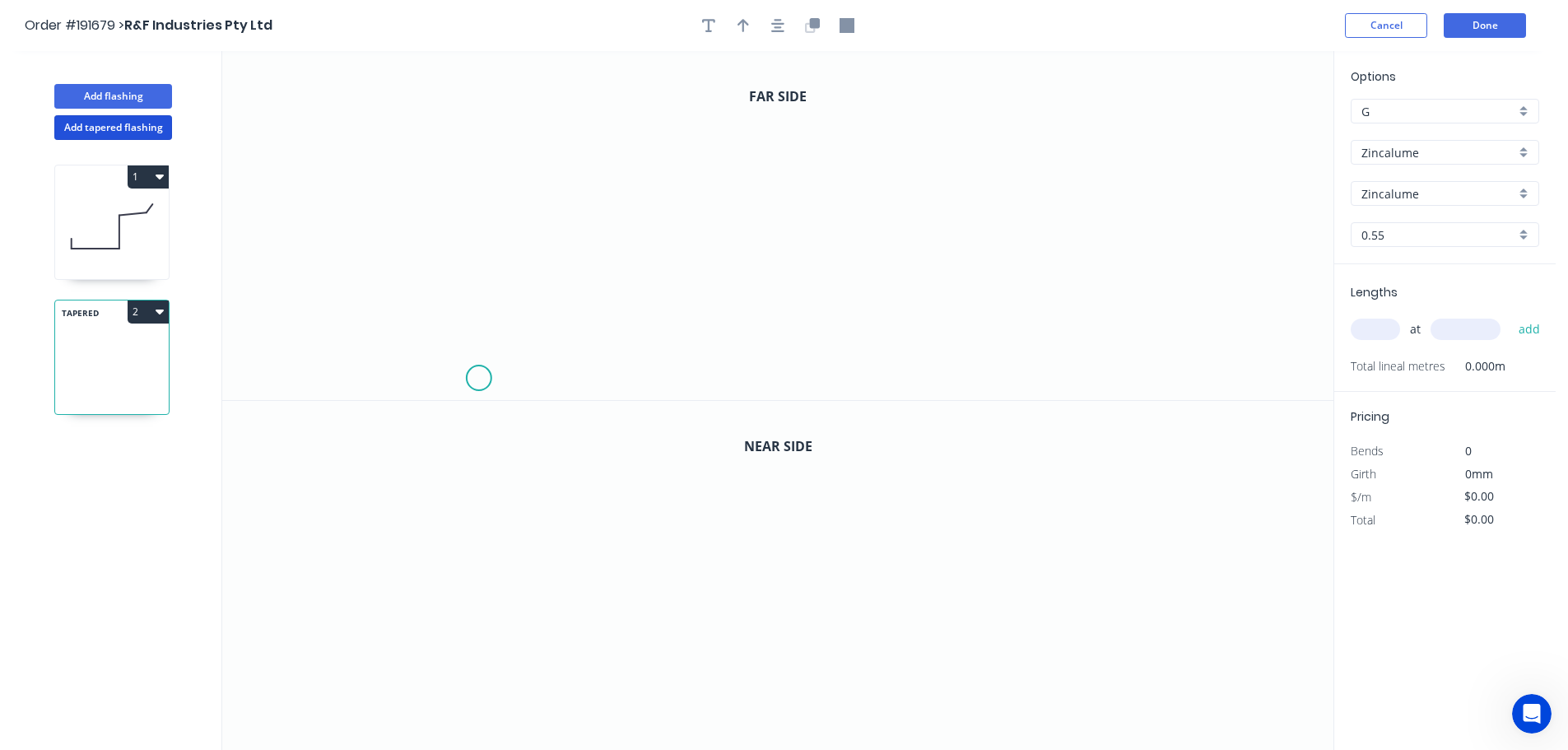
click at [478, 379] on icon "0" at bounding box center [778, 225] width 1112 height 349
click at [474, 305] on icon "0" at bounding box center [778, 225] width 1112 height 349
click at [404, 302] on icon "0 ?" at bounding box center [778, 225] width 1112 height 349
click at [418, 117] on icon "0 ? ?" at bounding box center [778, 225] width 1112 height 349
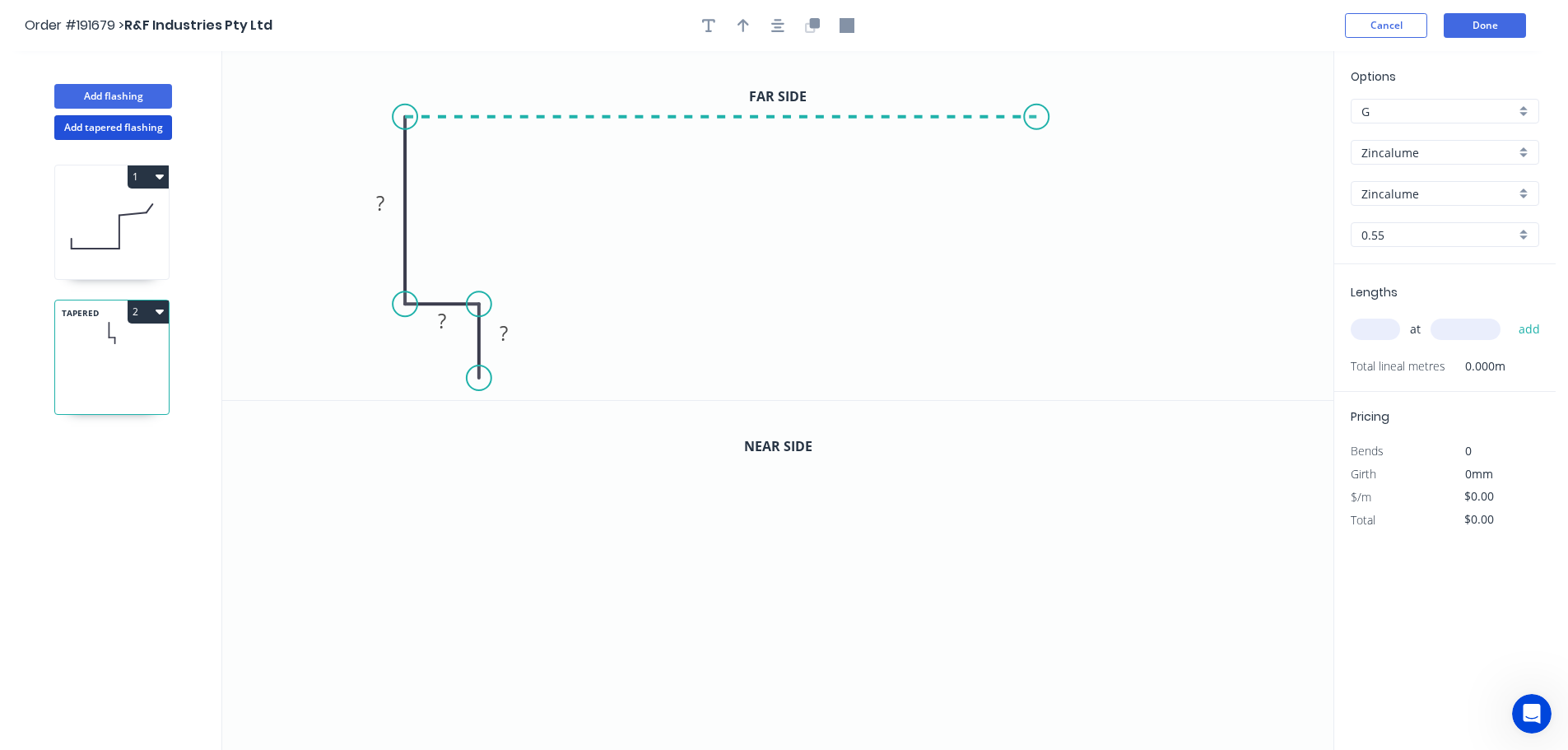
click at [1038, 112] on icon "0 ? ? ?" at bounding box center [778, 225] width 1112 height 349
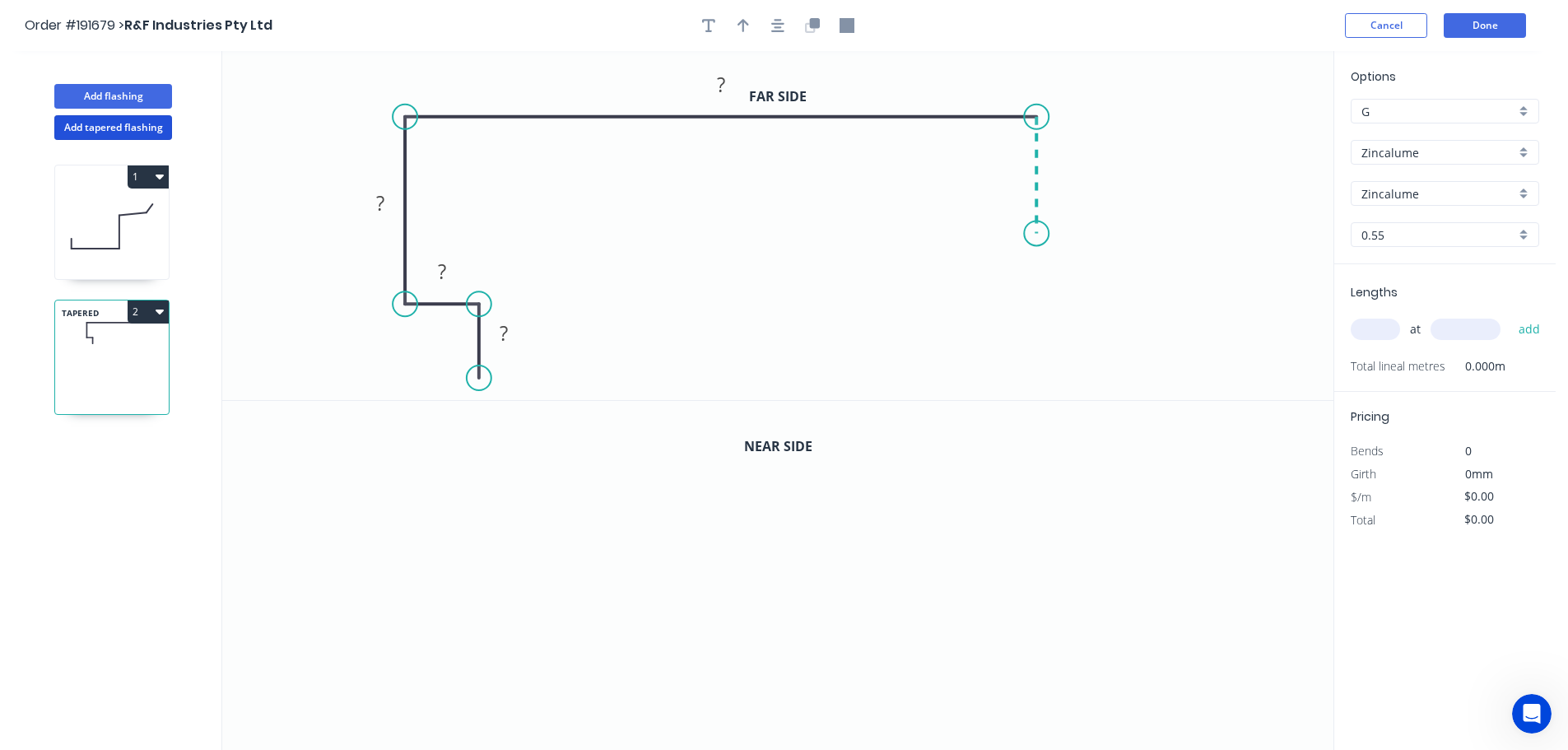
click at [1039, 234] on icon "0 ? ? ? ?" at bounding box center [778, 225] width 1112 height 349
click at [1039, 234] on circle at bounding box center [1036, 233] width 25 height 25
click at [506, 333] on tspan "?" at bounding box center [504, 333] width 9 height 28
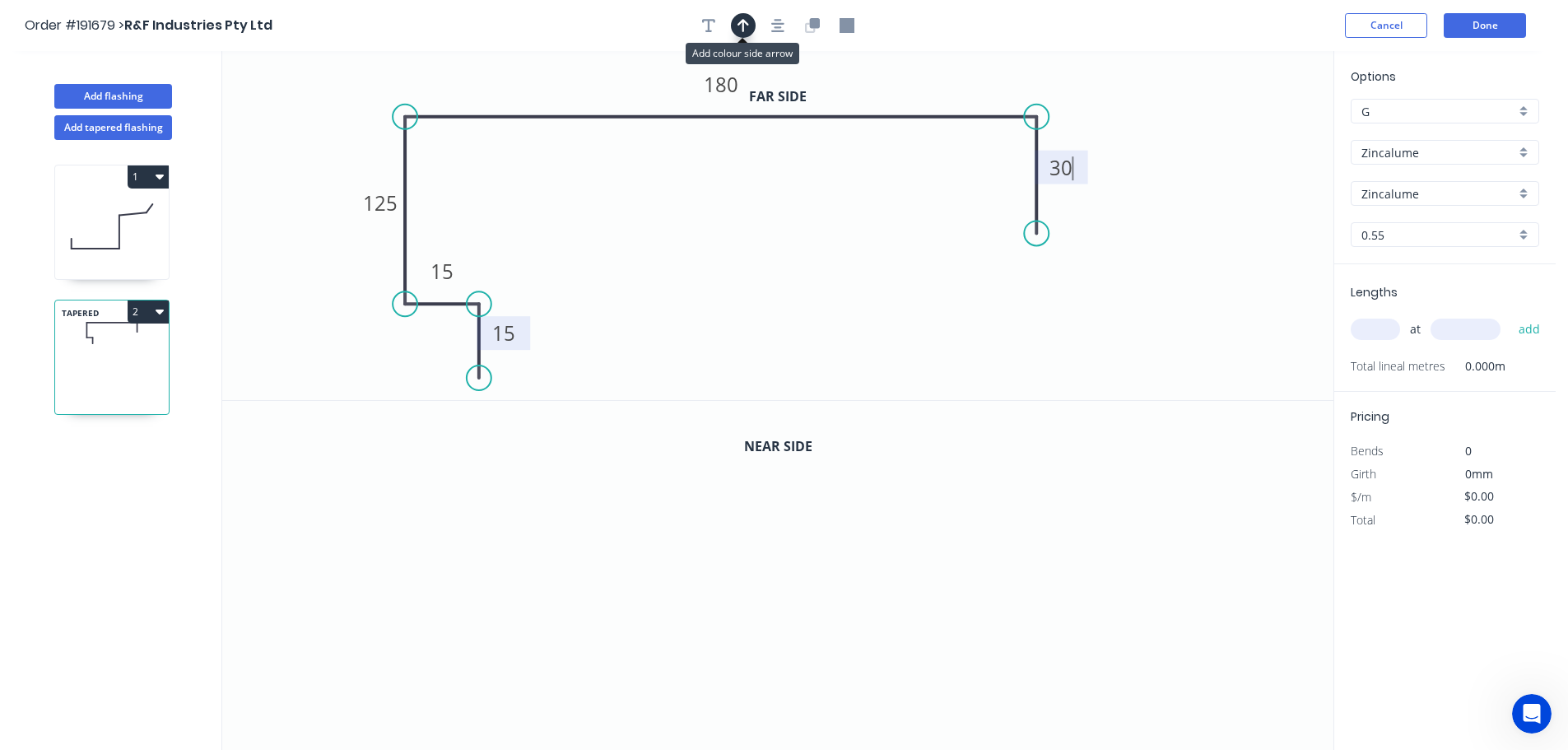
click at [742, 26] on icon "button" at bounding box center [743, 25] width 11 height 13
click at [1249, 133] on icon at bounding box center [1250, 114] width 15 height 53
drag, startPoint x: 1249, startPoint y: 127, endPoint x: 1122, endPoint y: 75, distance: 137.2
click at [1122, 75] on icon at bounding box center [1137, 59] width 47 height 47
click at [815, 26] on icon "button" at bounding box center [815, 22] width 9 height 9
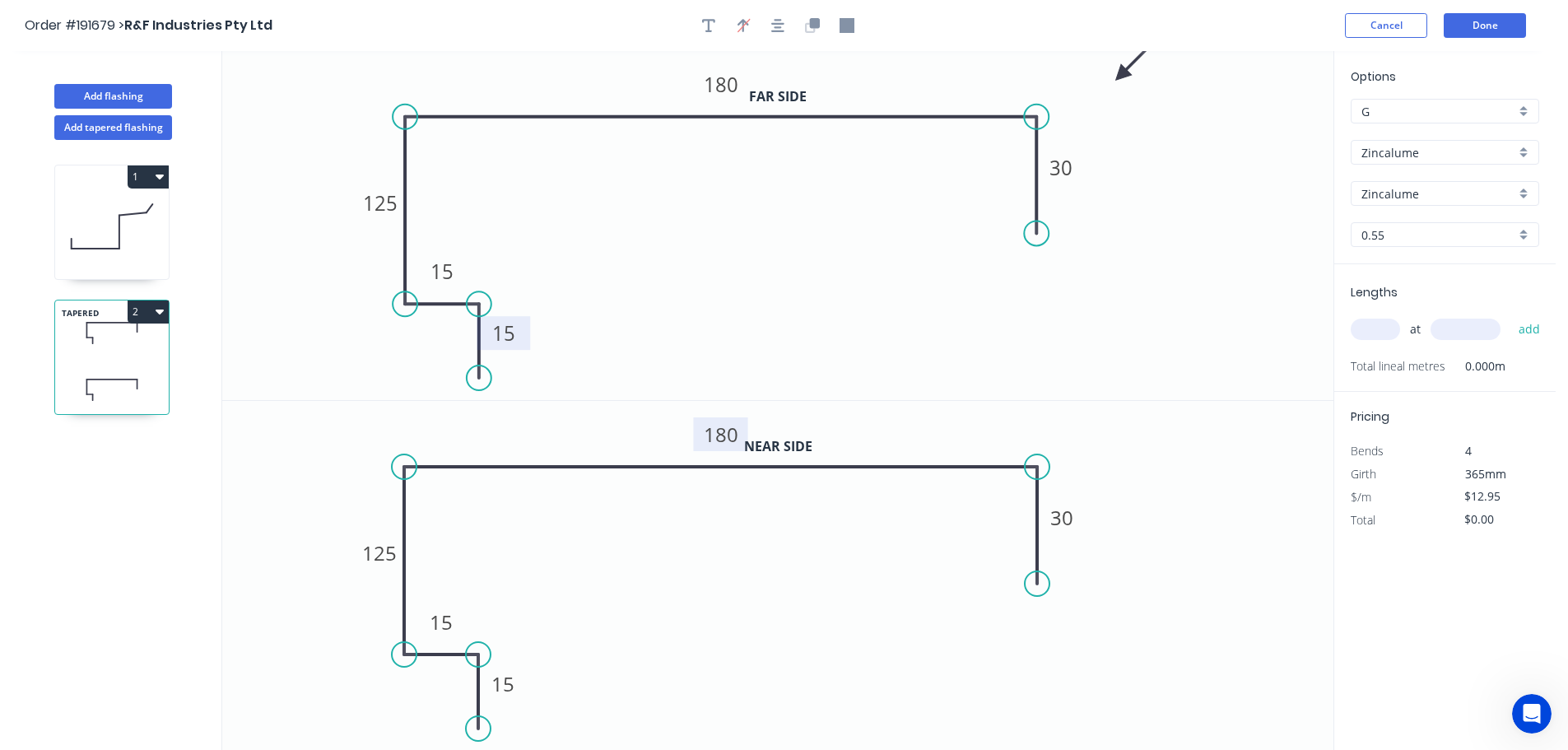
click at [725, 431] on tspan "180" at bounding box center [721, 435] width 34 height 28
type input "$14.53"
click at [1384, 329] on input "text" at bounding box center [1375, 329] width 49 height 22
type input "1"
type input "5705"
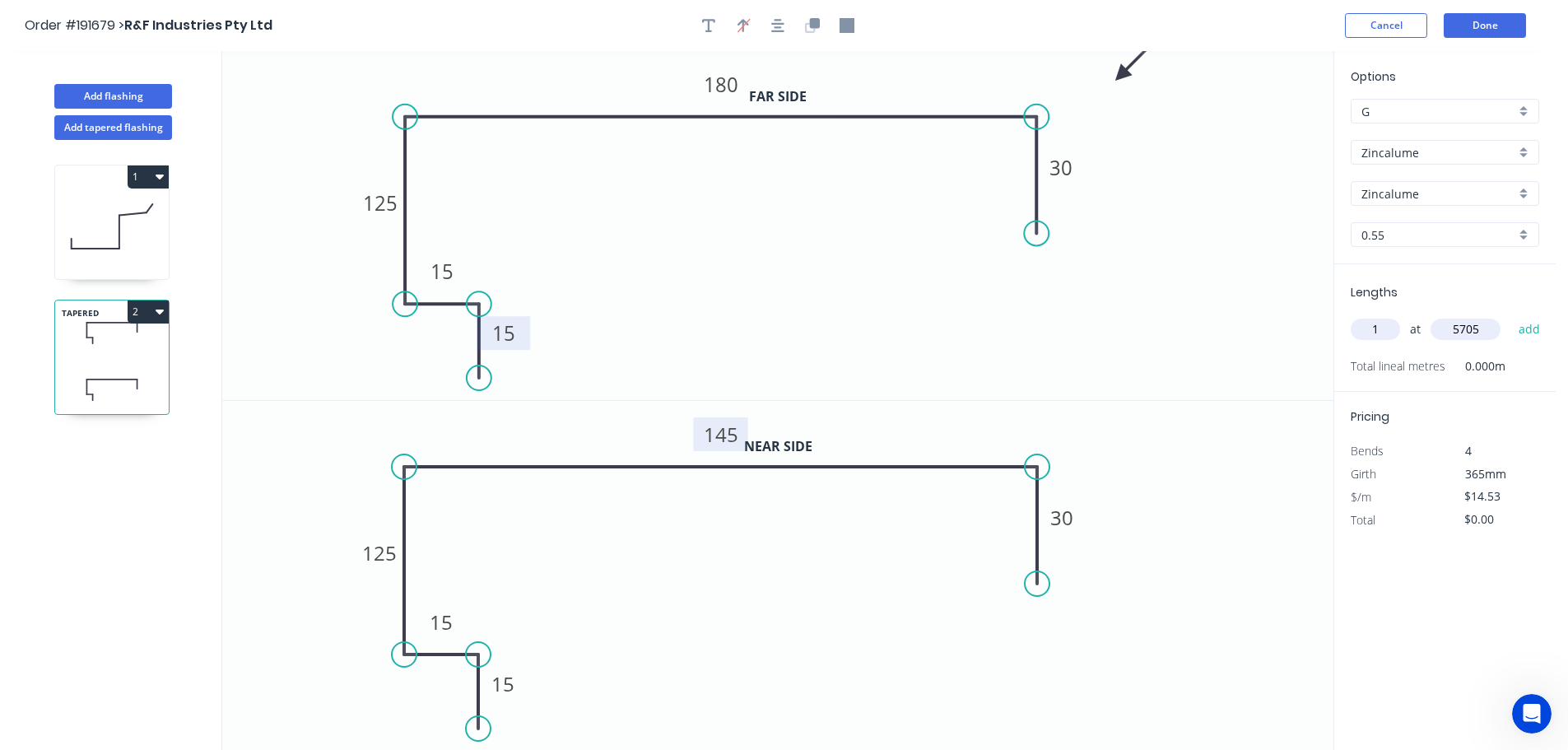
click at [1510, 315] on button "add" at bounding box center [1529, 329] width 39 height 28
type input "$82.89"
click at [111, 97] on button "Add flashing" at bounding box center [113, 96] width 118 height 25
type input "$0.00"
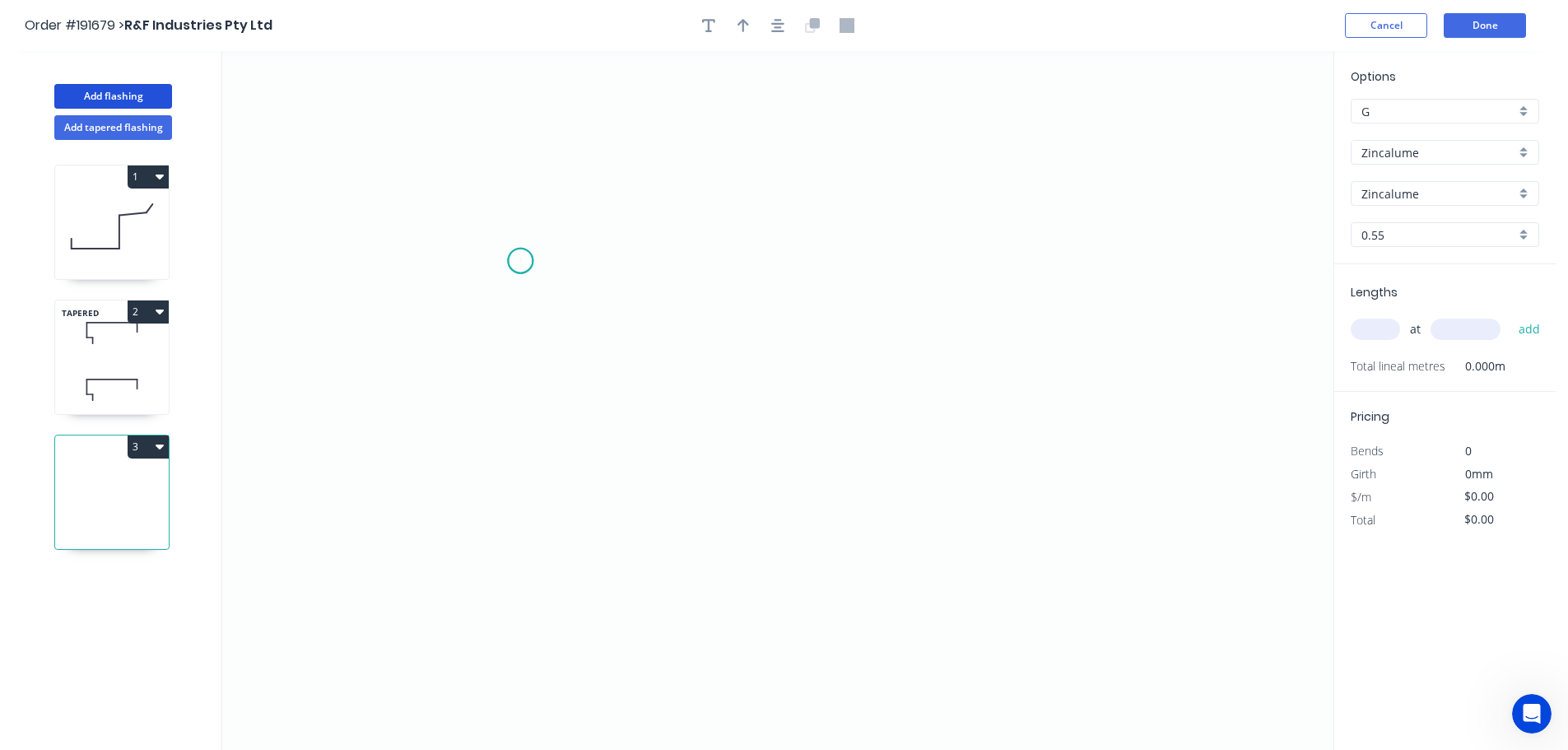
click at [520, 261] on icon "0" at bounding box center [778, 400] width 1112 height 699
click at [497, 567] on icon "0" at bounding box center [778, 400] width 1112 height 699
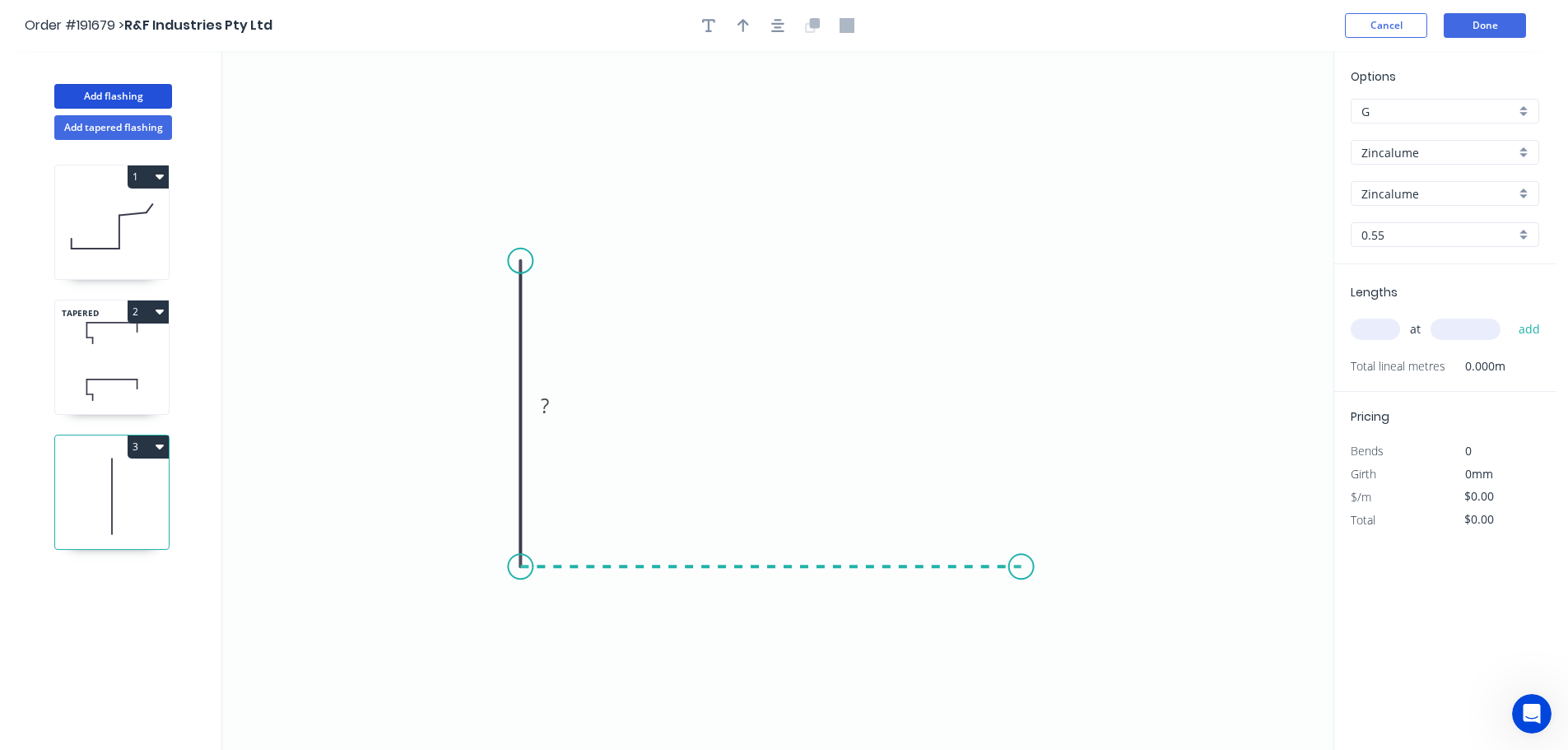
drag, startPoint x: 1021, startPoint y: 553, endPoint x: 1007, endPoint y: 533, distance: 24.4
click at [1020, 552] on icon "0 ?" at bounding box center [778, 400] width 1112 height 699
click at [1014, 570] on circle at bounding box center [1020, 566] width 25 height 25
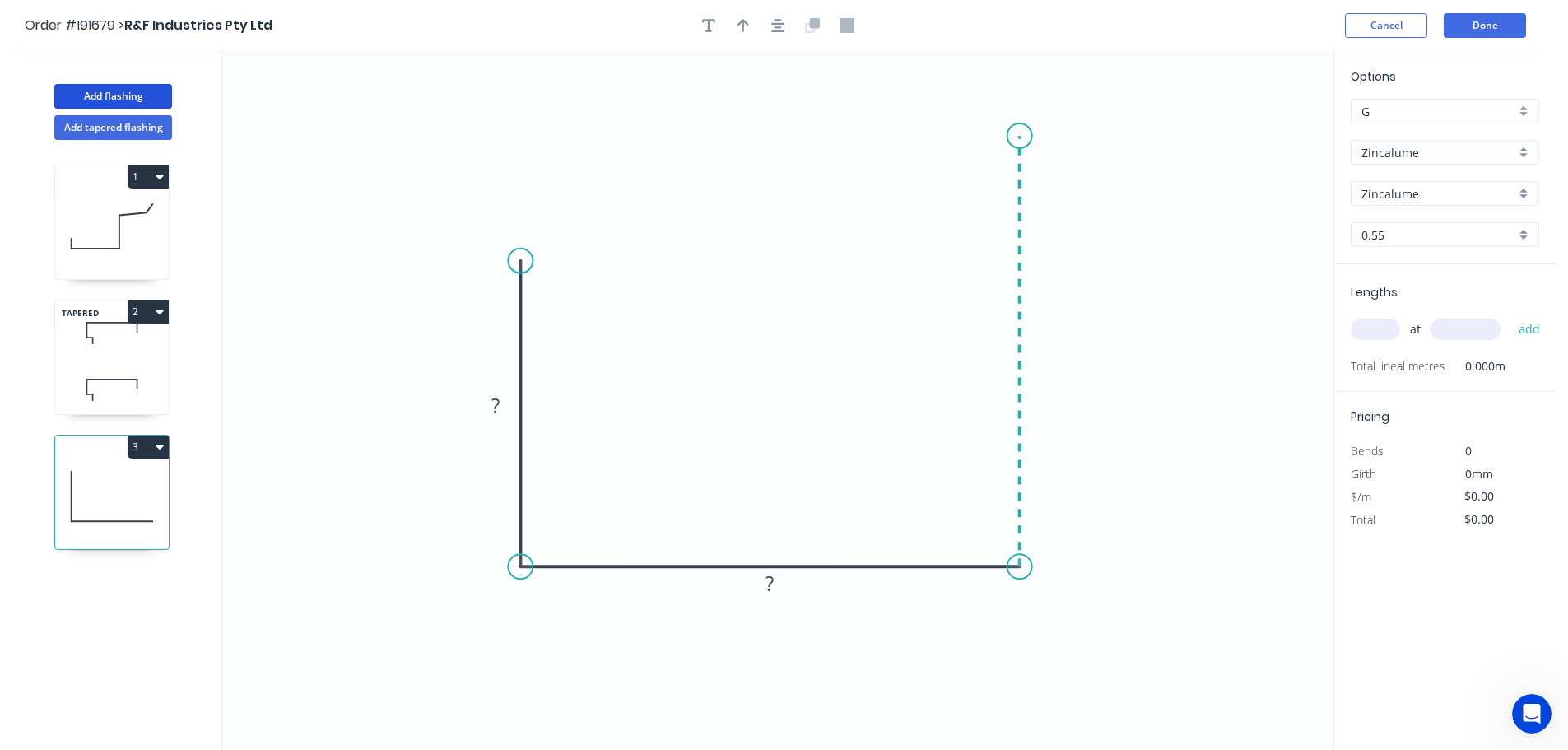
click at [1034, 136] on icon "0 ? ?" at bounding box center [778, 400] width 1112 height 699
click at [1143, 119] on icon "0 ? ? ?" at bounding box center [778, 400] width 1112 height 699
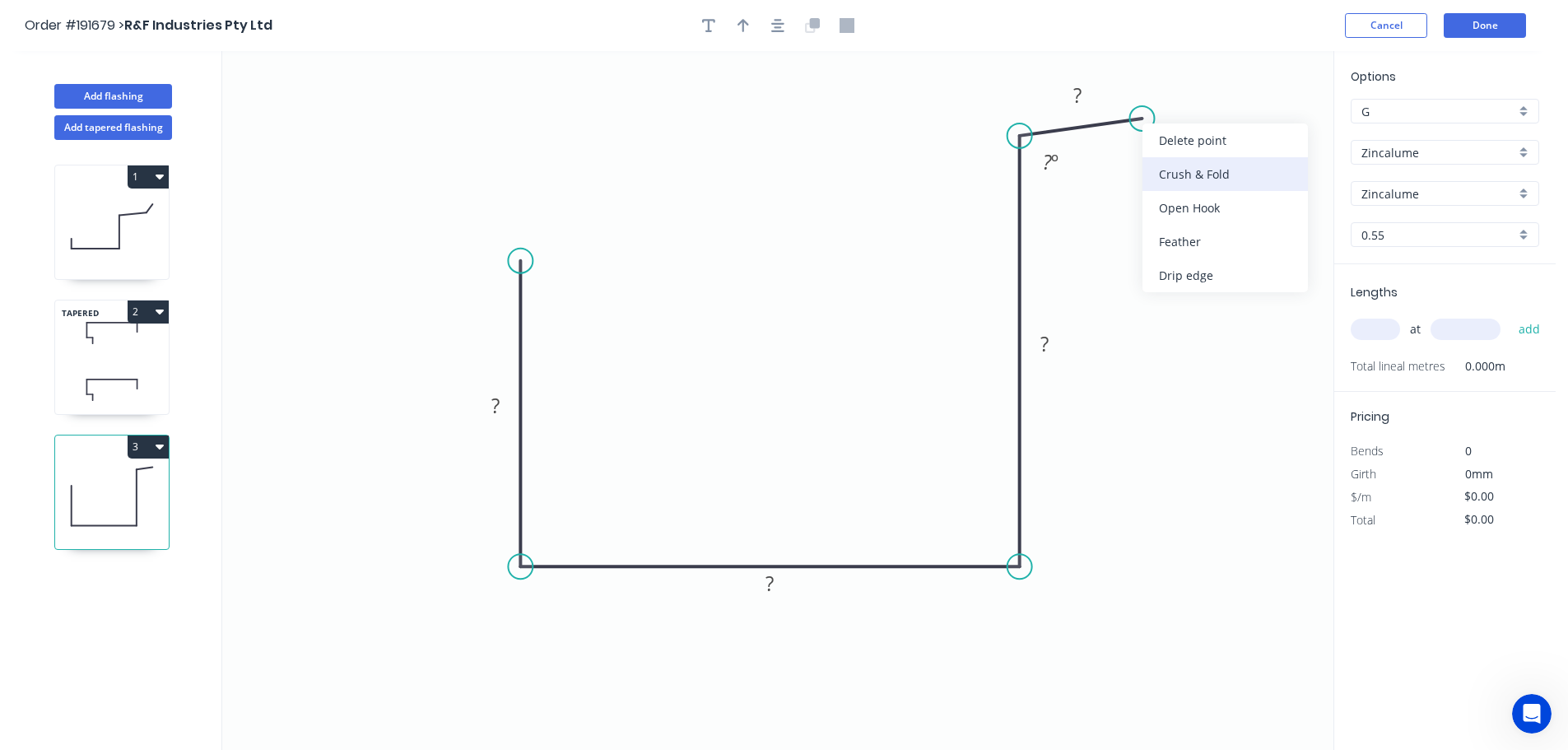
click at [1182, 174] on div "Crush & Fold" at bounding box center [1225, 174] width 165 height 34
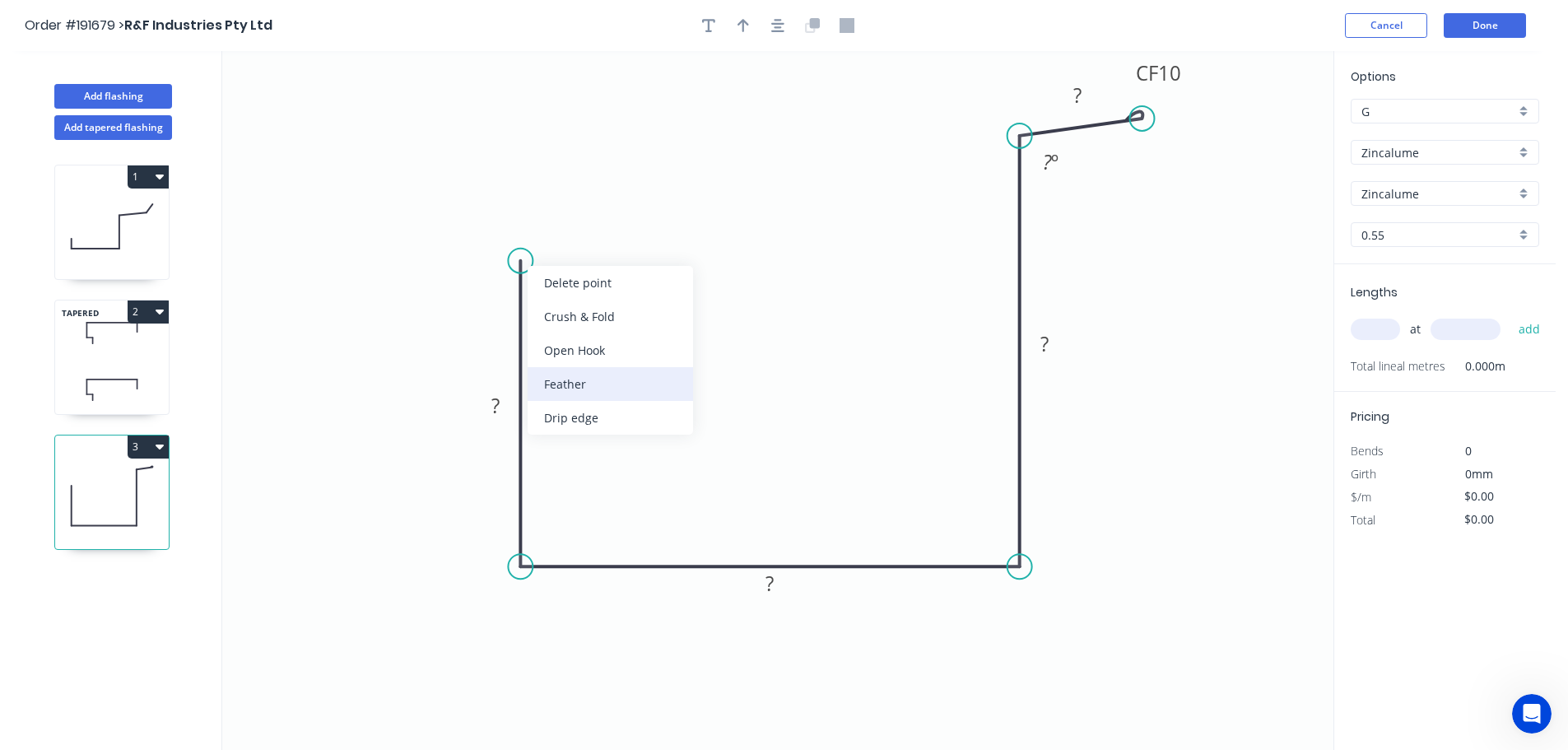
click at [569, 380] on div "Feather" at bounding box center [610, 383] width 165 height 34
drag, startPoint x: 587, startPoint y: 281, endPoint x: 608, endPoint y: 279, distance: 21.1
click at [615, 282] on rect at bounding box center [583, 275] width 65 height 34
click at [598, 275] on tspan "15" at bounding box center [594, 276] width 23 height 28
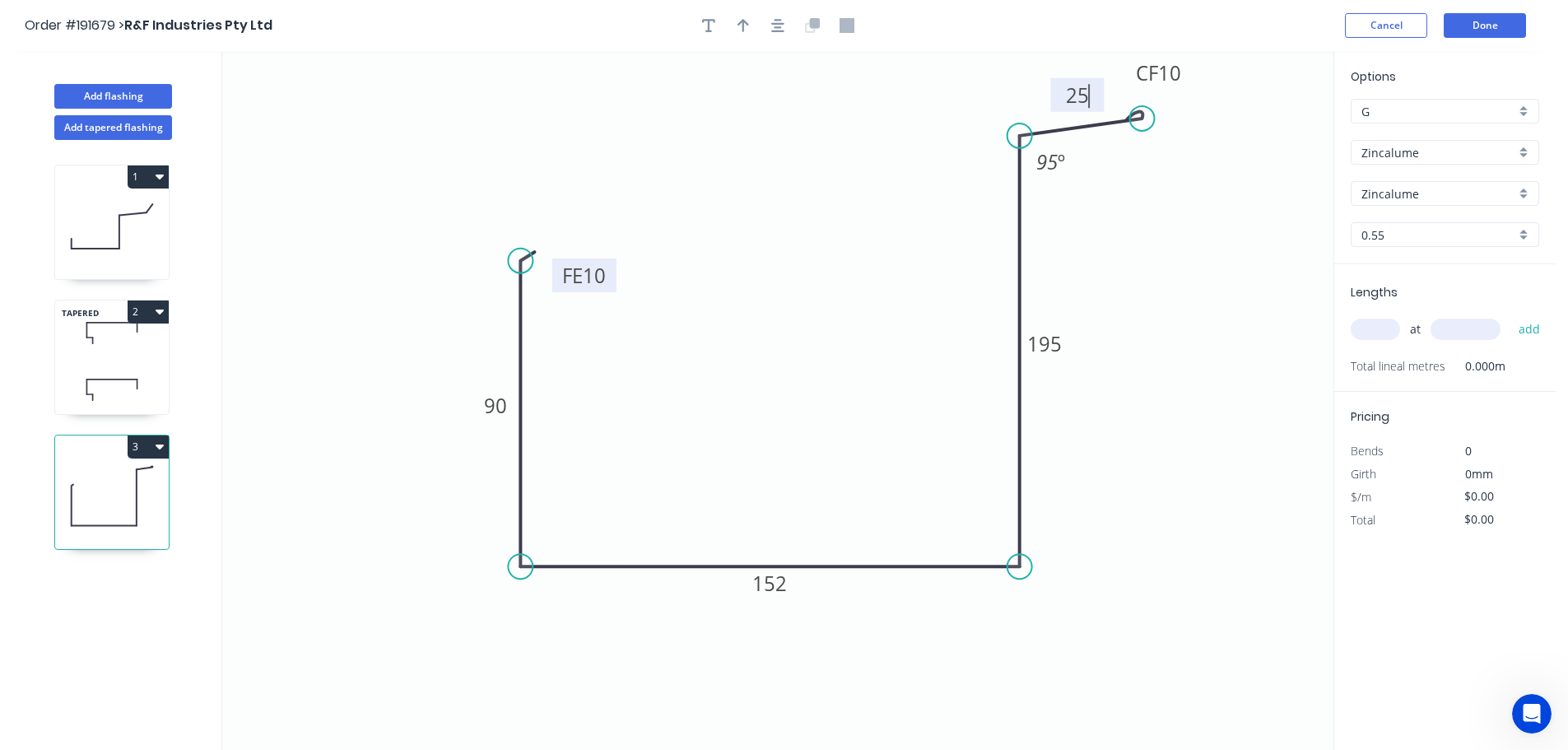
type input "$16.32"
click at [741, 26] on icon "button" at bounding box center [743, 25] width 11 height 15
click at [1251, 131] on icon at bounding box center [1250, 114] width 15 height 53
drag, startPoint x: 1251, startPoint y: 131, endPoint x: 1138, endPoint y: 273, distance: 181.5
click at [1137, 272] on icon at bounding box center [1147, 252] width 47 height 47
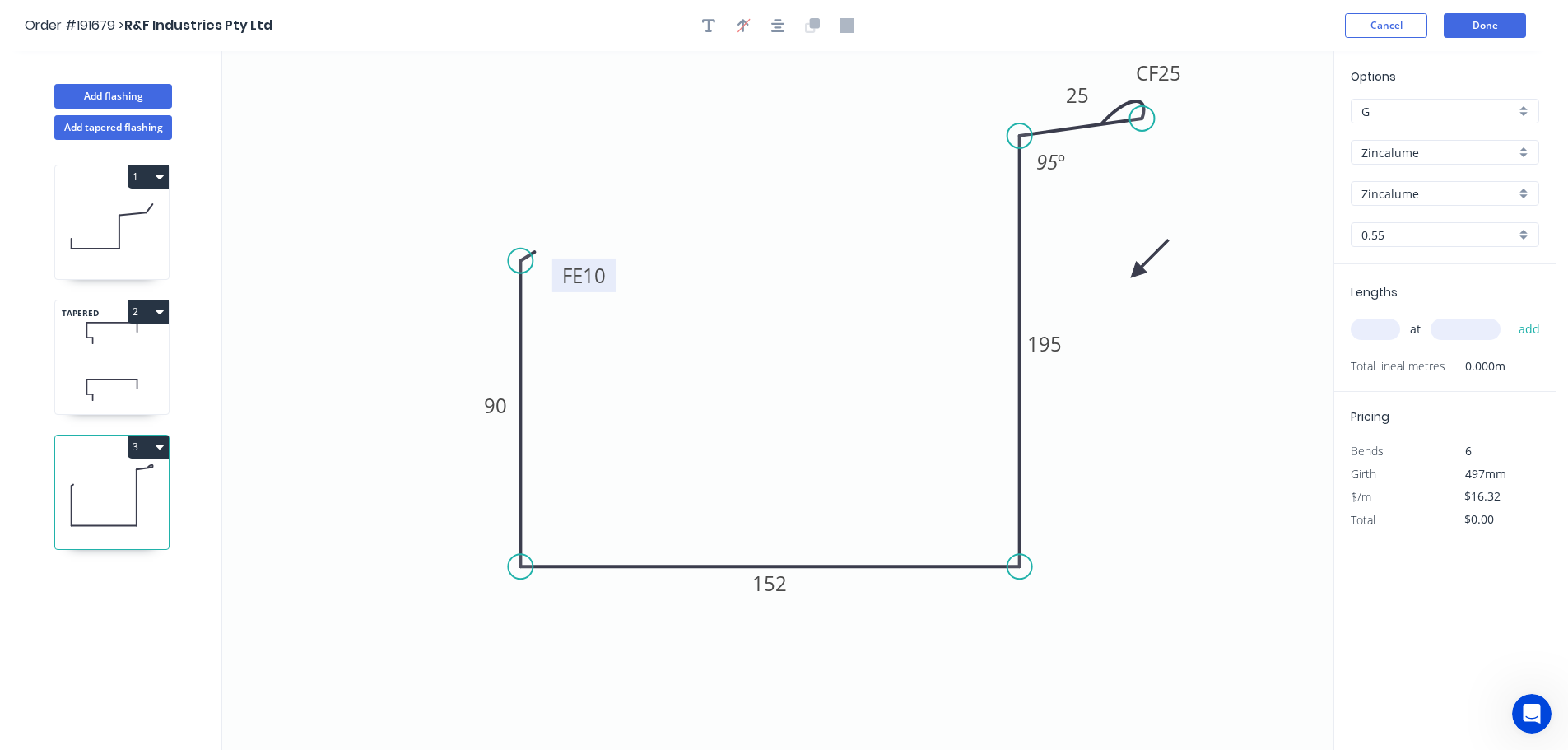
click at [1370, 328] on input "text" at bounding box center [1375, 329] width 49 height 22
type input "1"
type input "5400"
click at [1510, 315] on button "add" at bounding box center [1529, 329] width 39 height 28
click at [167, 447] on button "3" at bounding box center [148, 447] width 41 height 23
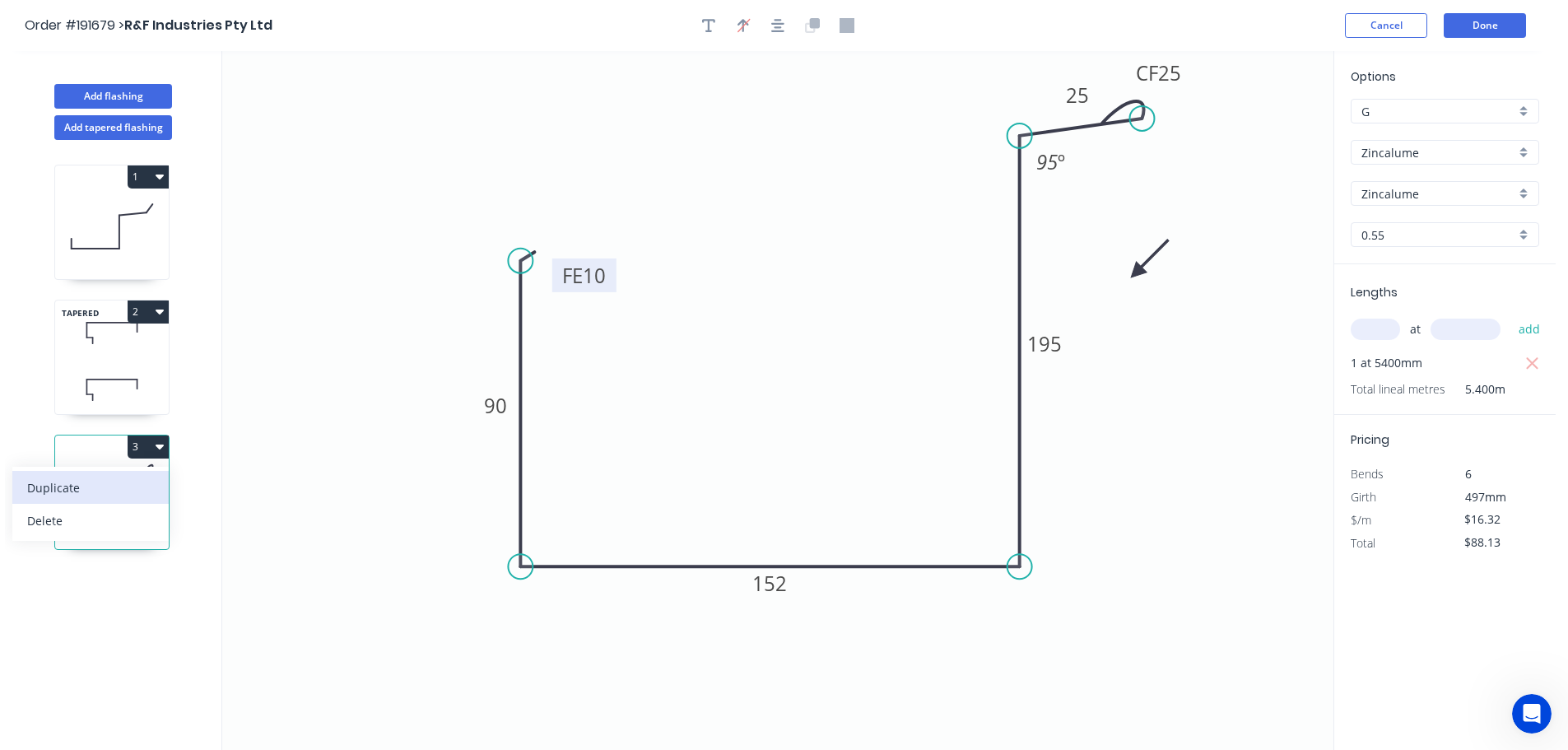
click at [71, 489] on div "Duplicate" at bounding box center [90, 488] width 127 height 24
type input "$0.00"
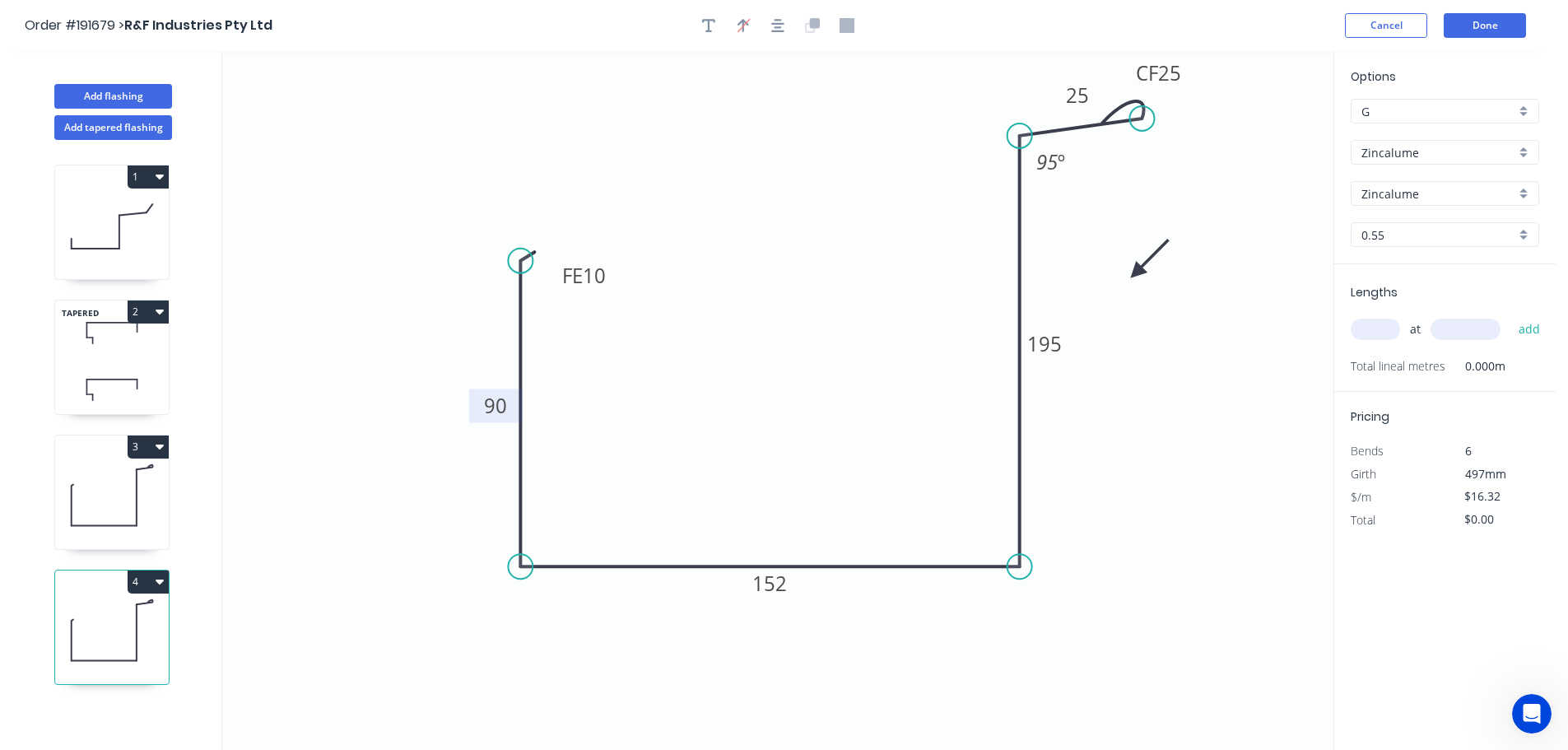
click at [498, 406] on tspan "90" at bounding box center [495, 406] width 23 height 28
click at [1380, 331] on input "text" at bounding box center [1375, 329] width 49 height 22
type input "1"
type input "5400"
click at [1510, 315] on button "add" at bounding box center [1529, 329] width 39 height 28
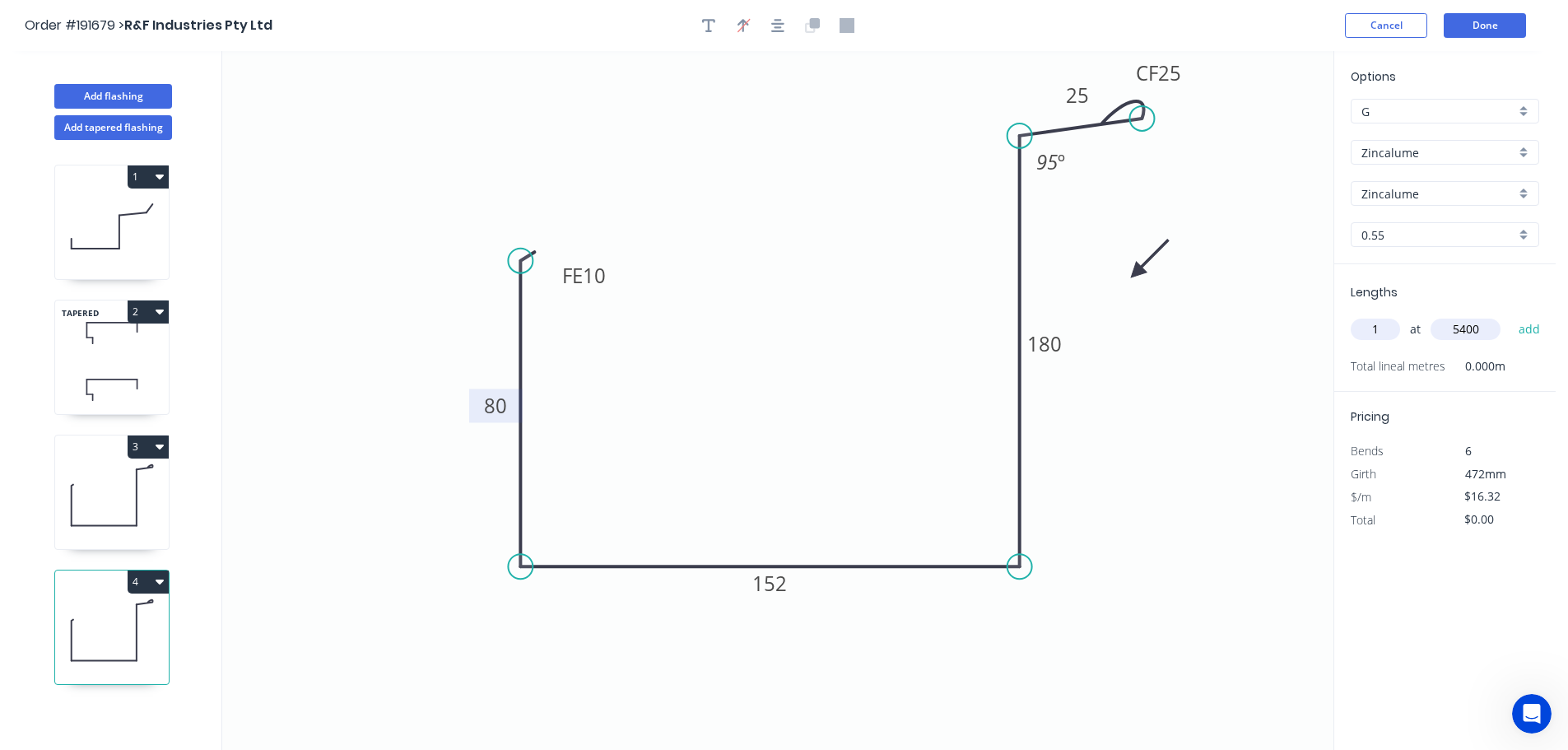
type input "$88.13"
click at [1490, 23] on button "Done" at bounding box center [1485, 25] width 83 height 25
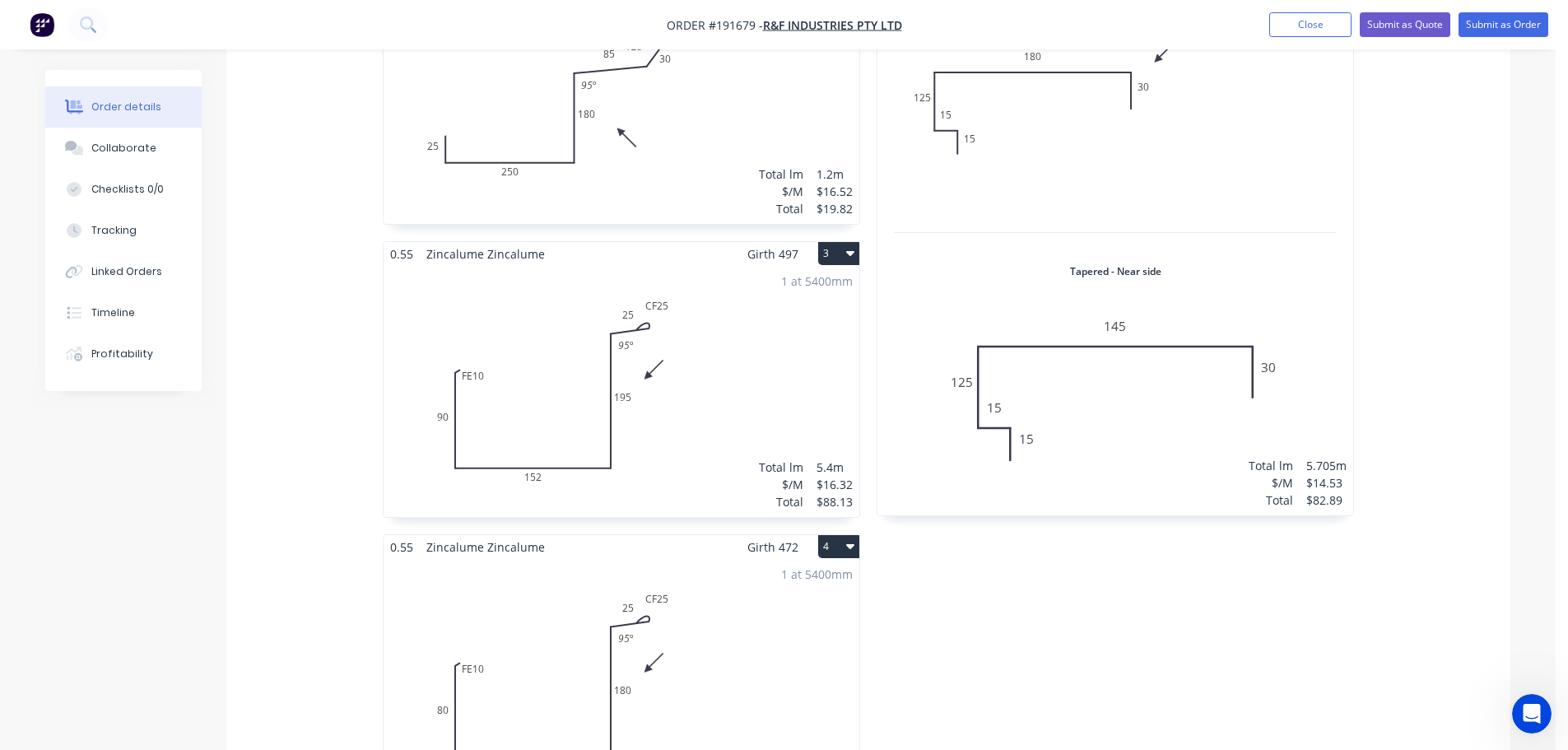
scroll to position [659, 0]
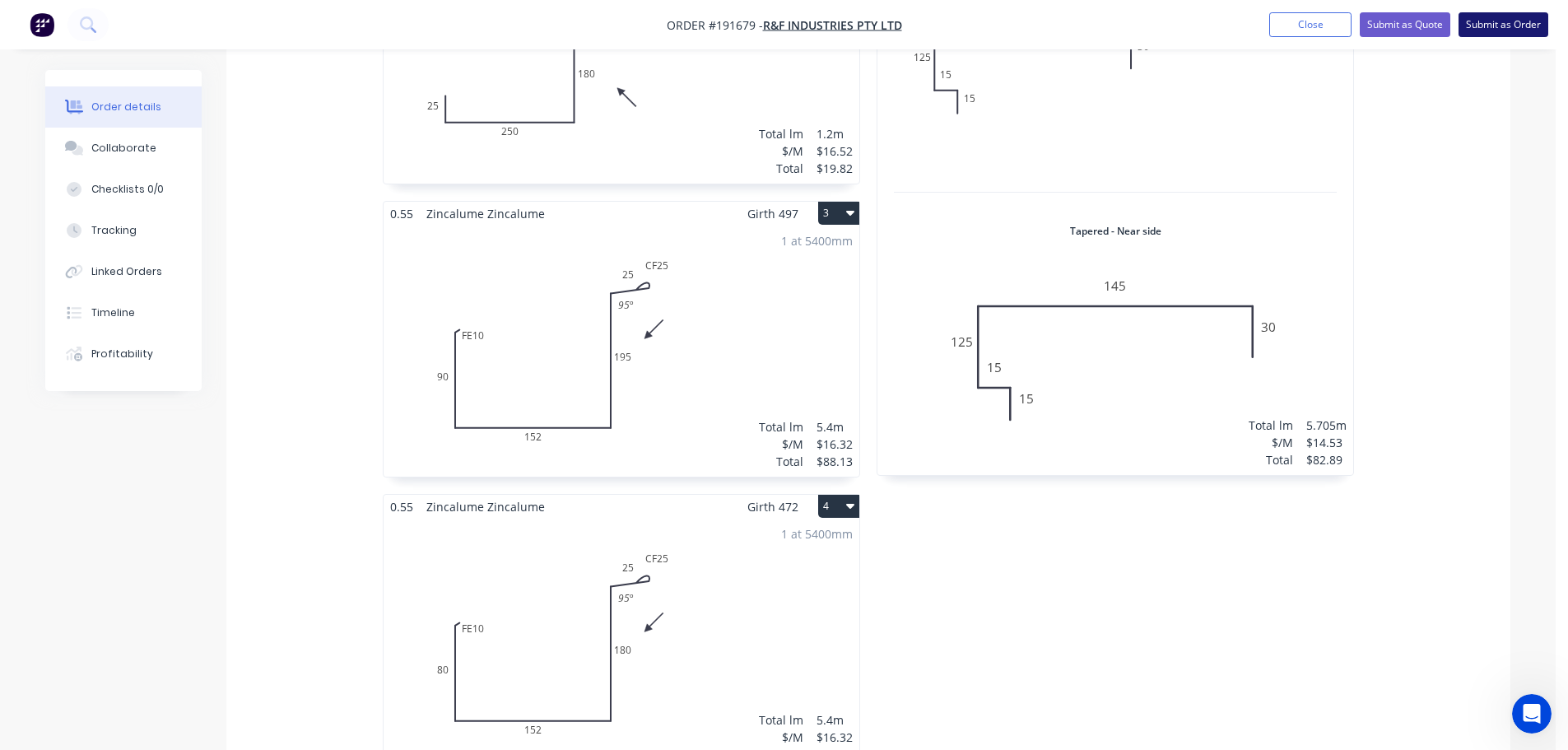
click at [1501, 17] on button "Submit as Order" at bounding box center [1503, 24] width 90 height 25
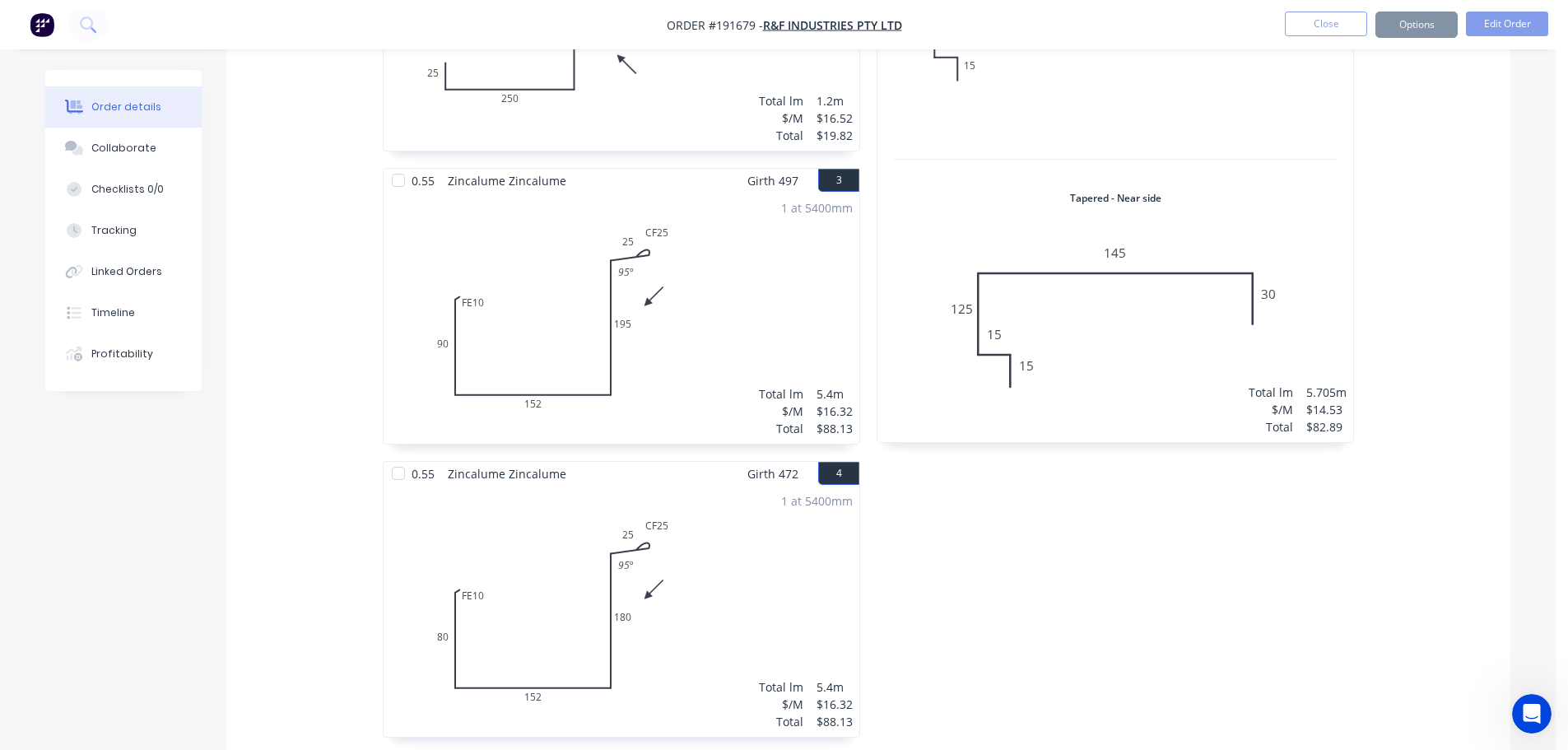
scroll to position [0, 0]
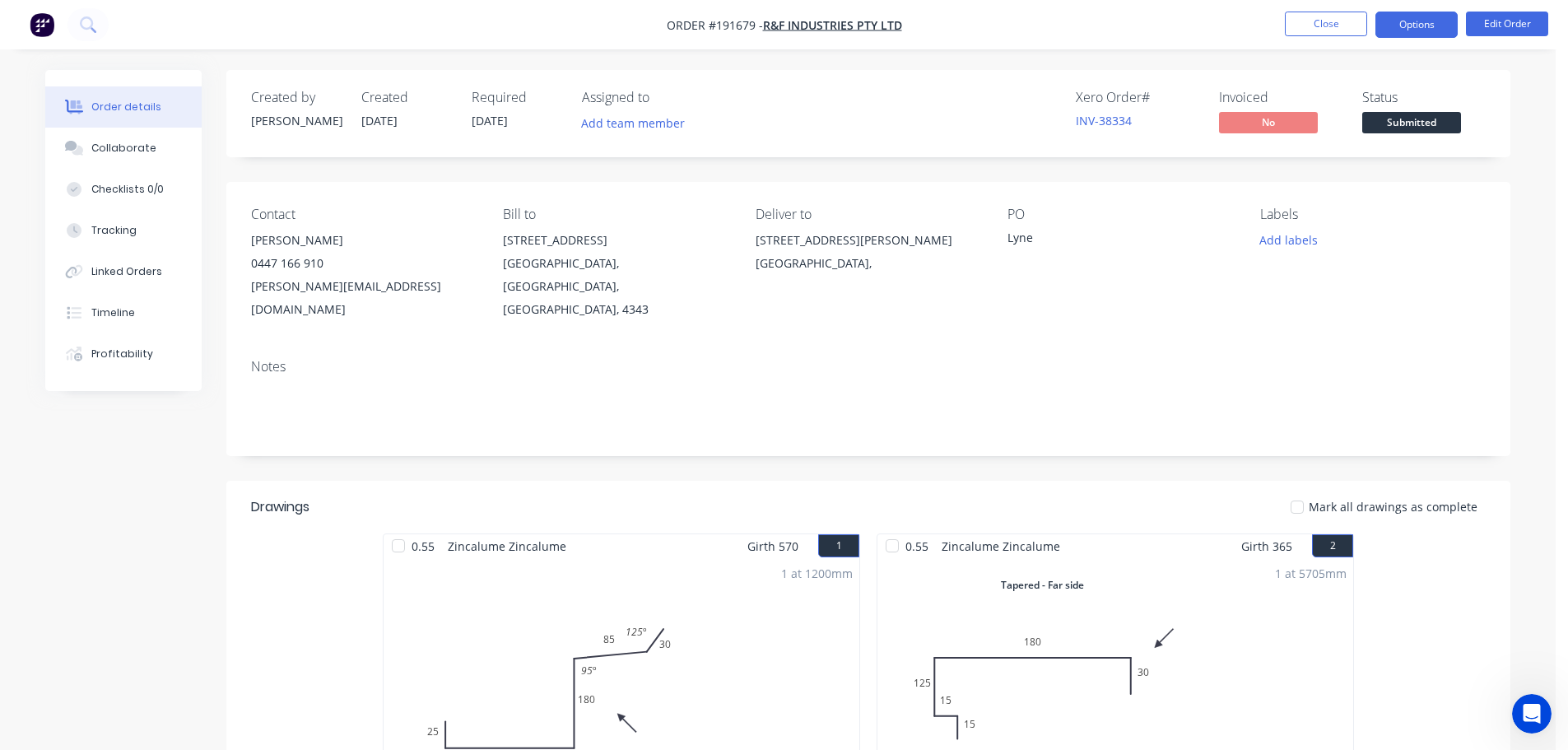
click at [1412, 20] on button "Options" at bounding box center [1417, 24] width 83 height 27
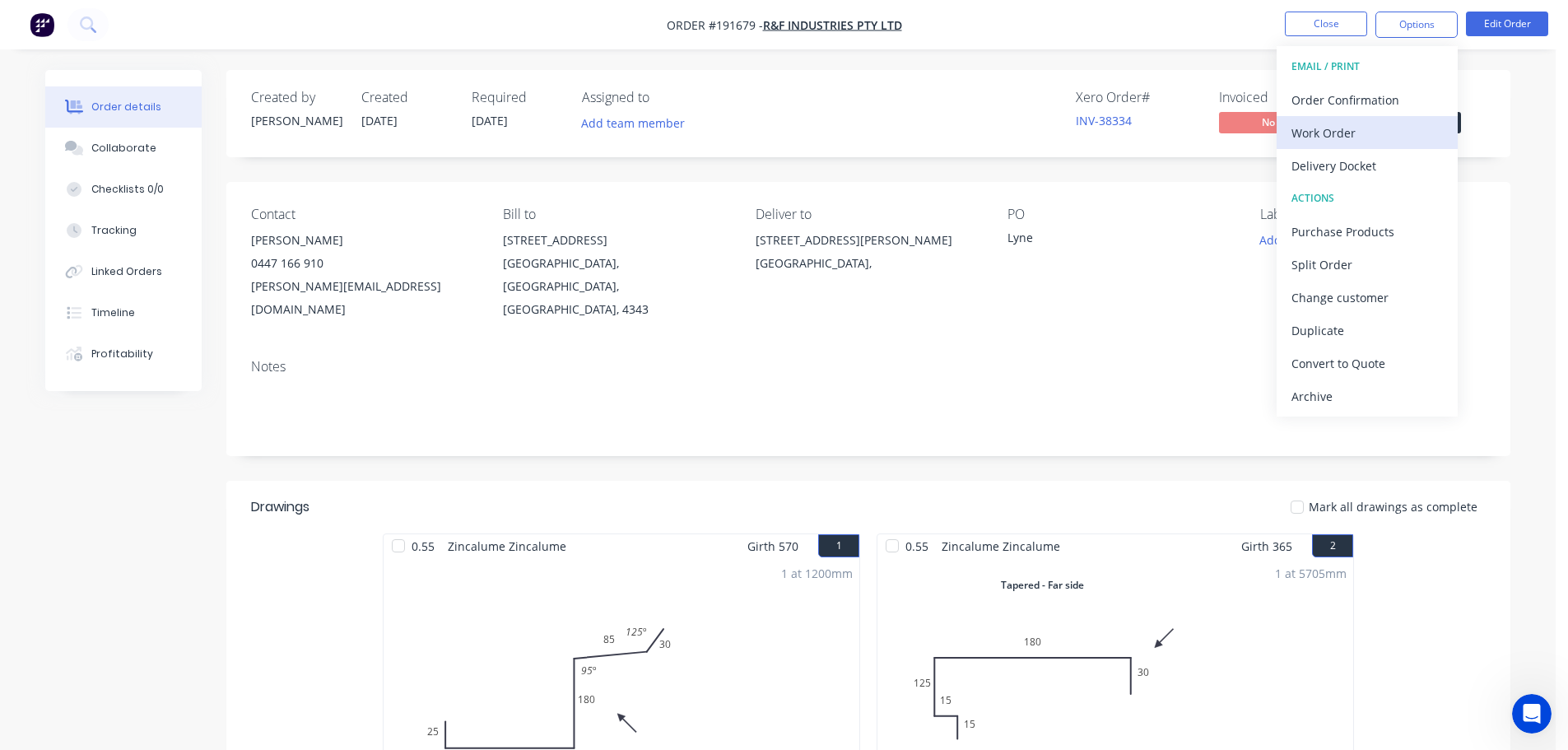
click at [1302, 130] on div "Work Order" at bounding box center [1367, 133] width 152 height 24
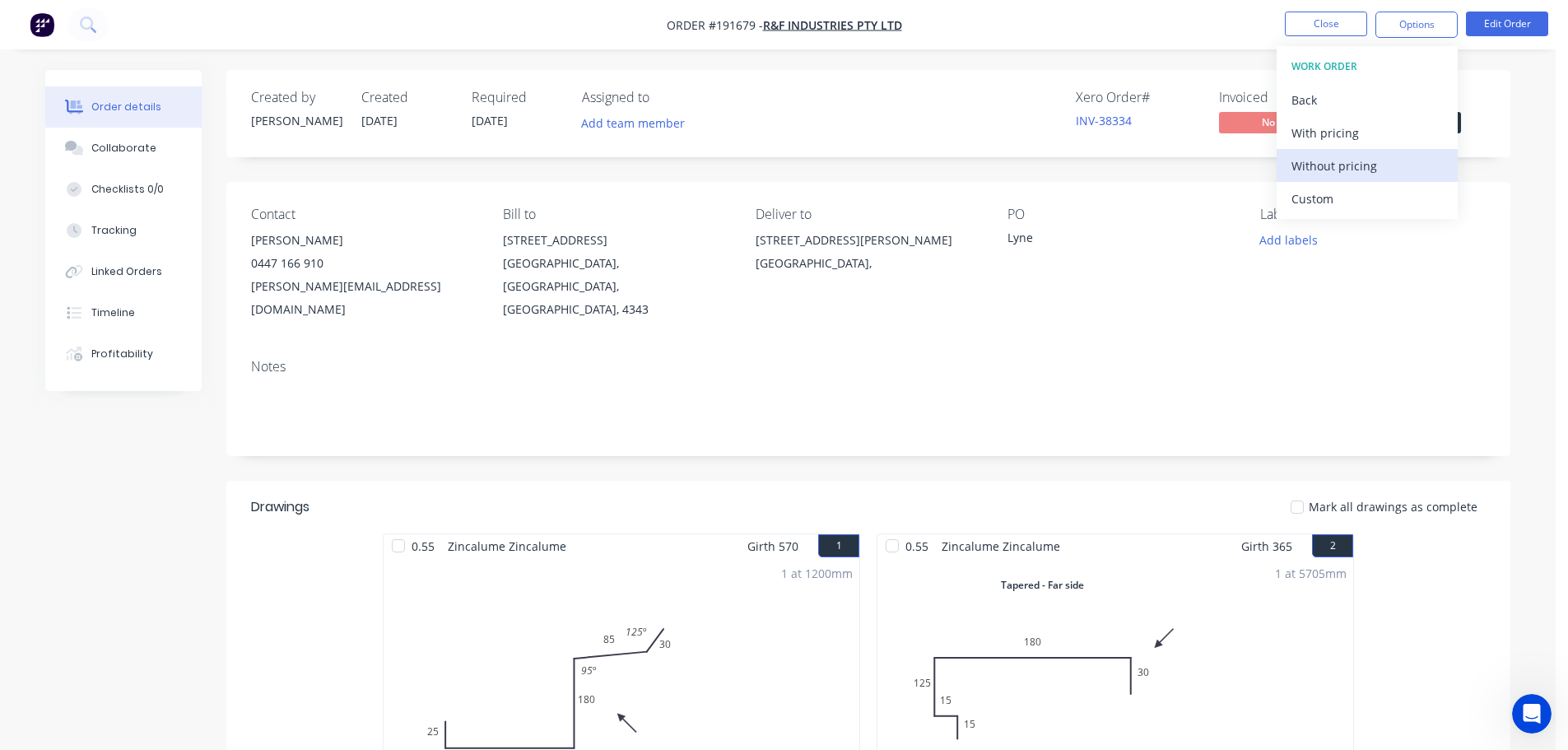
click at [1307, 168] on div "Without pricing" at bounding box center [1367, 166] width 152 height 24
